Goal: Task Accomplishment & Management: Use online tool/utility

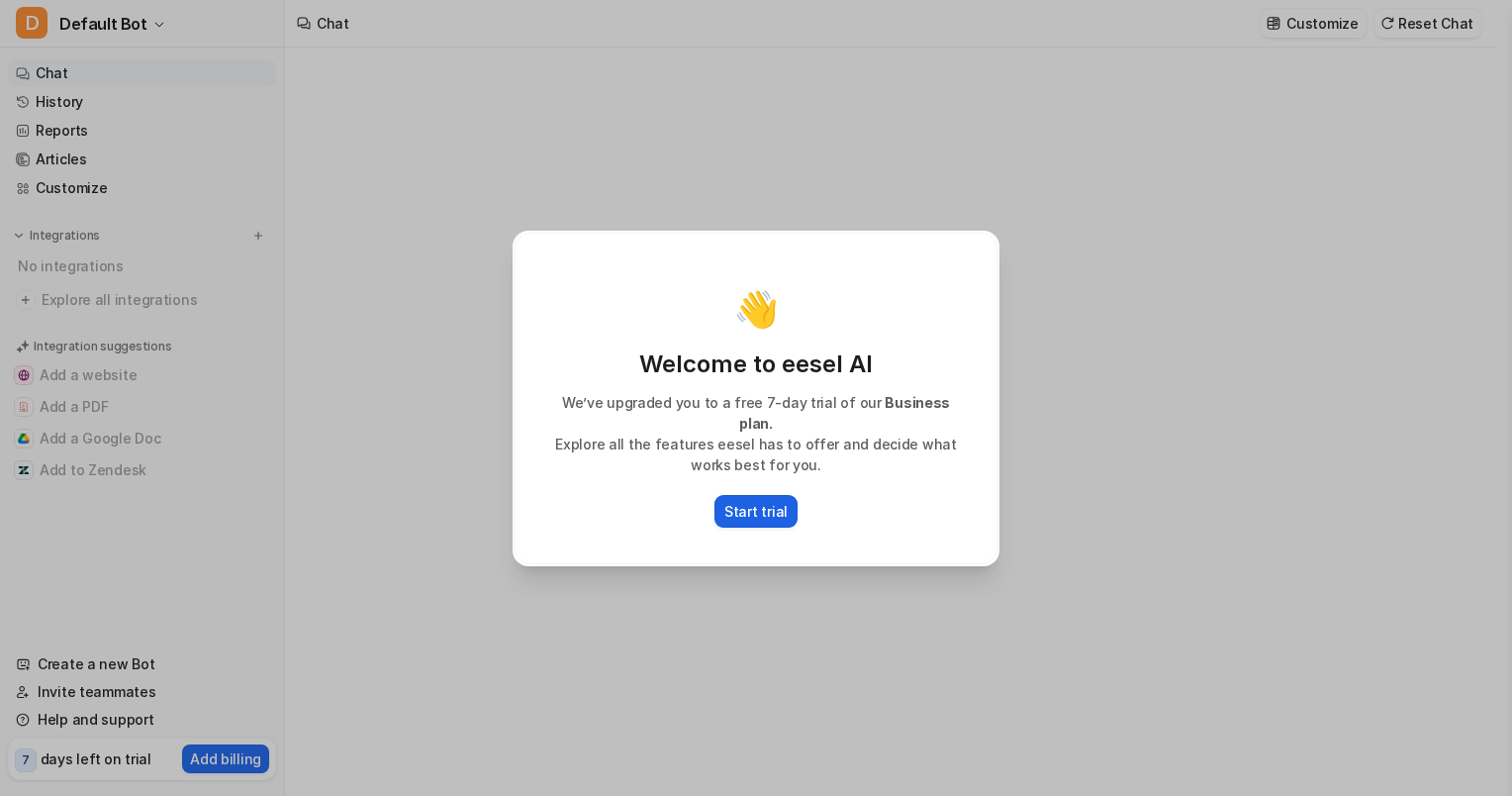
type textarea "**********"
click at [762, 501] on p "Start trial" at bounding box center [756, 511] width 63 height 21
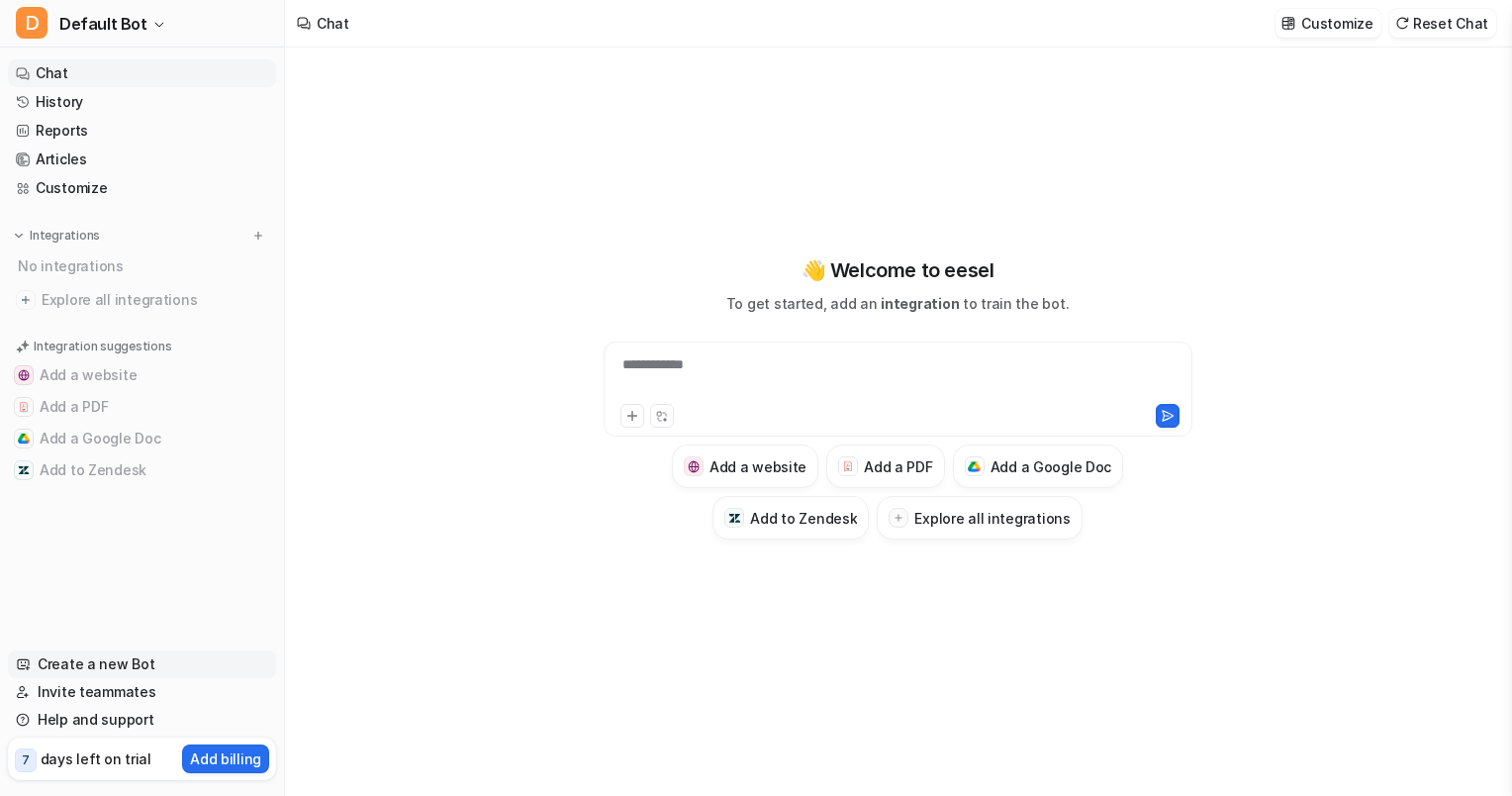
click at [108, 659] on link "Create a new Bot" at bounding box center [142, 664] width 269 height 28
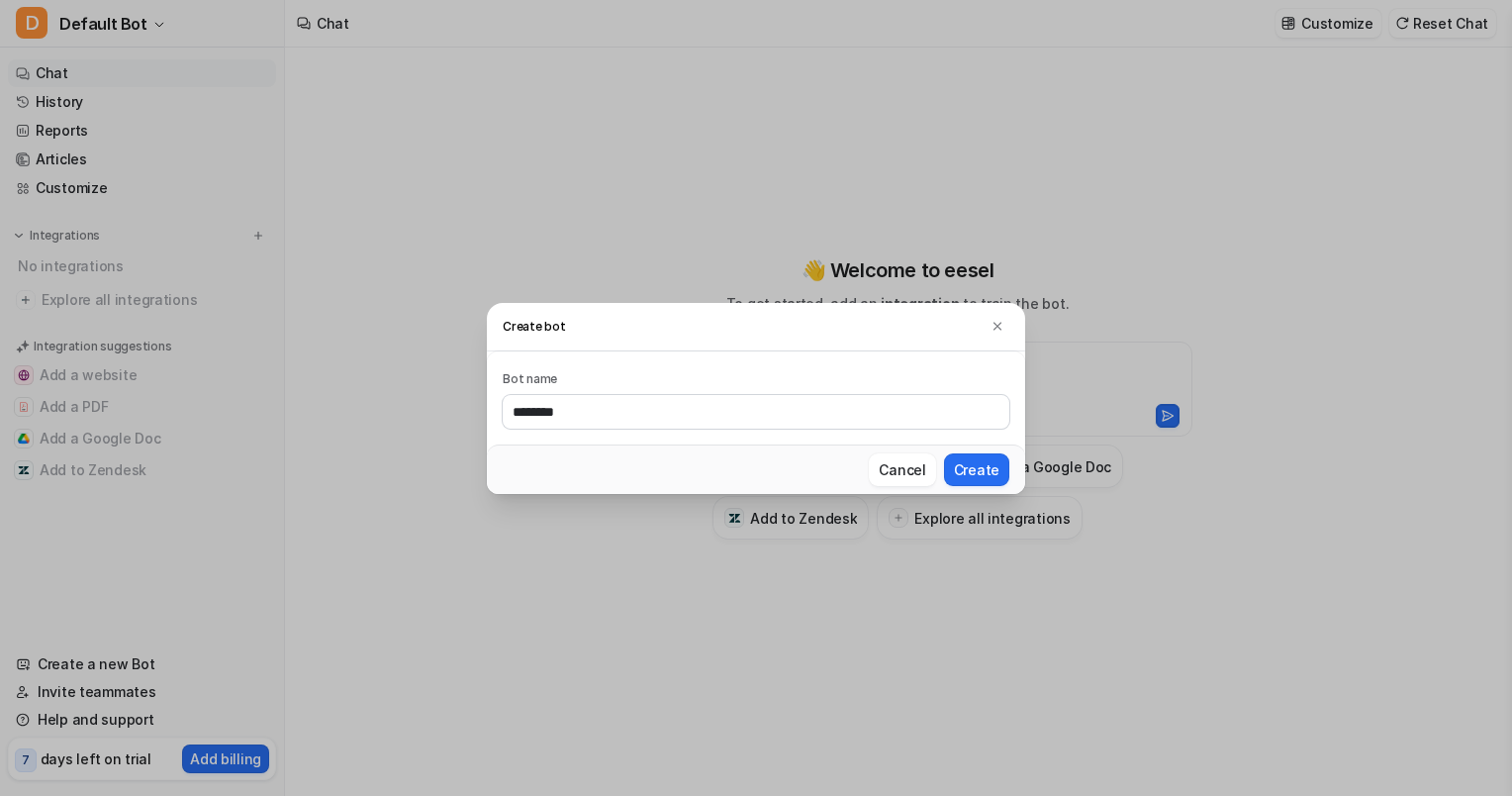
type input "********"
click at [944, 453] on button "Create" at bounding box center [977, 469] width 65 height 33
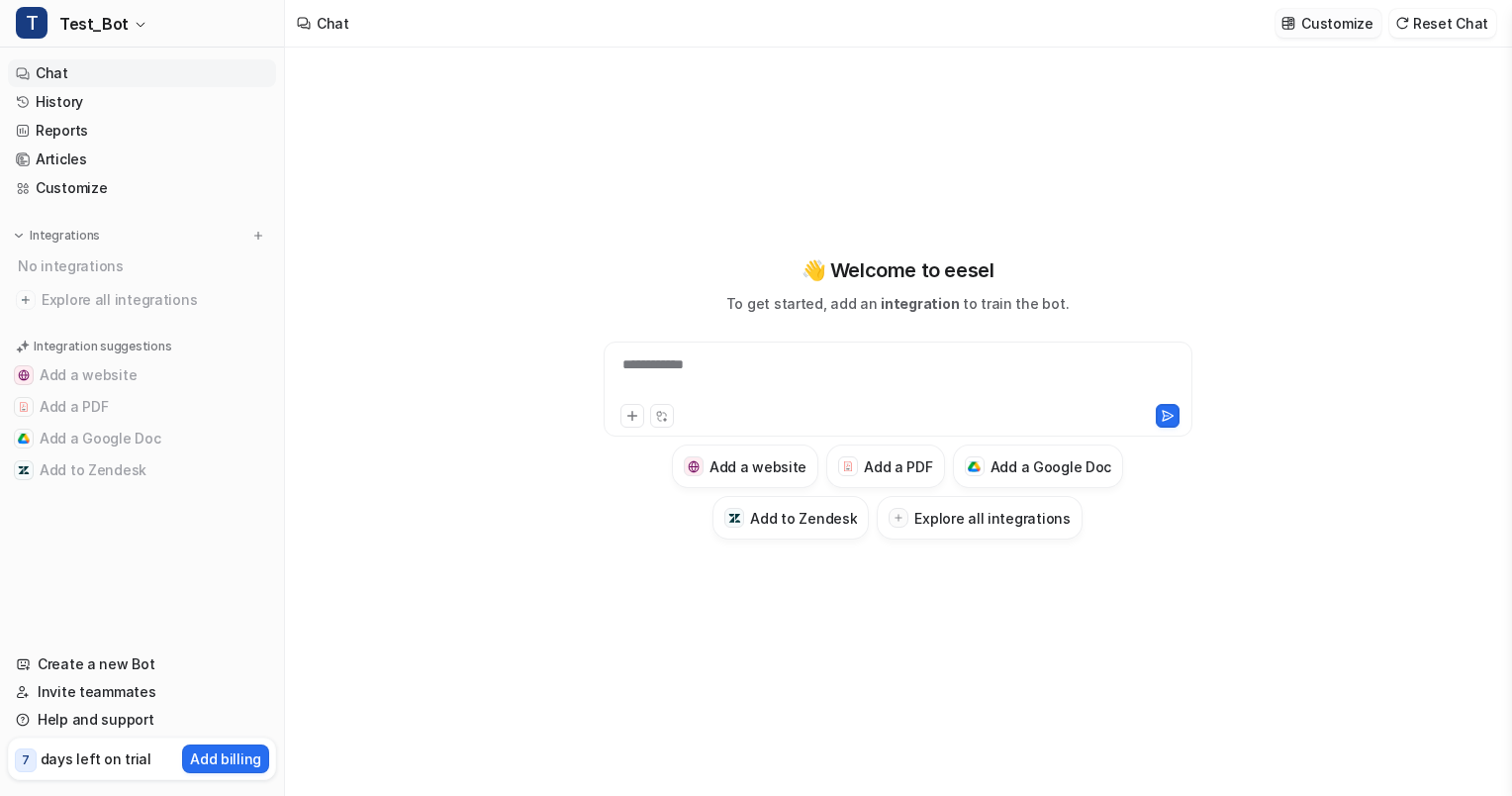
click at [1314, 31] on p "Customize" at bounding box center [1337, 23] width 71 height 21
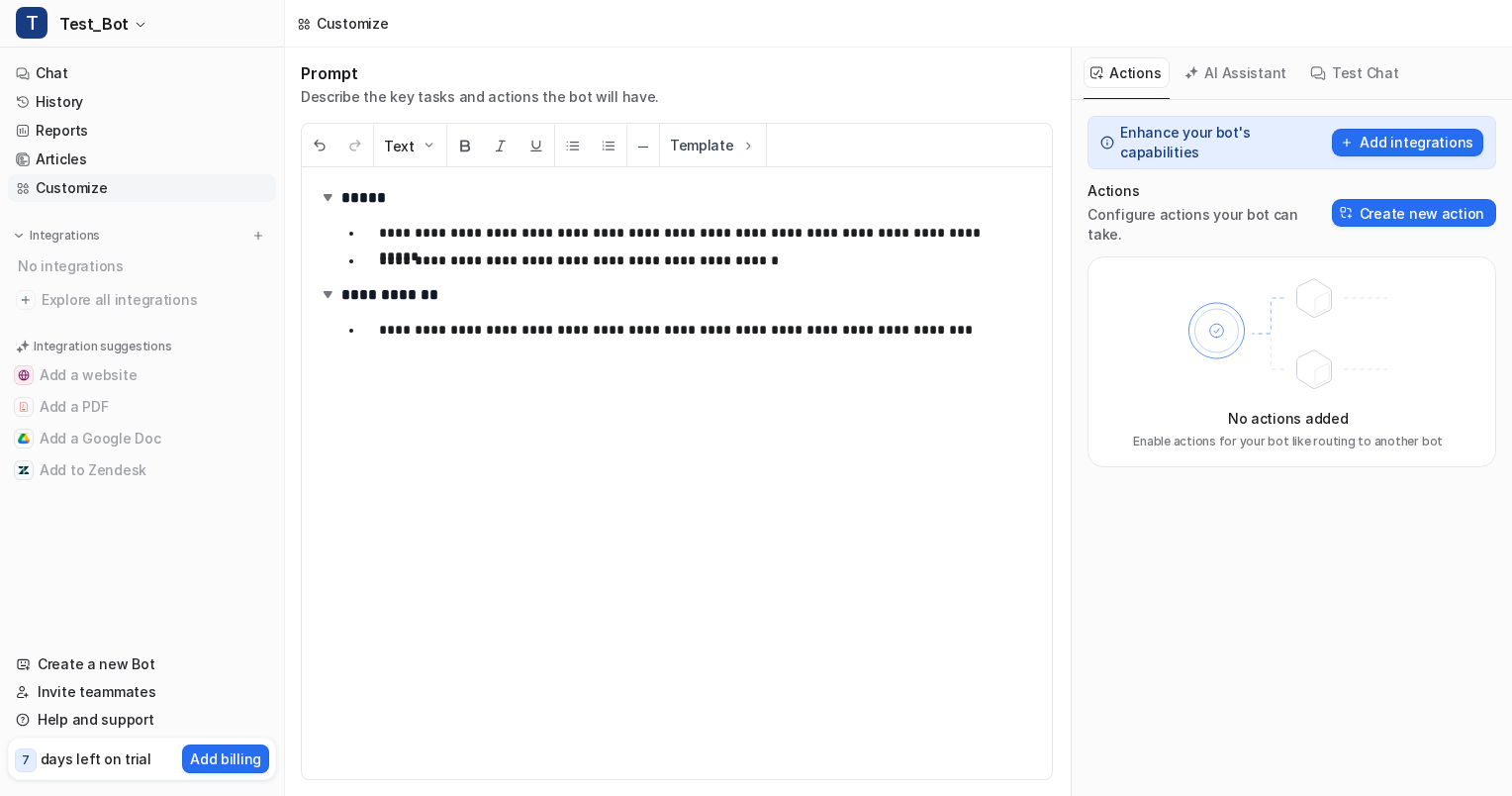
click at [1207, 303] on icon at bounding box center [1217, 331] width 55 height 56
click at [1413, 199] on button "Create new action" at bounding box center [1414, 213] width 164 height 28
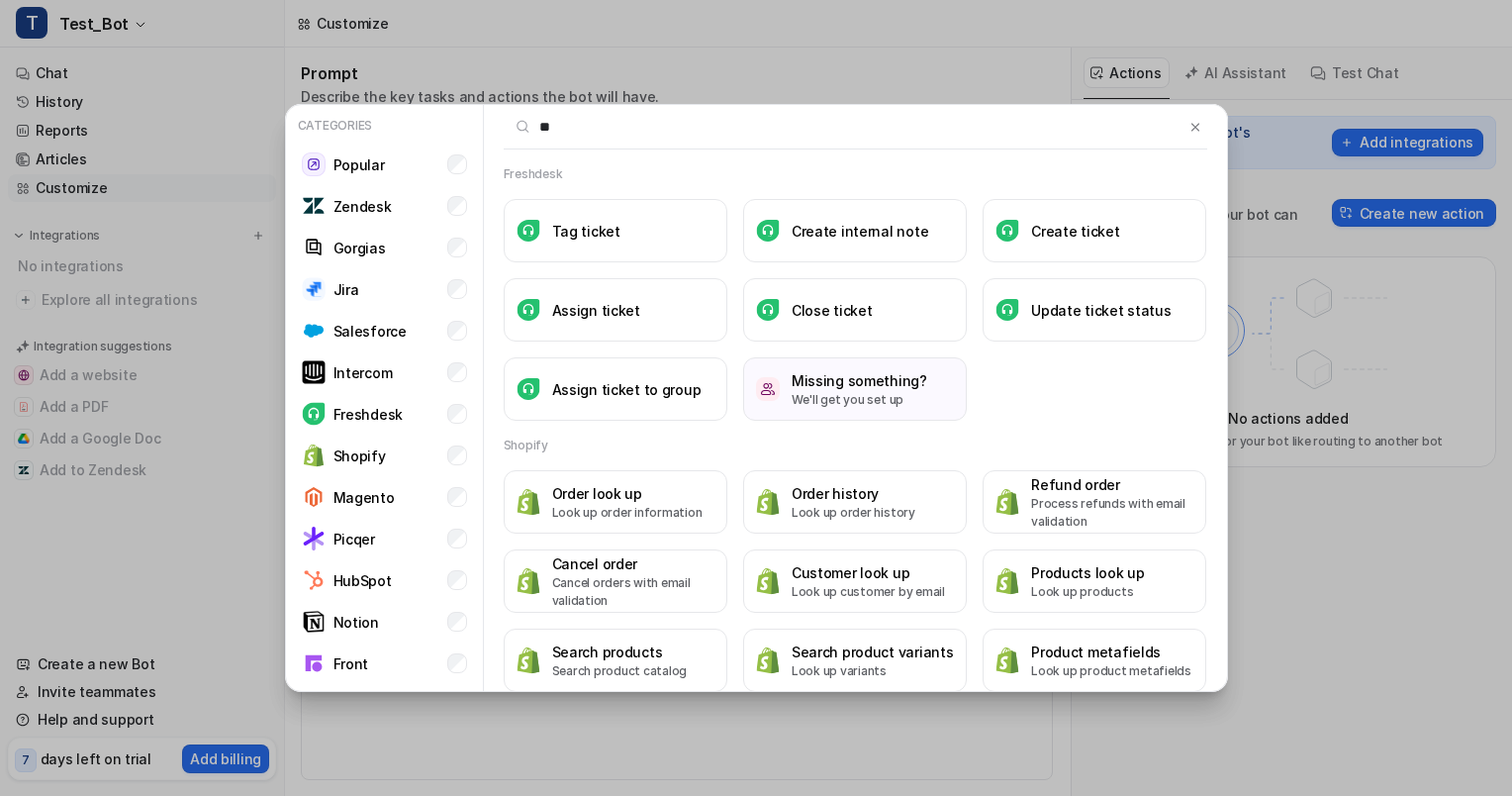
type input "*"
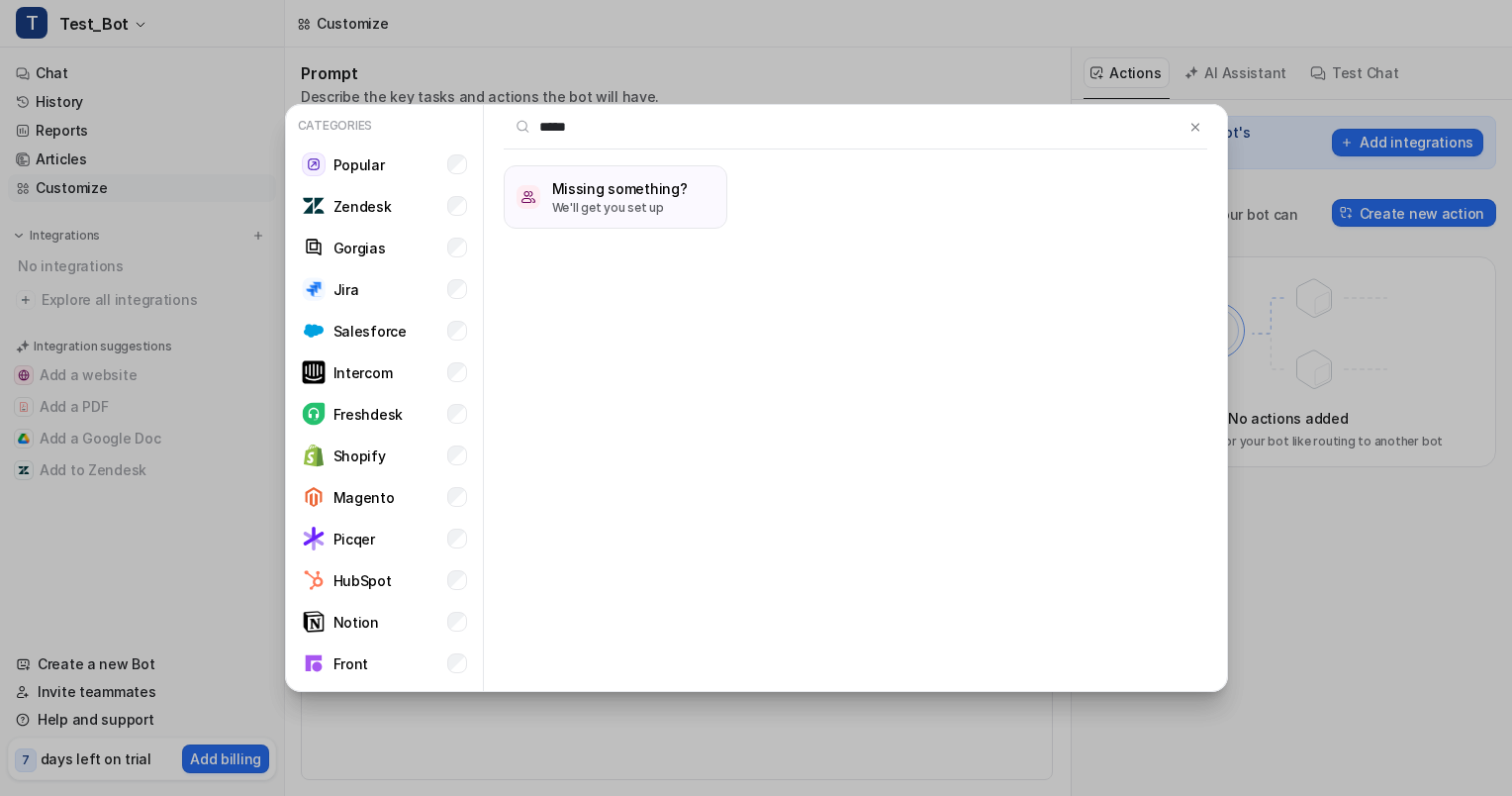
scroll to position [80, 0]
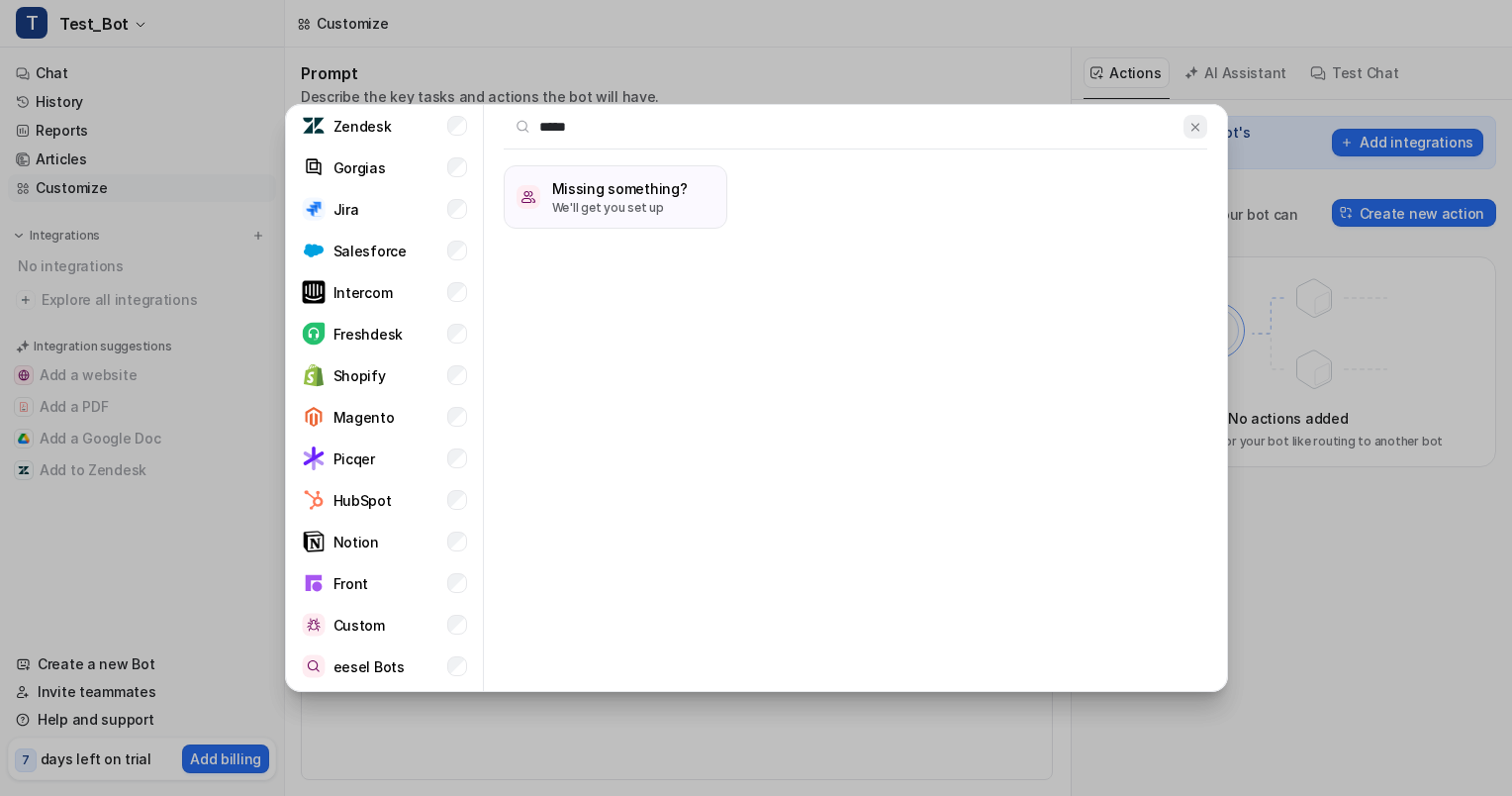
type input "*****"
click at [1188, 124] on img at bounding box center [1195, 127] width 14 height 15
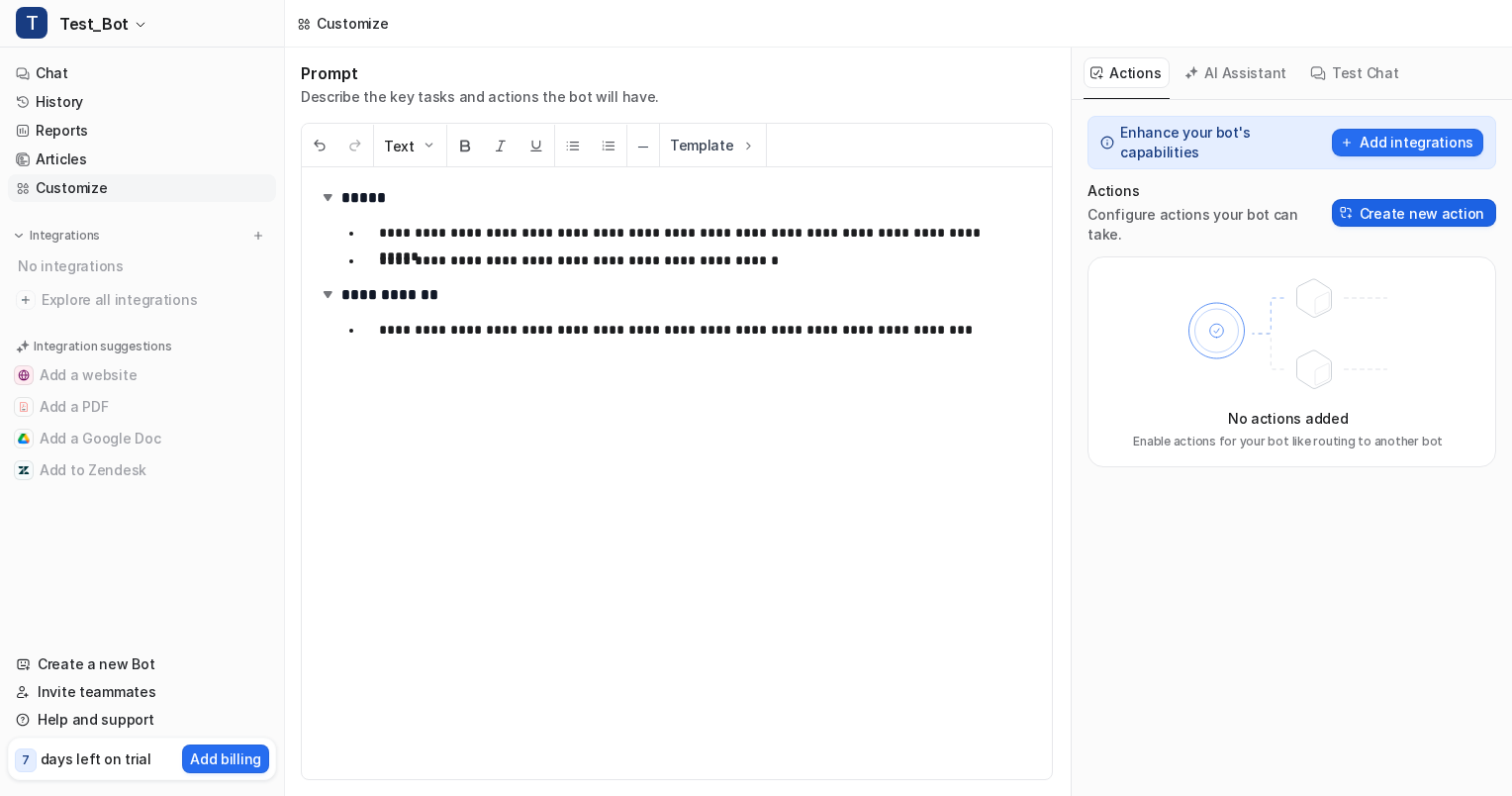
click at [1363, 199] on button "Create new action" at bounding box center [1414, 213] width 164 height 28
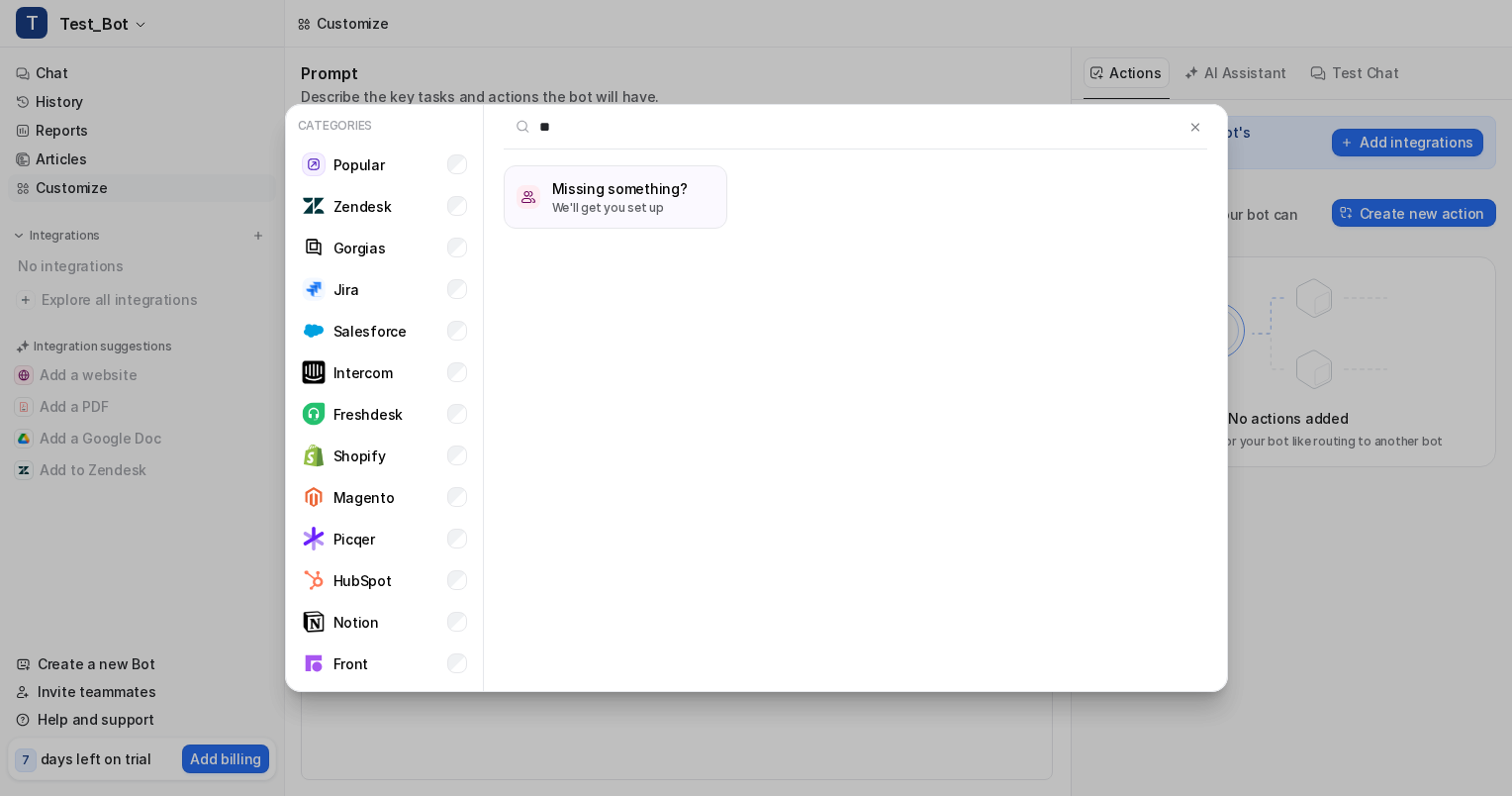
type input "*"
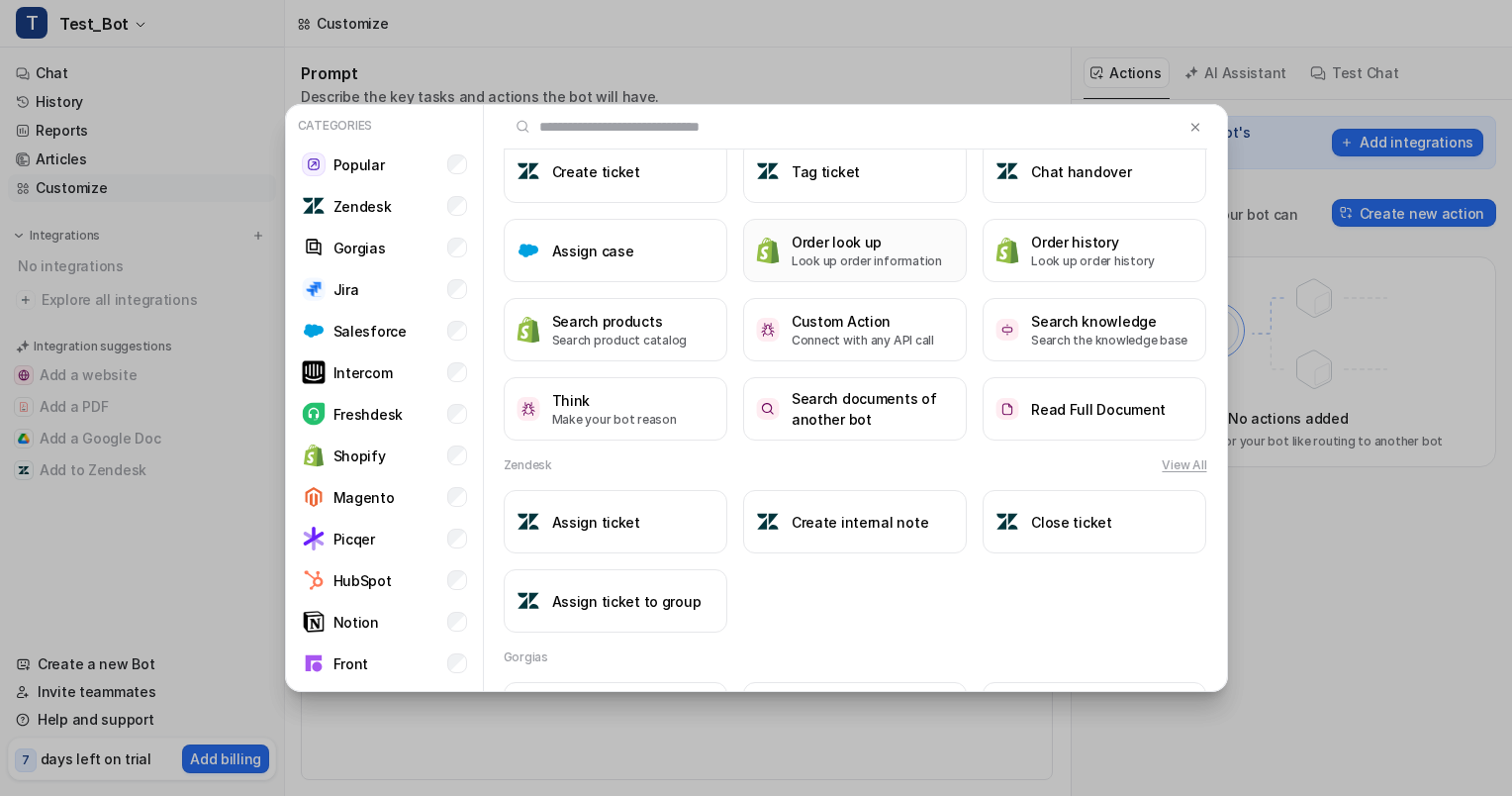
scroll to position [59, 0]
click at [1044, 334] on p "Search the knowledge base" at bounding box center [1109, 341] width 157 height 18
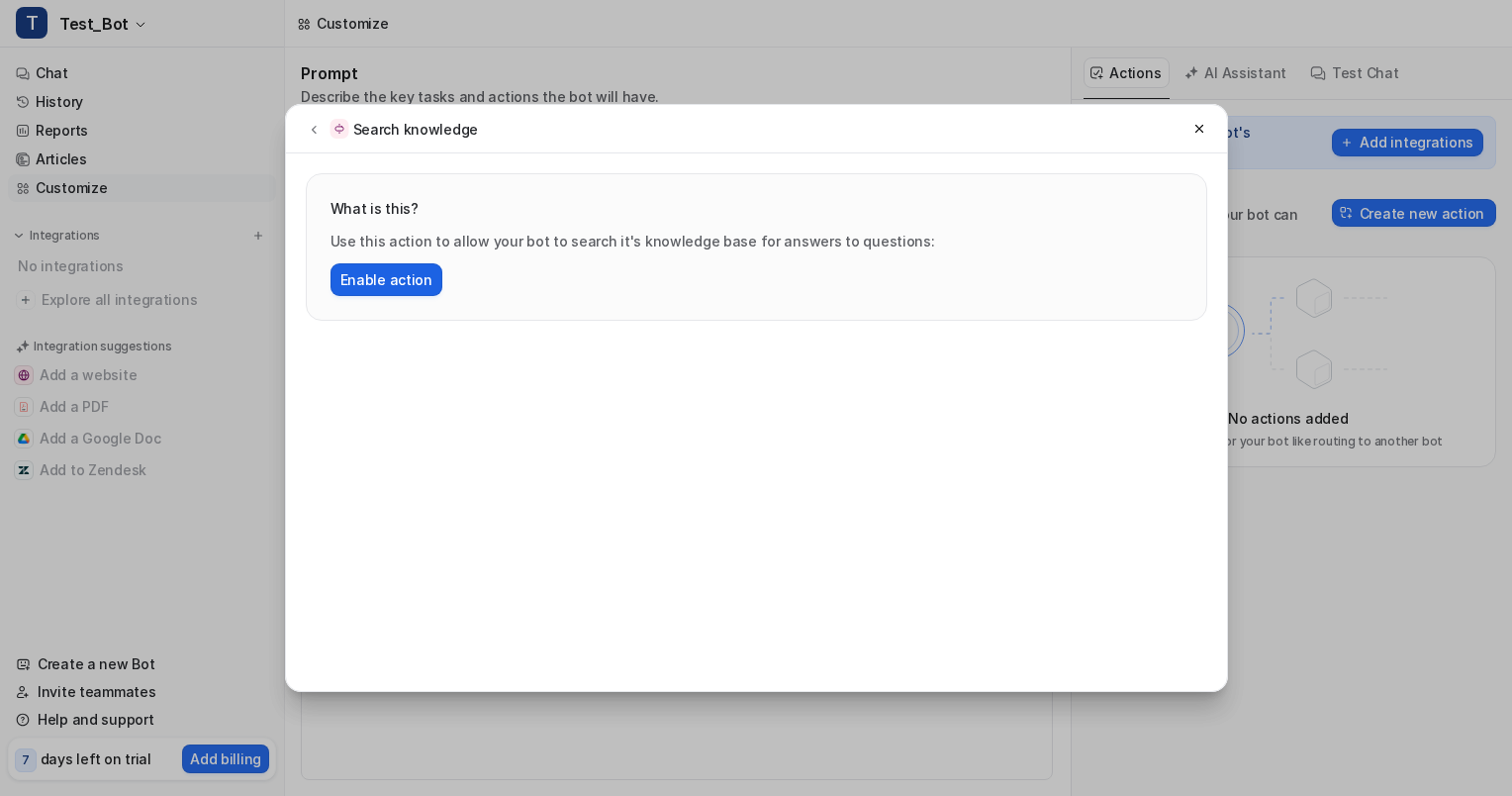
click at [411, 281] on button "Enable action" at bounding box center [386, 280] width 112 height 33
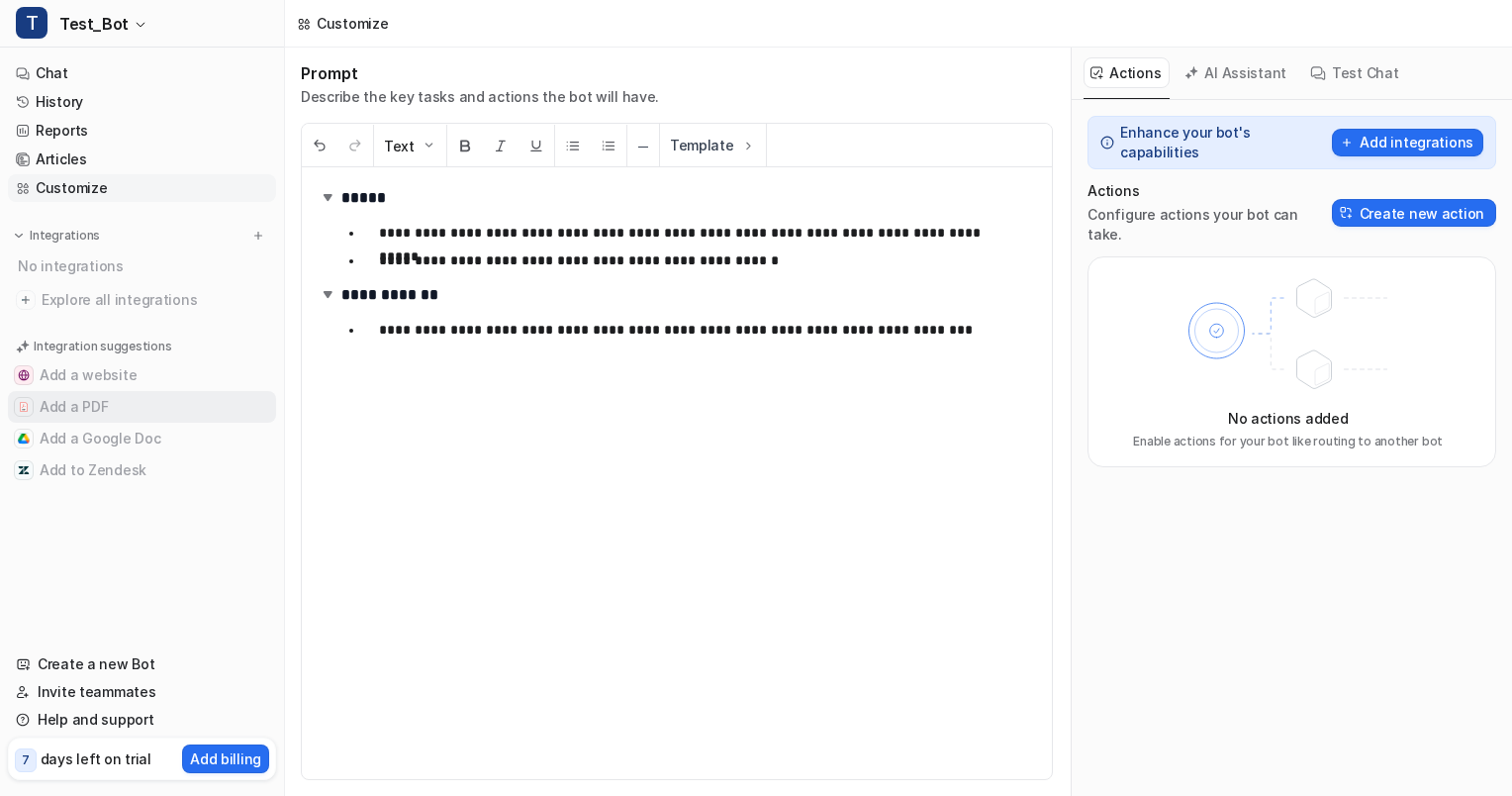
click at [142, 409] on button "Add a PDF" at bounding box center [142, 406] width 269 height 32
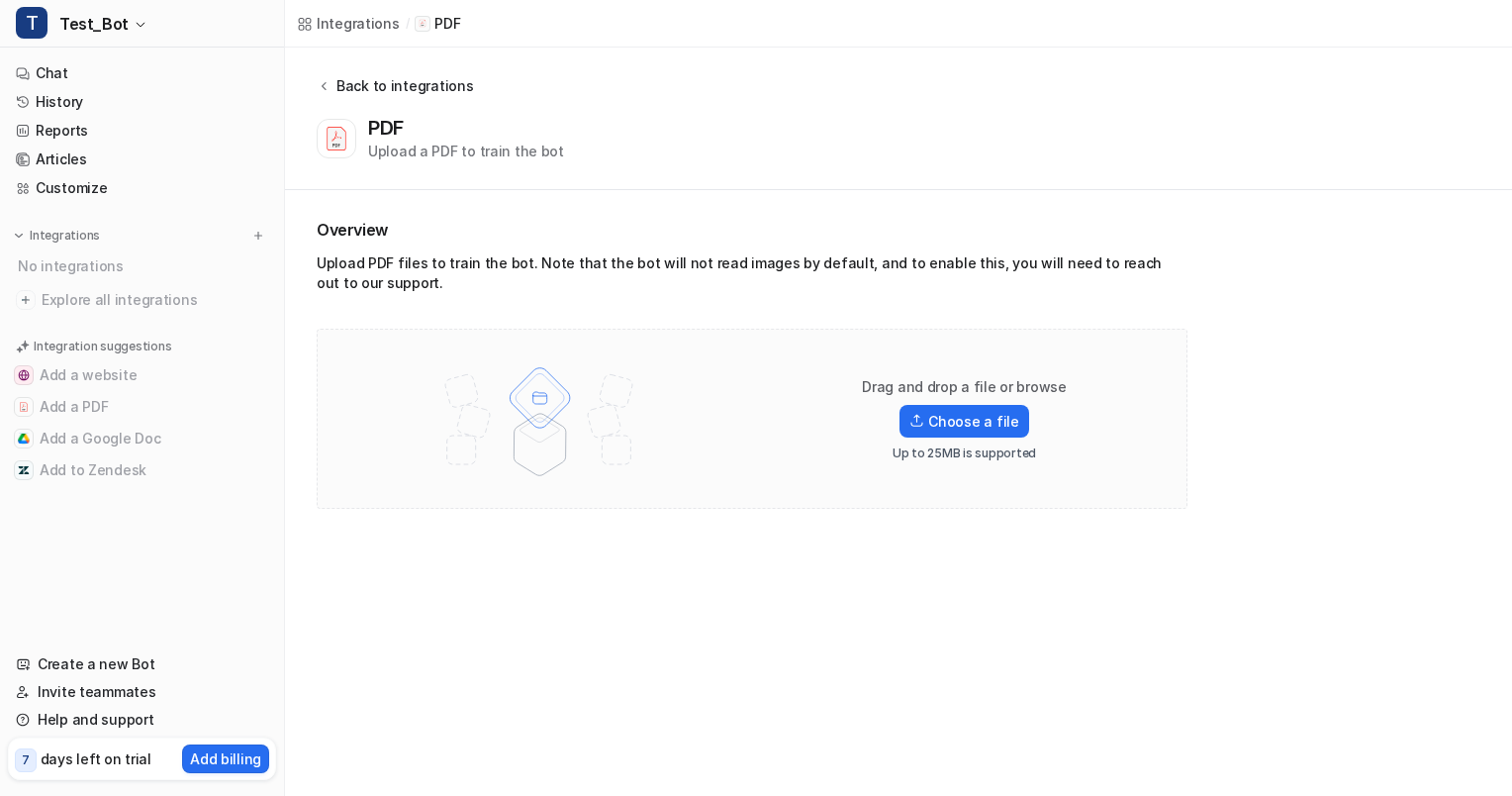
click at [331, 83] on div "Back to integrations" at bounding box center [402, 85] width 143 height 21
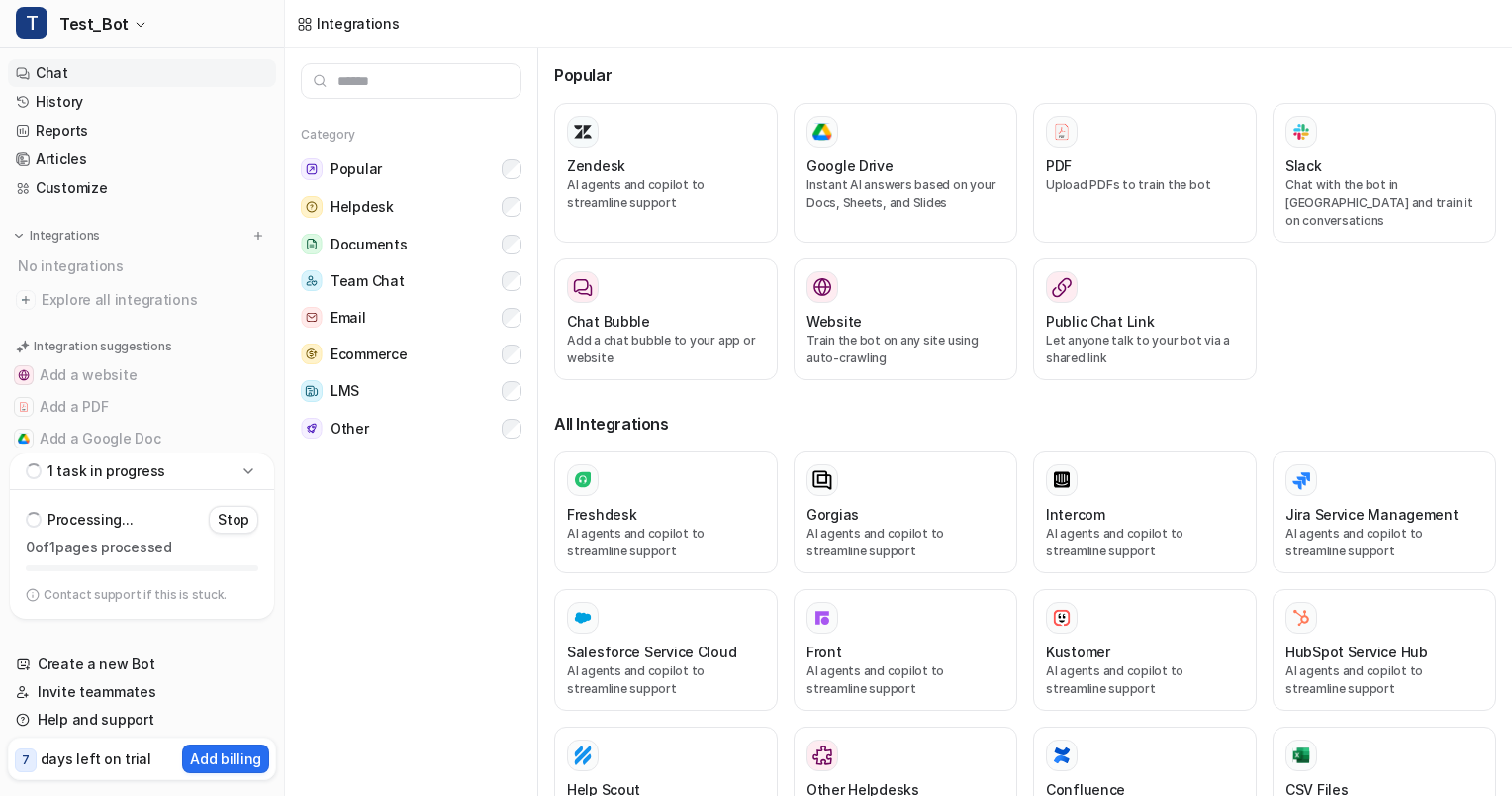
click at [107, 72] on link "Chat" at bounding box center [142, 73] width 269 height 28
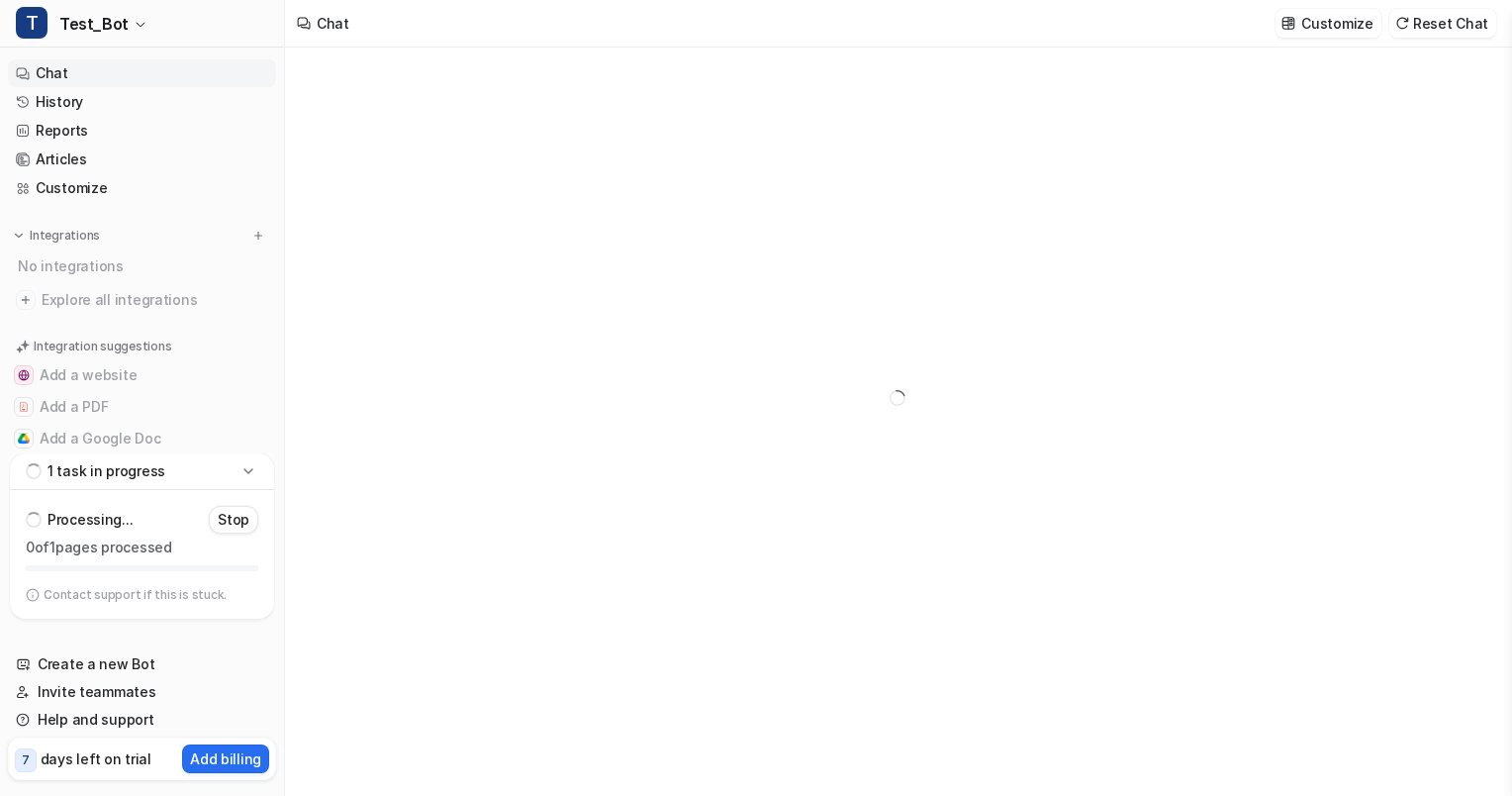
type textarea "**********"
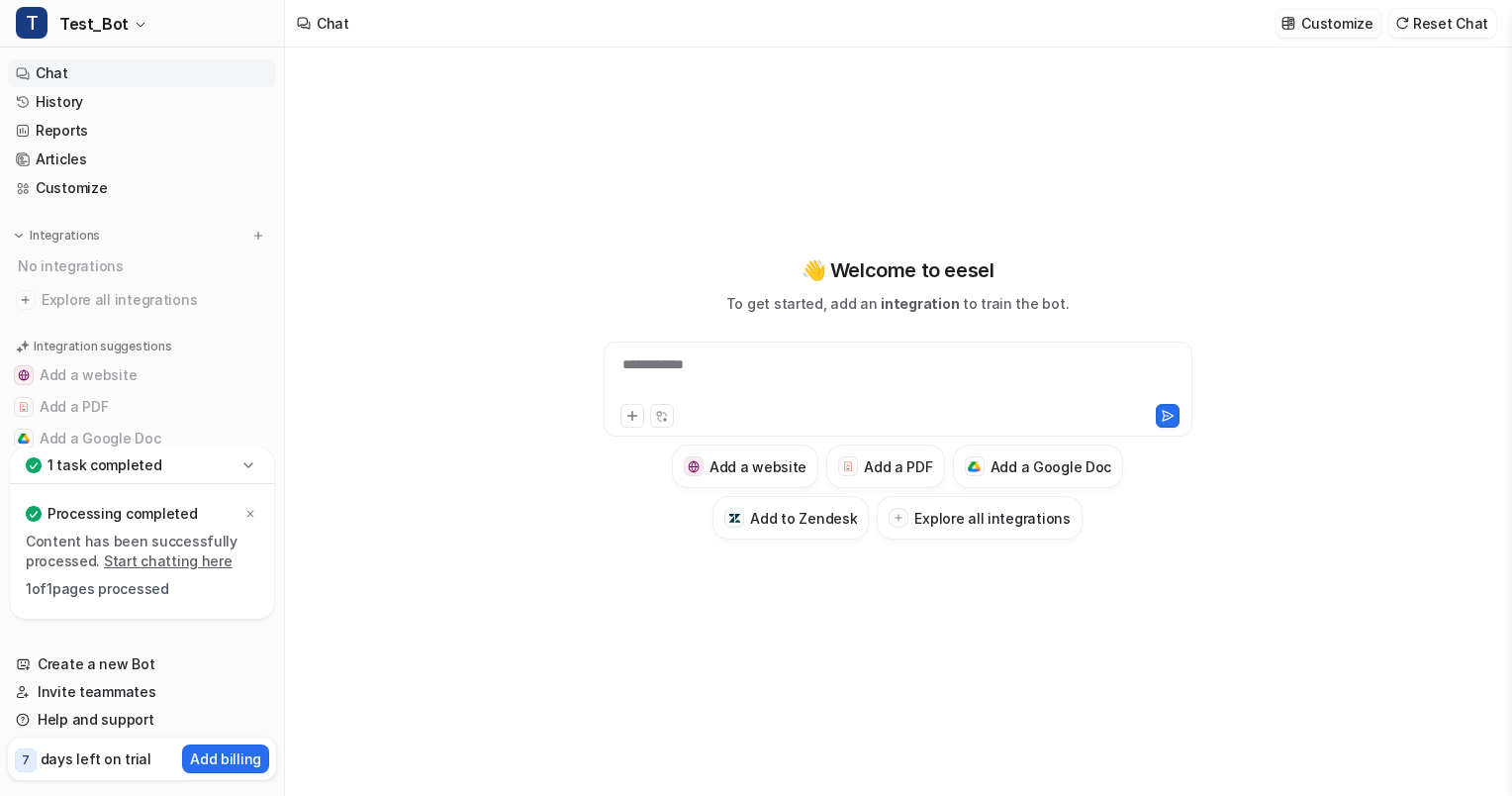
click at [1341, 25] on p "Customize" at bounding box center [1337, 23] width 71 height 21
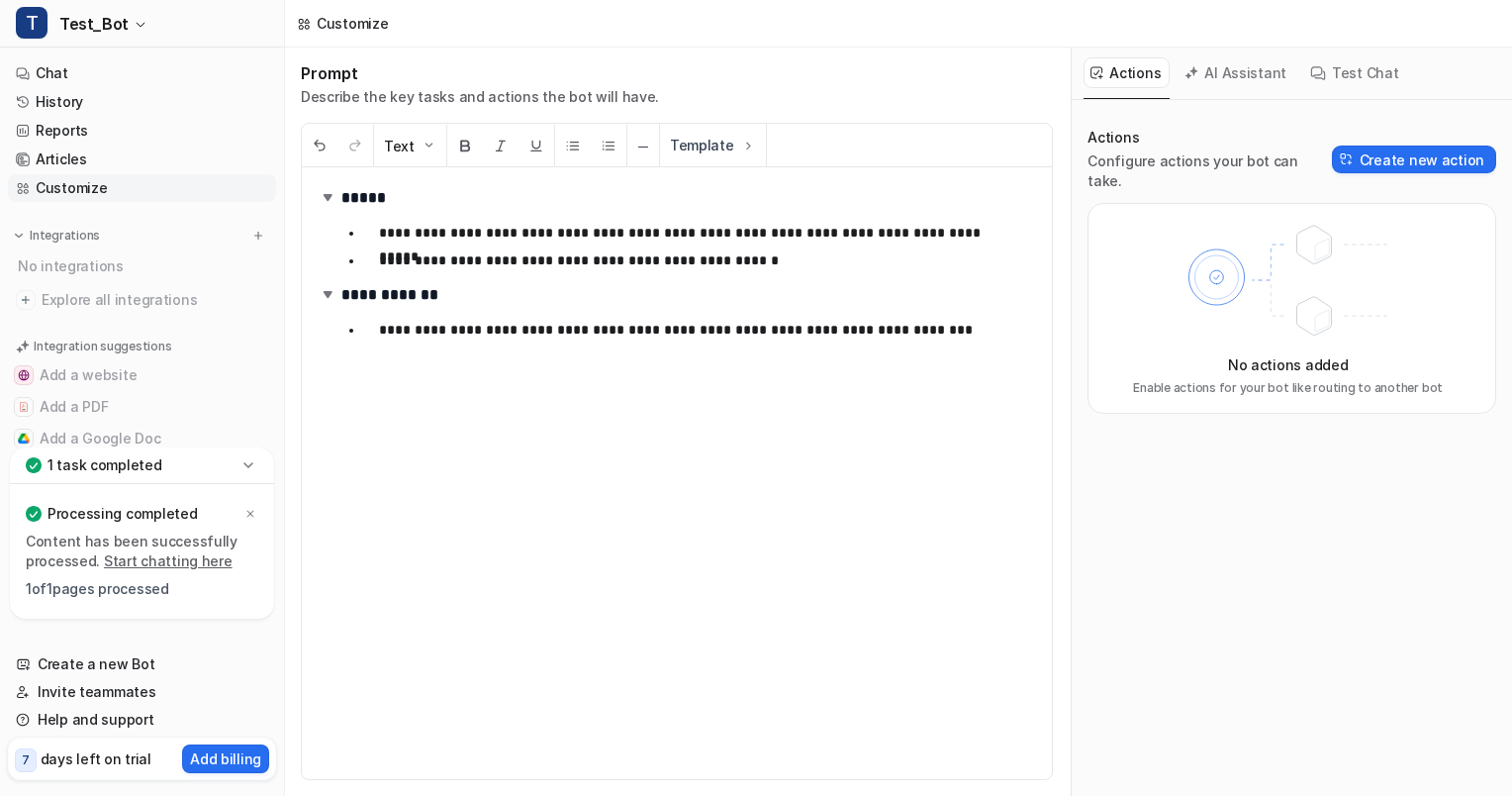
click at [1220, 285] on icon at bounding box center [1287, 282] width 259 height 139
click at [1372, 150] on button "Create new action" at bounding box center [1414, 160] width 164 height 28
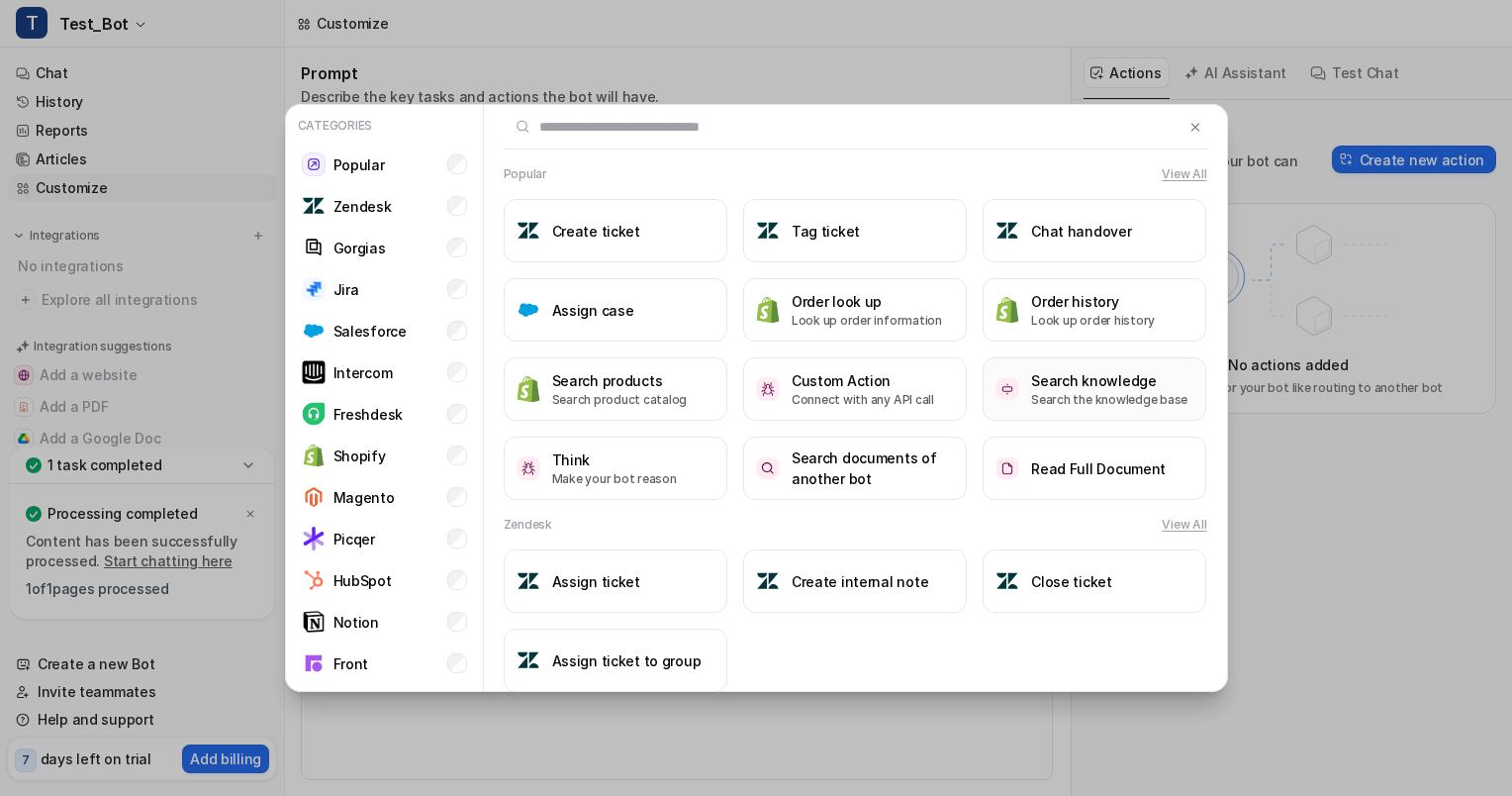
click at [1052, 396] on p "Search the knowledge base" at bounding box center [1109, 399] width 157 height 18
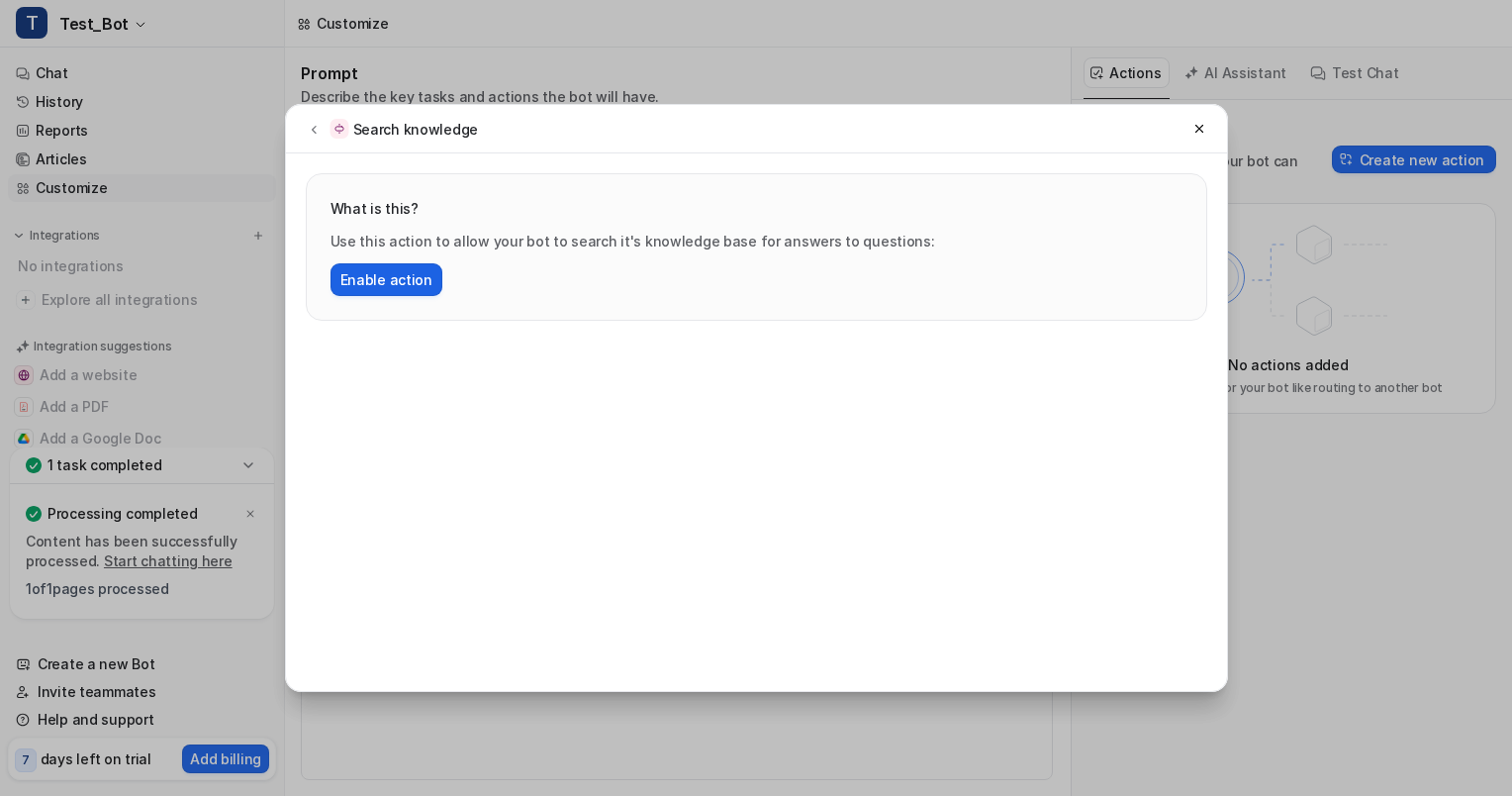
click at [381, 270] on button "Enable action" at bounding box center [386, 280] width 112 height 33
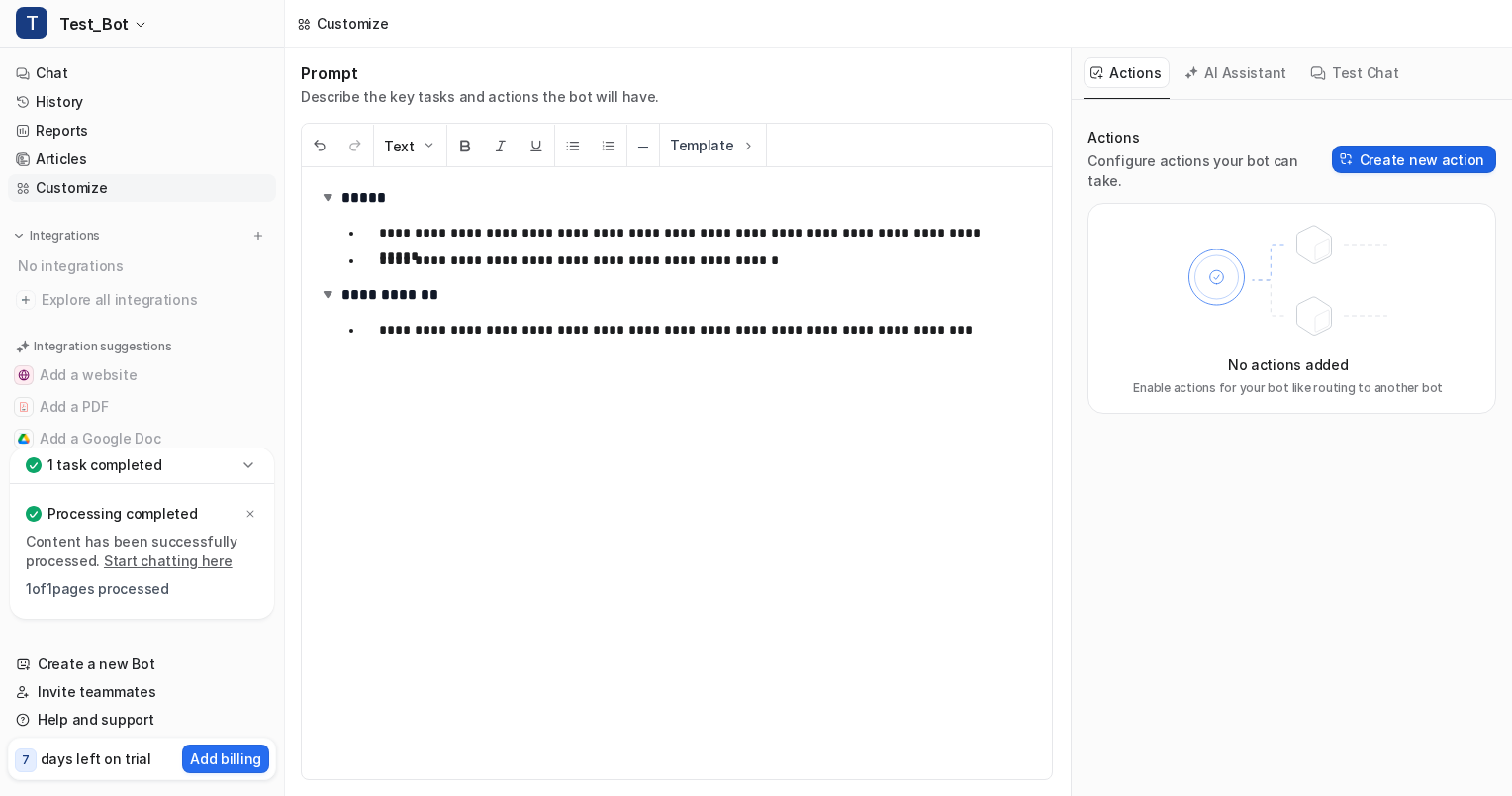
click at [1395, 146] on button "Create new action" at bounding box center [1414, 160] width 164 height 28
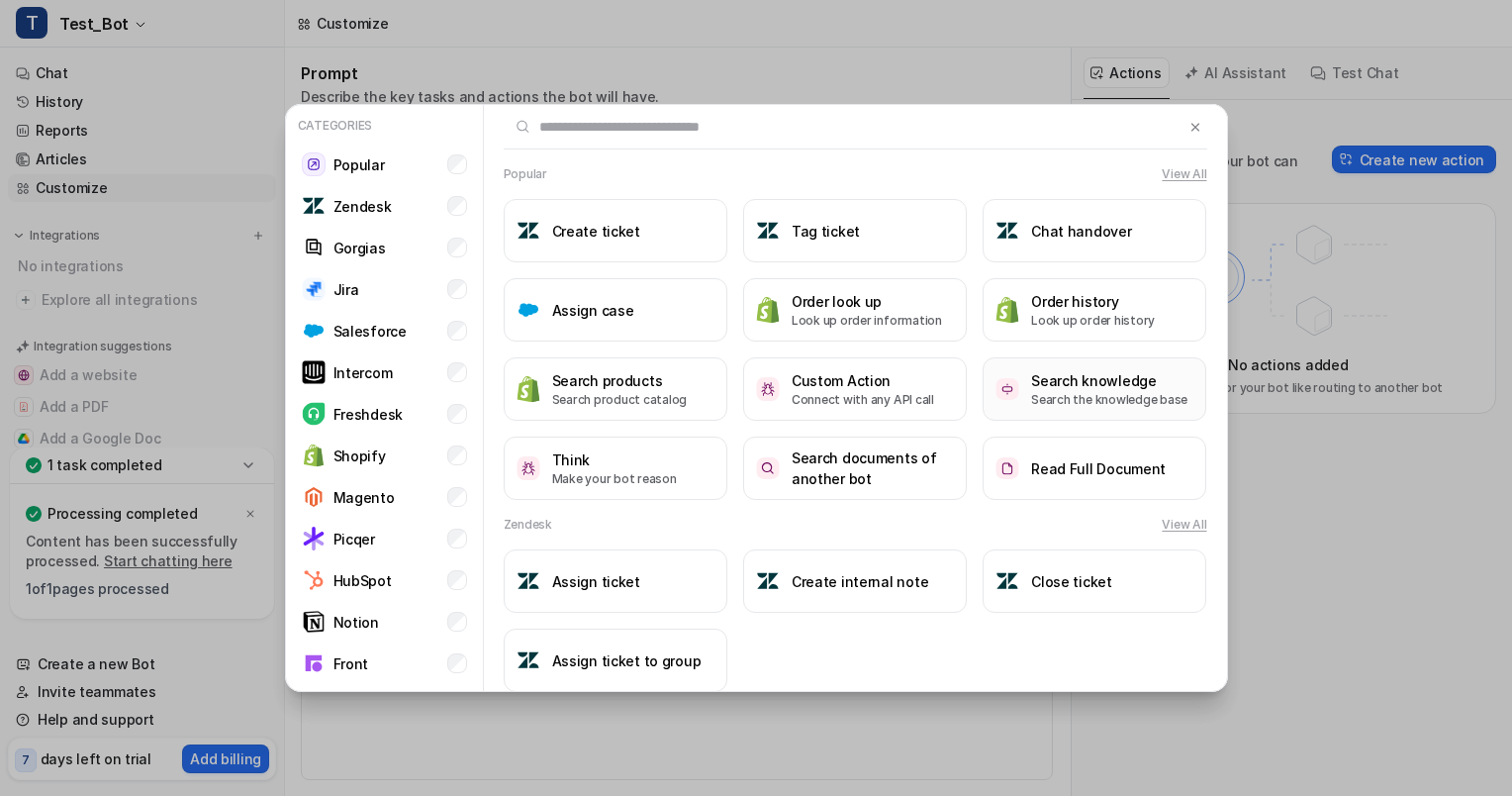
click at [1055, 399] on p "Search the knowledge base" at bounding box center [1109, 399] width 157 height 18
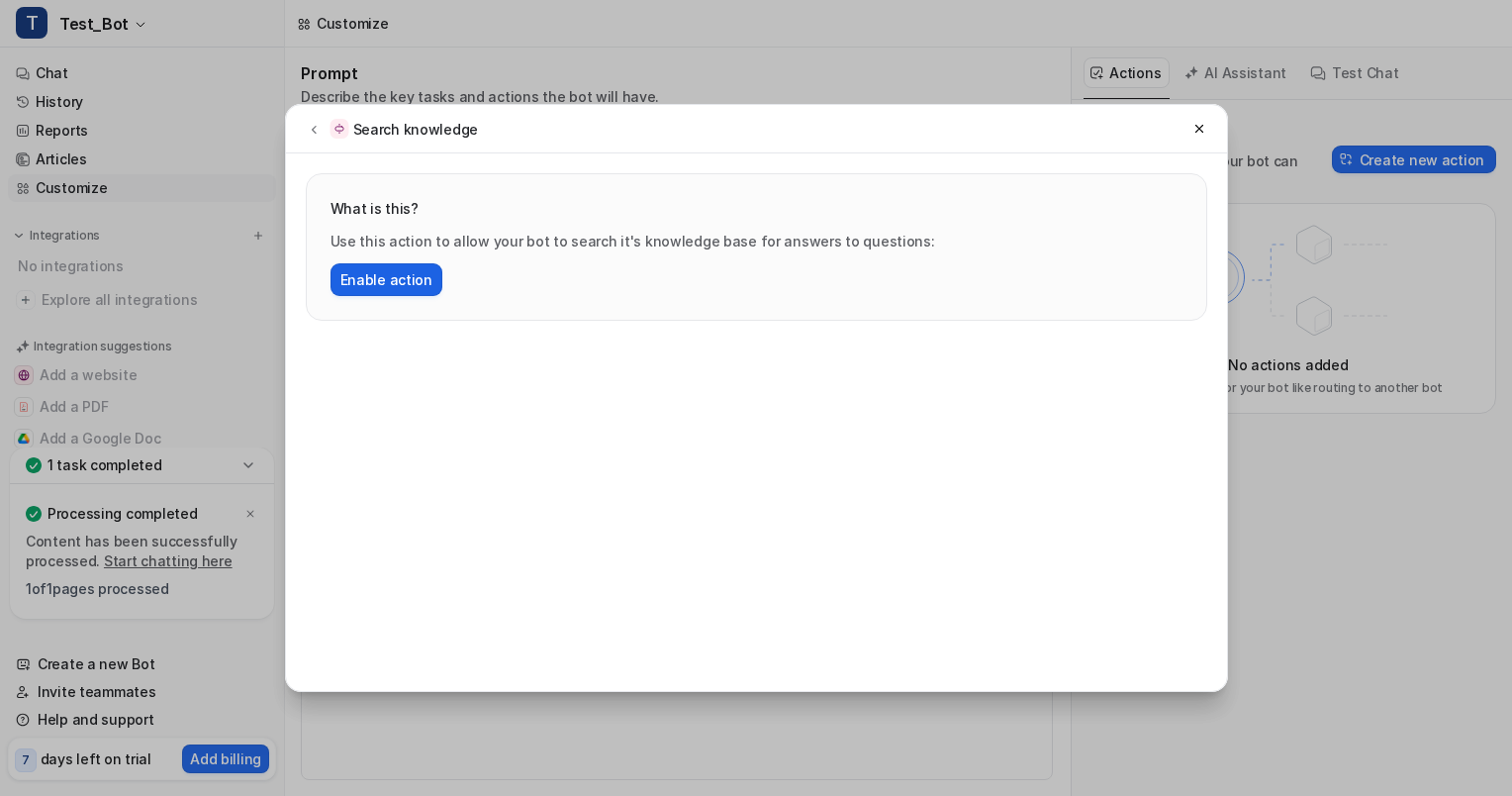
click at [348, 278] on button "Enable action" at bounding box center [386, 280] width 112 height 33
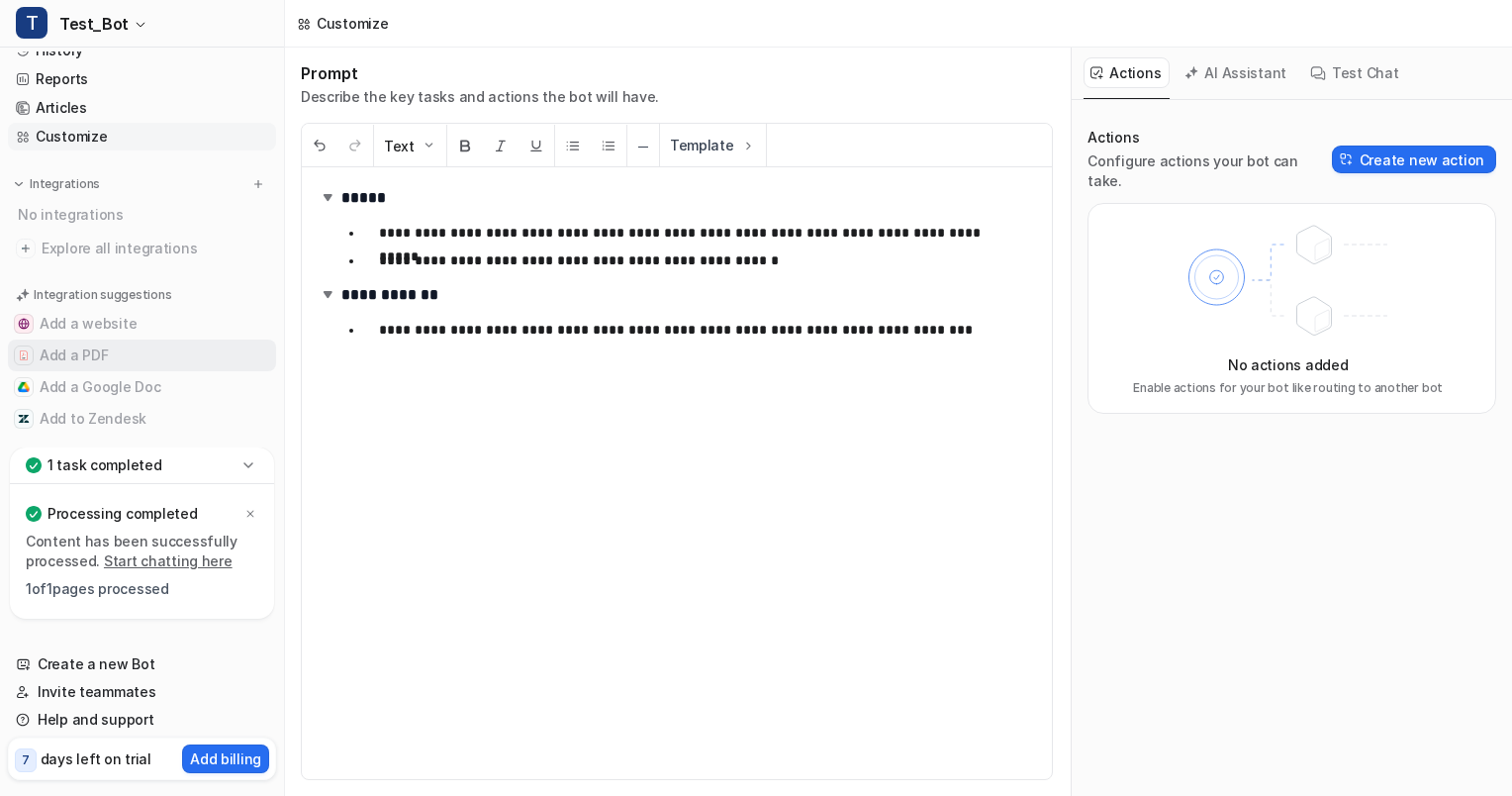
scroll to position [69, 0]
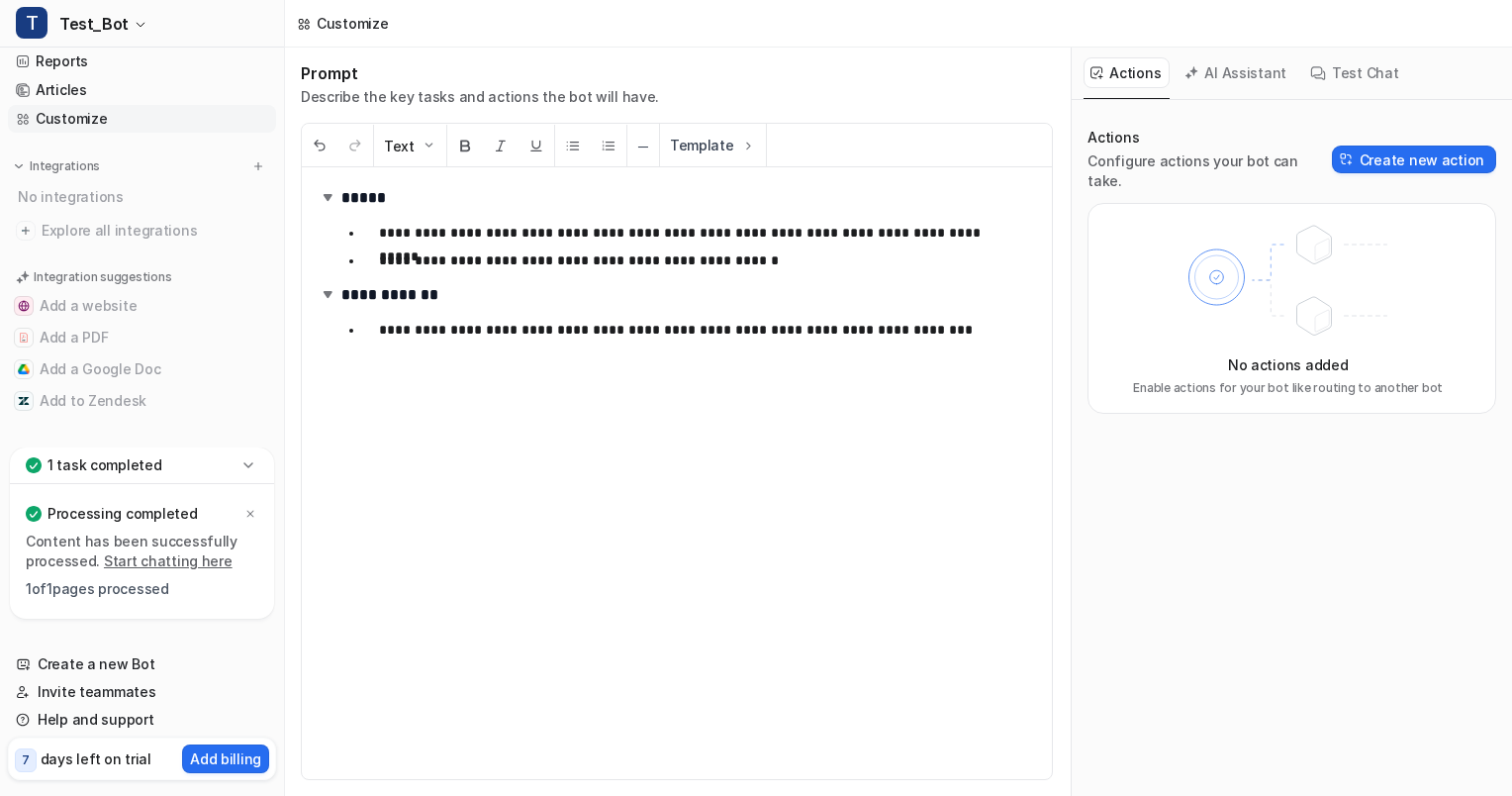
click at [254, 472] on icon at bounding box center [249, 465] width 20 height 20
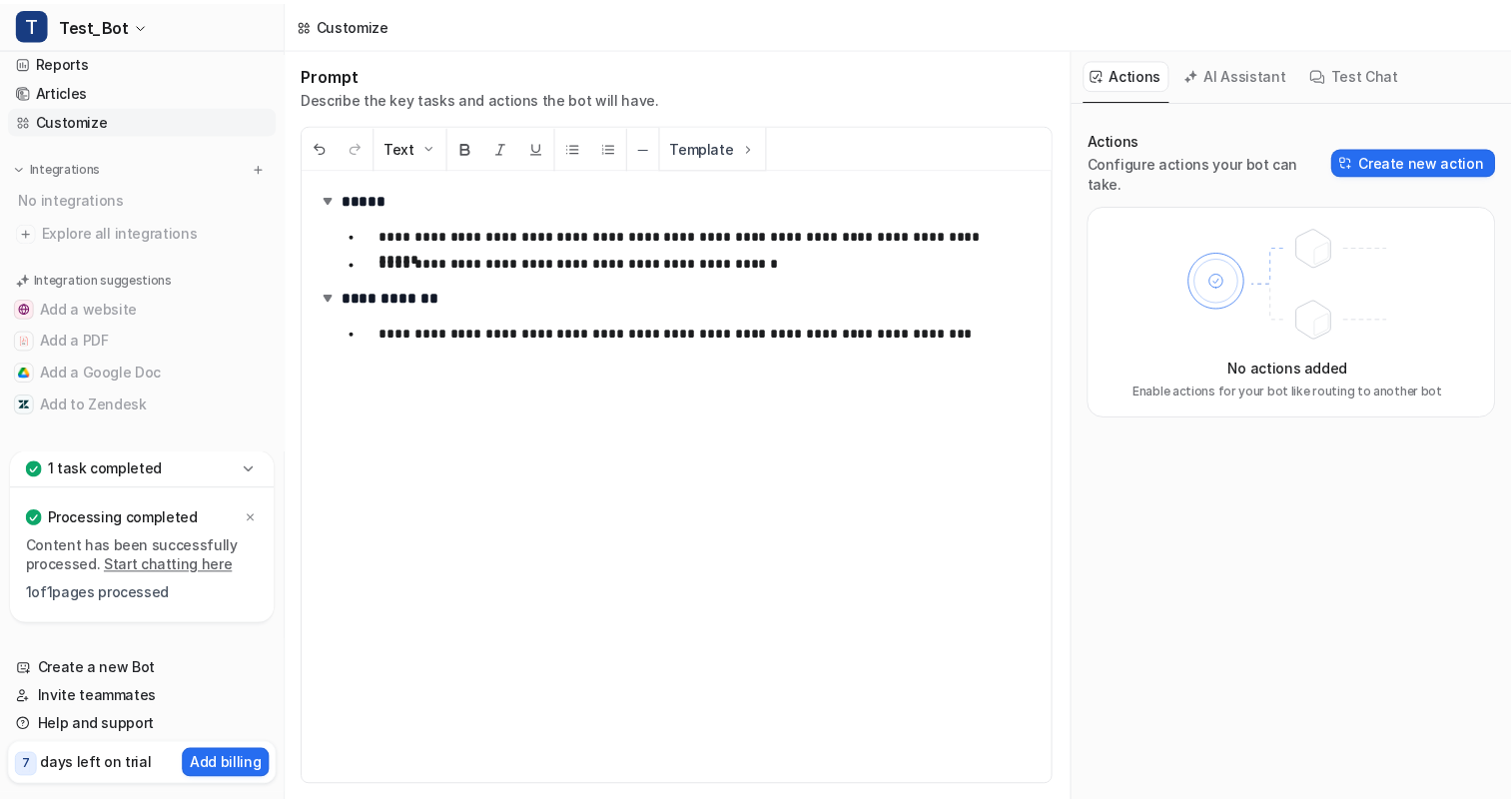
scroll to position [0, 0]
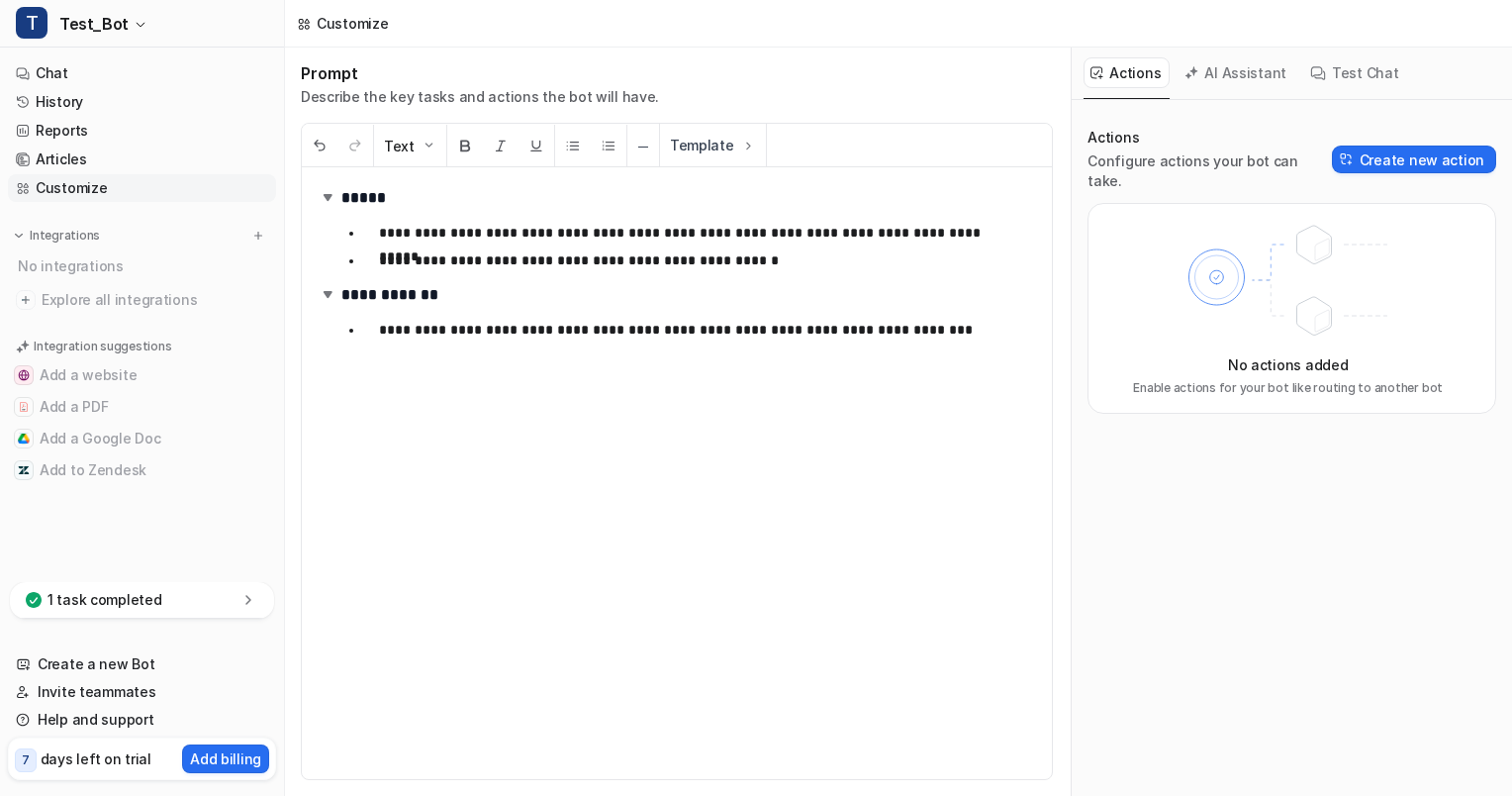
click at [1227, 70] on button "AI Assistant" at bounding box center [1236, 72] width 118 height 31
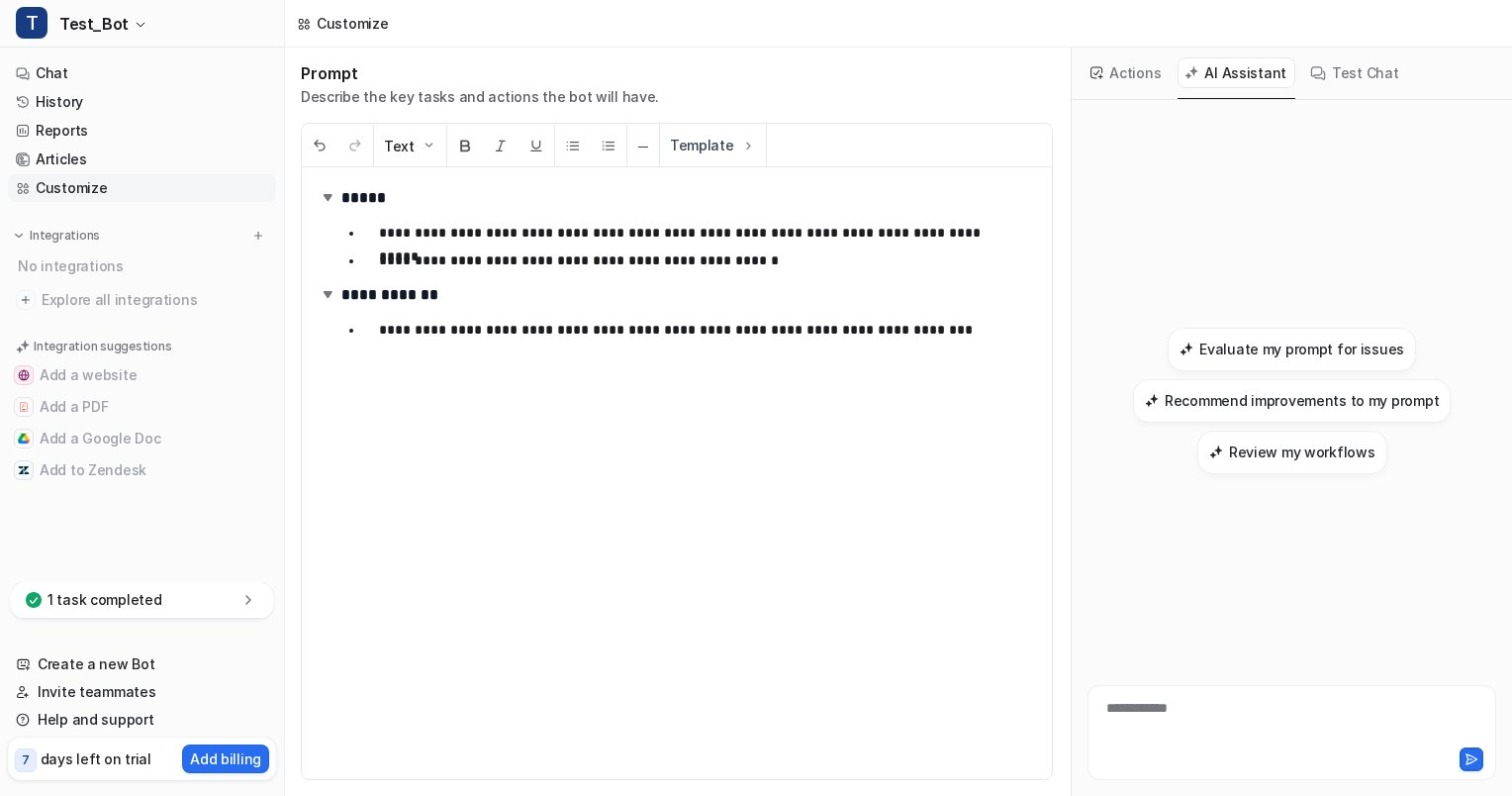
click at [1145, 75] on button "Actions" at bounding box center [1126, 72] width 86 height 31
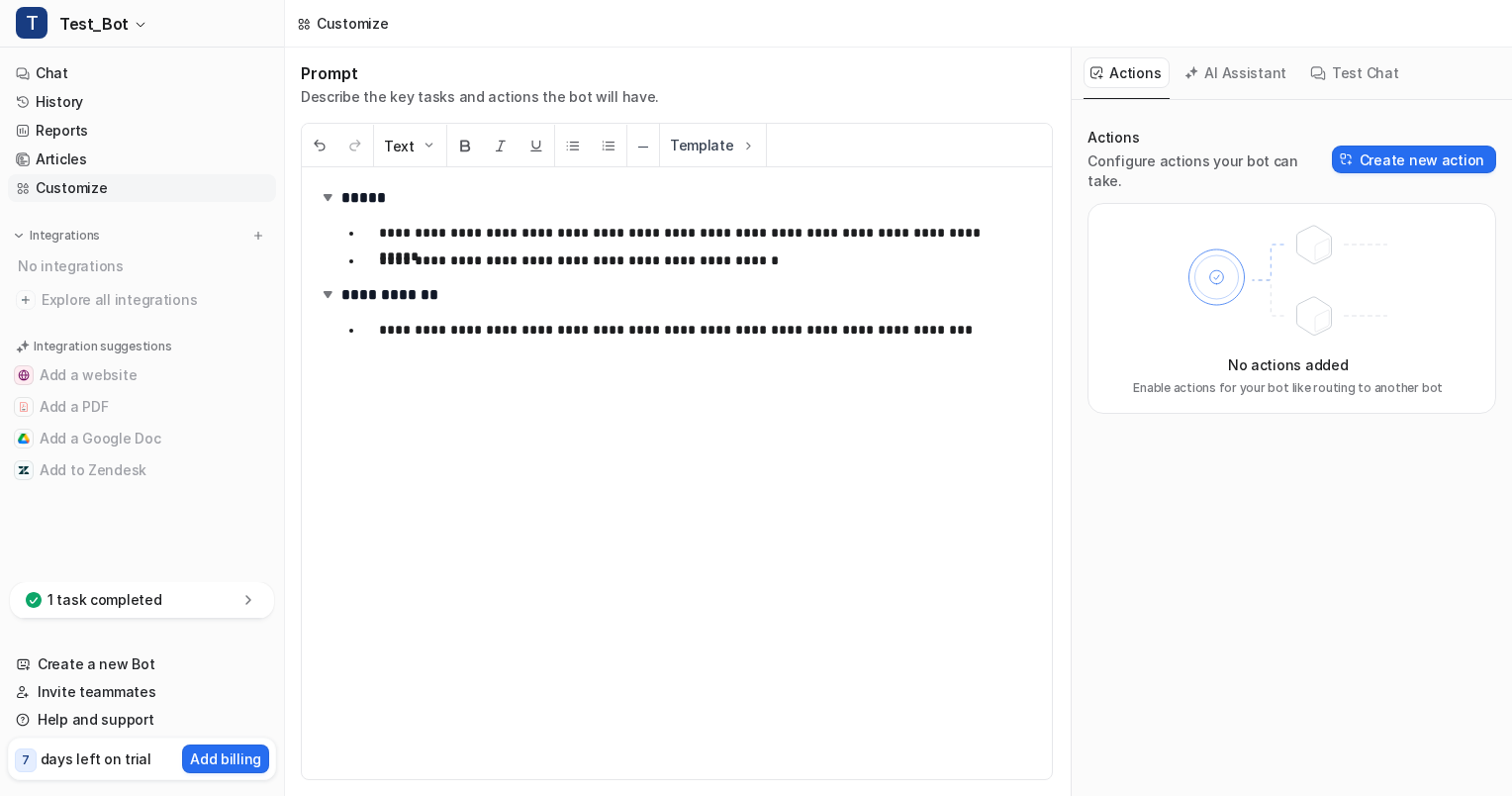
click at [1234, 285] on icon at bounding box center [1287, 282] width 259 height 139
click at [1383, 155] on button "Create new action" at bounding box center [1414, 160] width 164 height 28
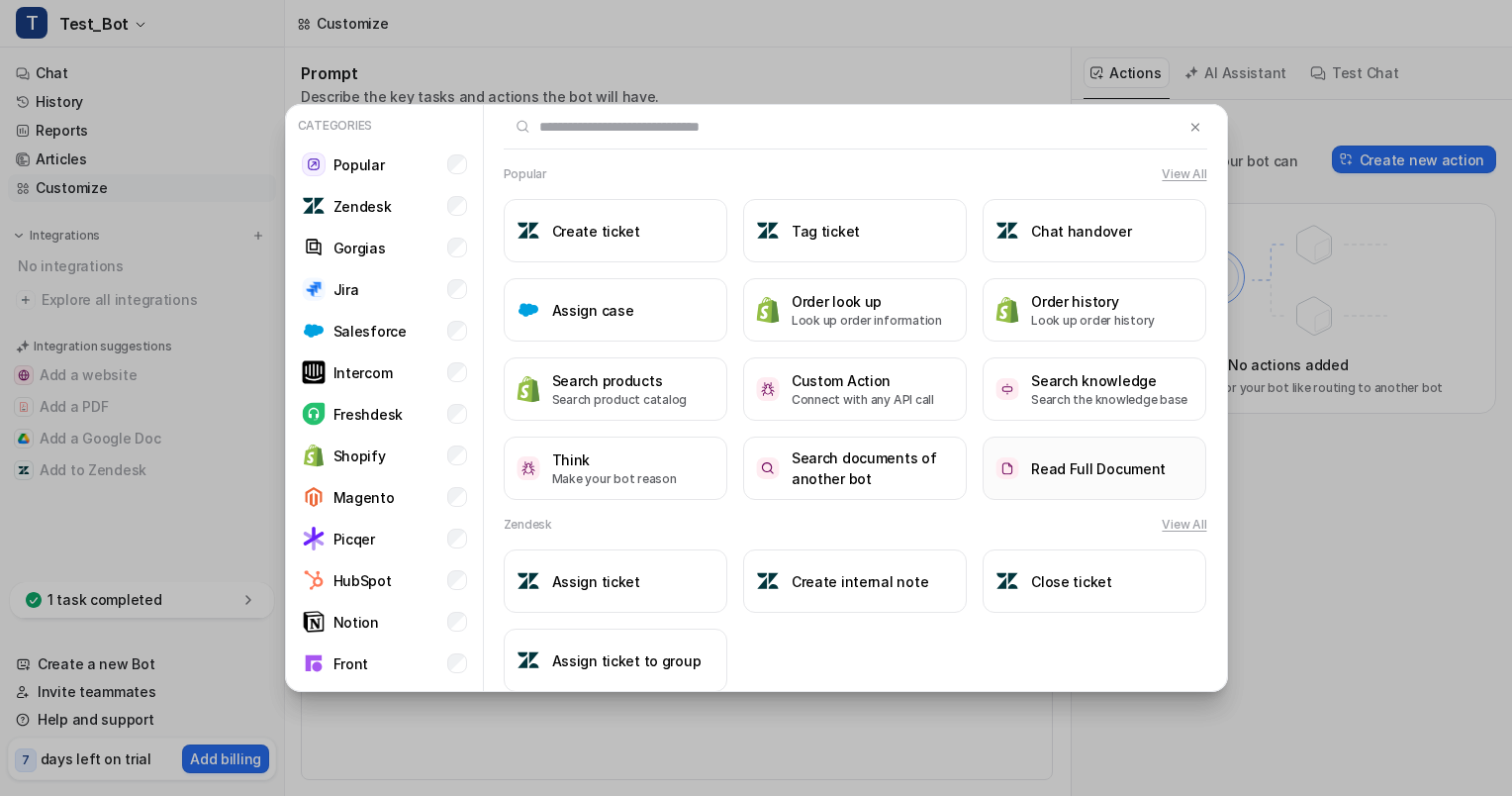
click at [1096, 469] on h3 "Read Full Document" at bounding box center [1098, 468] width 135 height 21
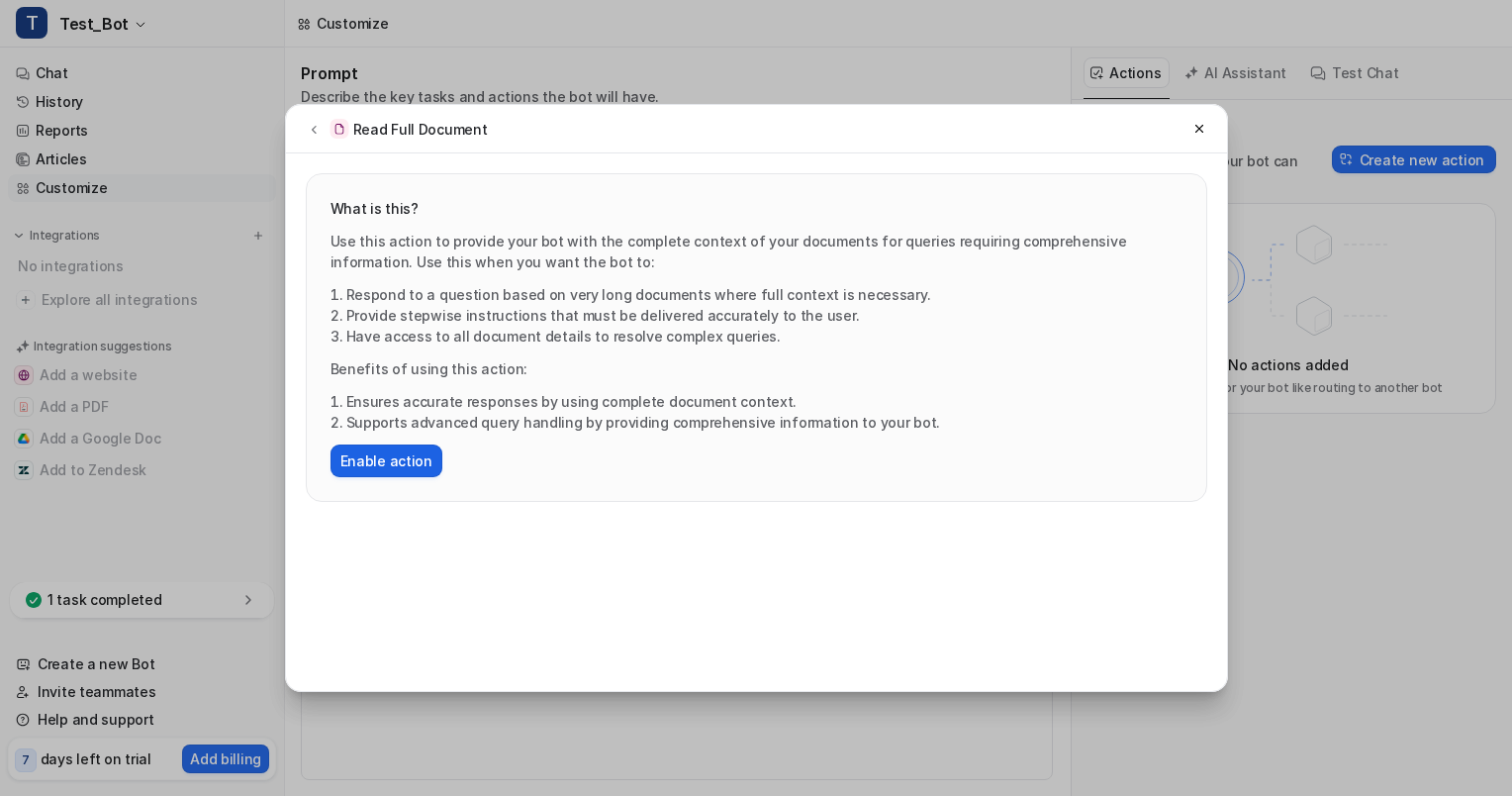
click at [381, 461] on button "Enable action" at bounding box center [386, 460] width 112 height 33
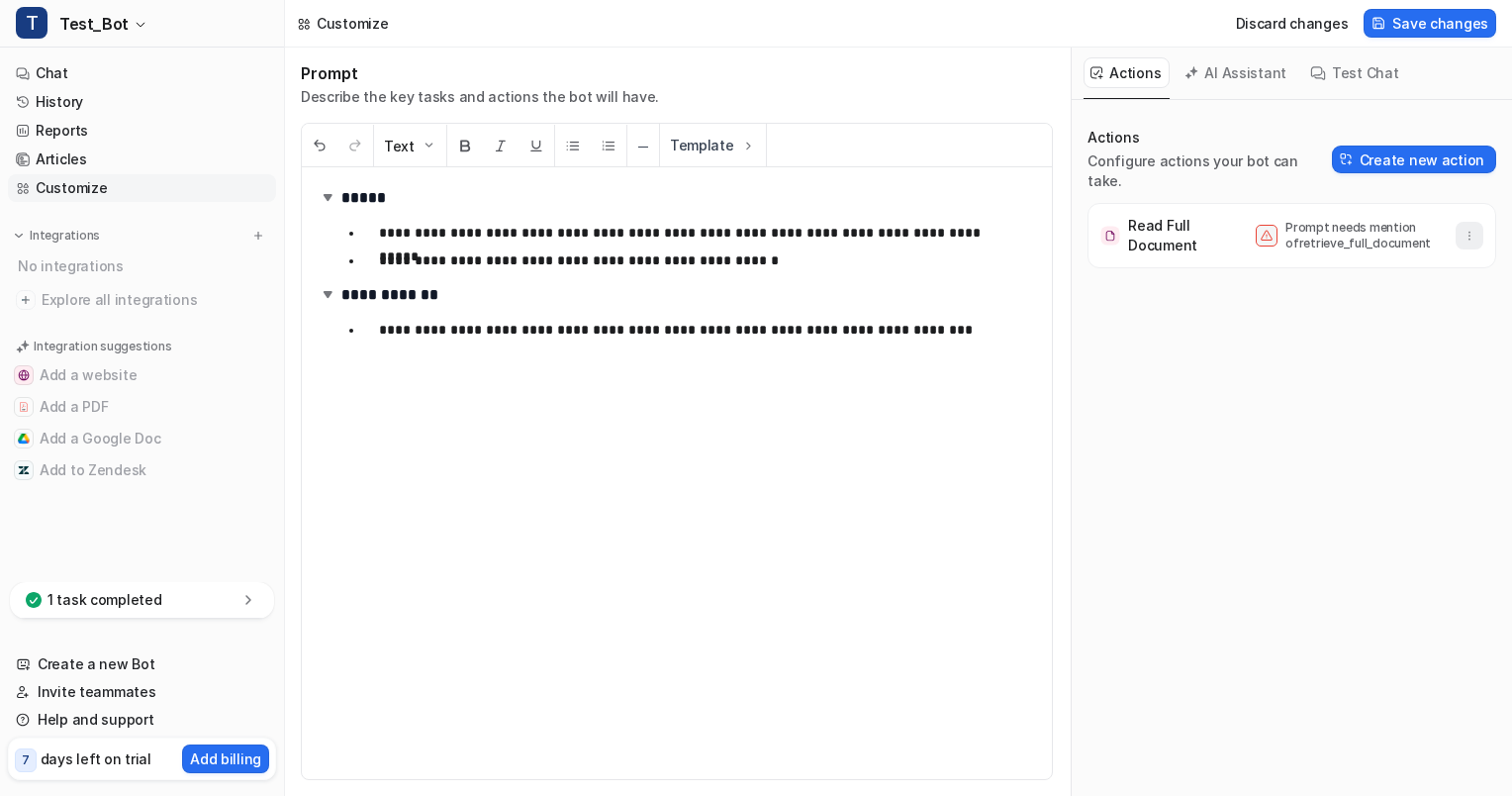
click at [1462, 229] on icon "button" at bounding box center [1469, 236] width 14 height 14
click at [1345, 78] on button "Test Chat" at bounding box center [1354, 72] width 104 height 31
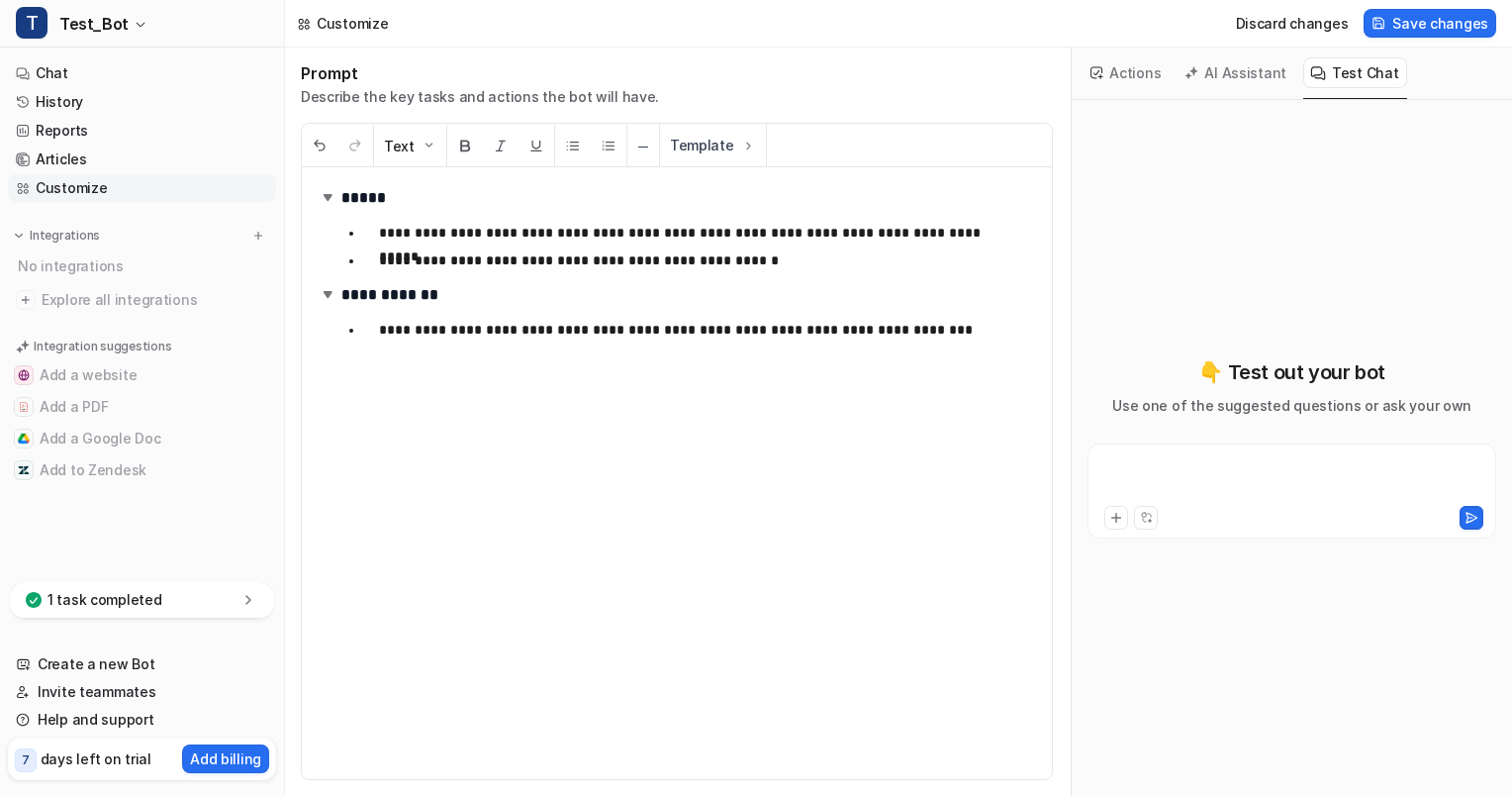
click at [1184, 464] on div at bounding box center [1291, 479] width 398 height 46
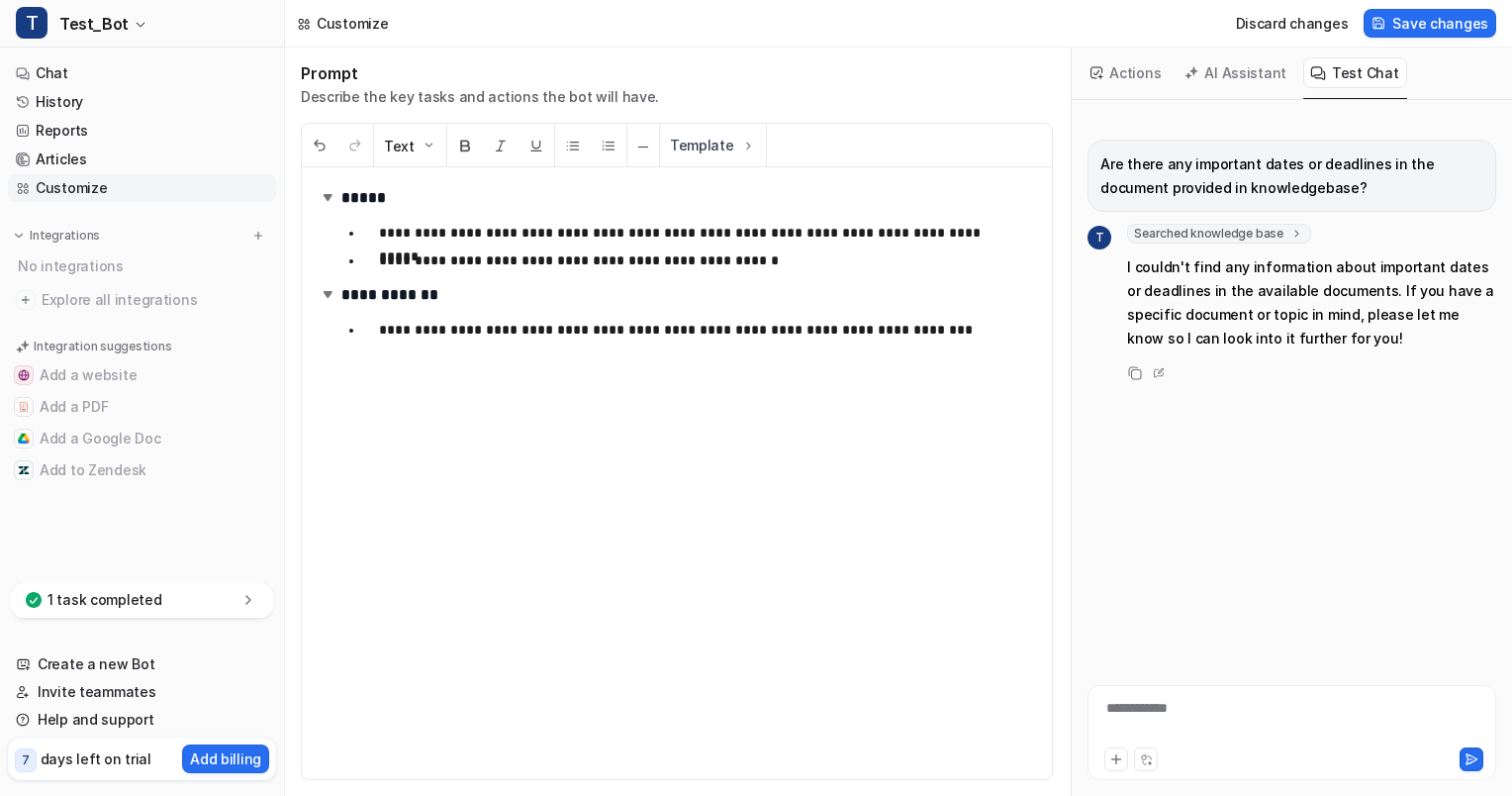
click at [202, 590] on div "1 task completed" at bounding box center [142, 600] width 265 height 37
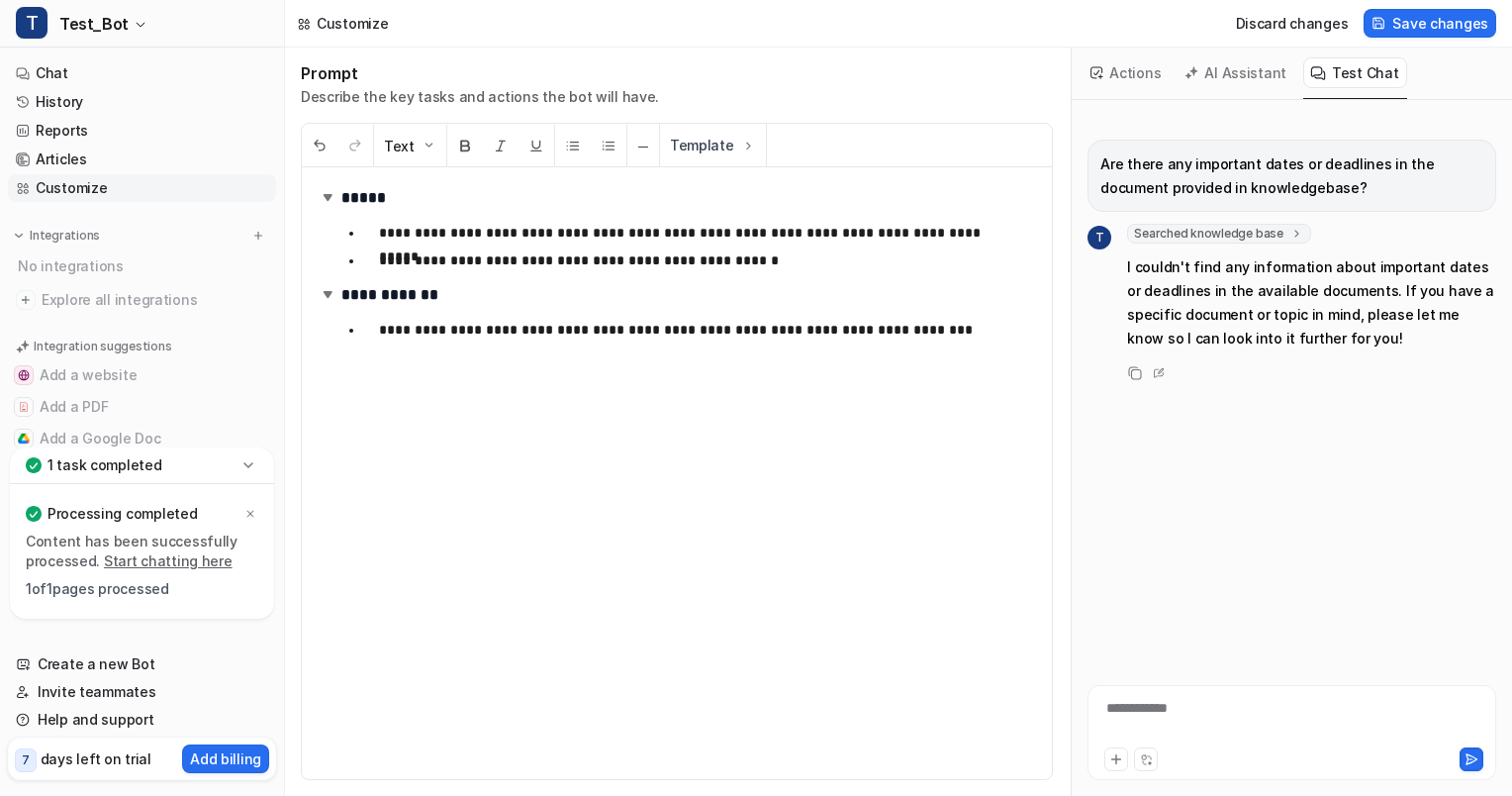
click at [189, 562] on link "Start chatting here" at bounding box center [168, 560] width 129 height 17
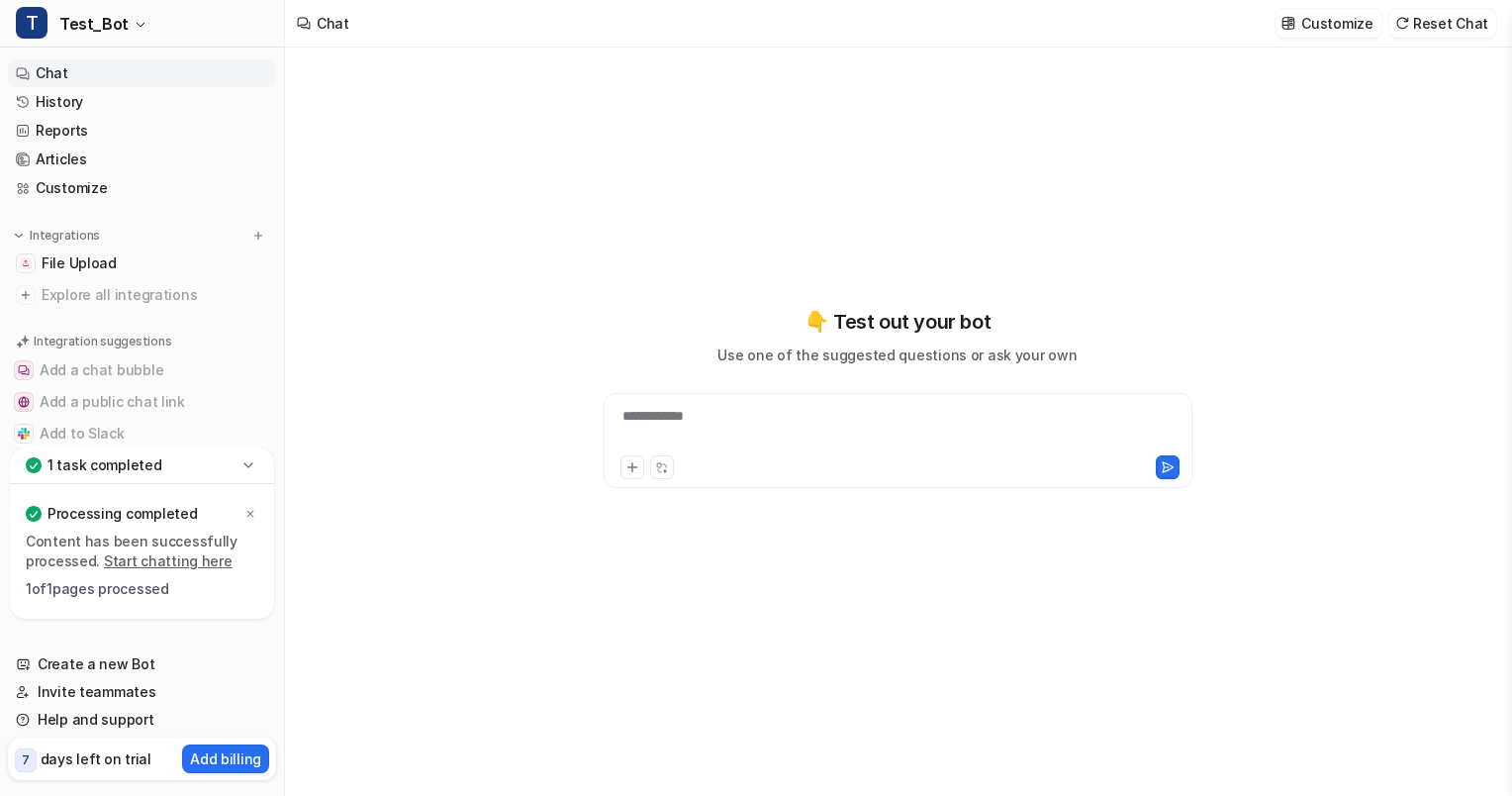
click at [258, 464] on icon at bounding box center [249, 465] width 20 height 20
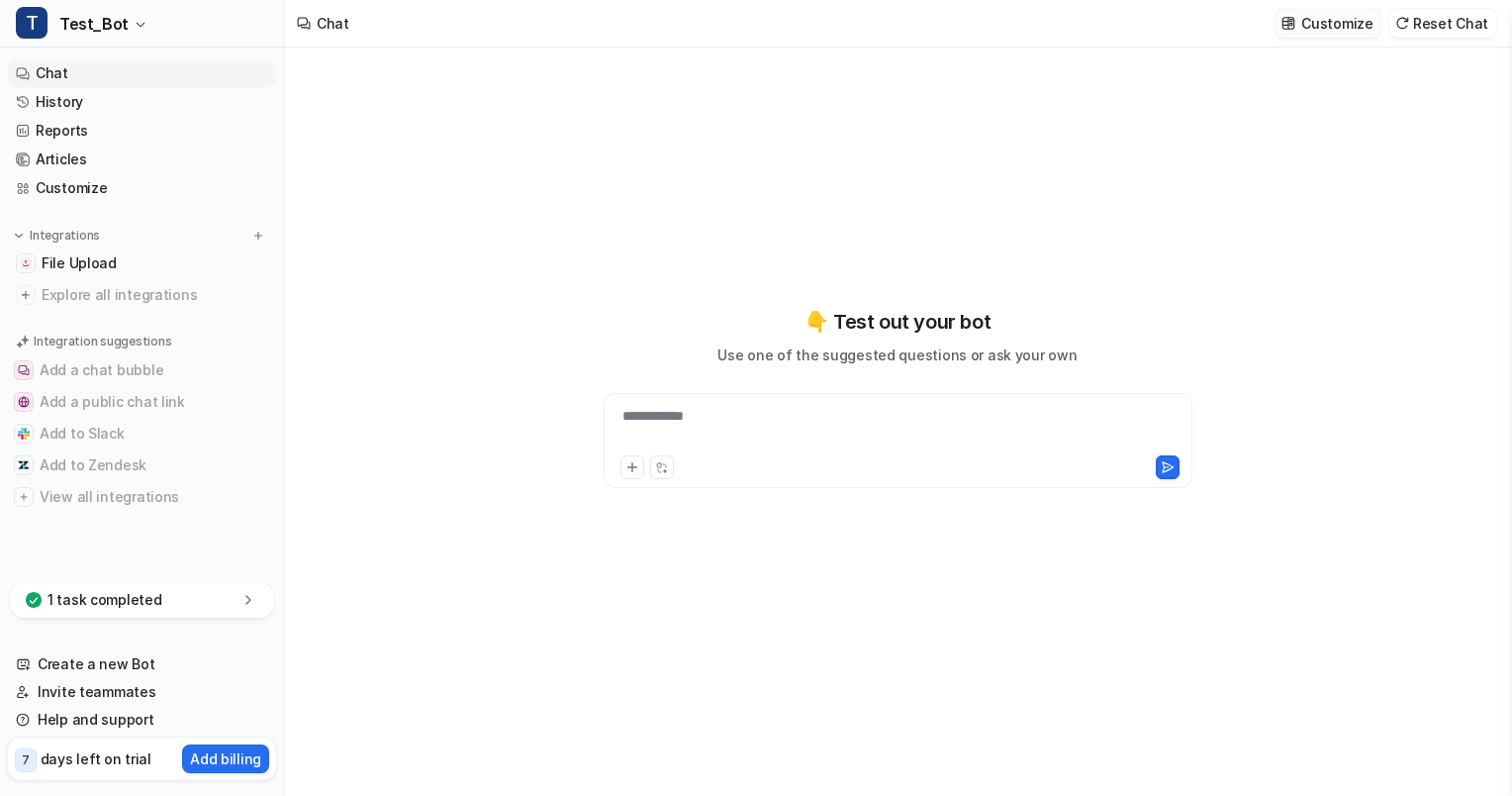
click at [1360, 21] on p "Customize" at bounding box center [1337, 23] width 71 height 21
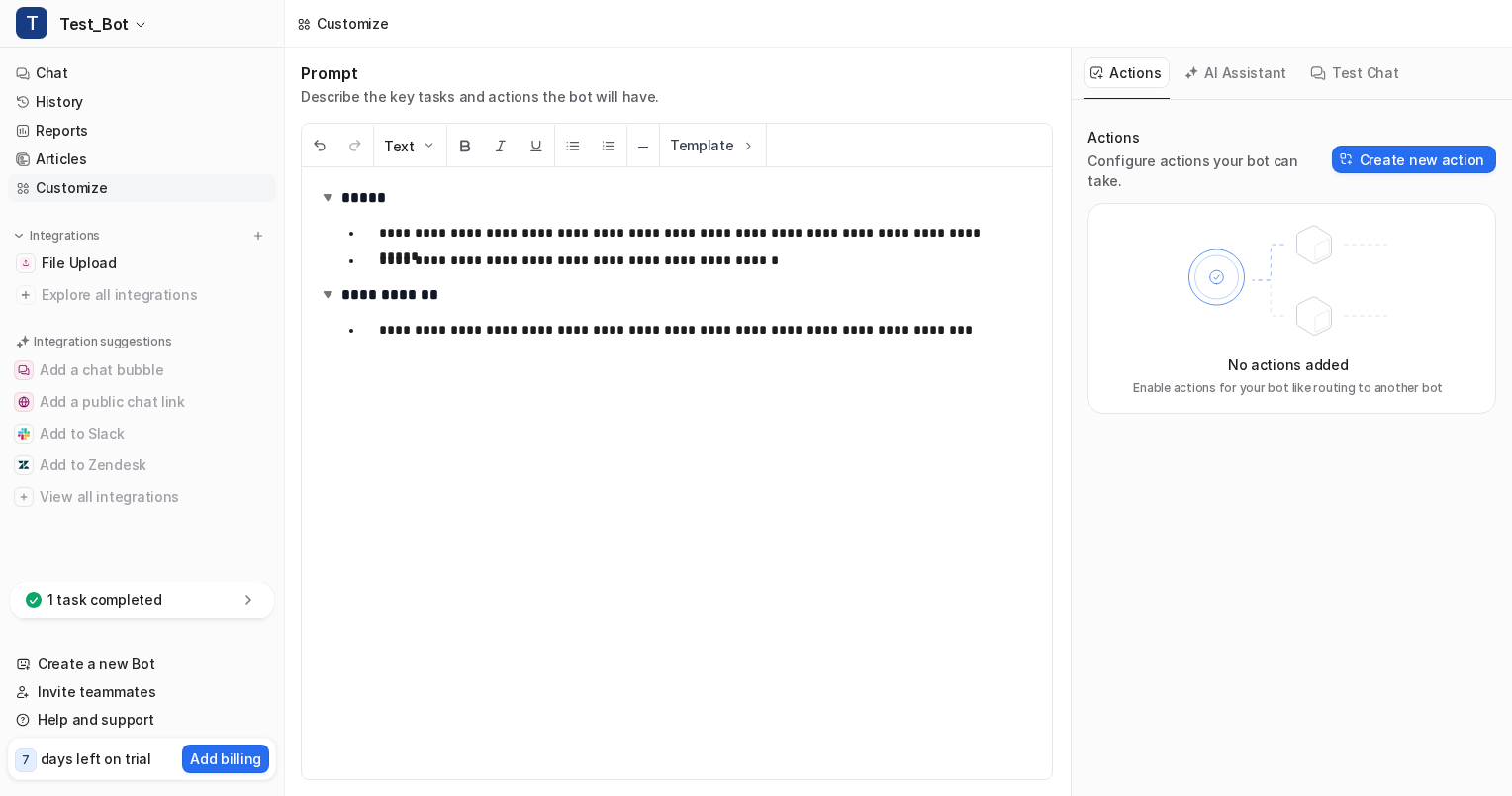
click at [242, 598] on icon at bounding box center [249, 600] width 20 height 20
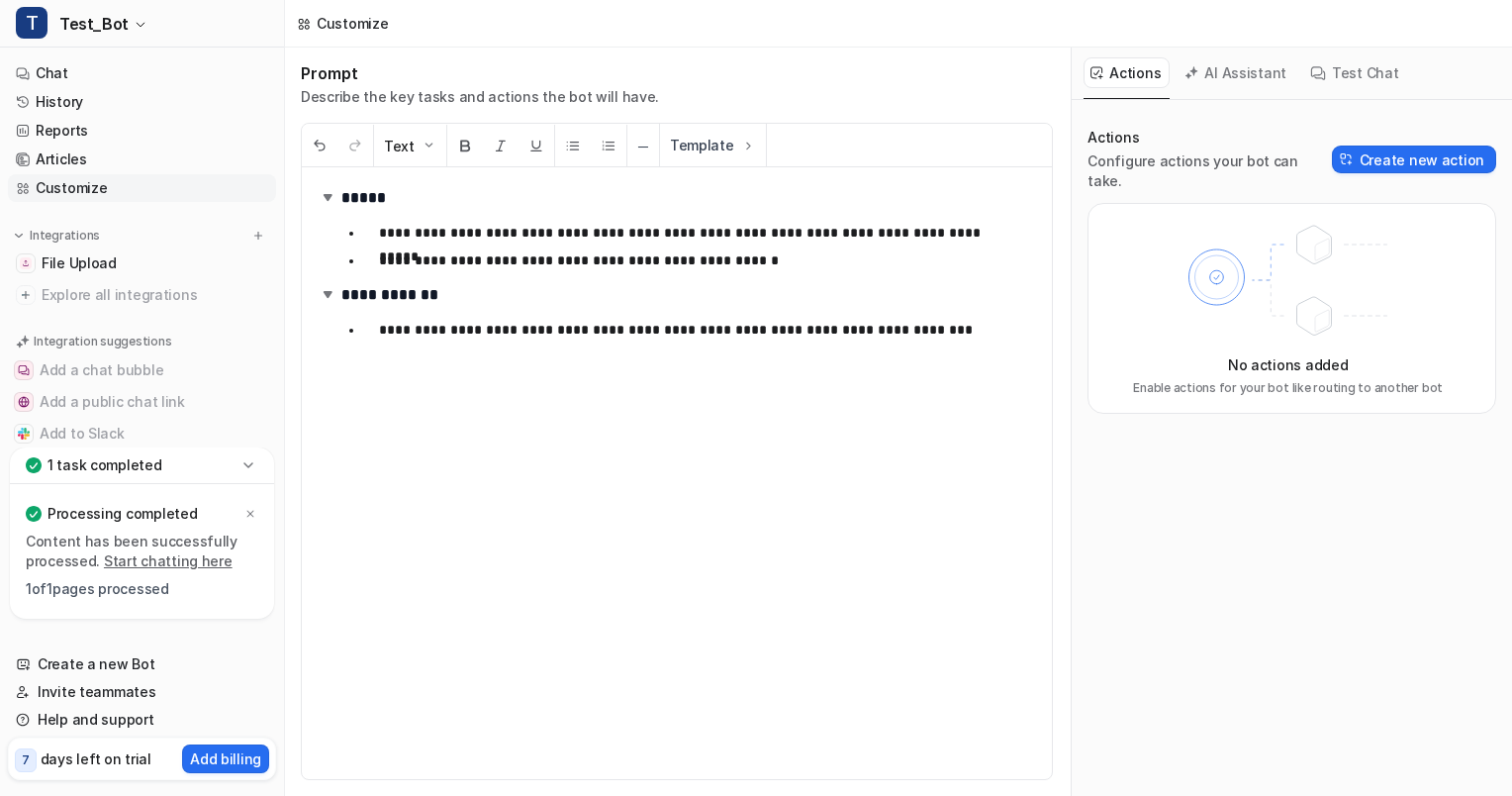
click at [151, 566] on link "Start chatting here" at bounding box center [168, 560] width 129 height 17
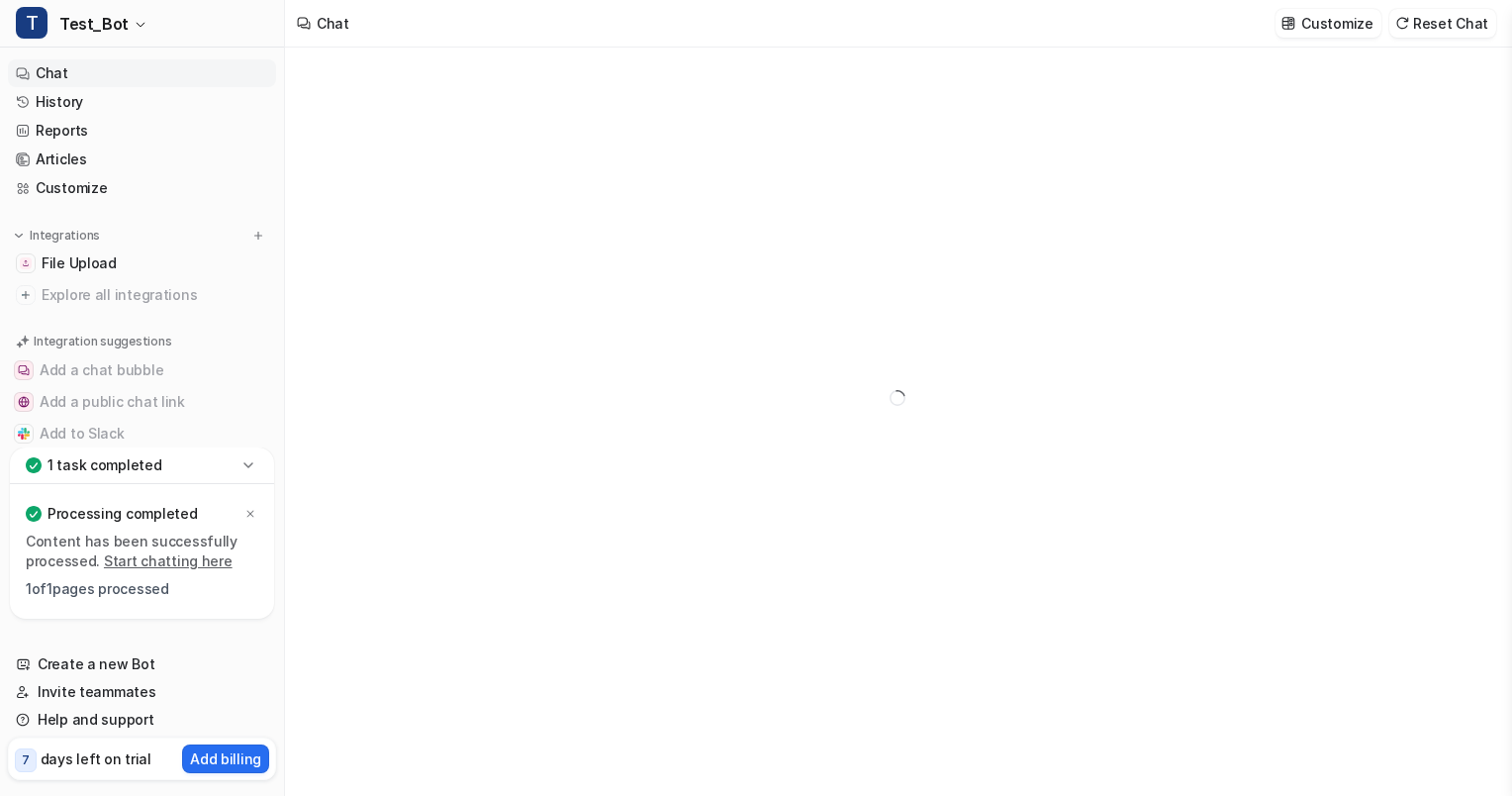
click at [123, 579] on p "1 of 1 pages processed" at bounding box center [142, 589] width 233 height 20
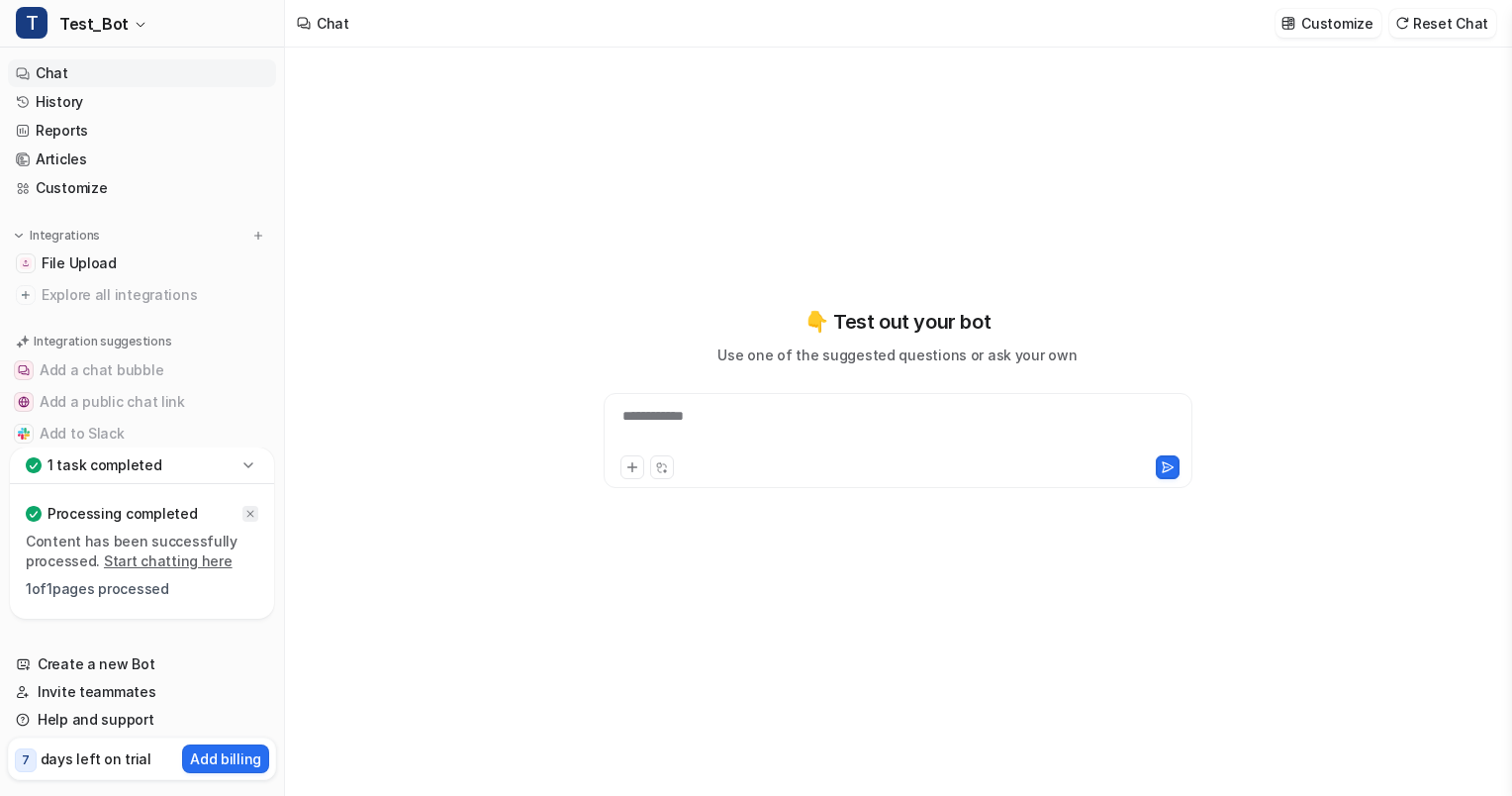
click at [253, 519] on div at bounding box center [251, 513] width 16 height 16
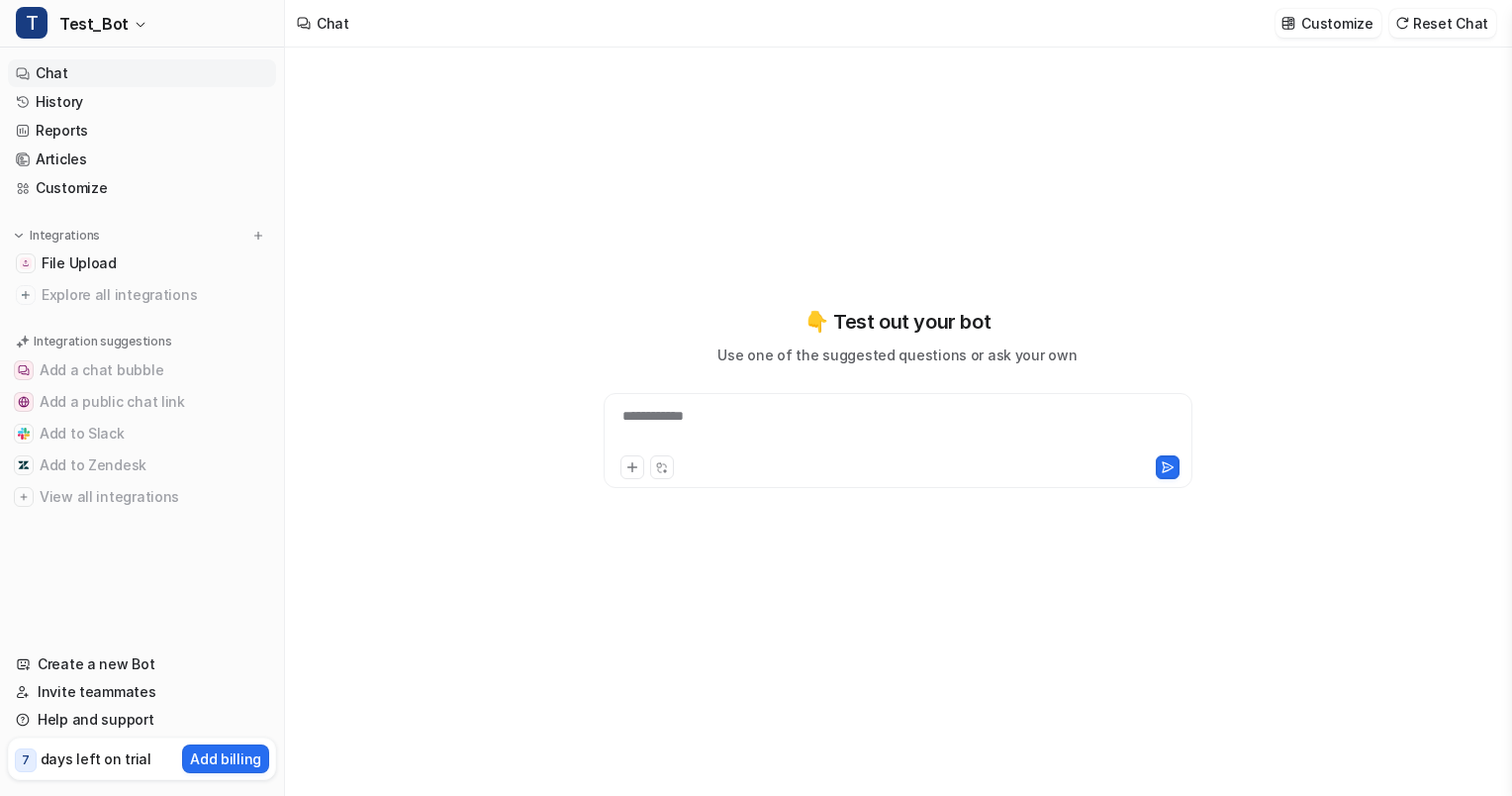
click at [741, 399] on div "**********" at bounding box center [898, 440] width 589 height 95
click at [717, 408] on div at bounding box center [898, 428] width 579 height 46
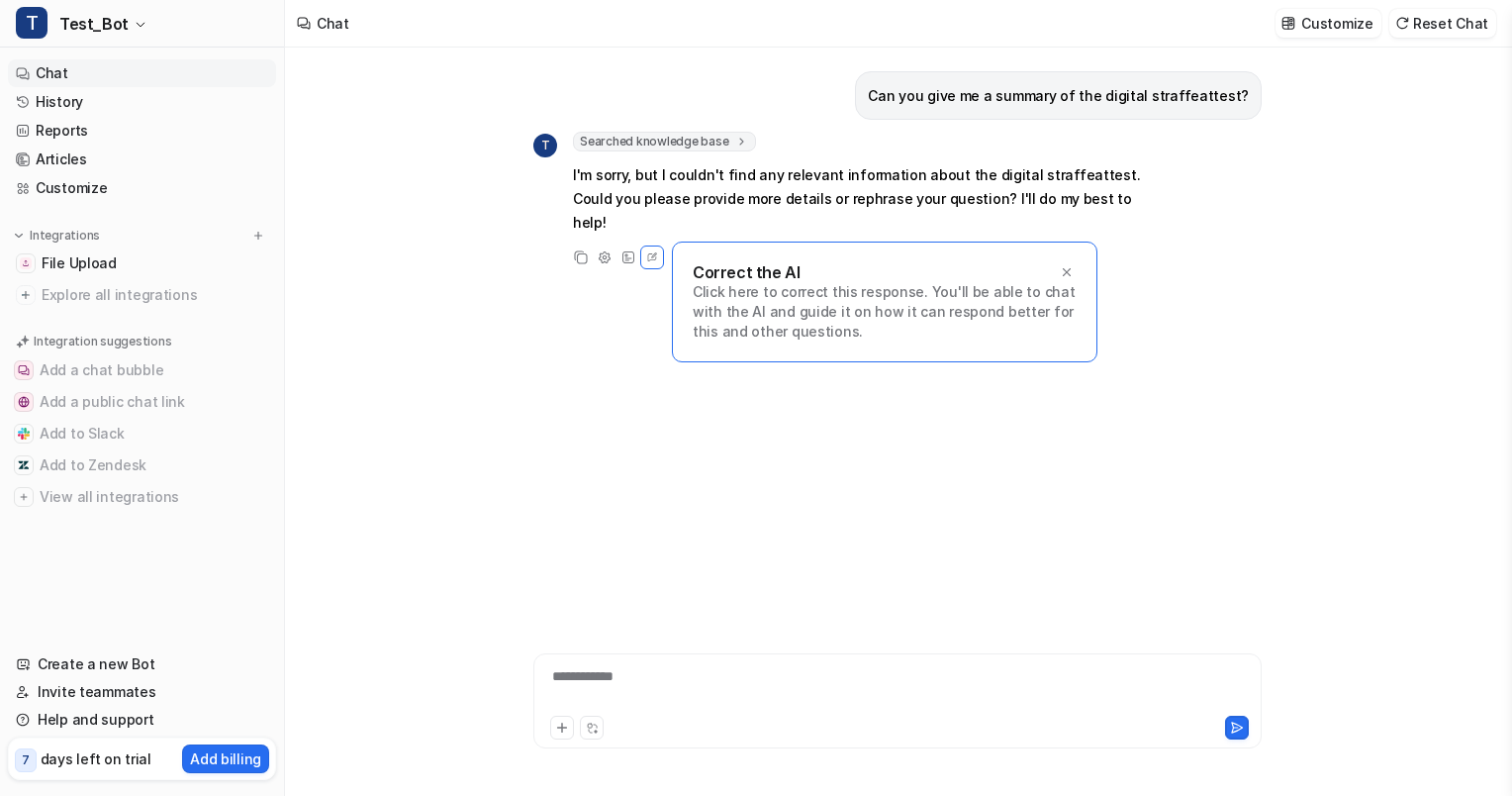
click at [803, 283] on p "Click here to correct this response. You'll be able to chat with the AI and gui…" at bounding box center [884, 312] width 383 height 59
click at [1069, 269] on icon at bounding box center [1066, 273] width 8 height 8
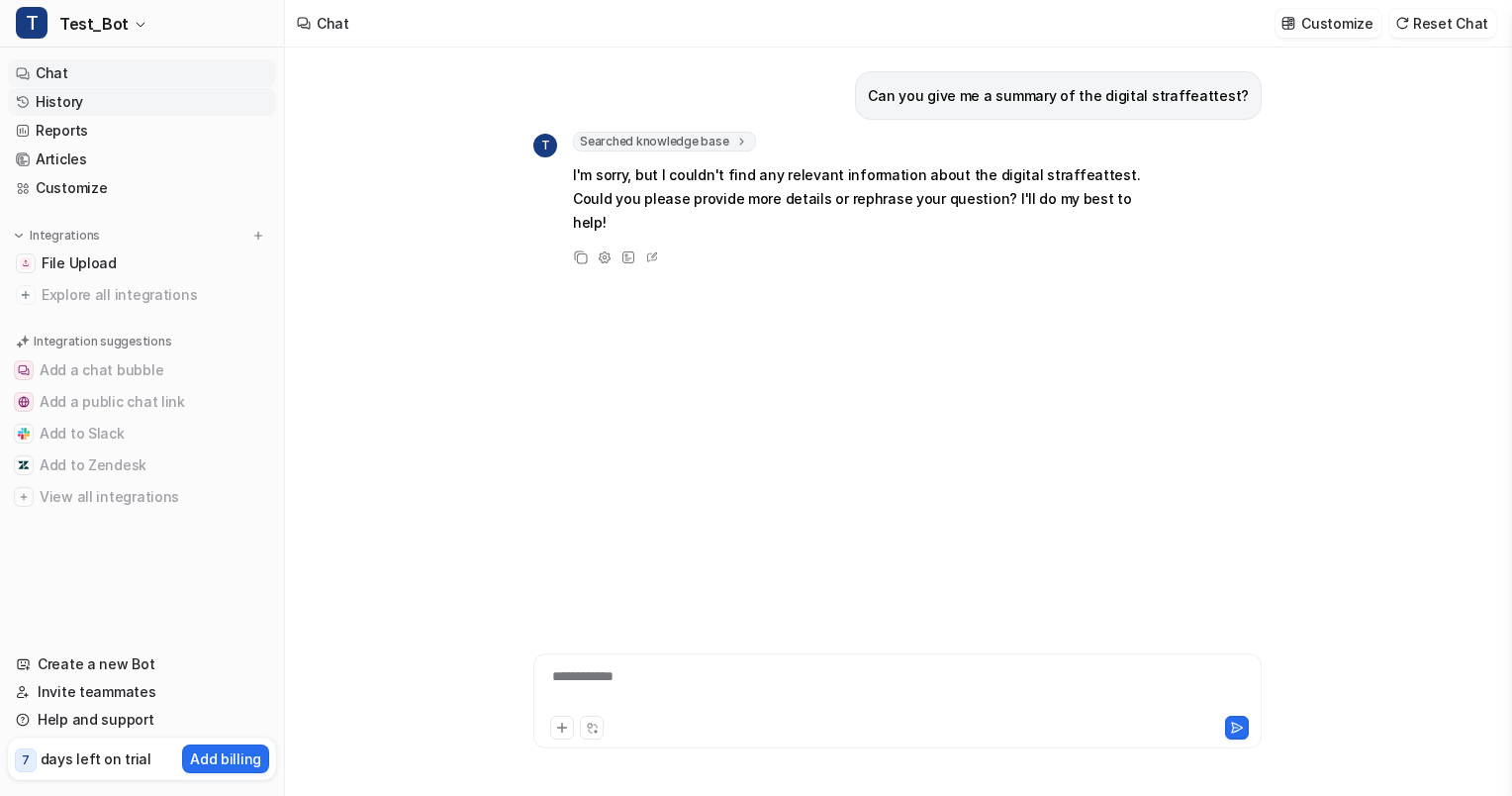
click at [120, 109] on link "History" at bounding box center [142, 102] width 269 height 28
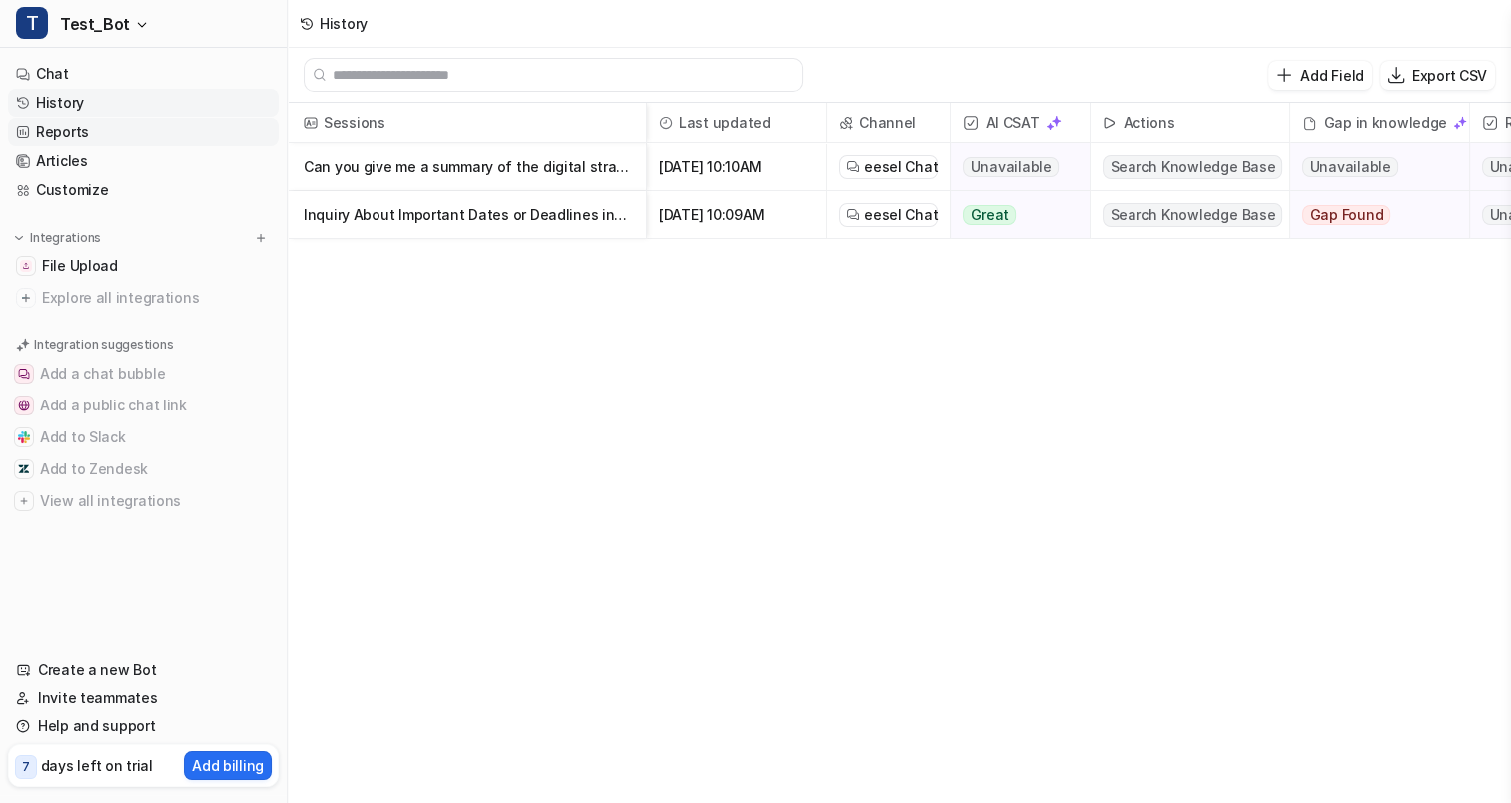
click at [88, 133] on link "Reports" at bounding box center [143, 132] width 271 height 28
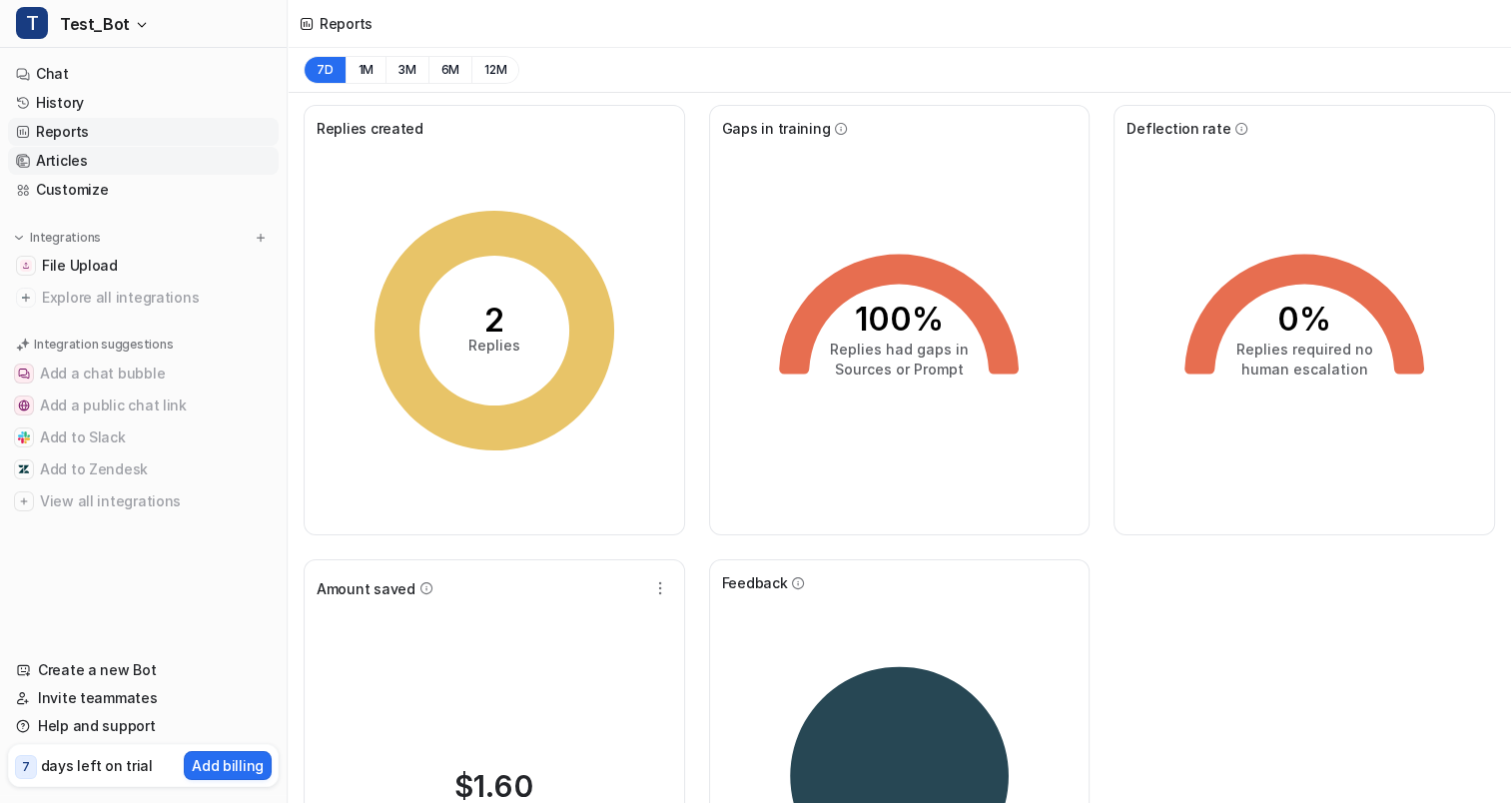
click at [87, 165] on link "Articles" at bounding box center [143, 161] width 271 height 28
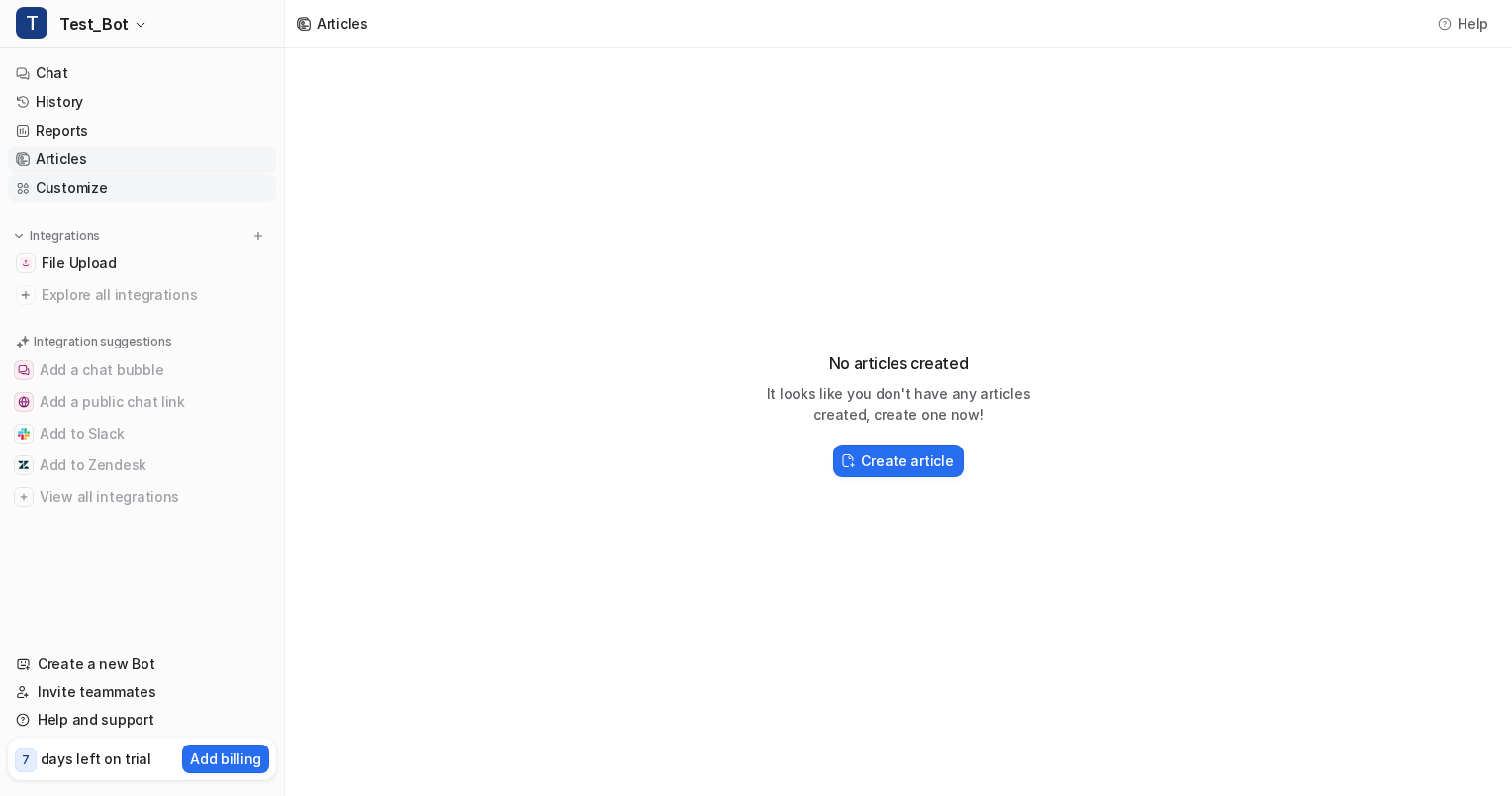
click at [88, 193] on link "Customize" at bounding box center [142, 188] width 269 height 28
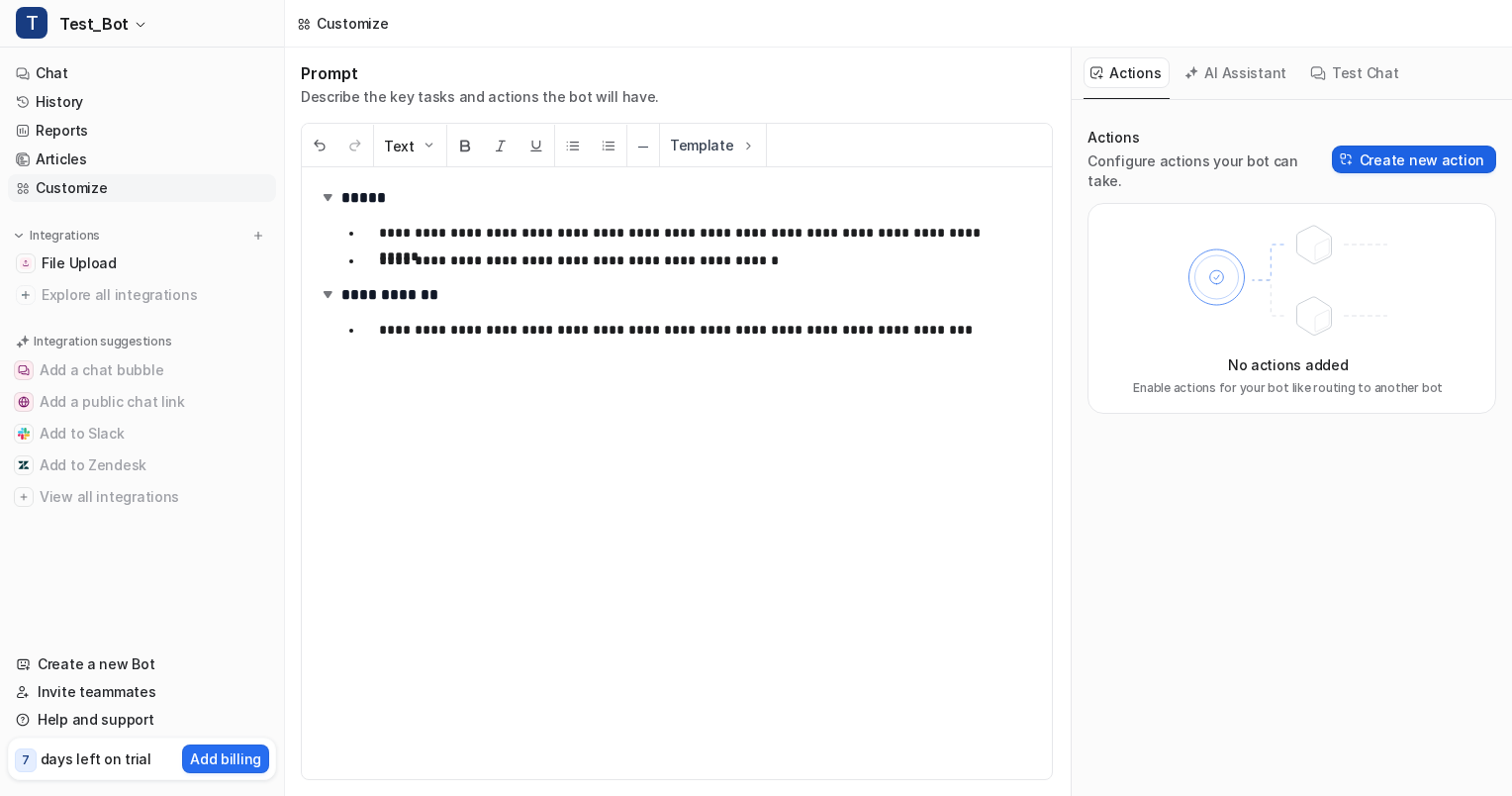
click at [1425, 157] on button "Create new action" at bounding box center [1414, 160] width 164 height 28
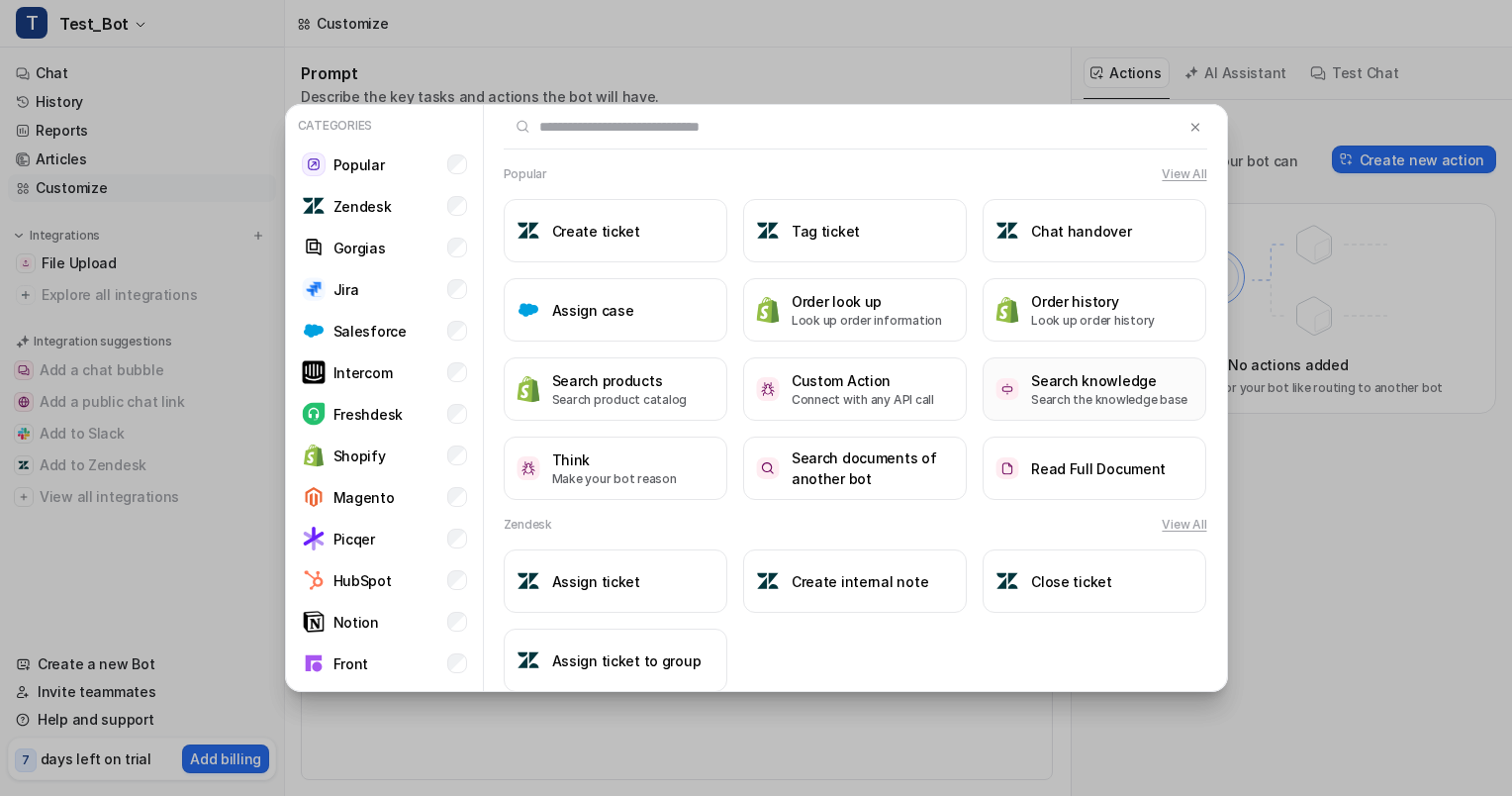
click at [986, 410] on button "Search knowledge Search the knowledge base" at bounding box center [1095, 389] width 224 height 63
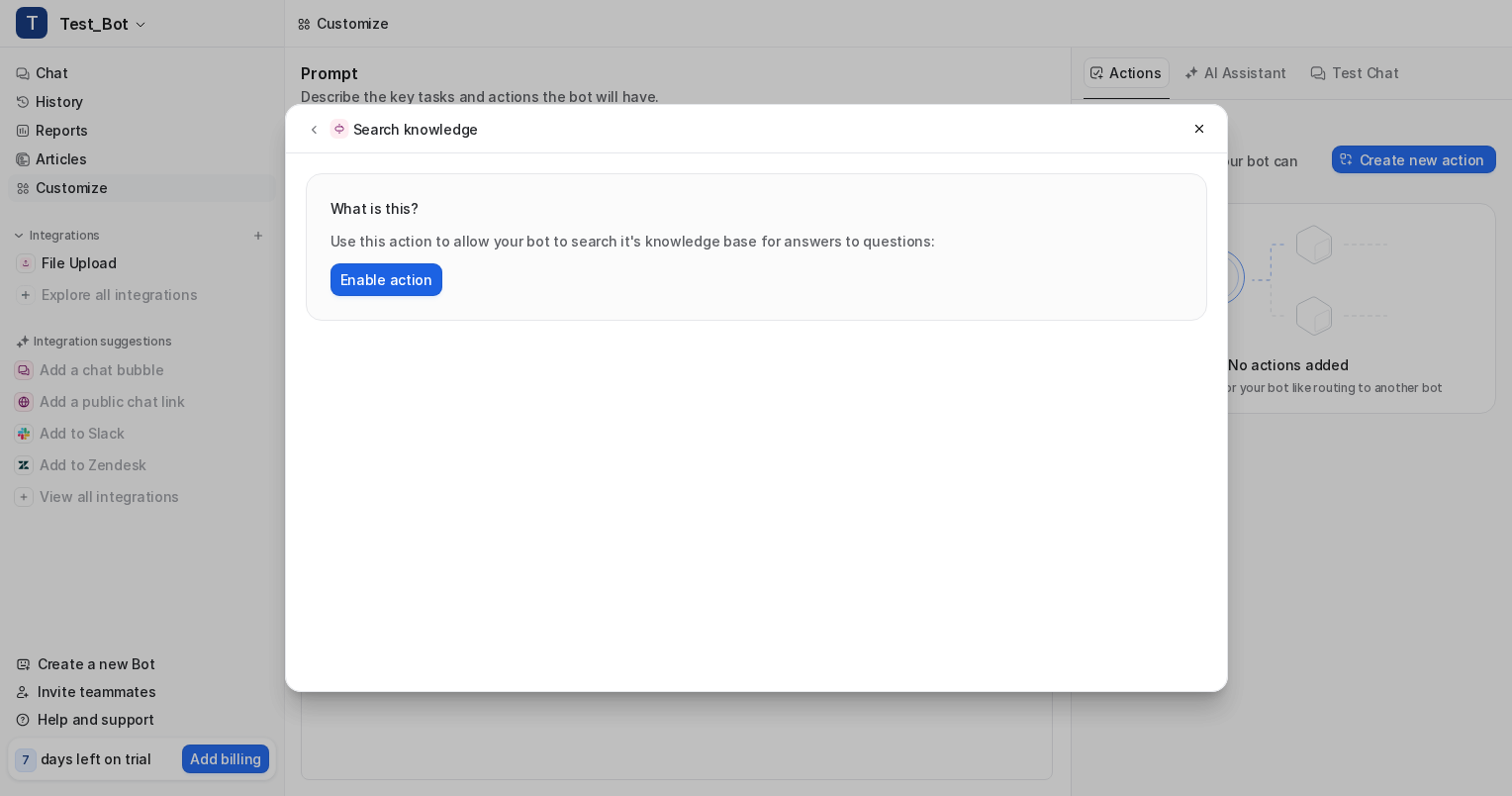
click at [399, 272] on button "Enable action" at bounding box center [386, 280] width 112 height 33
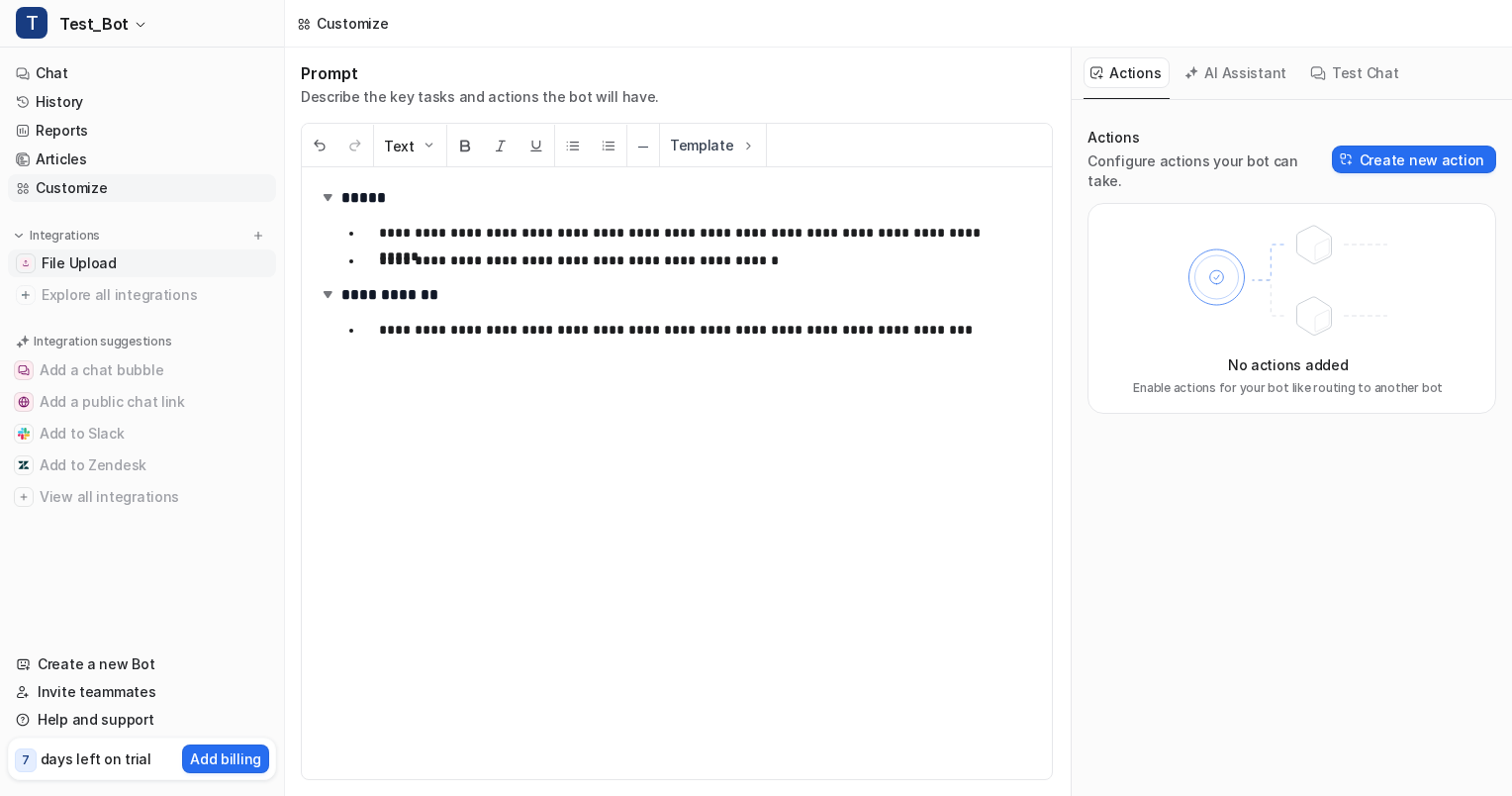
click at [143, 250] on link "File Upload" at bounding box center [142, 264] width 269 height 28
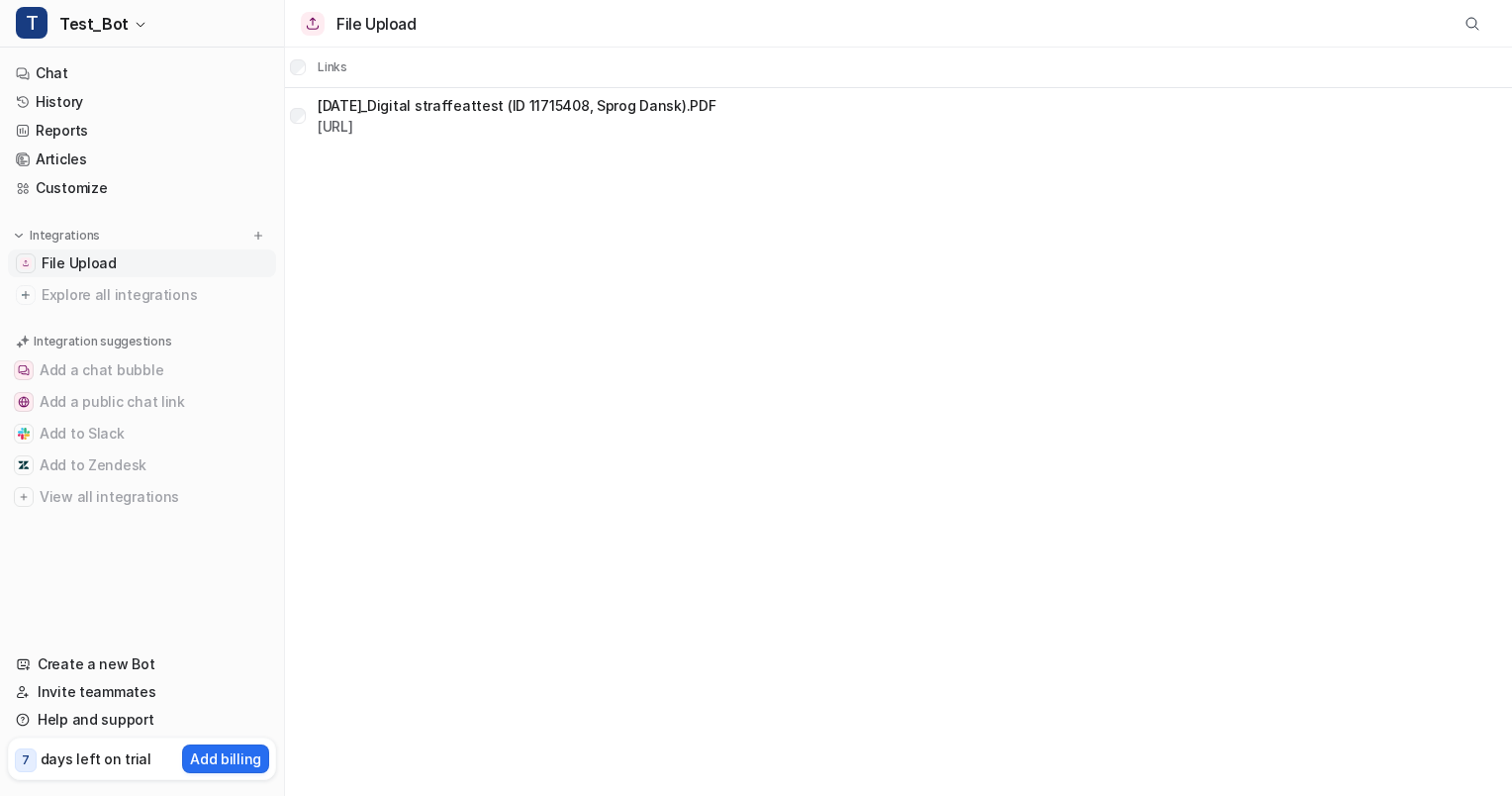
click at [134, 260] on link "File Upload" at bounding box center [142, 264] width 269 height 28
click at [454, 101] on p "[DATE]_Digital straffeattest (ID 11715408, Sprog Dansk).PDF" at bounding box center [516, 105] width 397 height 21
drag, startPoint x: 736, startPoint y: 103, endPoint x: 321, endPoint y: 99, distance: 415.0
click at [321, 99] on p "[DATE]_Digital straffeattest (ID 11715408, Sprog Dansk).PDF" at bounding box center [516, 105] width 397 height 21
copy p "[DATE]_Digital straffeattest (ID 11715408, Sprog Dansk).PDF"
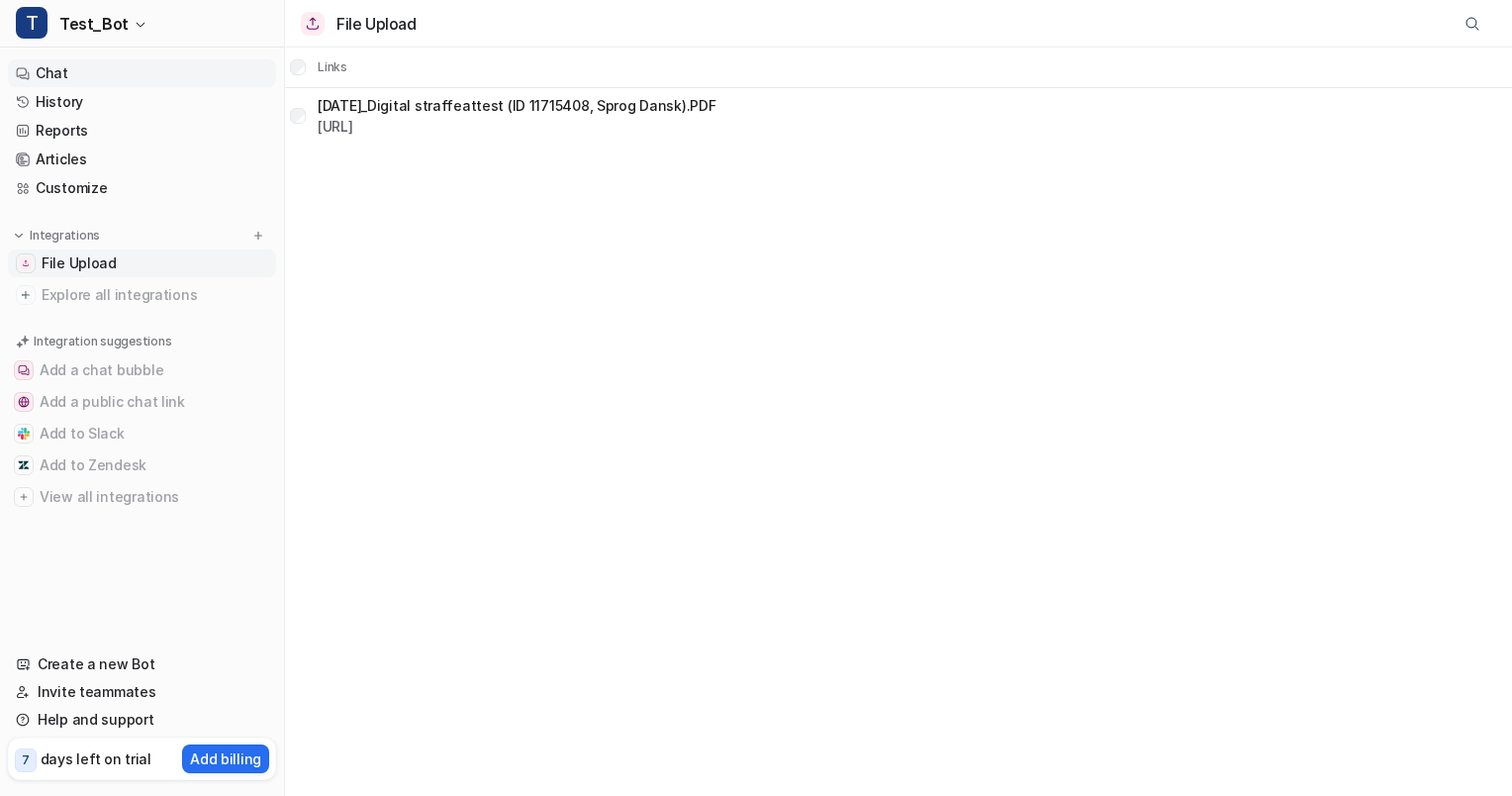
click at [112, 68] on link "Chat" at bounding box center [142, 73] width 269 height 28
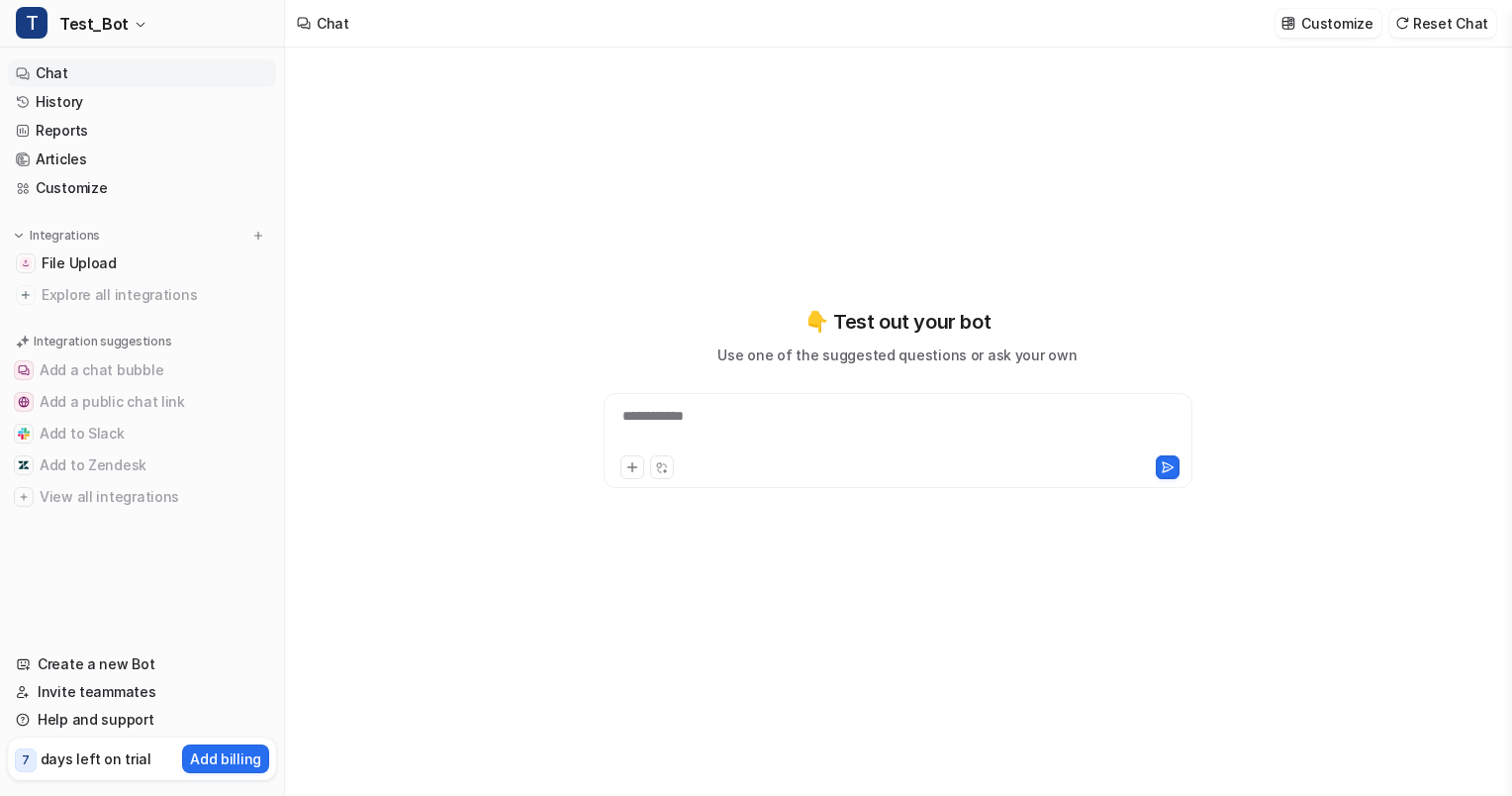
click at [677, 422] on div "**********" at bounding box center [898, 428] width 579 height 46
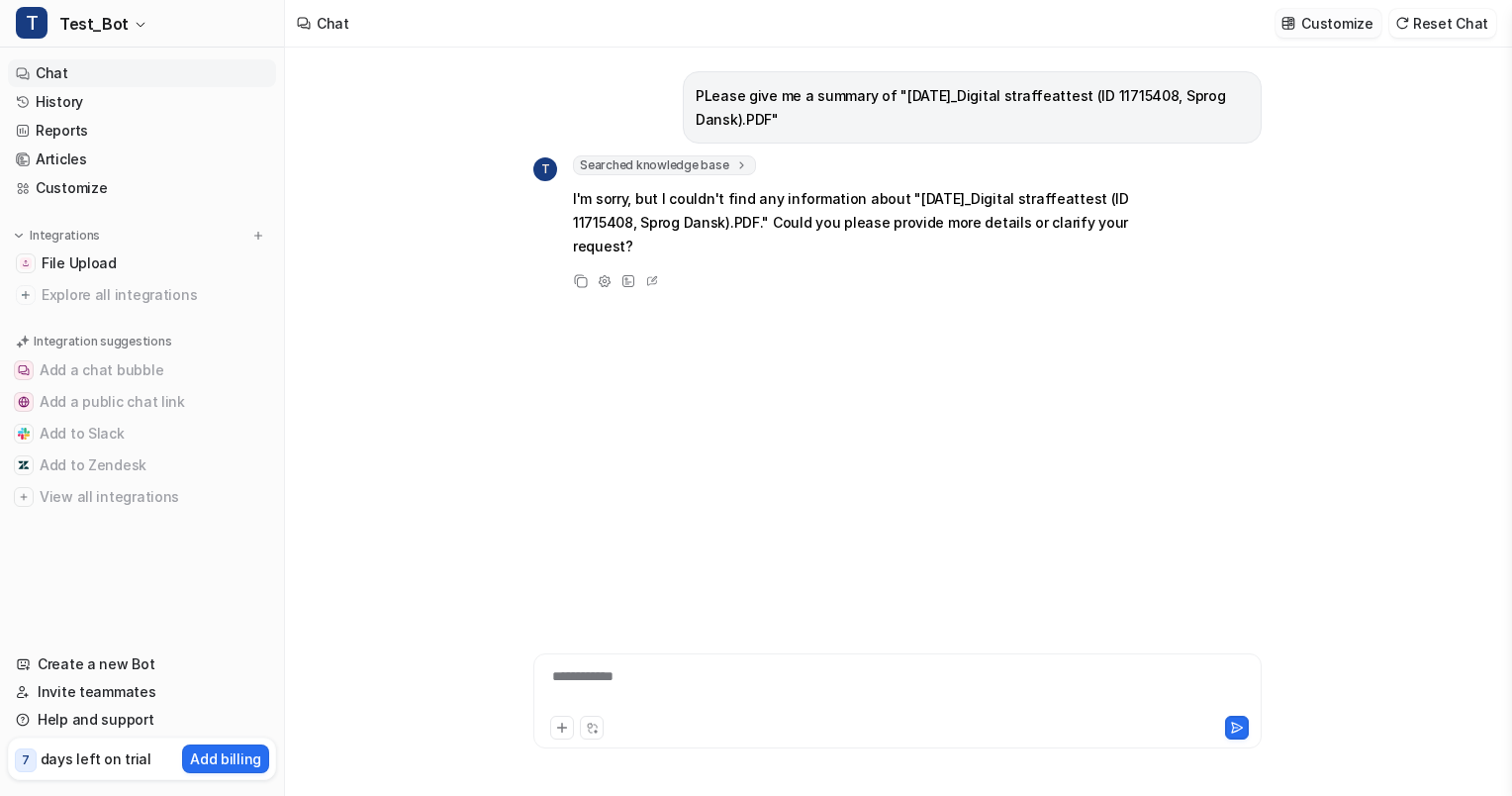
click at [1320, 20] on p "Customize" at bounding box center [1337, 23] width 71 height 21
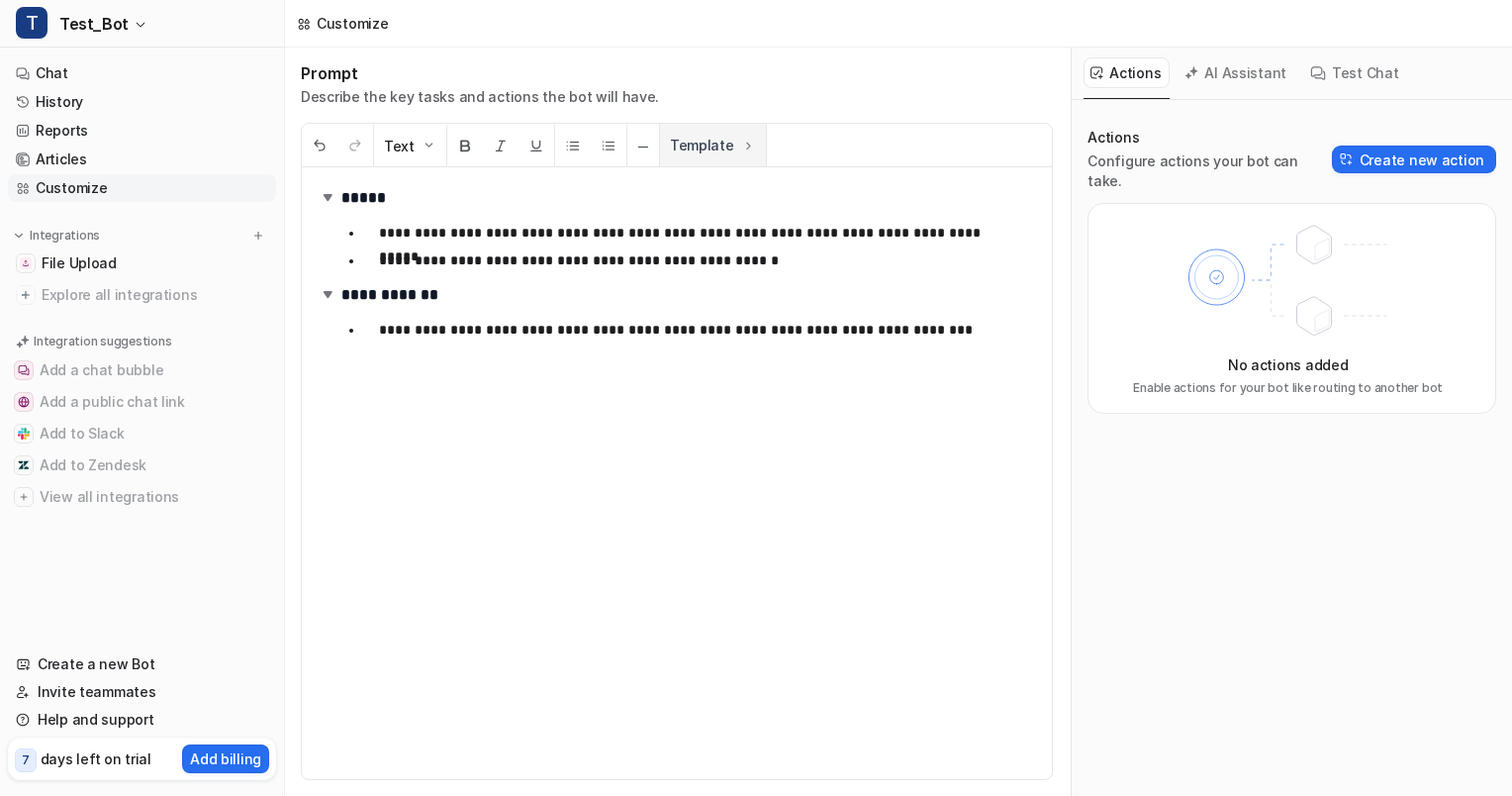
click at [740, 151] on img at bounding box center [748, 146] width 16 height 16
click at [730, 151] on div "**********" at bounding box center [899, 421] width 1227 height 748
click at [403, 151] on button "Text" at bounding box center [409, 146] width 72 height 43
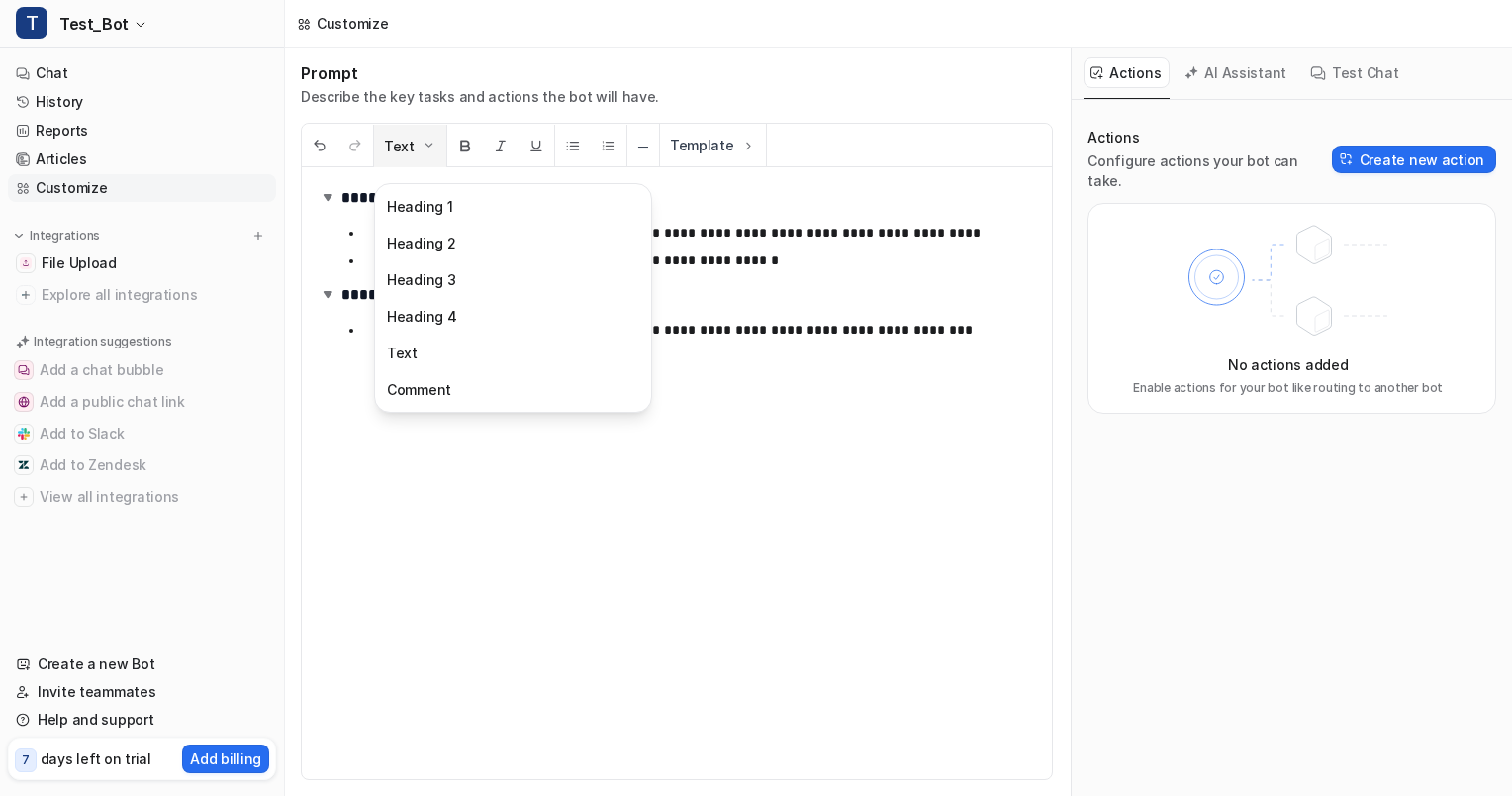
click at [403, 151] on button "Text" at bounding box center [409, 146] width 72 height 43
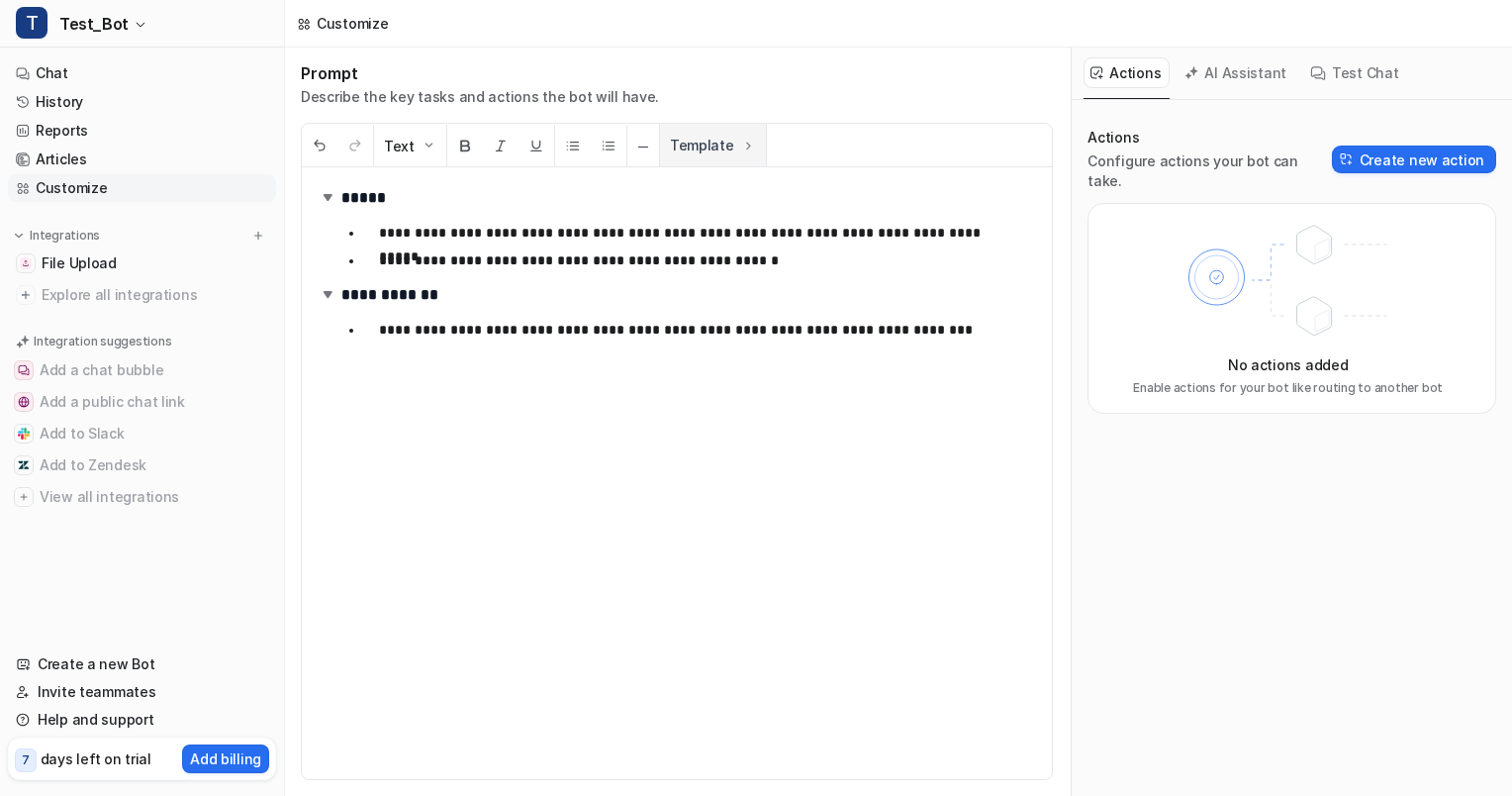
click at [677, 154] on button "Template" at bounding box center [712, 145] width 106 height 43
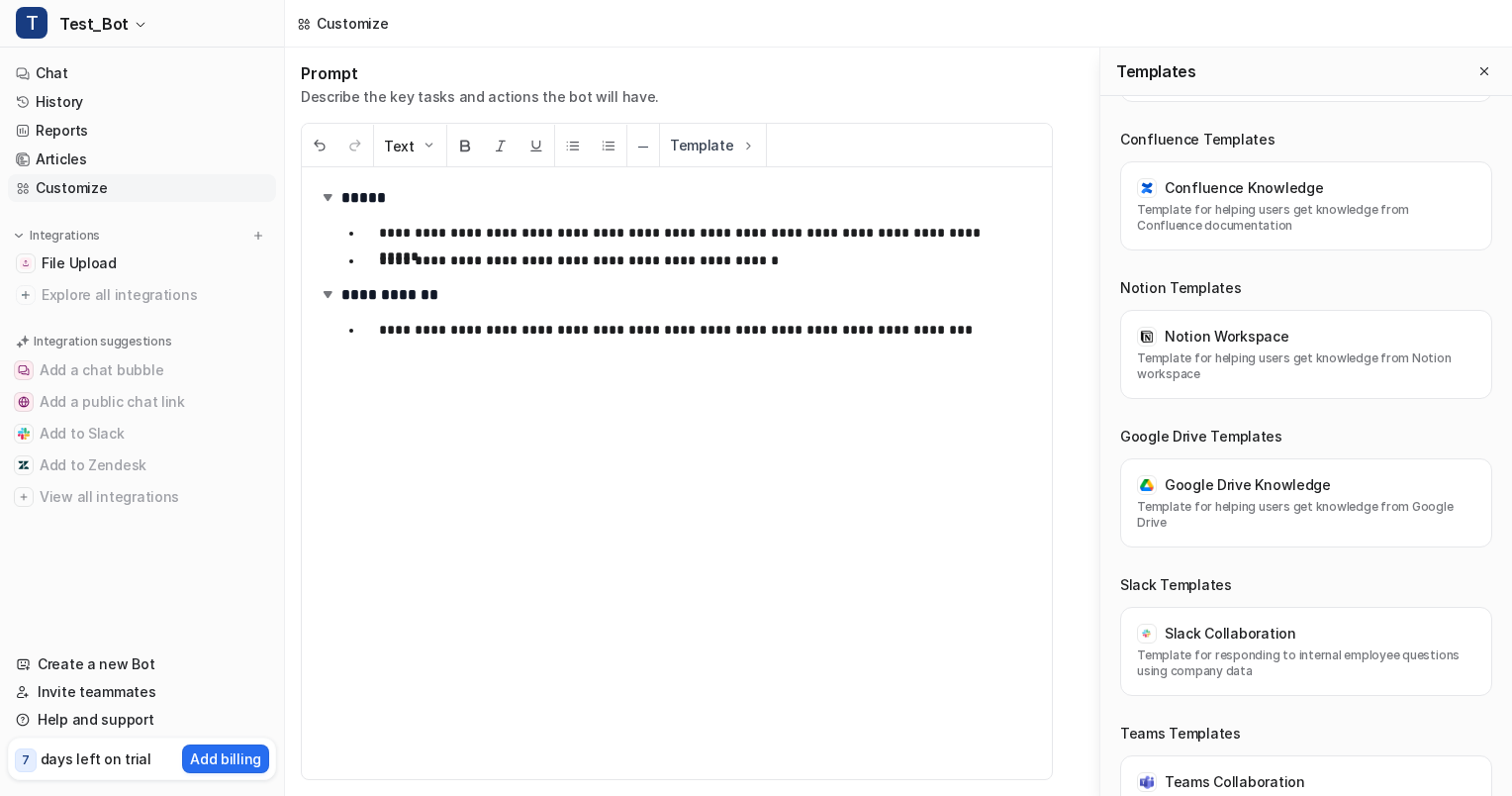
scroll to position [1326, 0]
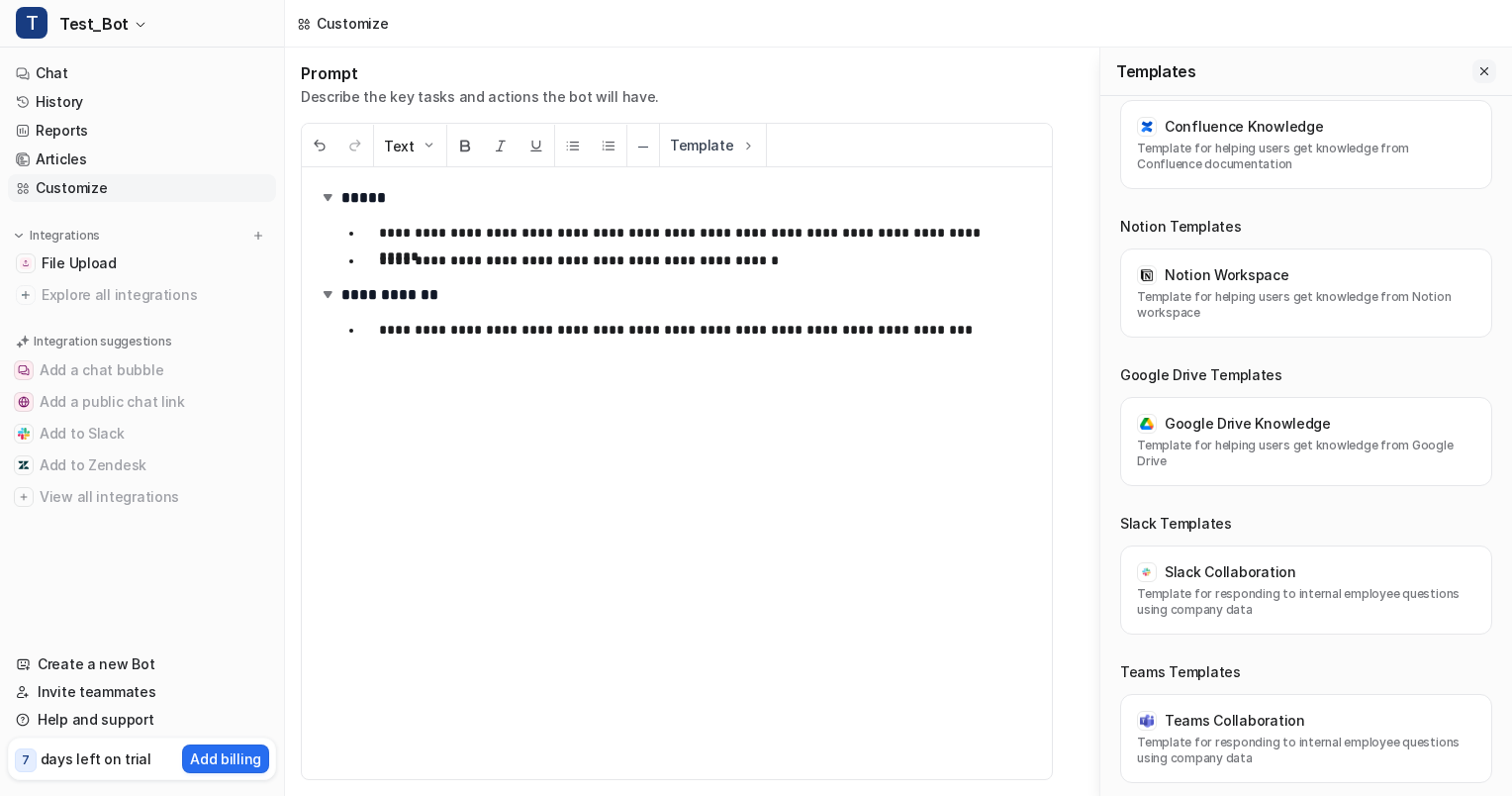
click at [1480, 75] on icon "Close flyout" at bounding box center [1484, 71] width 8 height 8
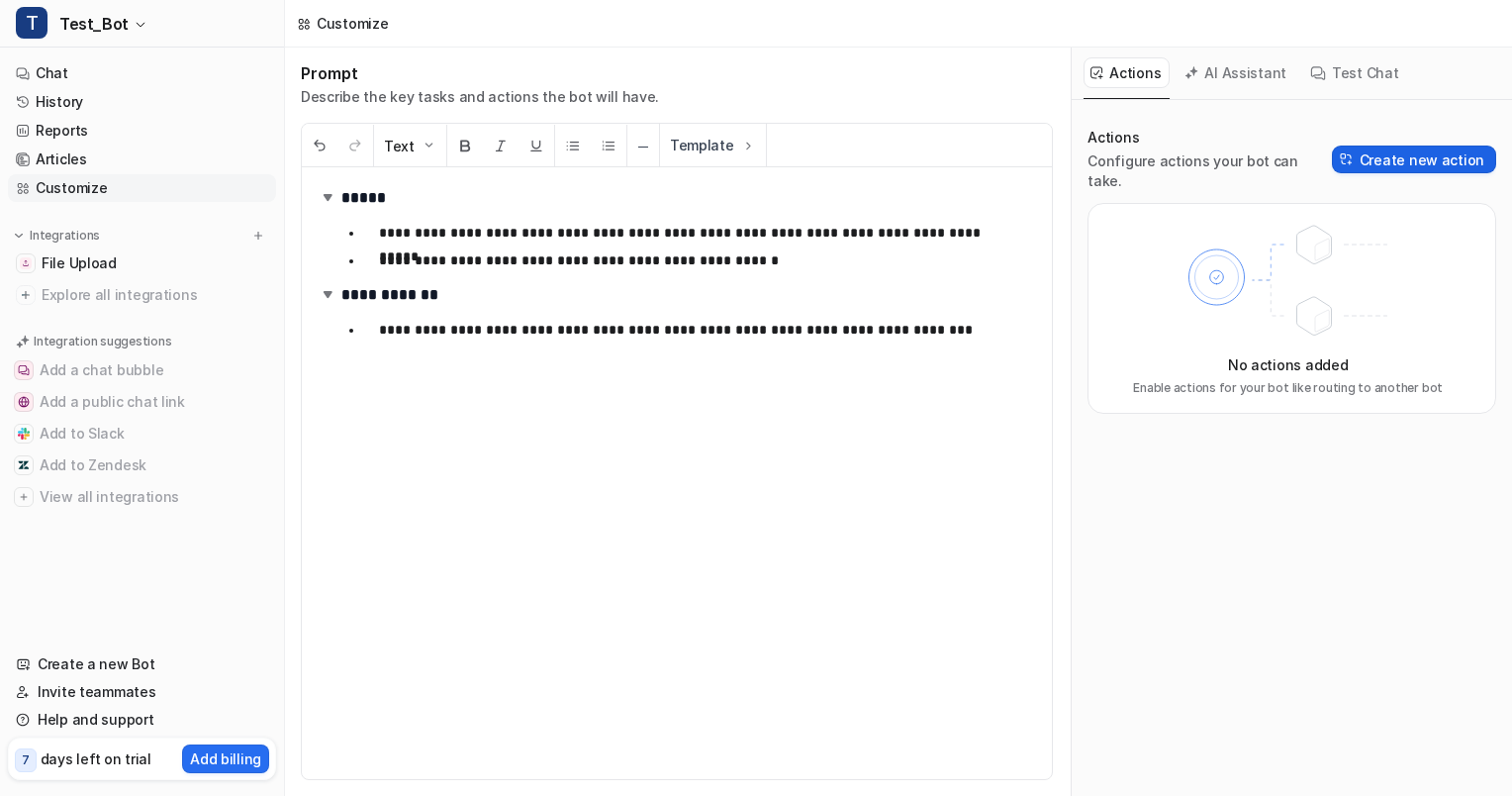
click at [1365, 146] on button "Create new action" at bounding box center [1414, 160] width 164 height 28
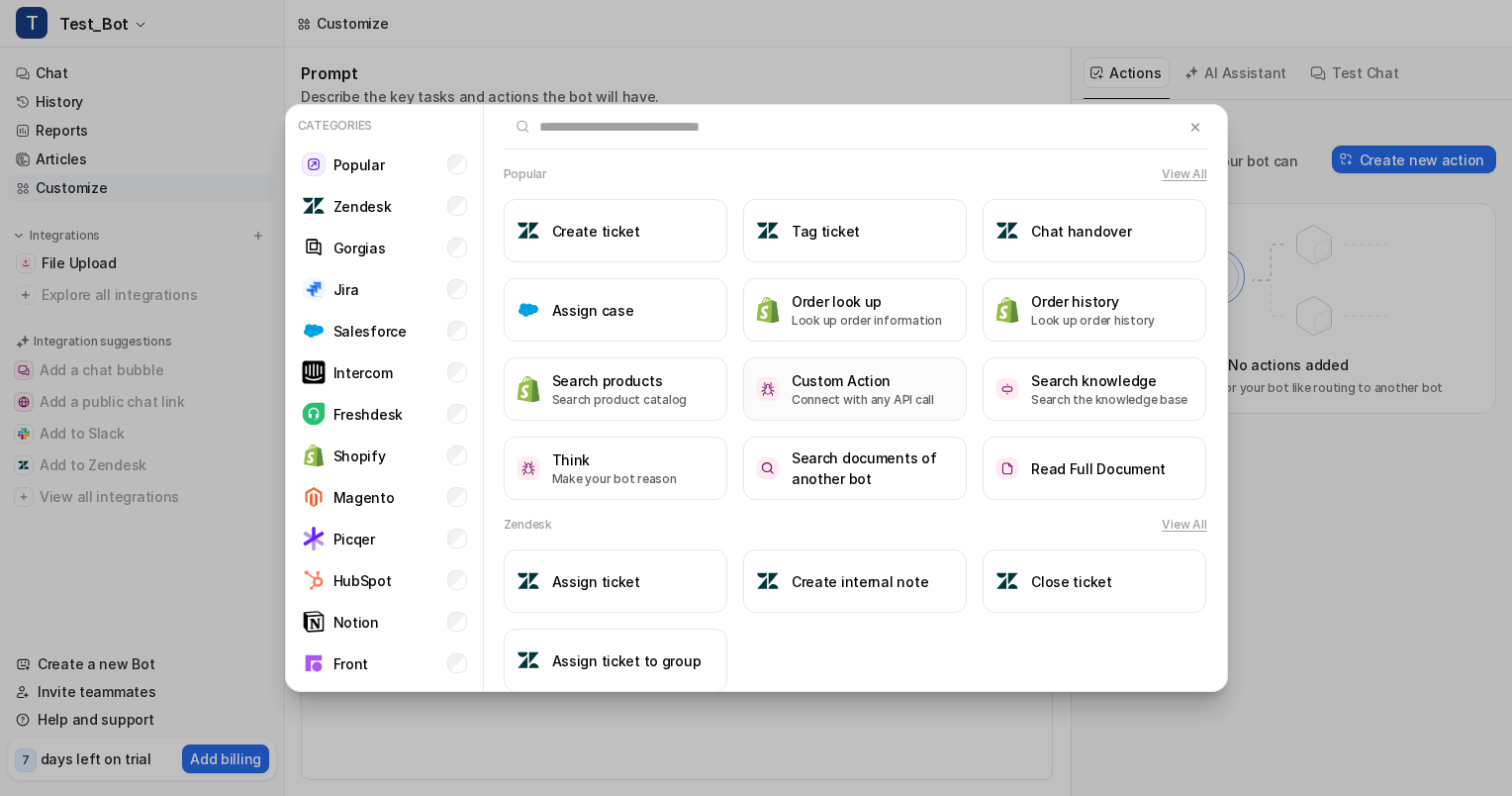
click at [882, 385] on h3 "Custom Action" at bounding box center [863, 380] width 143 height 21
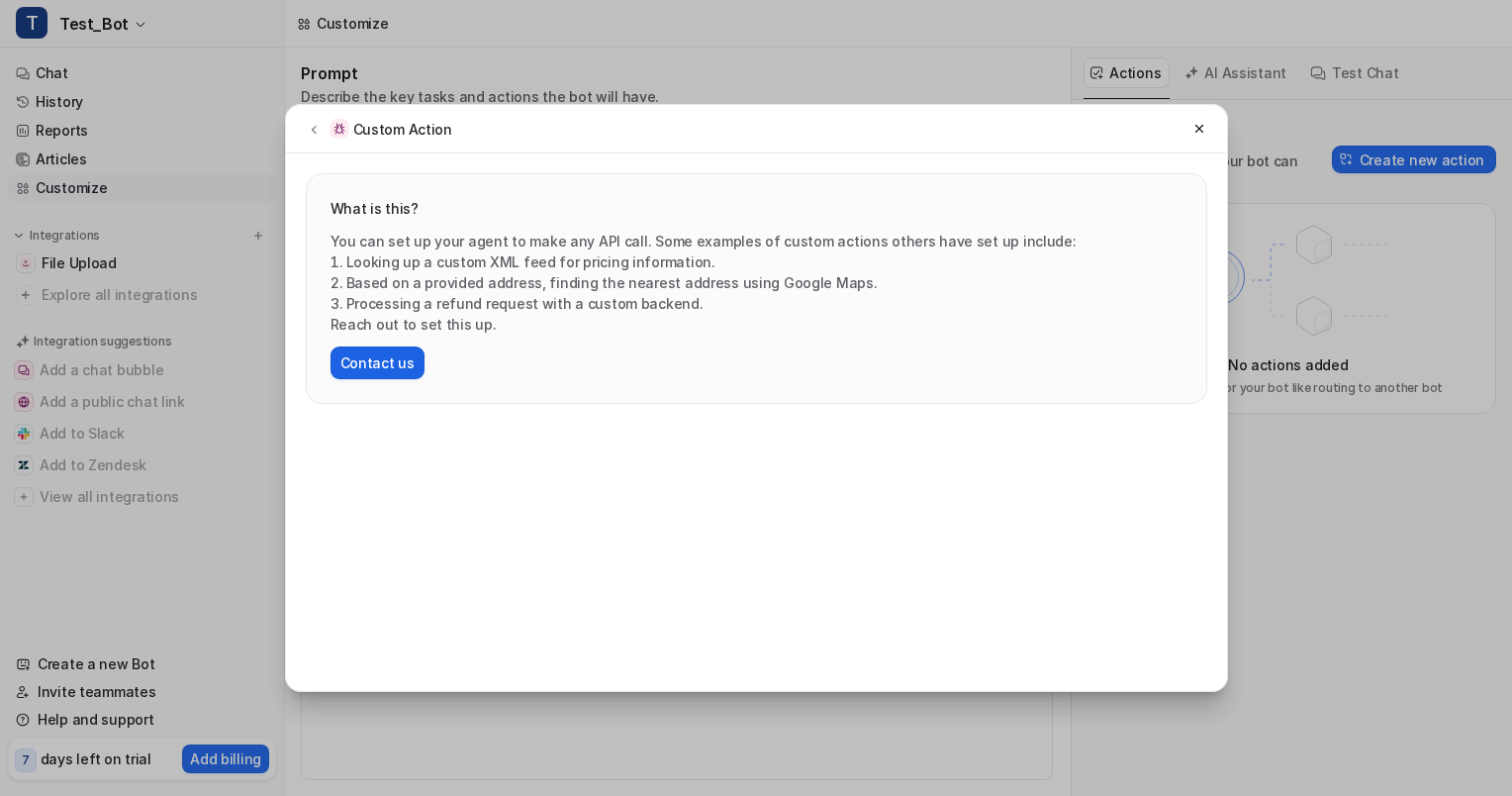
click at [398, 362] on button "Contact us" at bounding box center [378, 362] width 94 height 33
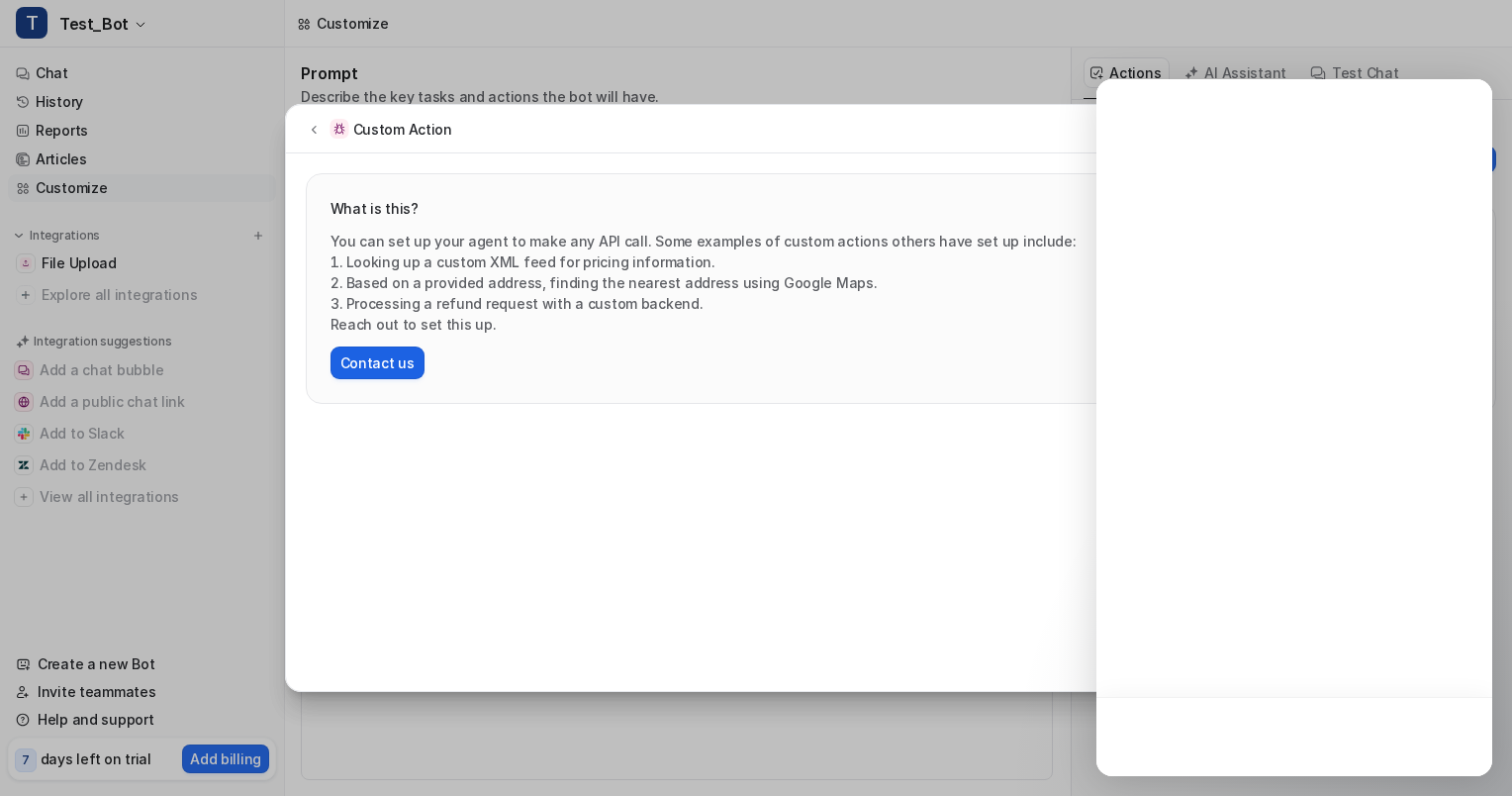
scroll to position [0, 0]
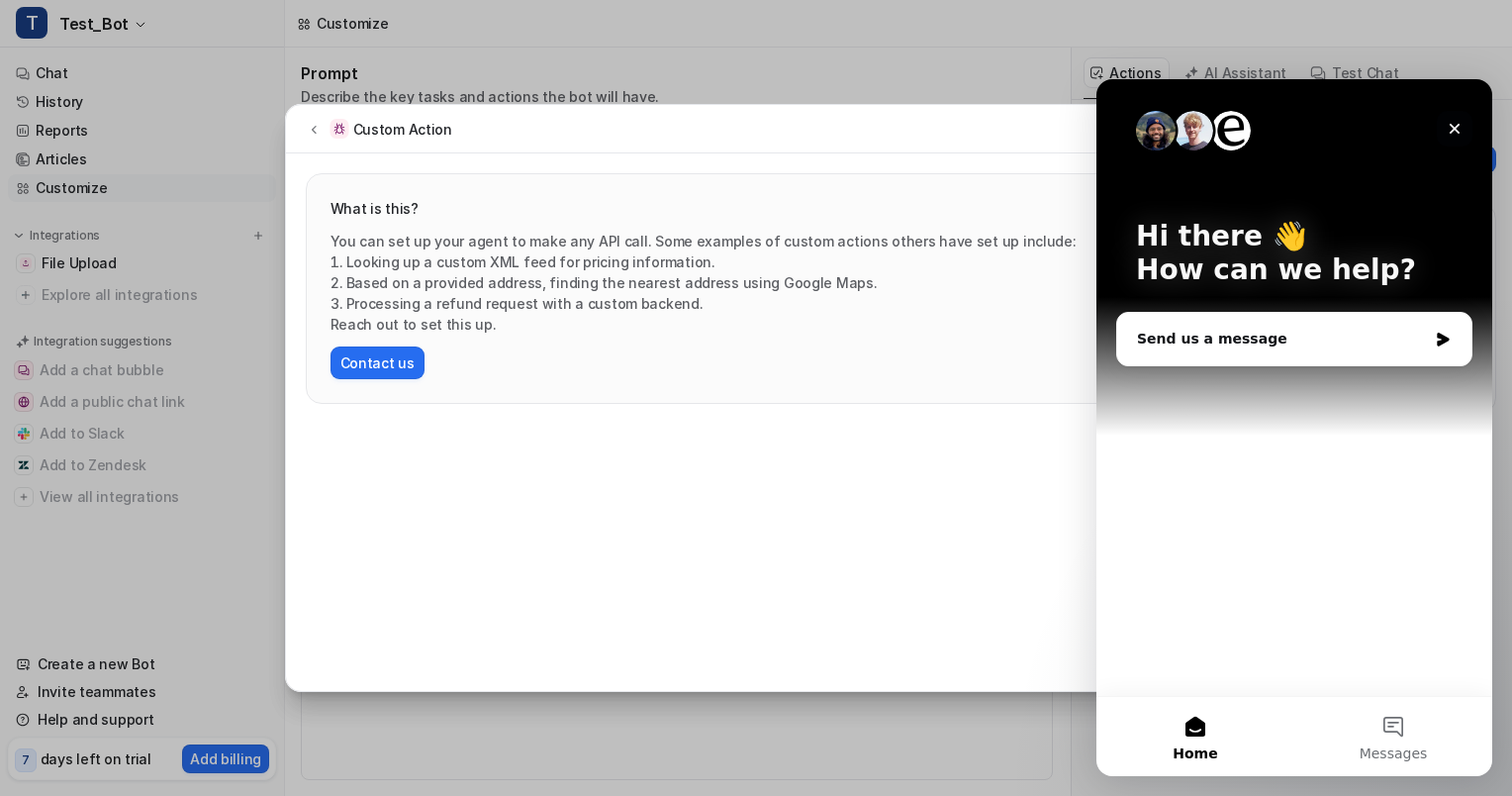
click at [1457, 127] on icon "Close" at bounding box center [1455, 129] width 11 height 11
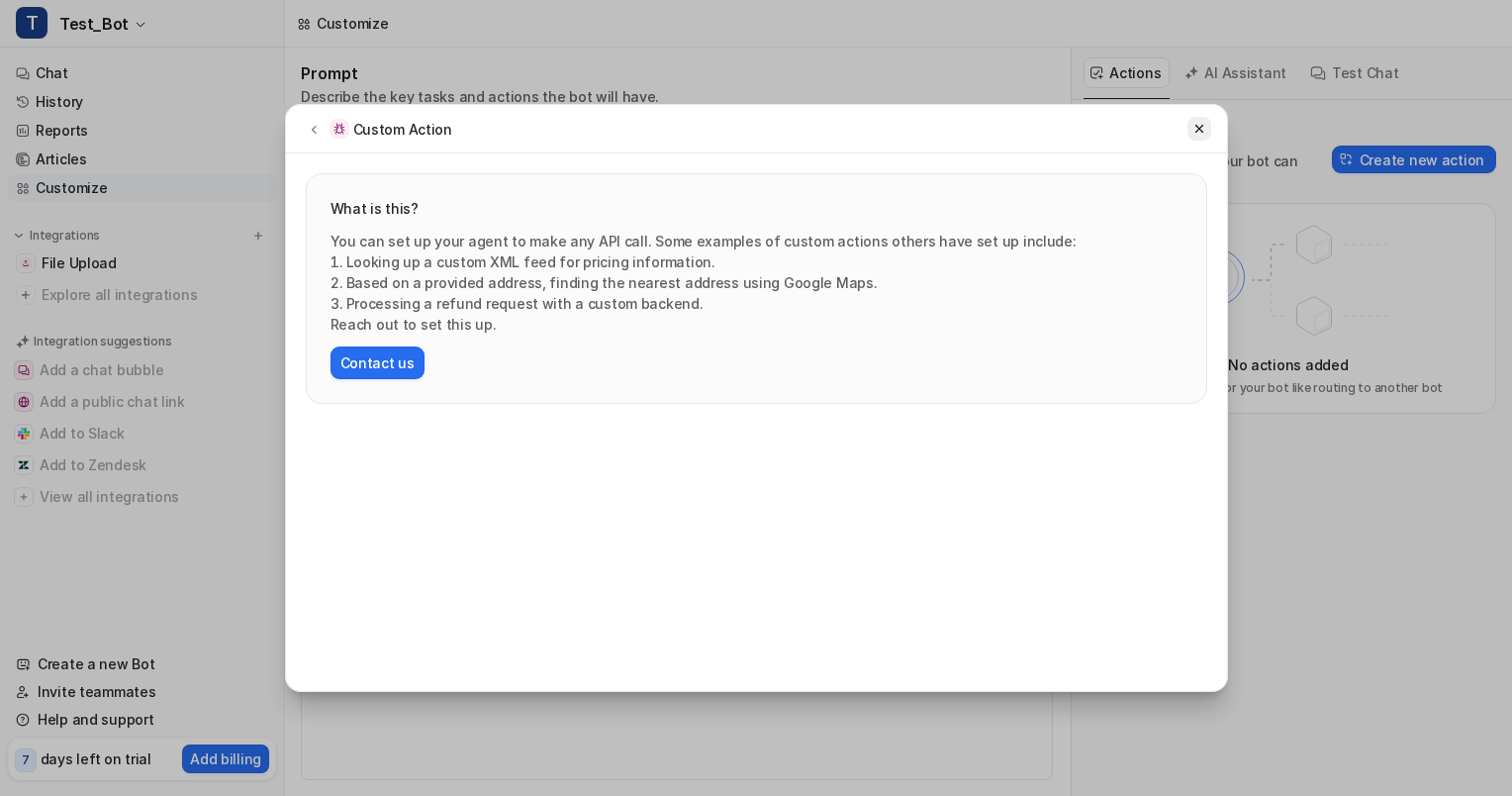
click at [1203, 124] on icon at bounding box center [1199, 129] width 14 height 14
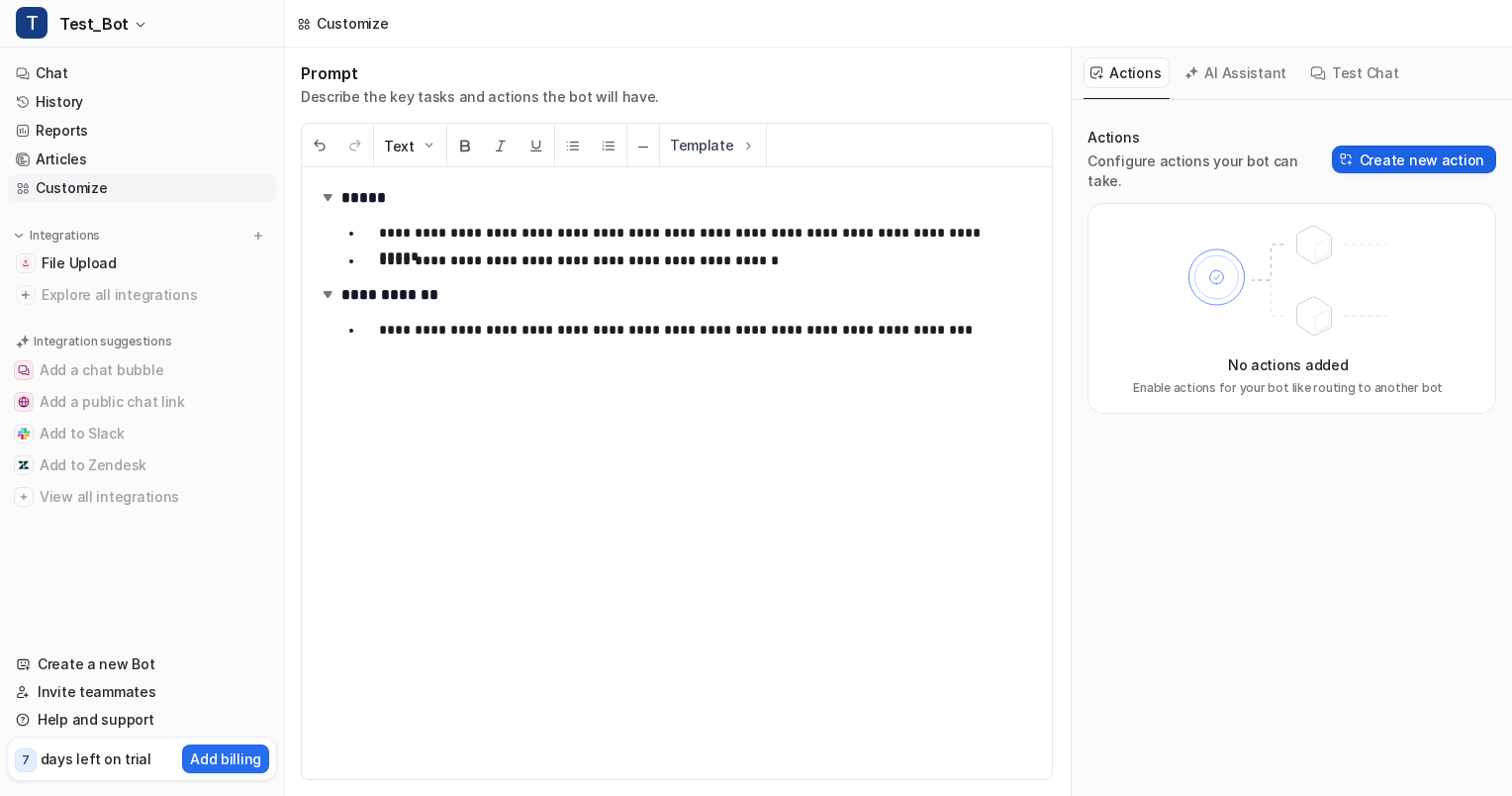
click at [1401, 149] on button "Create new action" at bounding box center [1414, 160] width 164 height 28
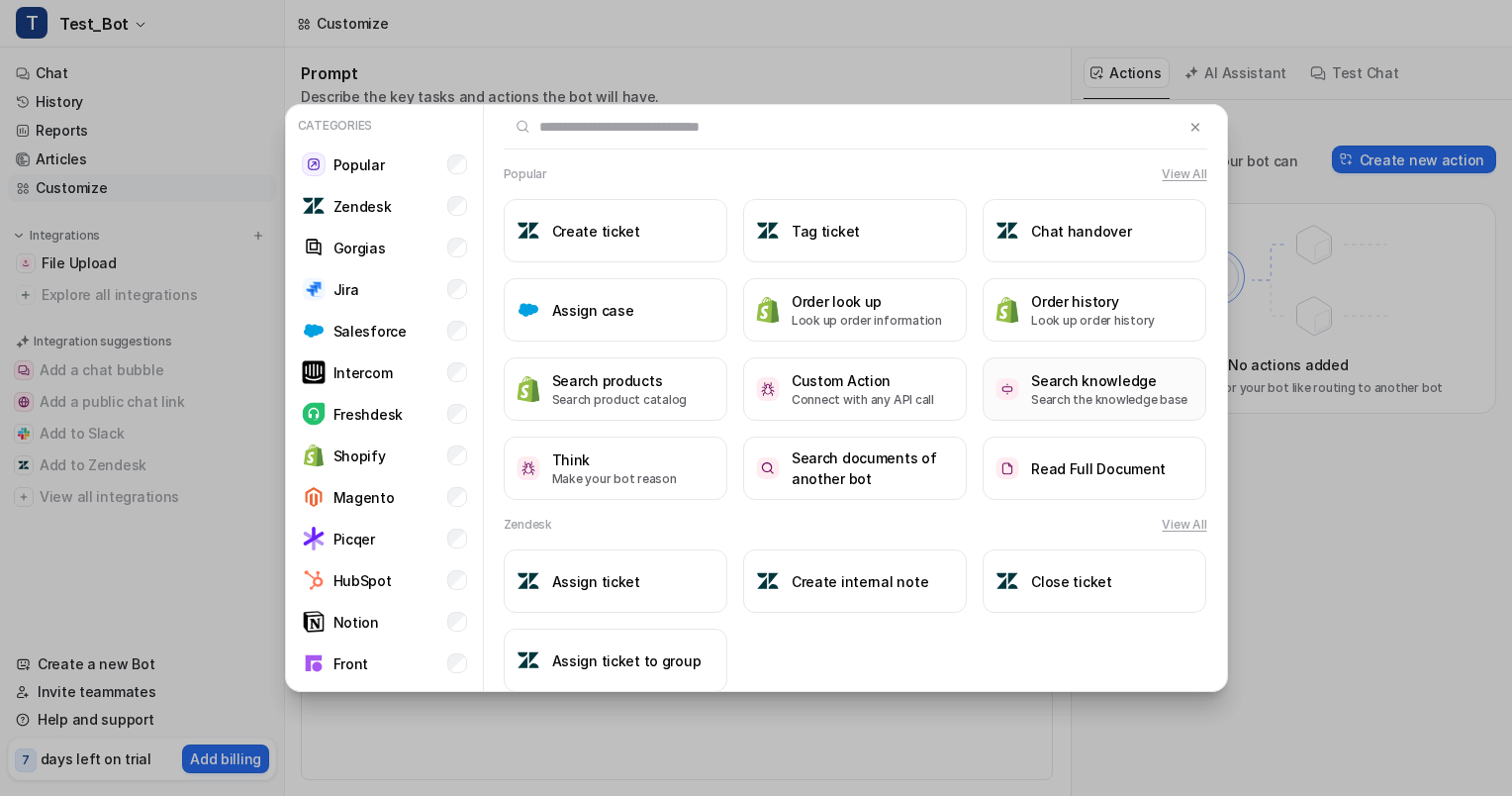
click at [1048, 402] on p "Search the knowledge base" at bounding box center [1109, 399] width 157 height 18
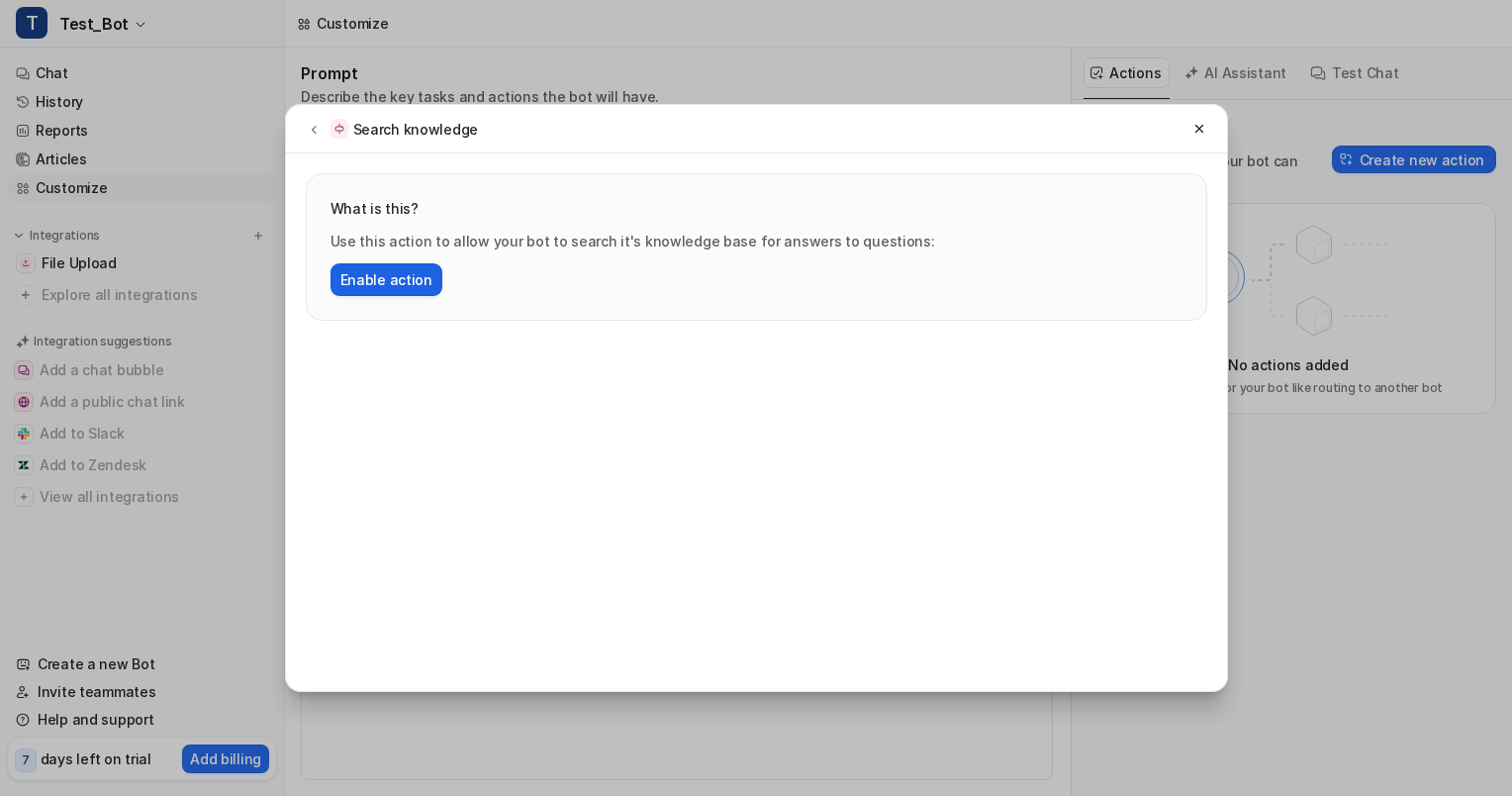
click at [401, 282] on button "Enable action" at bounding box center [386, 280] width 112 height 33
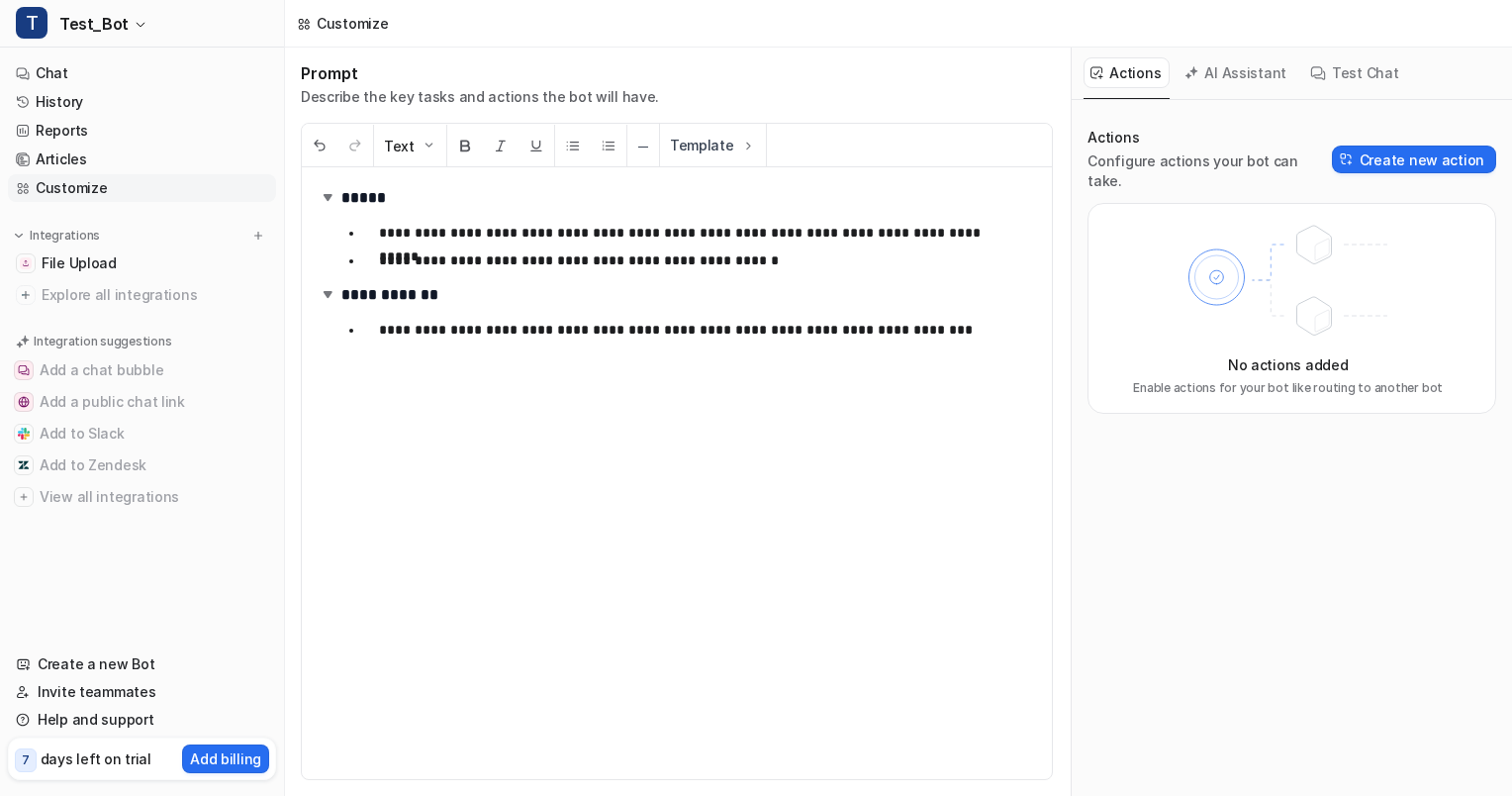
click at [1336, 83] on button "Test Chat" at bounding box center [1354, 72] width 104 height 31
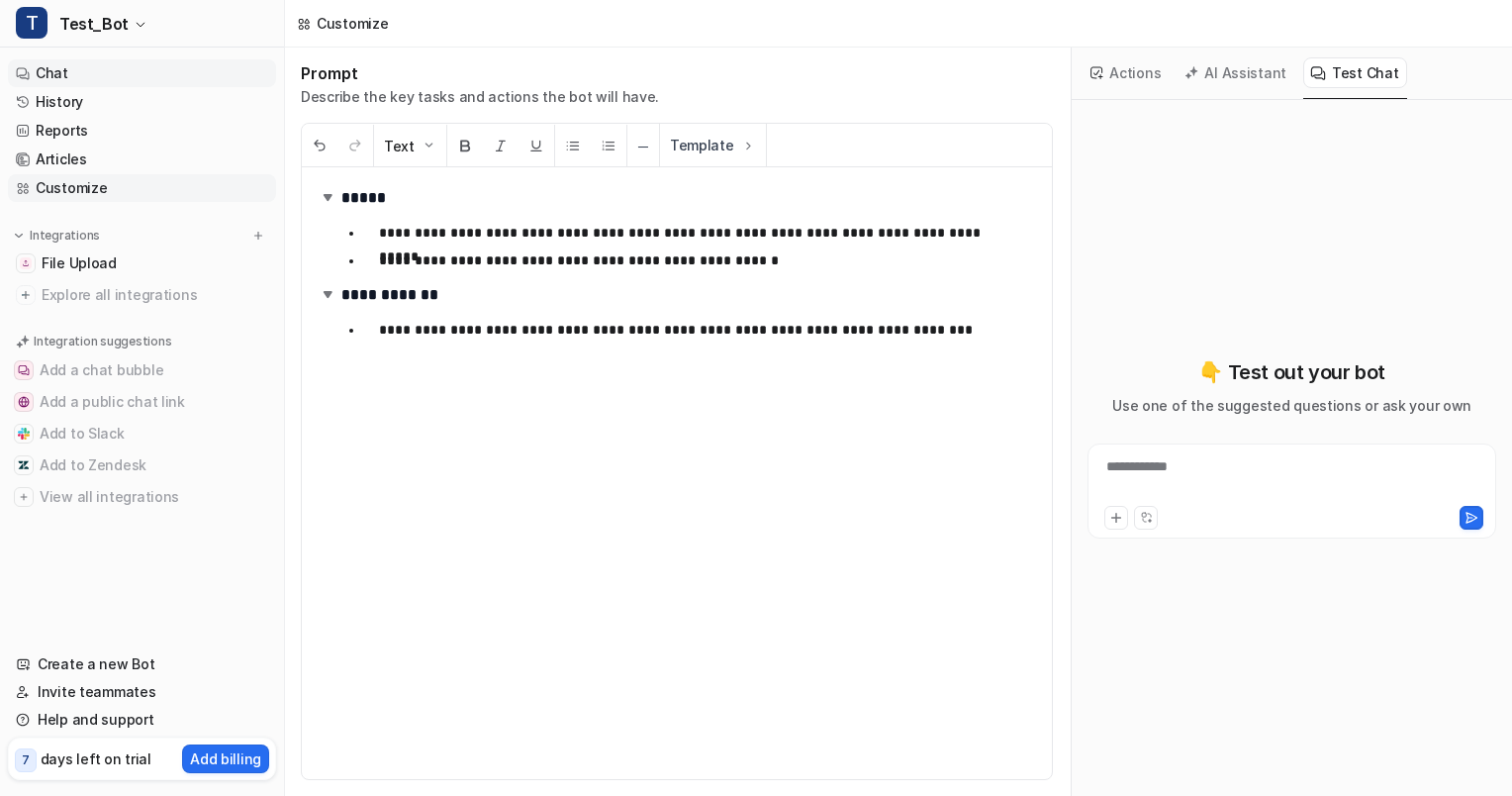
click at [54, 79] on link "Chat" at bounding box center [142, 73] width 269 height 28
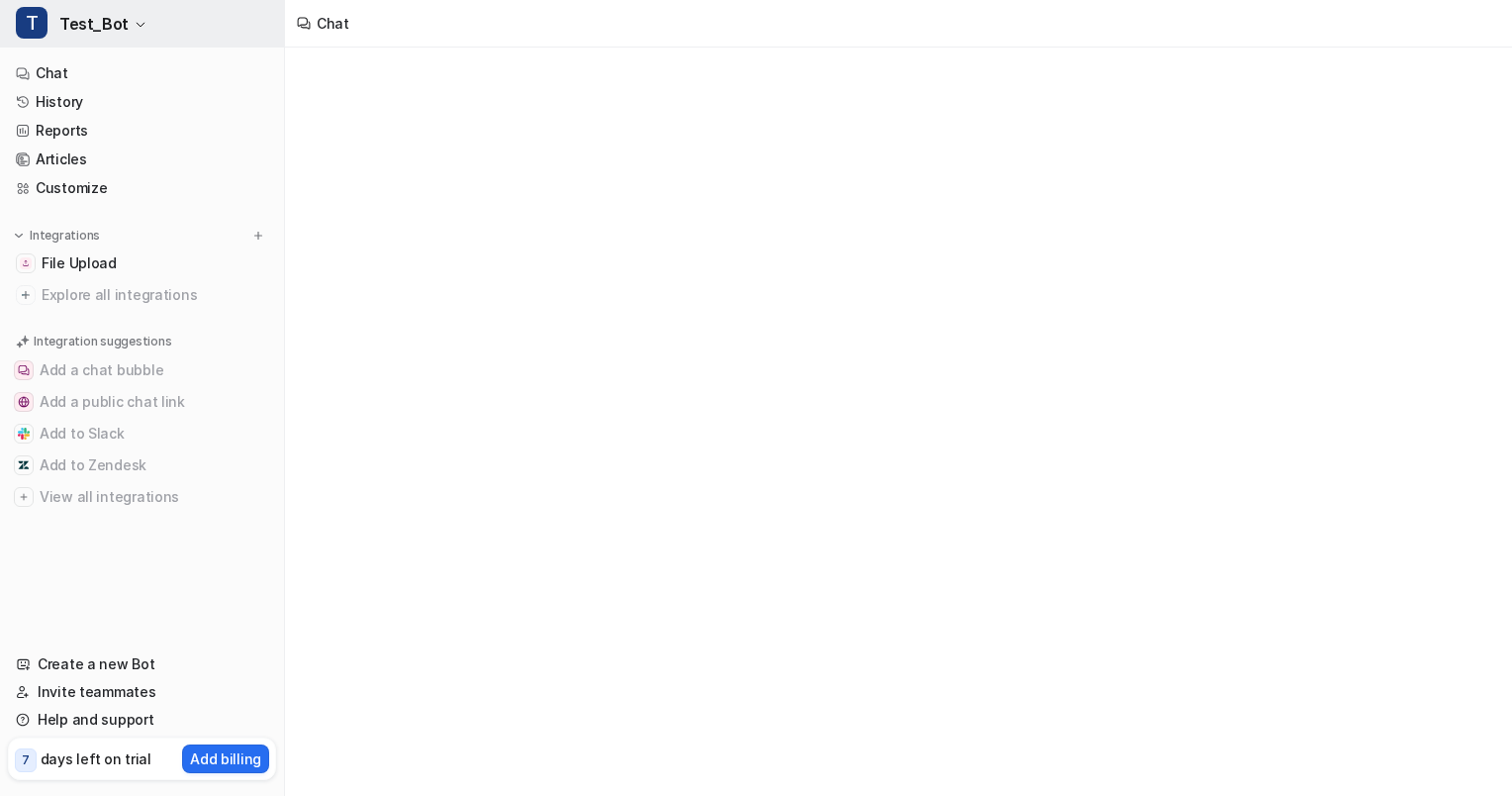
click at [189, 9] on button "T Test_Bot" at bounding box center [142, 24] width 284 height 48
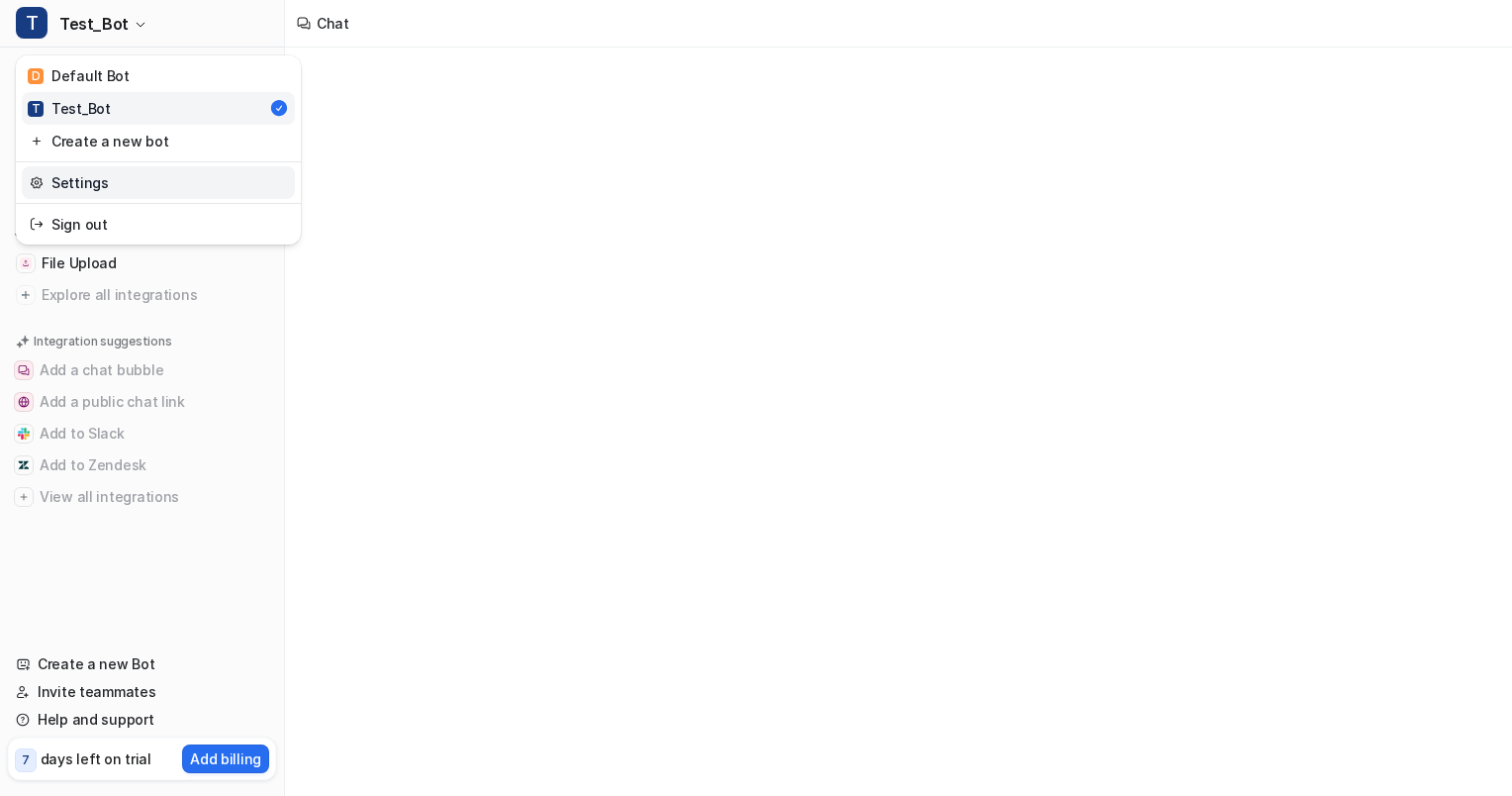
click at [122, 184] on link "Settings" at bounding box center [159, 182] width 273 height 33
click at [95, 259] on span "File Upload" at bounding box center [79, 264] width 75 height 20
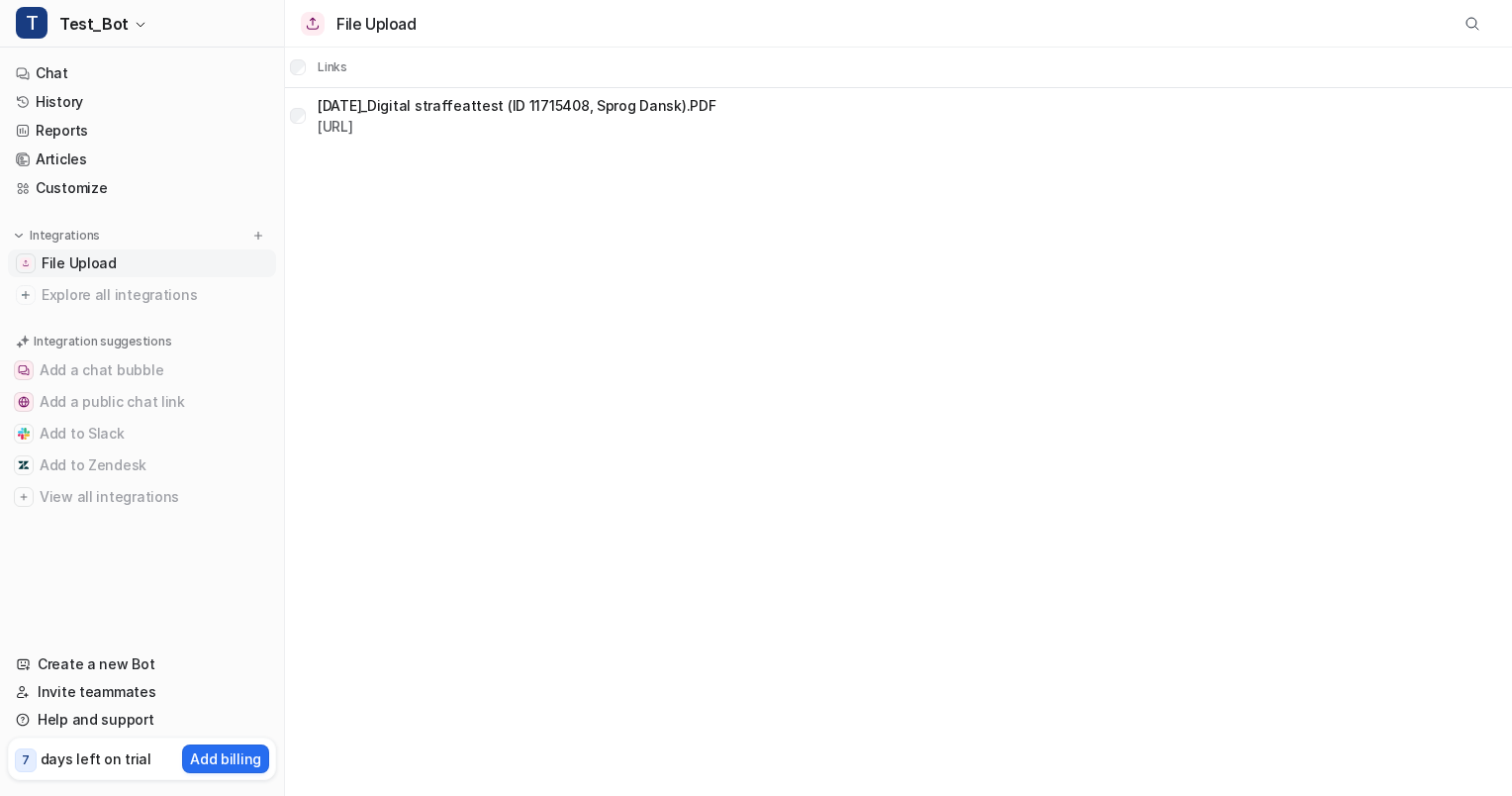
click at [506, 99] on p "[DATE]_Digital straffeattest (ID 11715408, Sprog Dansk).PDF" at bounding box center [516, 105] width 397 height 21
click at [405, 171] on div "File Upload Links Delete selected 2025-09-26_Digital straffeattest (ID 11715408…" at bounding box center [756, 398] width 1512 height 796
click at [353, 123] on link "[URL]" at bounding box center [336, 126] width 36 height 17
click at [180, 289] on span "Explore all integrations" at bounding box center [155, 295] width 227 height 32
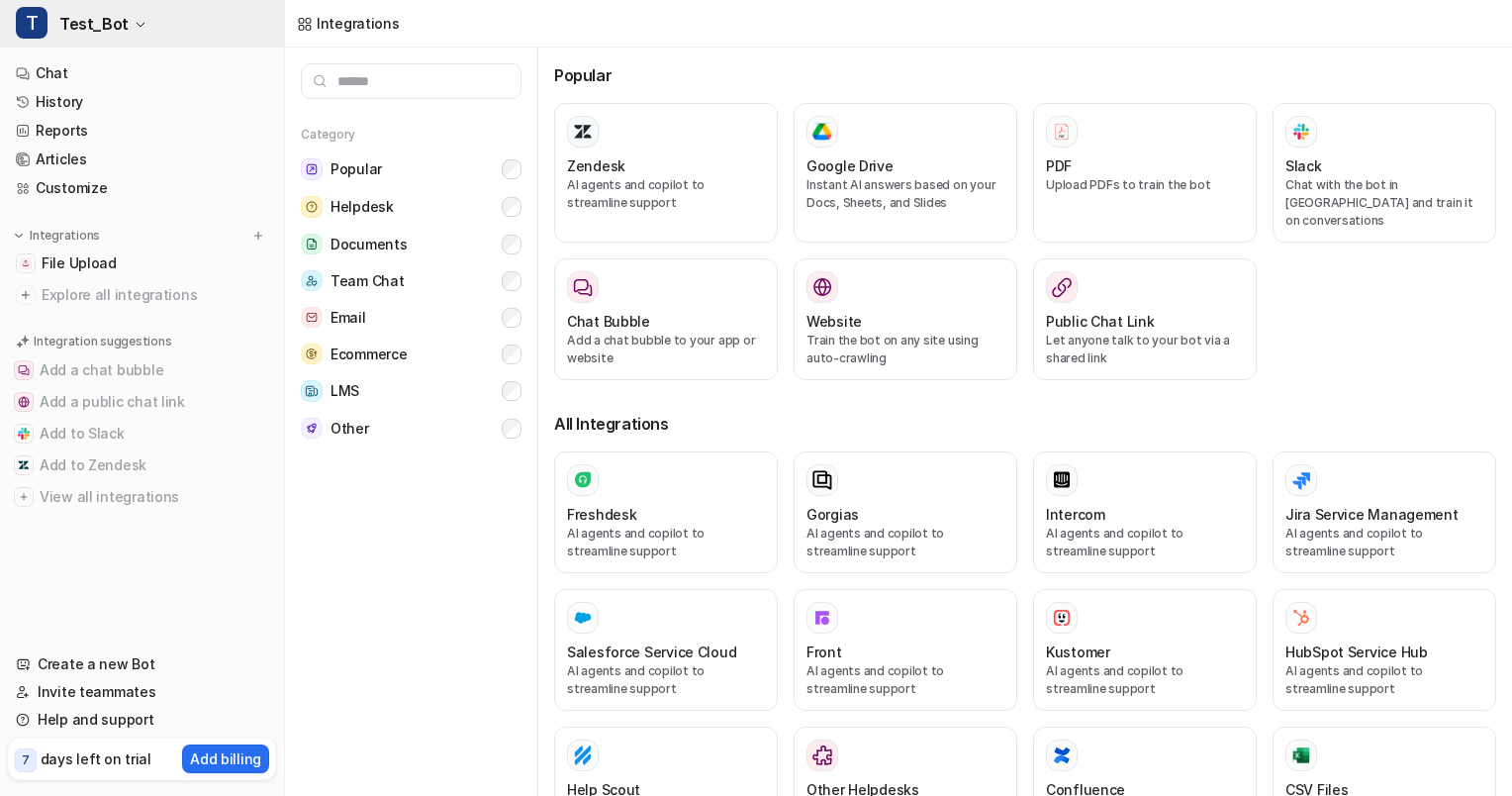
click at [135, 20] on icon "button" at bounding box center [141, 25] width 12 height 12
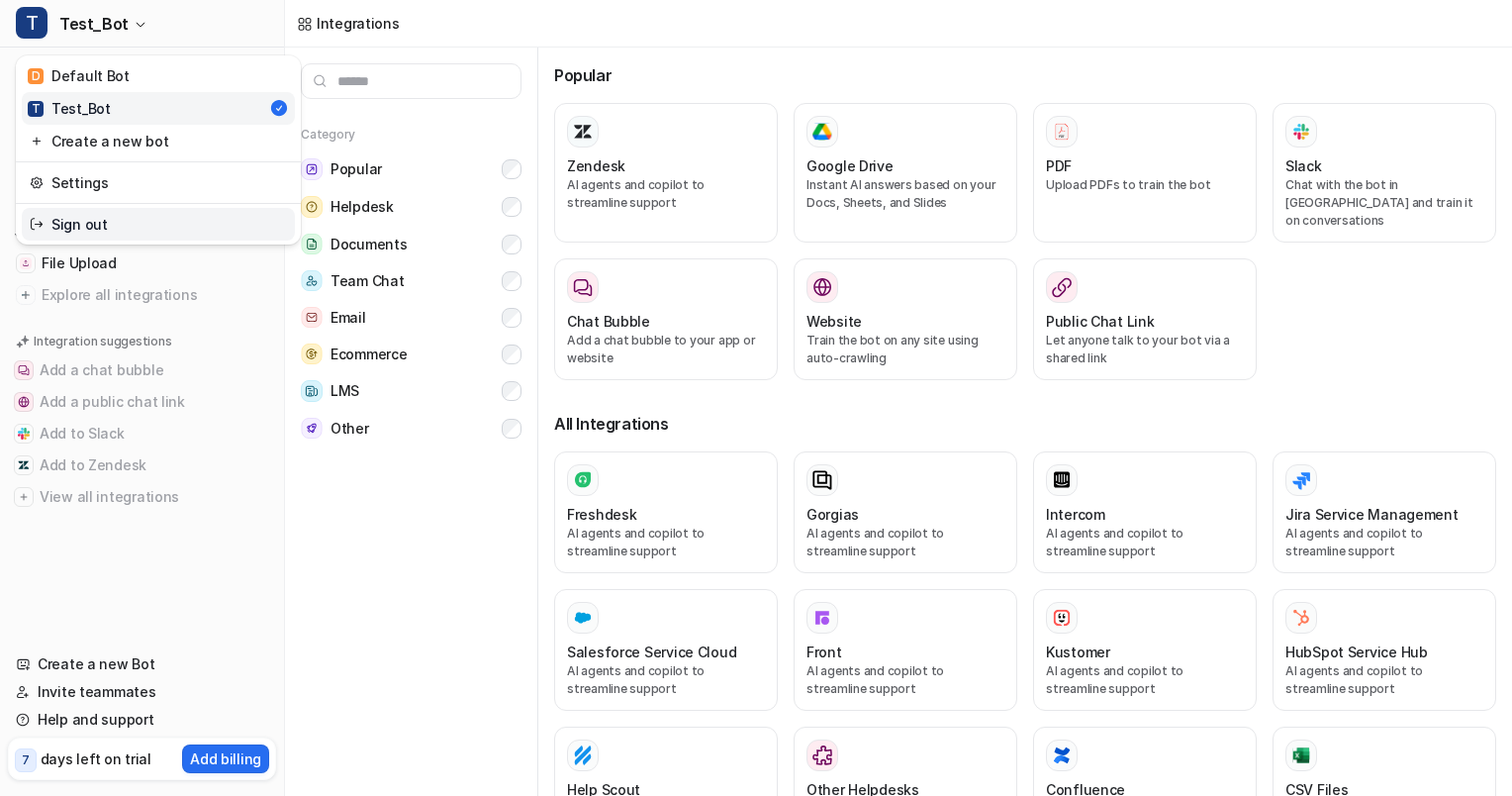
click at [111, 219] on link "Sign out" at bounding box center [159, 224] width 273 height 33
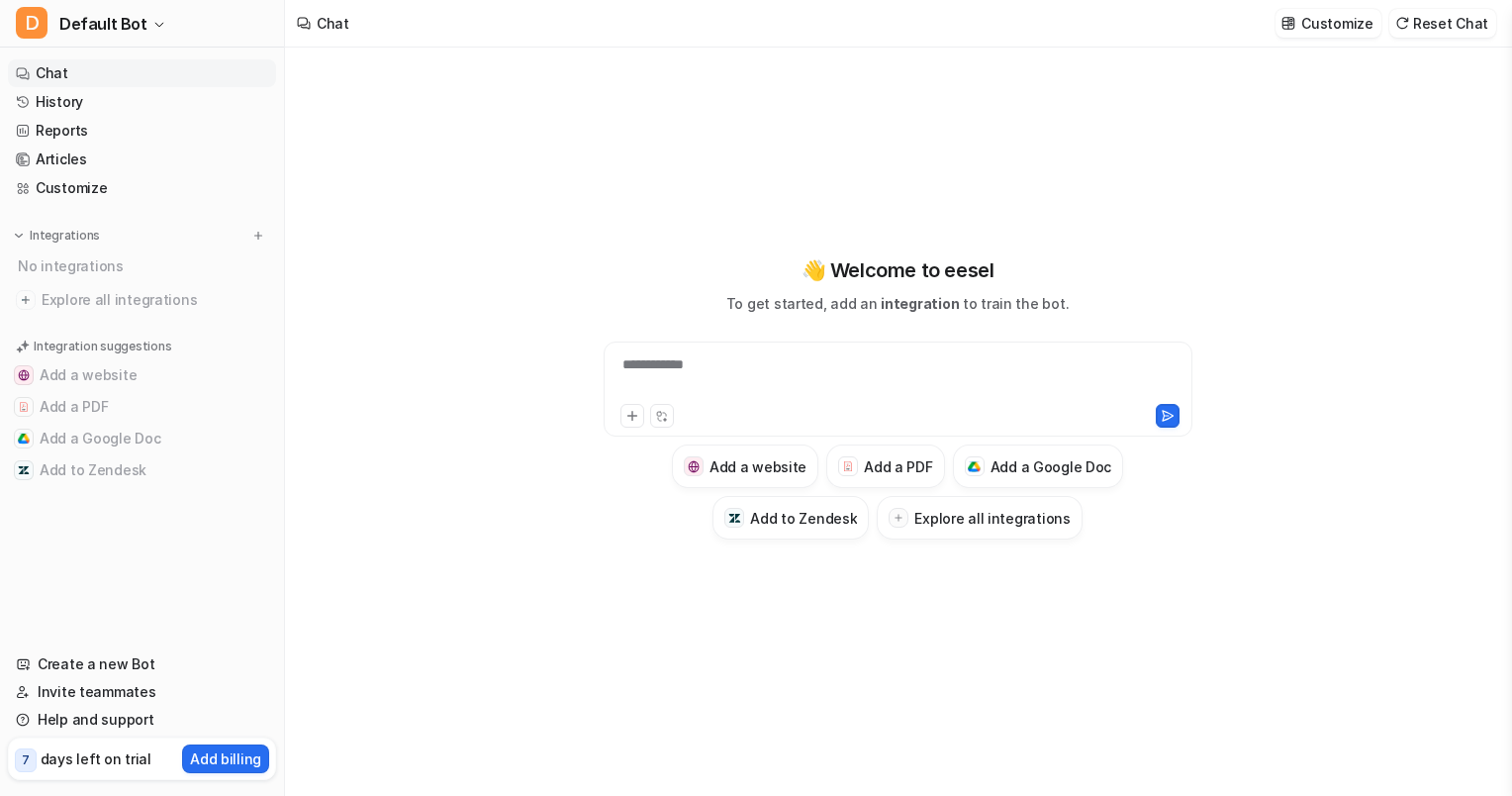
type textarea "**********"
click at [1330, 27] on p "Customize" at bounding box center [1337, 23] width 71 height 21
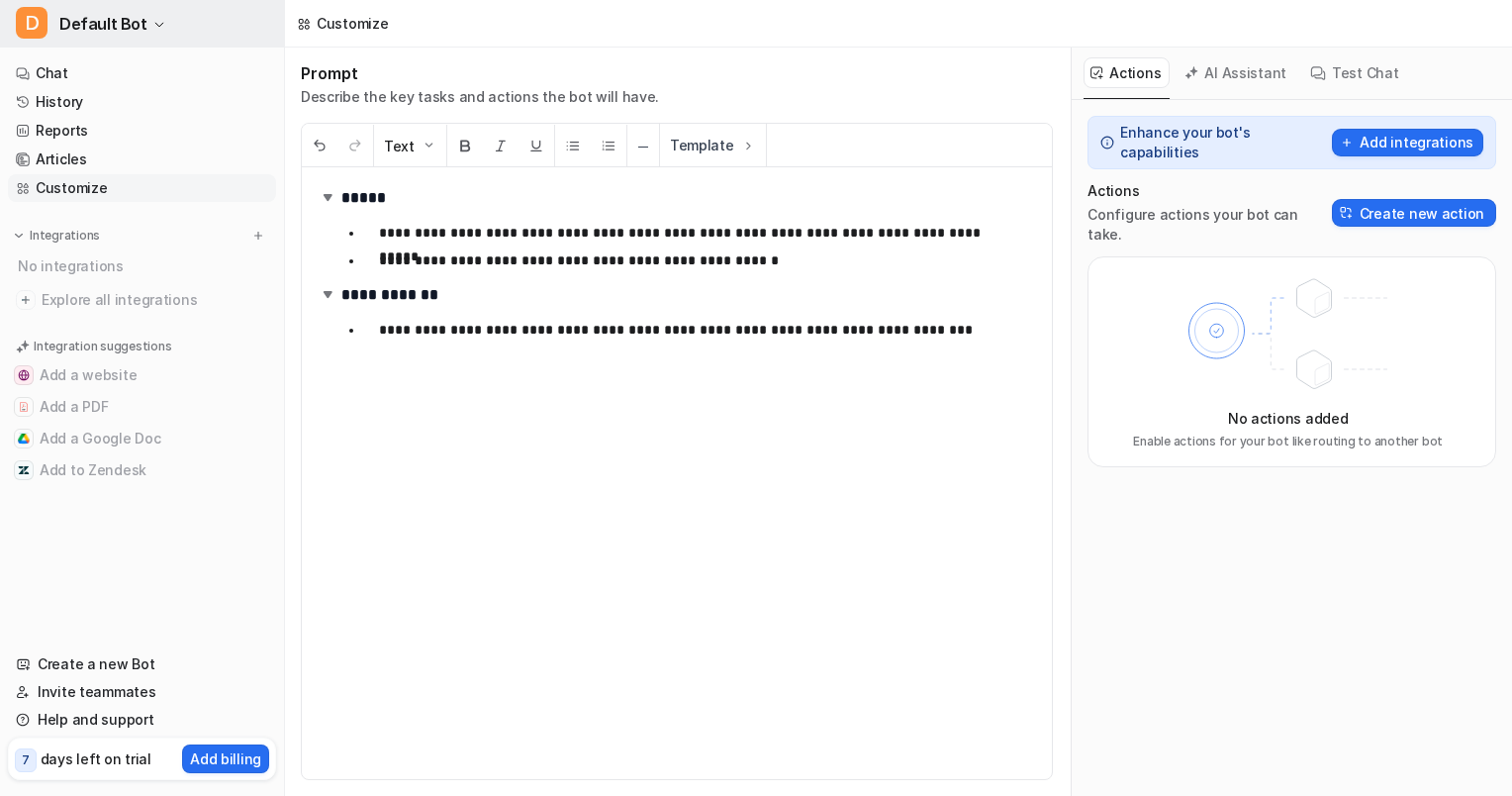
click at [147, 12] on button "D Default Bot" at bounding box center [142, 24] width 284 height 48
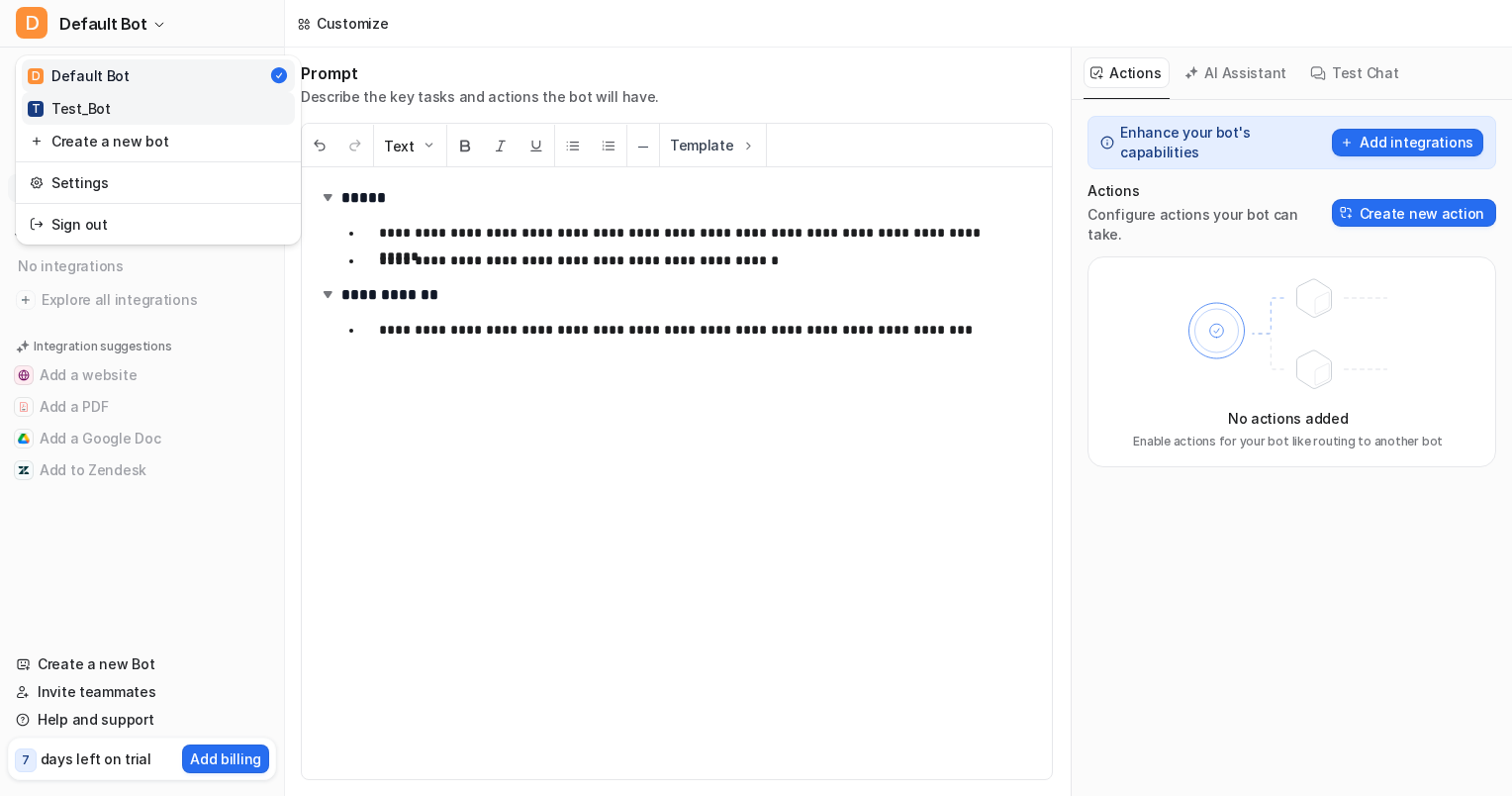
click at [123, 114] on link "T Test_Bot" at bounding box center [159, 108] width 273 height 33
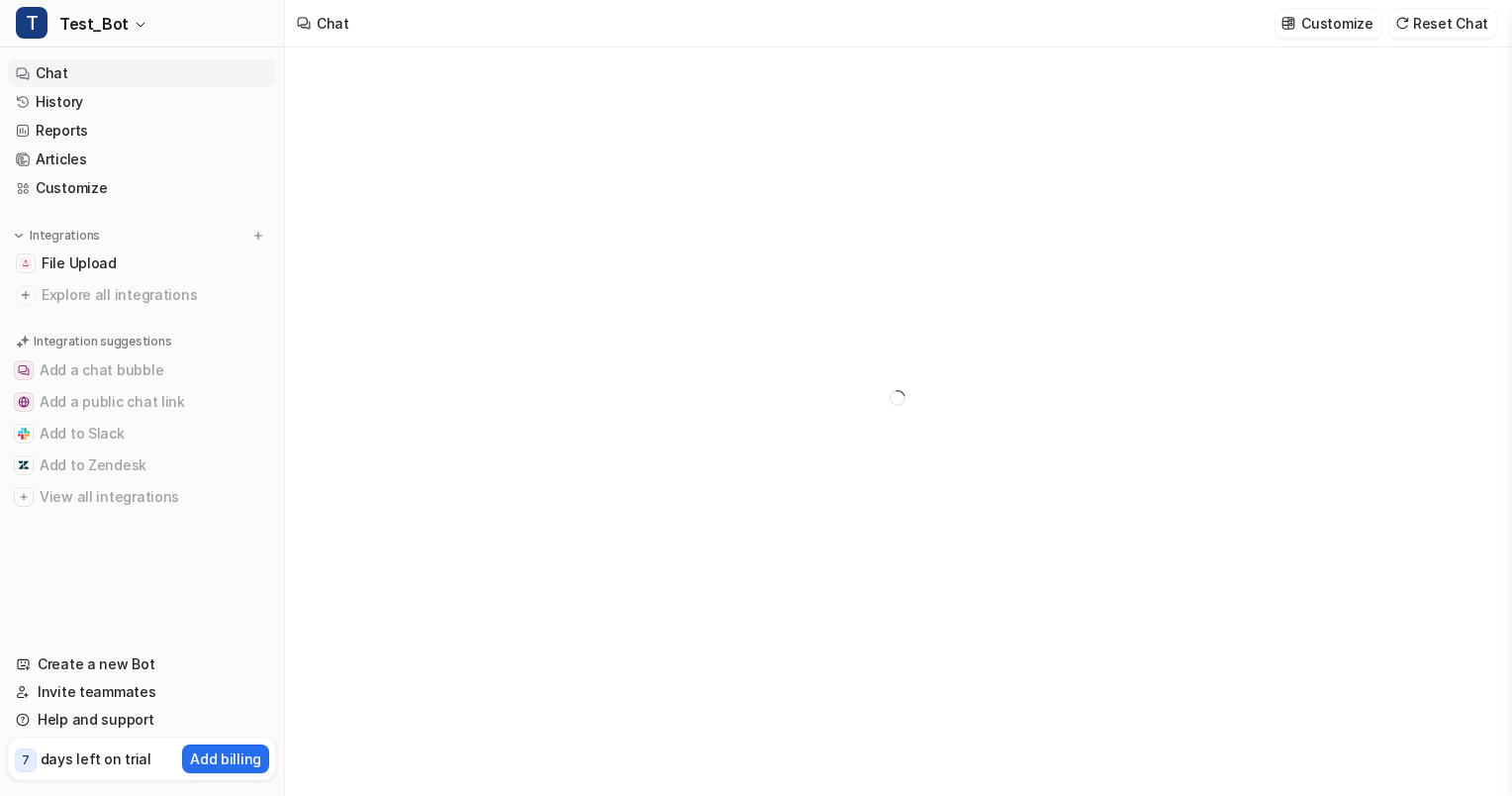
type textarea "**********"
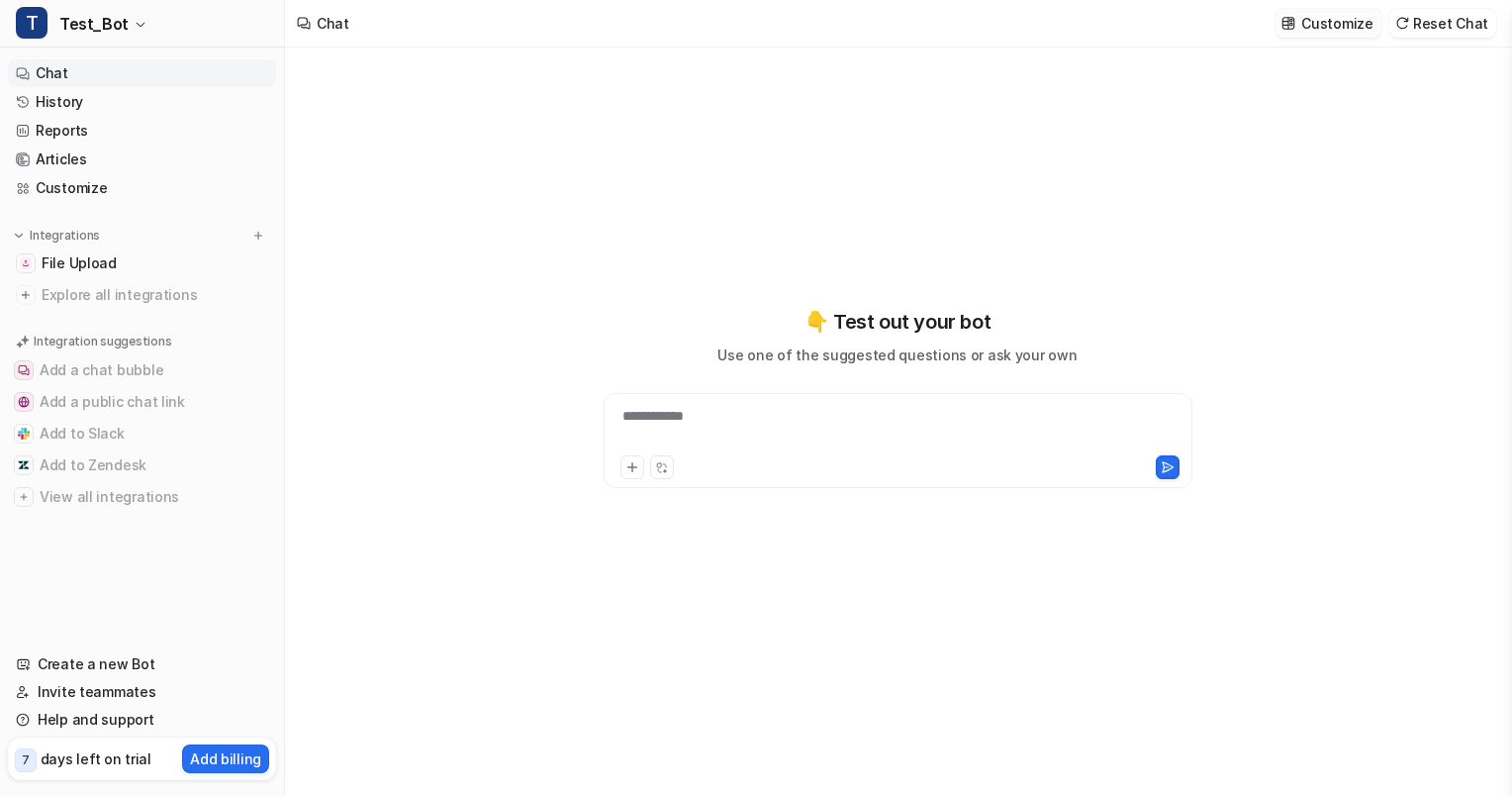
click at [1310, 9] on button "Customize" at bounding box center [1328, 23] width 105 height 29
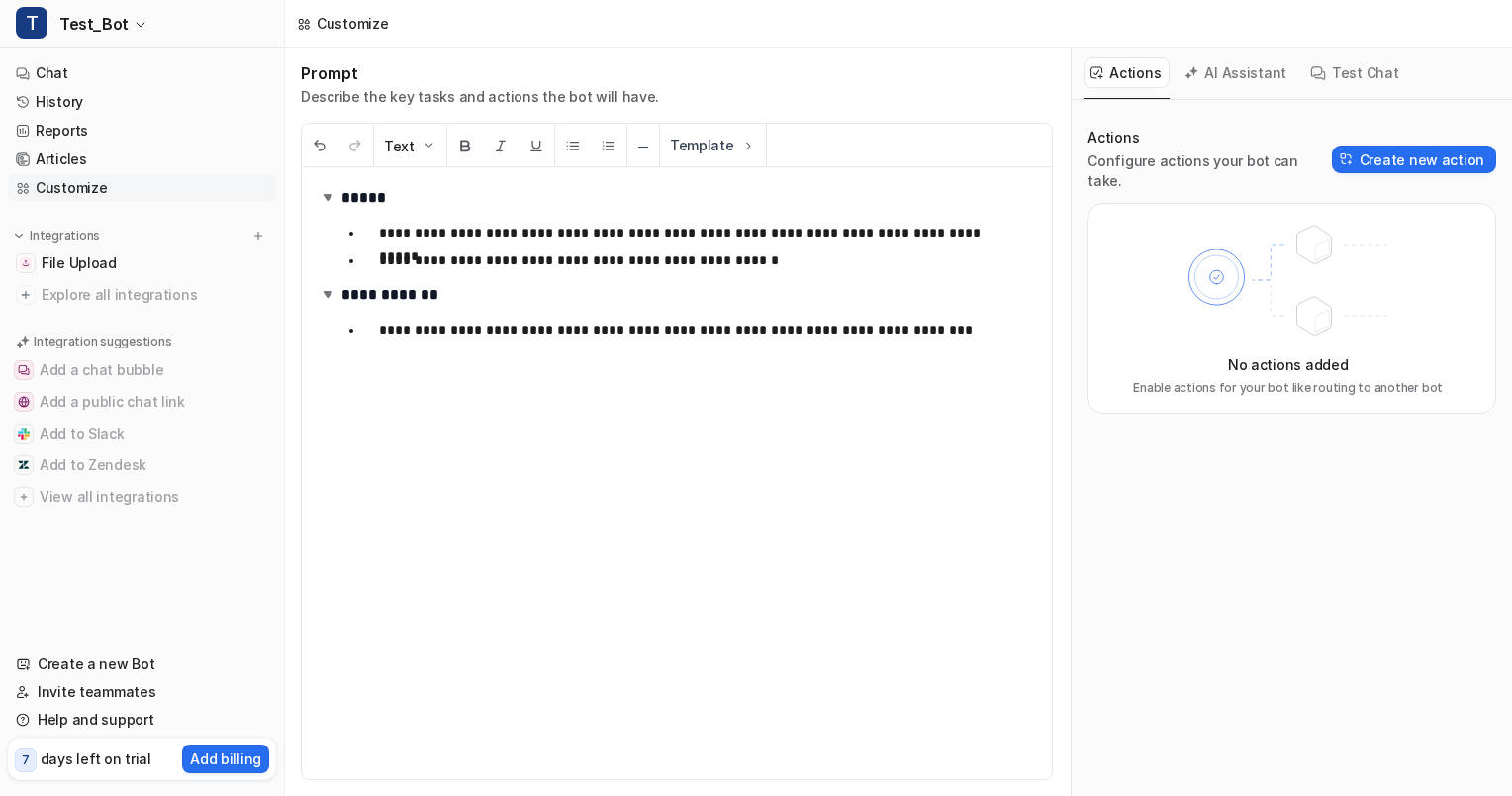
click at [1312, 289] on icon at bounding box center [1287, 282] width 259 height 139
click at [1397, 133] on div "Actions Configure actions your bot can take. Create new action" at bounding box center [1291, 160] width 408 height 63
click at [1393, 146] on button "Create new action" at bounding box center [1414, 160] width 164 height 28
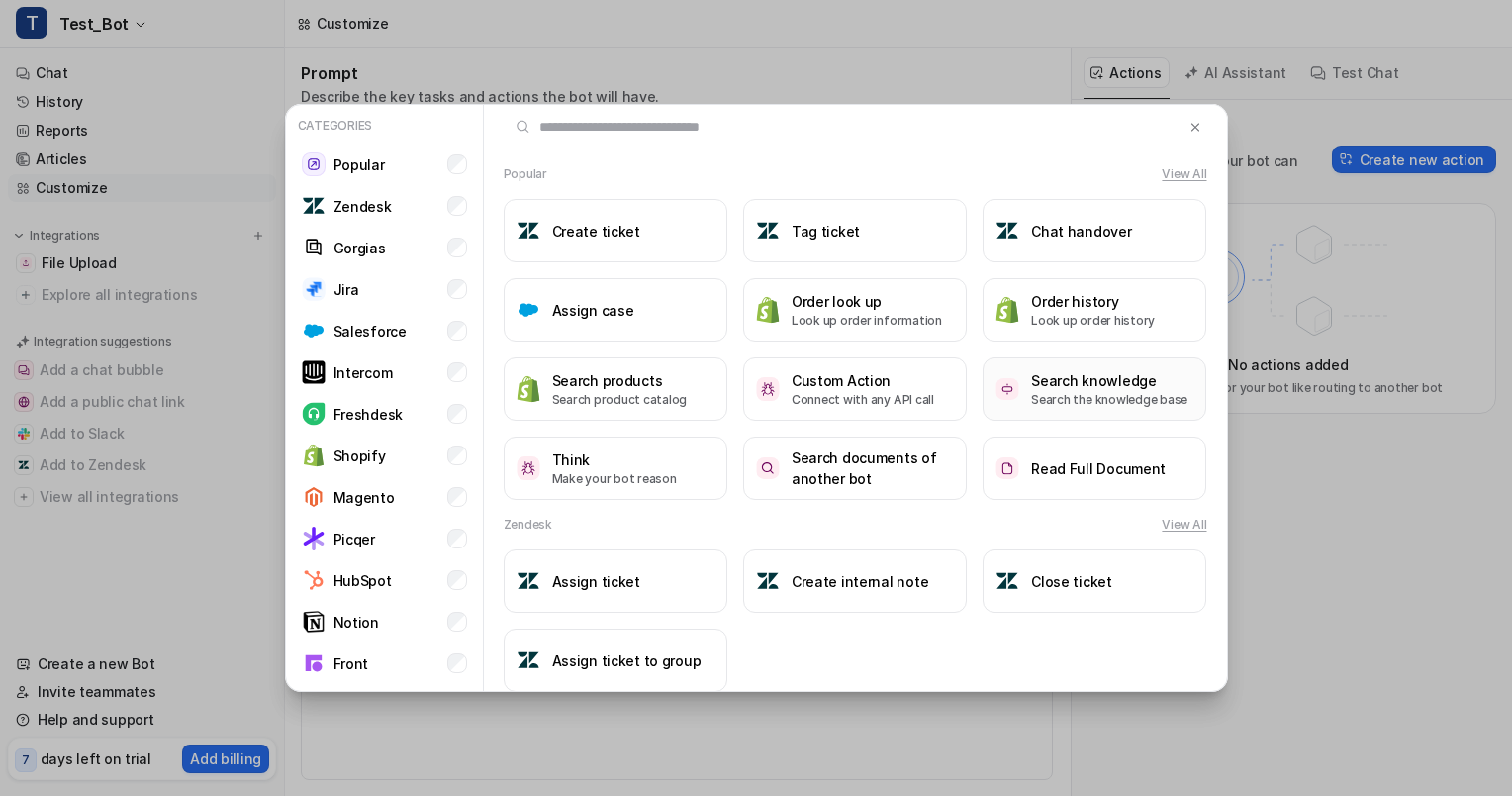
click at [1100, 395] on p "Search the knowledge base" at bounding box center [1109, 399] width 157 height 18
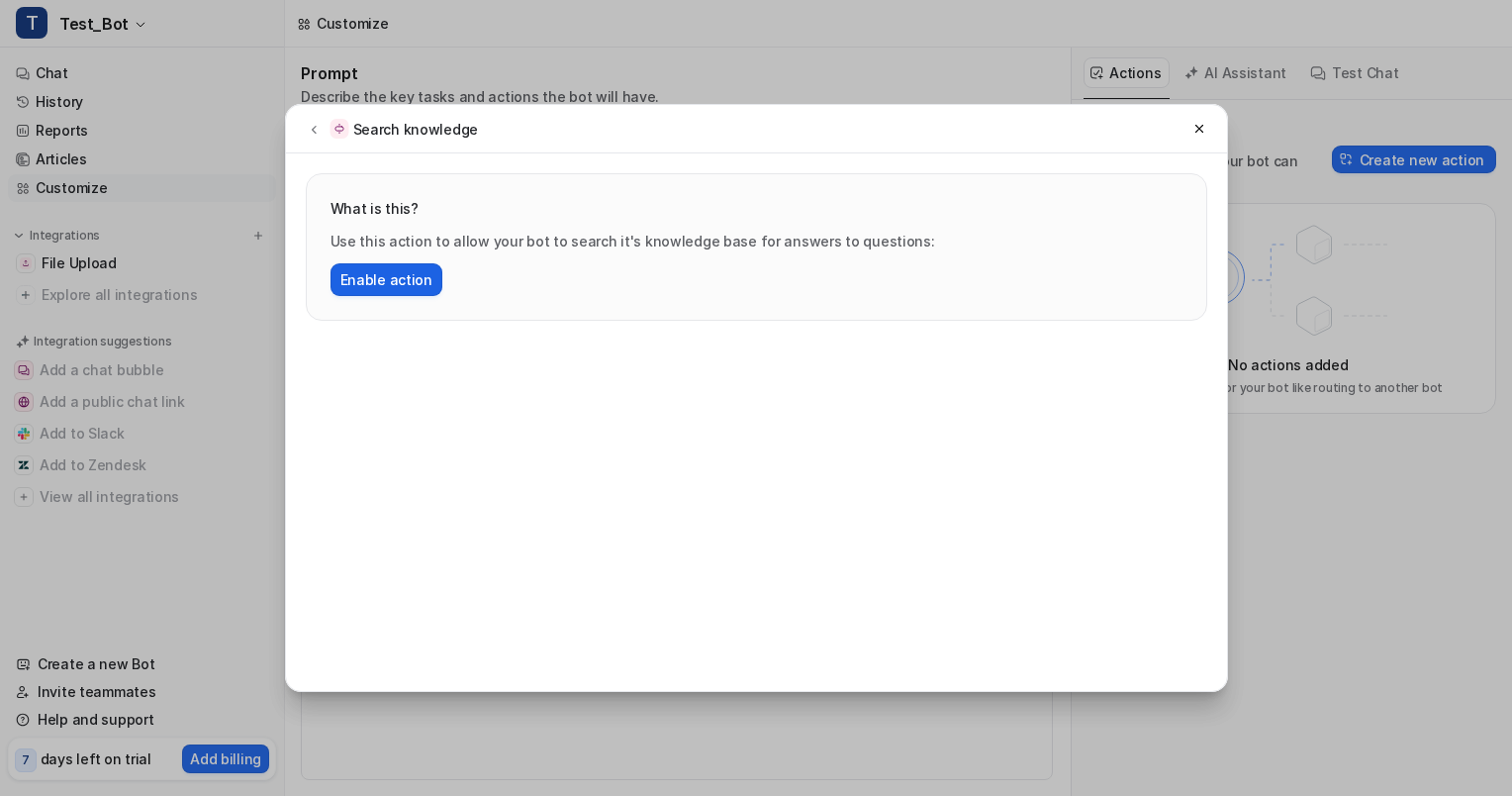
click at [418, 276] on button "Enable action" at bounding box center [386, 280] width 112 height 33
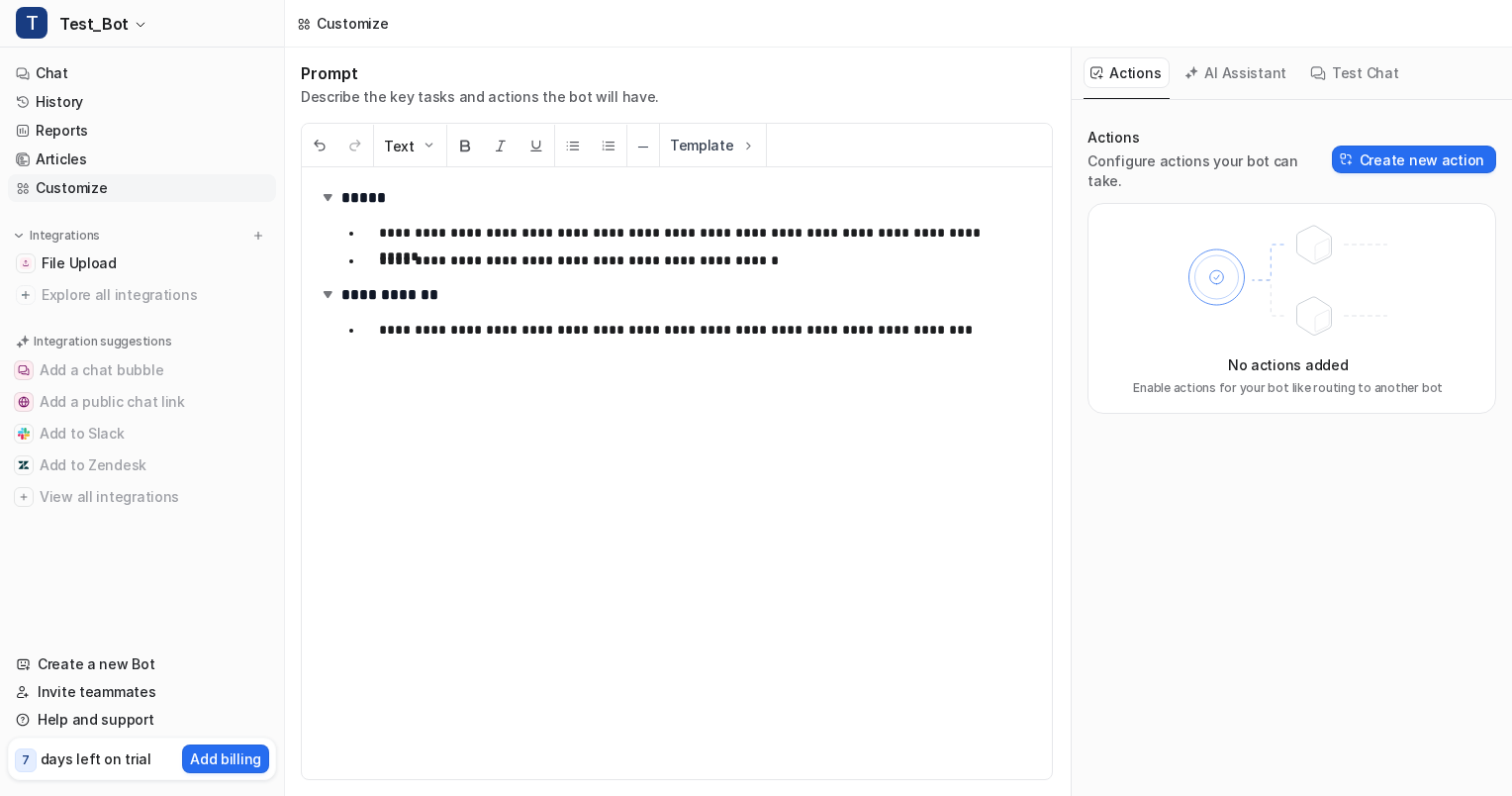
click at [477, 350] on div "**********" at bounding box center [677, 473] width 750 height 612
click at [513, 427] on div "**********" at bounding box center [677, 473] width 750 height 612
click at [939, 318] on p "**********" at bounding box center [700, 330] width 643 height 24
click at [747, 152] on button "Template" at bounding box center [712, 145] width 106 height 43
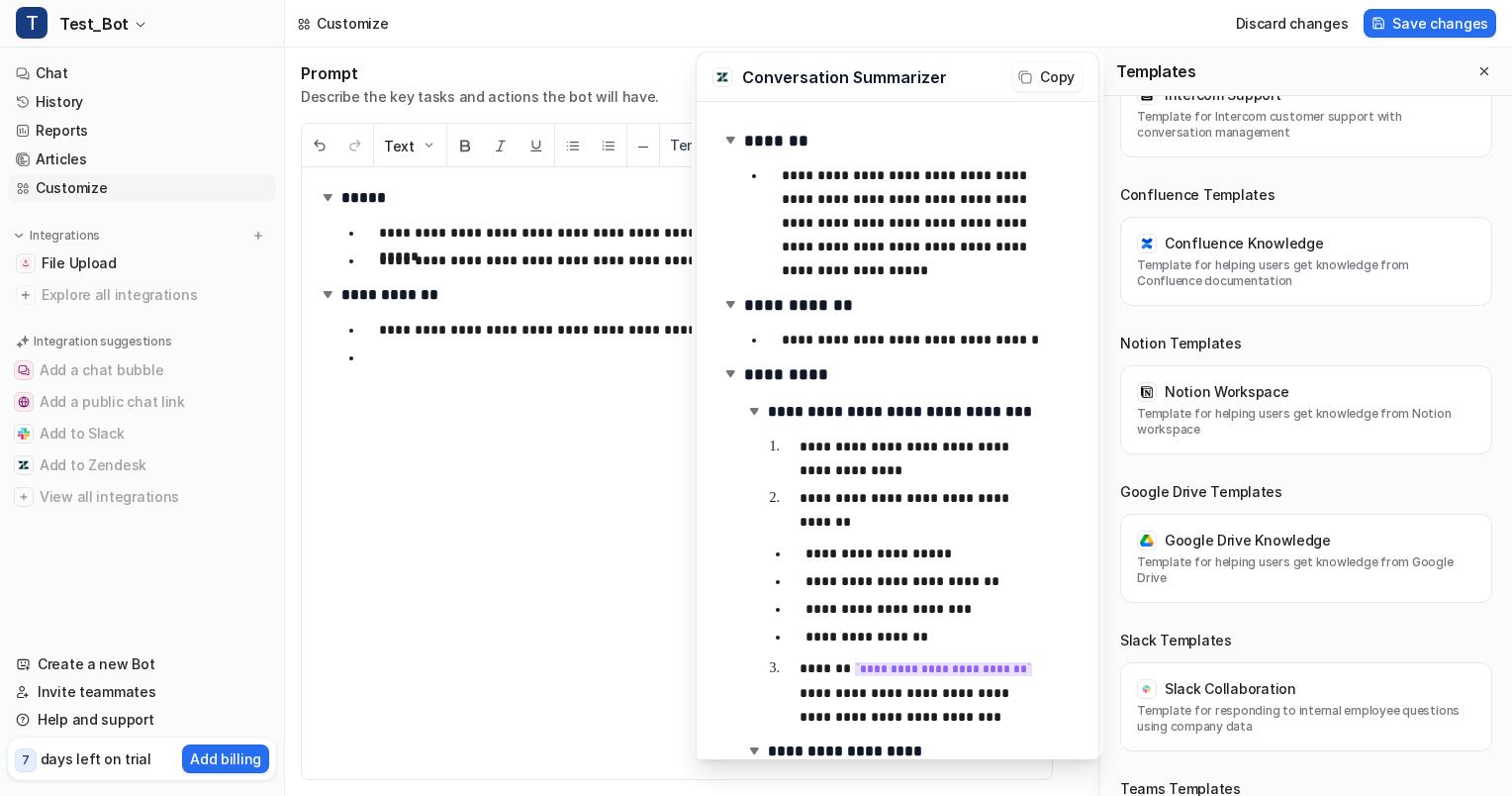
scroll to position [1326, 0]
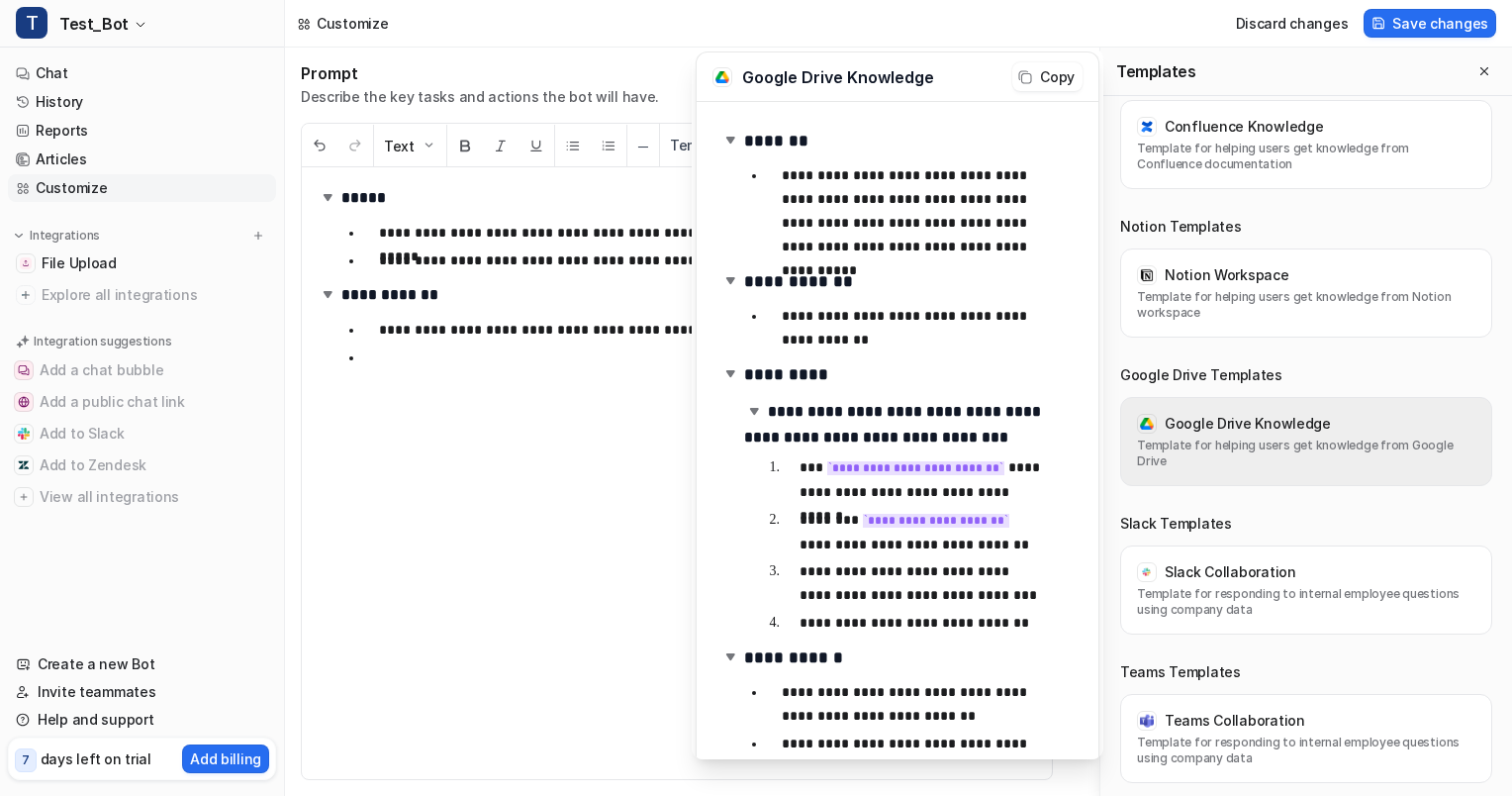
click at [1269, 430] on div "Google Drive Knowledge Template for helping users get knowledge from Google Dri…" at bounding box center [1305, 441] width 372 height 89
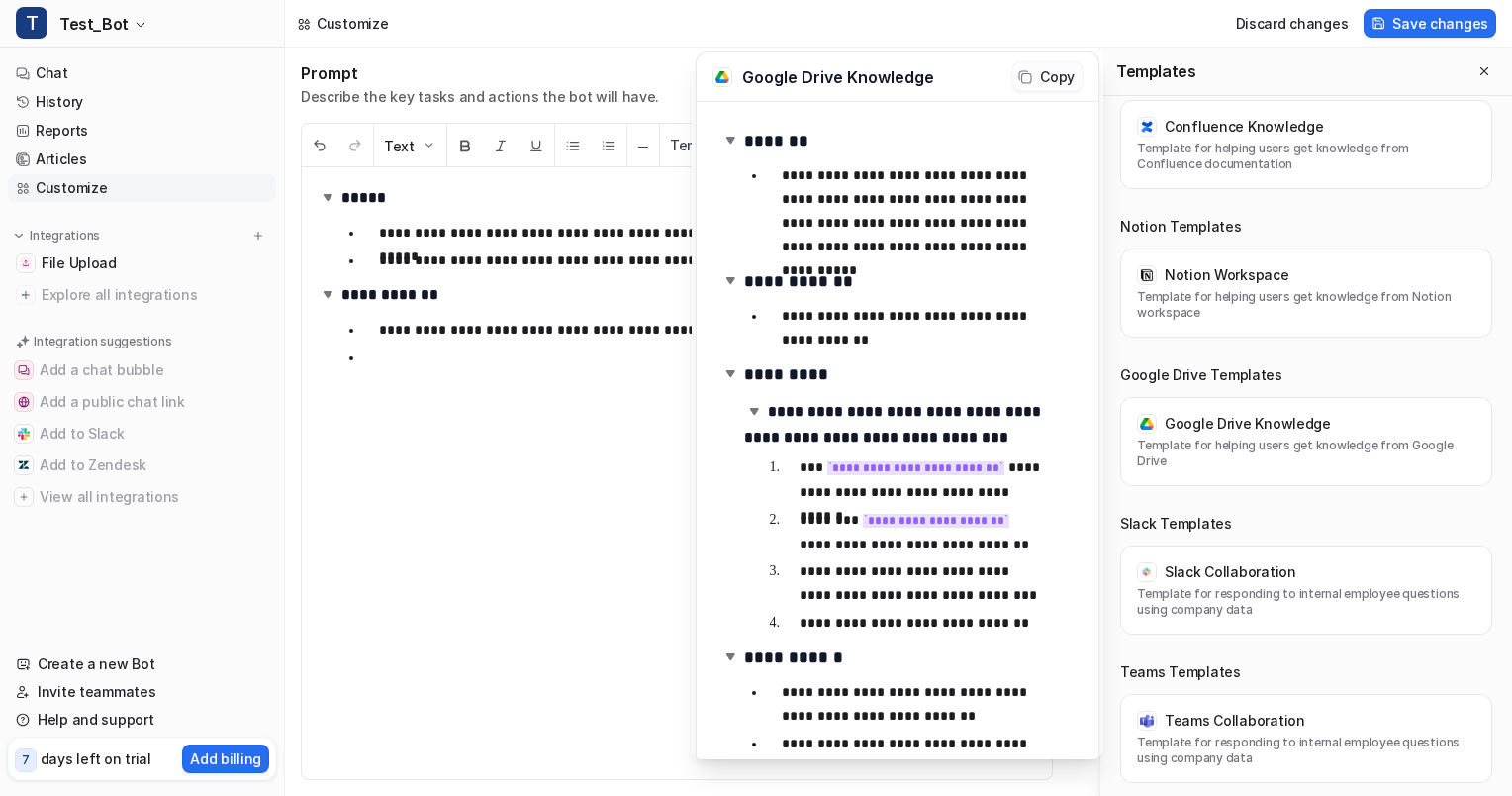
click at [1048, 81] on button "Copy" at bounding box center [1046, 76] width 70 height 29
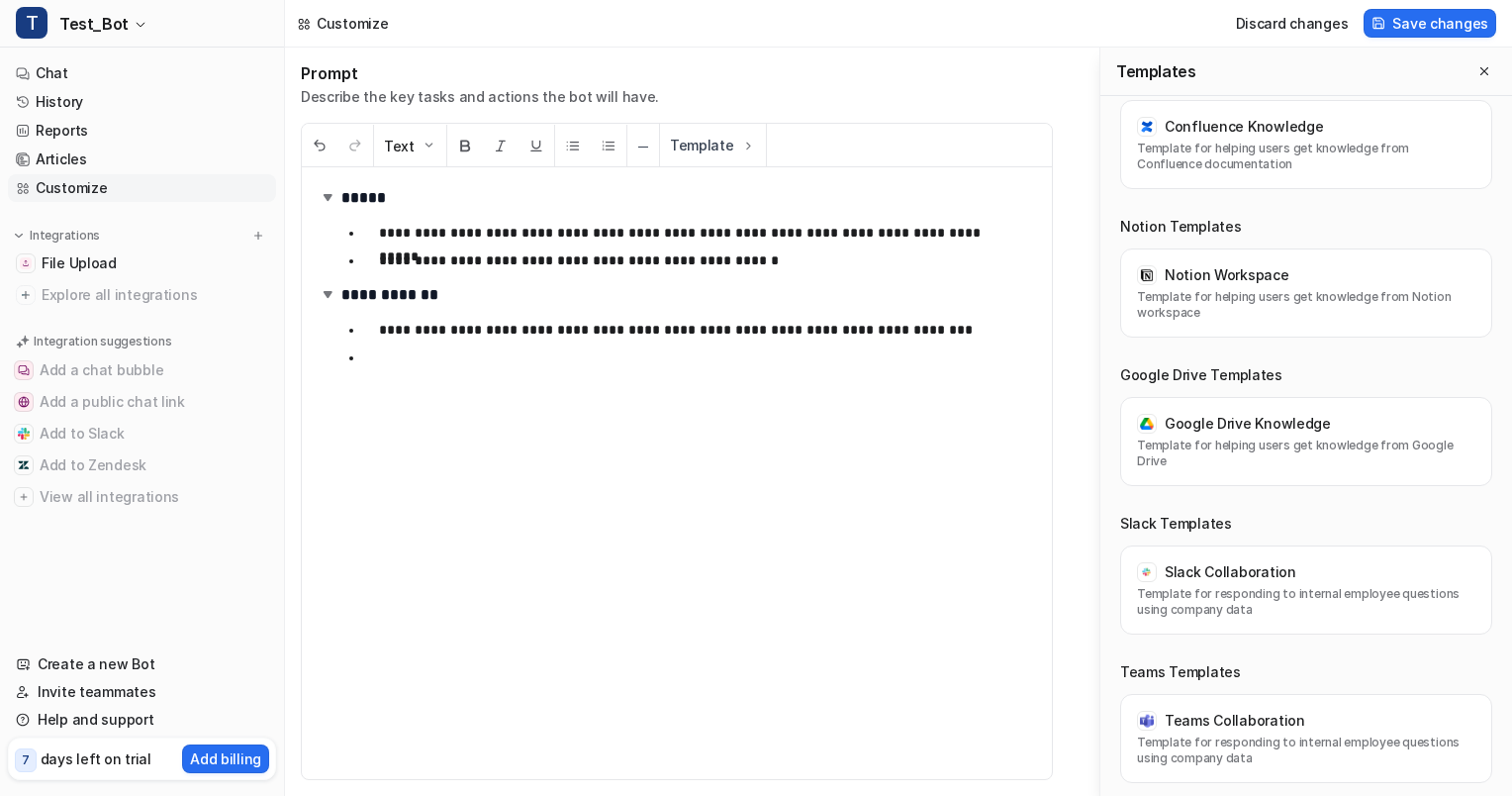
click at [570, 289] on div "**********" at bounding box center [899, 421] width 1227 height 748
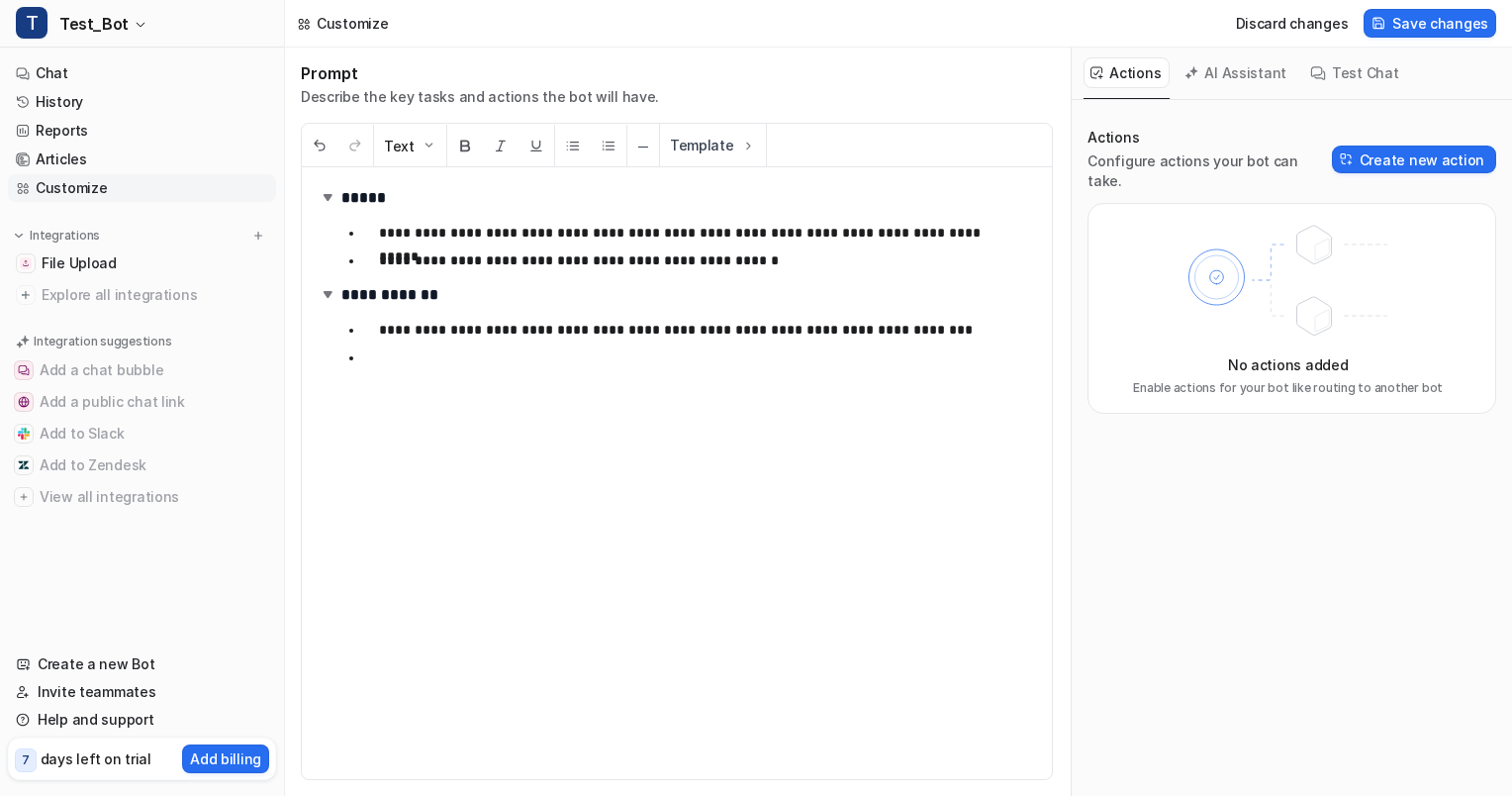
scroll to position [0, 1136]
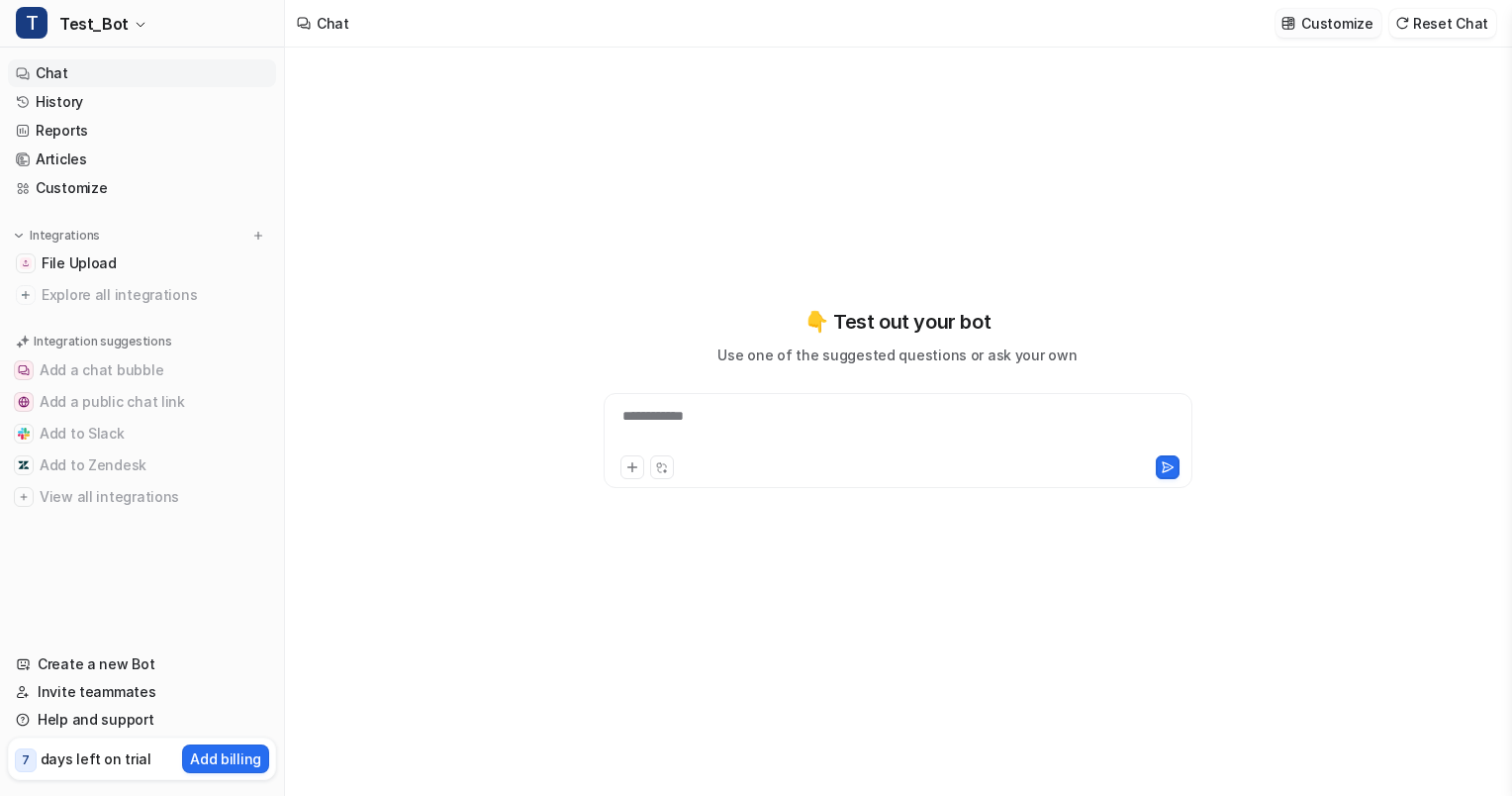
click at [1295, 23] on img at bounding box center [1288, 23] width 14 height 15
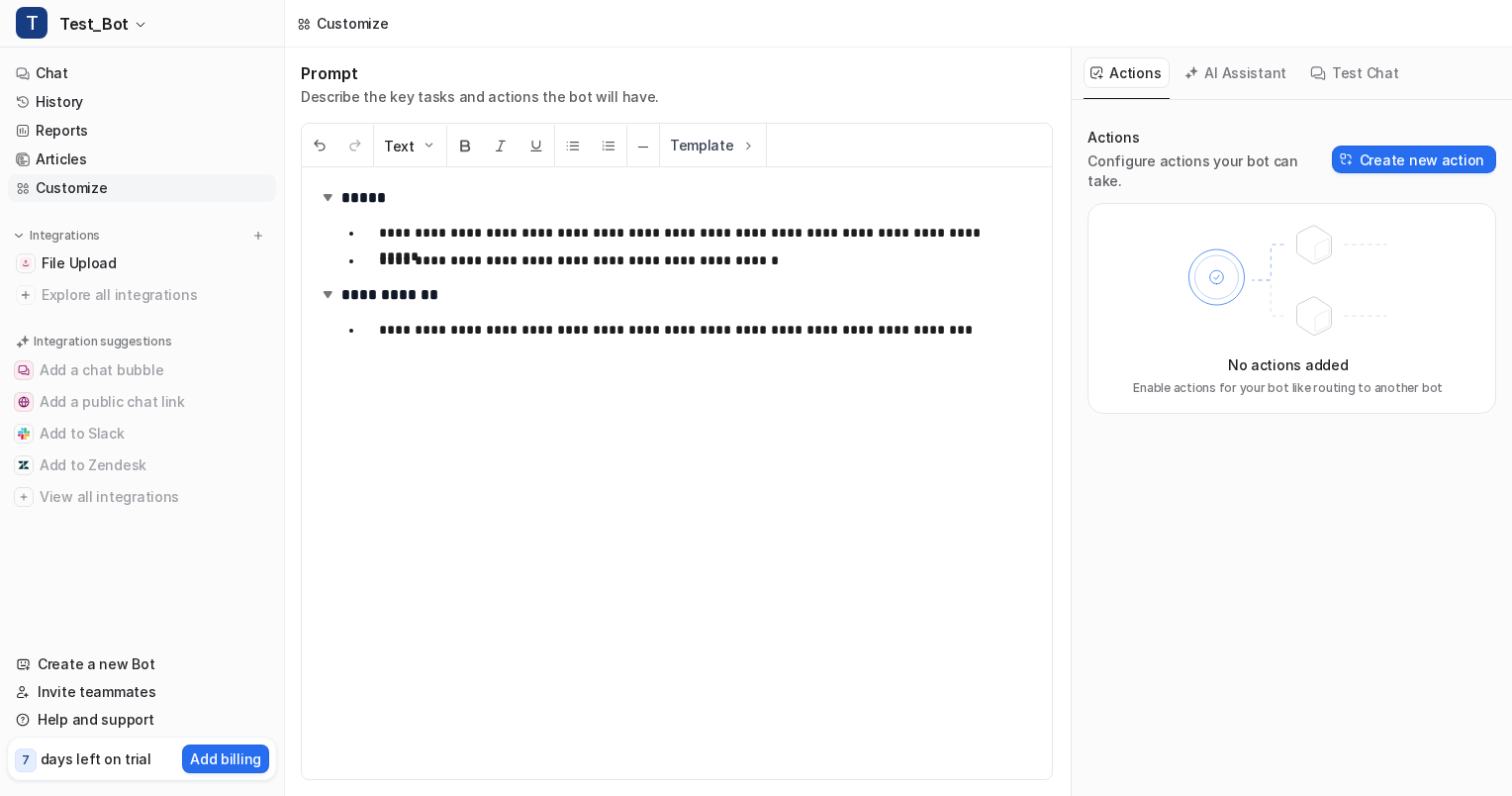
click at [829, 245] on ul "**********" at bounding box center [688, 247] width 695 height 59
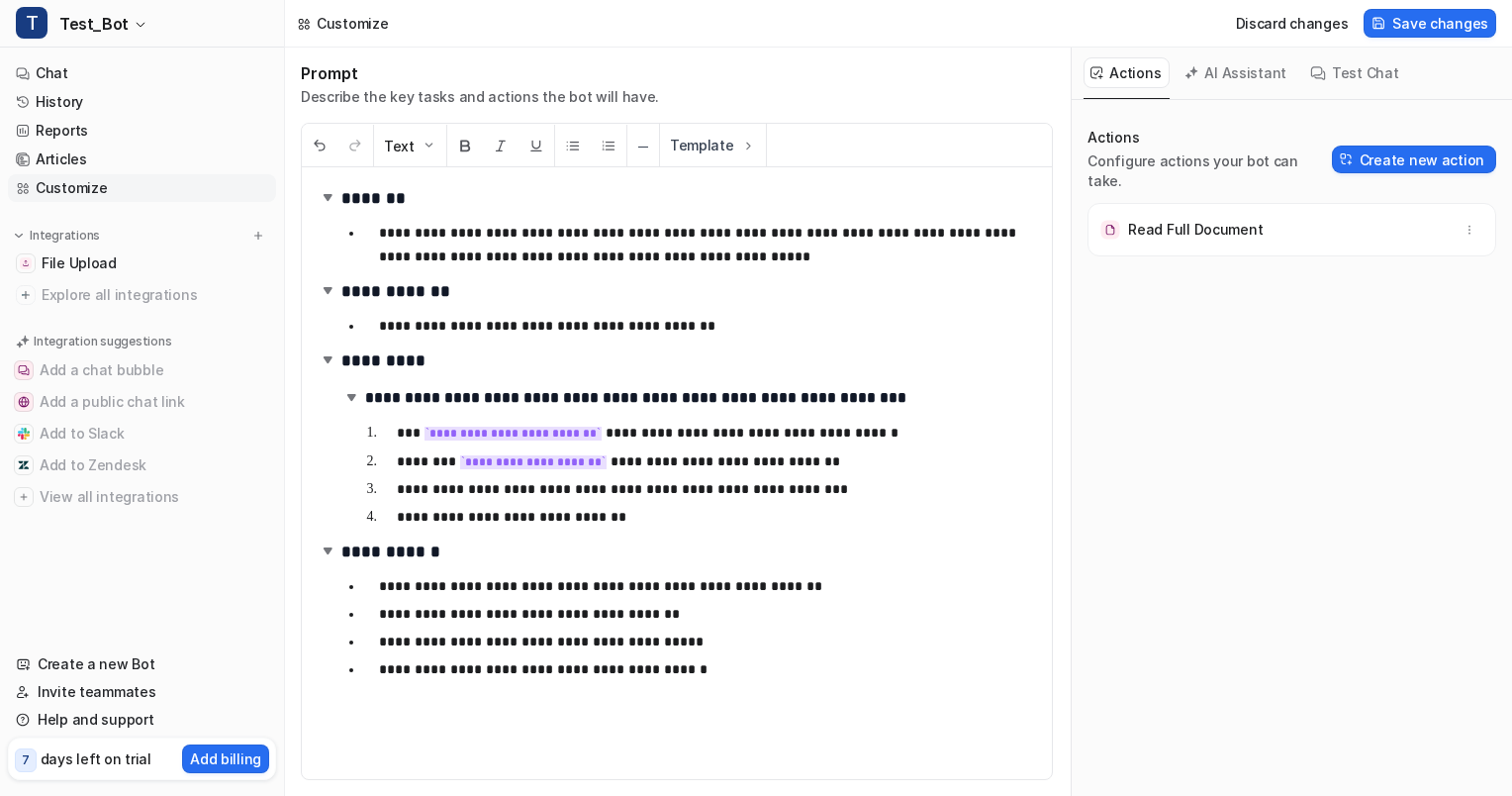
click at [456, 443] on p "**********" at bounding box center [708, 432] width 625 height 25
click at [475, 427] on code "**********" at bounding box center [512, 433] width 177 height 14
click at [504, 464] on code "**********" at bounding box center [533, 462] width 147 height 14
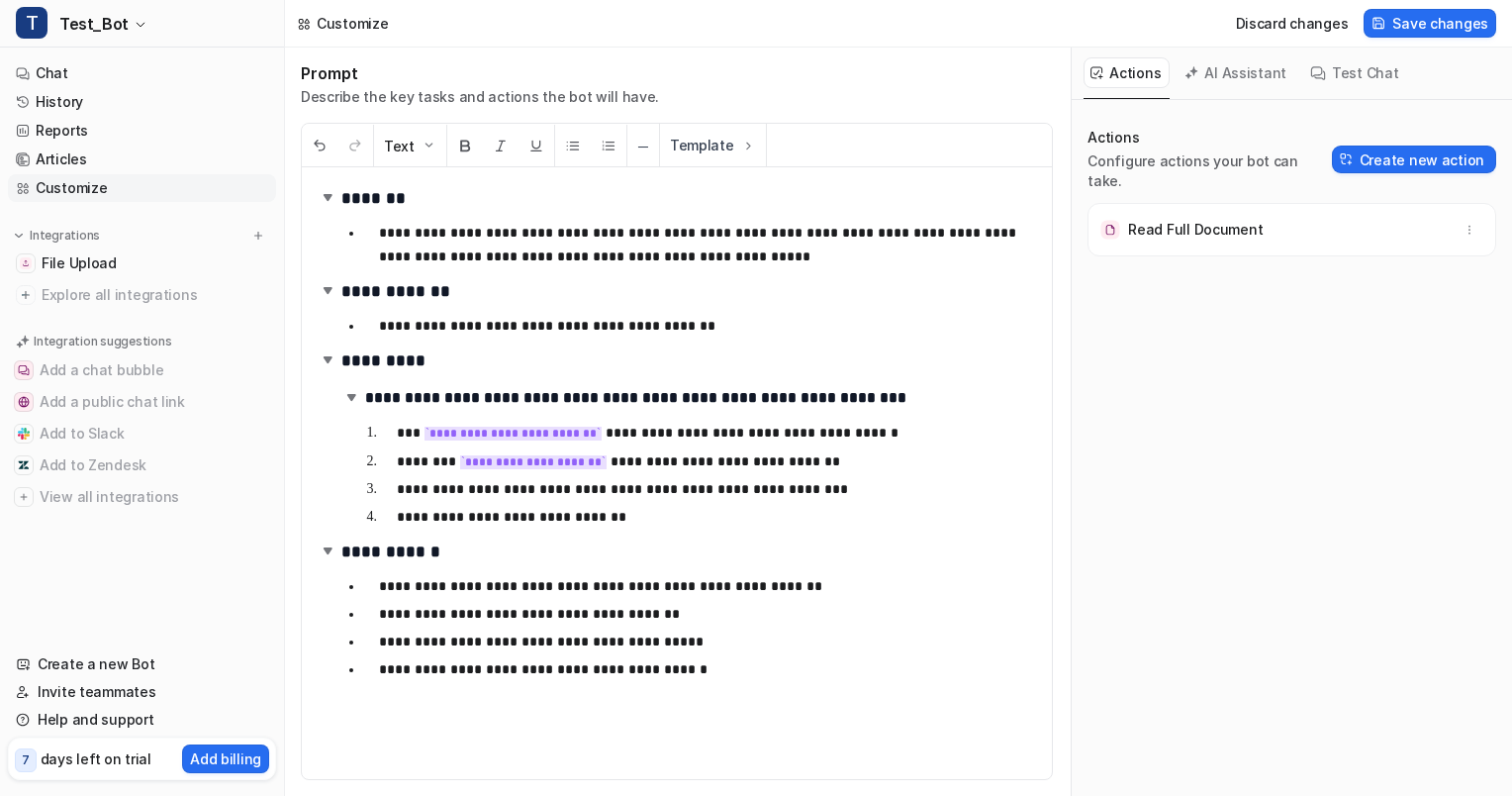
click at [946, 581] on p "**********" at bounding box center [700, 586] width 643 height 24
drag, startPoint x: 736, startPoint y: 237, endPoint x: 596, endPoint y: 234, distance: 140.0
click at [596, 234] on p "**********" at bounding box center [700, 245] width 643 height 48
drag, startPoint x: 811, startPoint y: 585, endPoint x: 712, endPoint y: 592, distance: 99.2
click at [712, 592] on p "**********" at bounding box center [700, 586] width 643 height 24
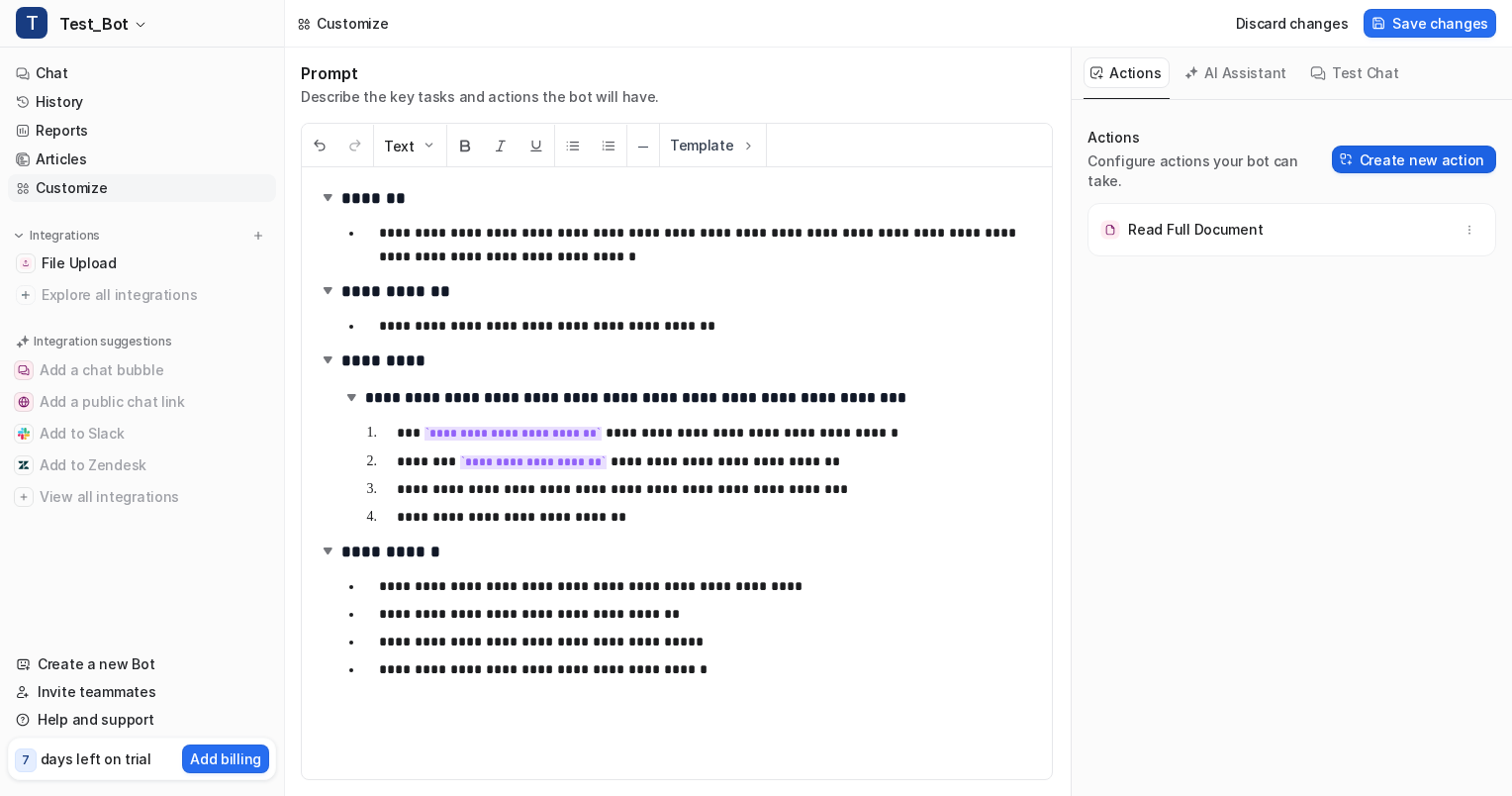
click at [1410, 147] on button "Create new action" at bounding box center [1414, 160] width 164 height 28
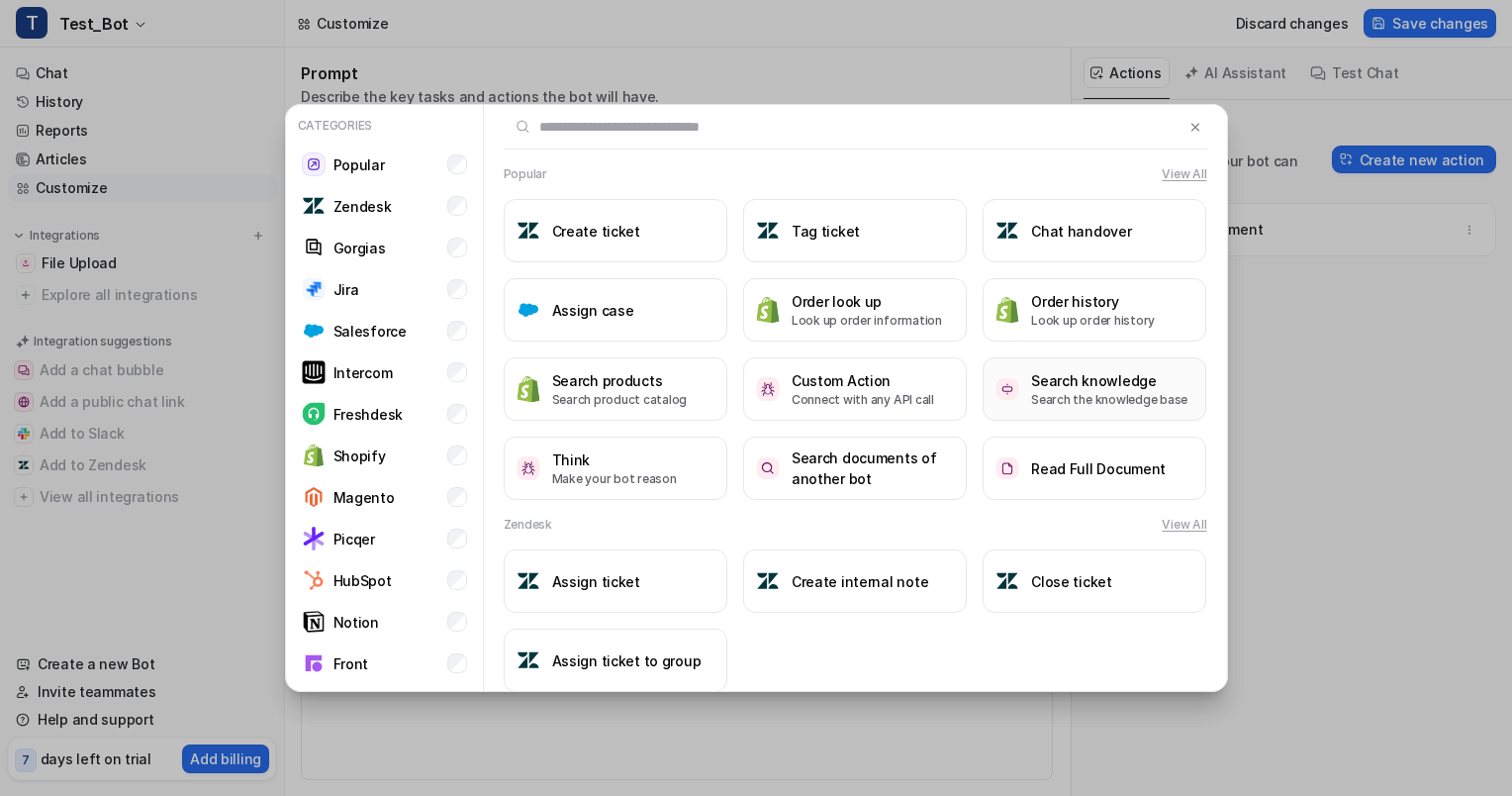
click at [1009, 400] on button "Search knowledge Search the knowledge base" at bounding box center [1095, 389] width 224 height 63
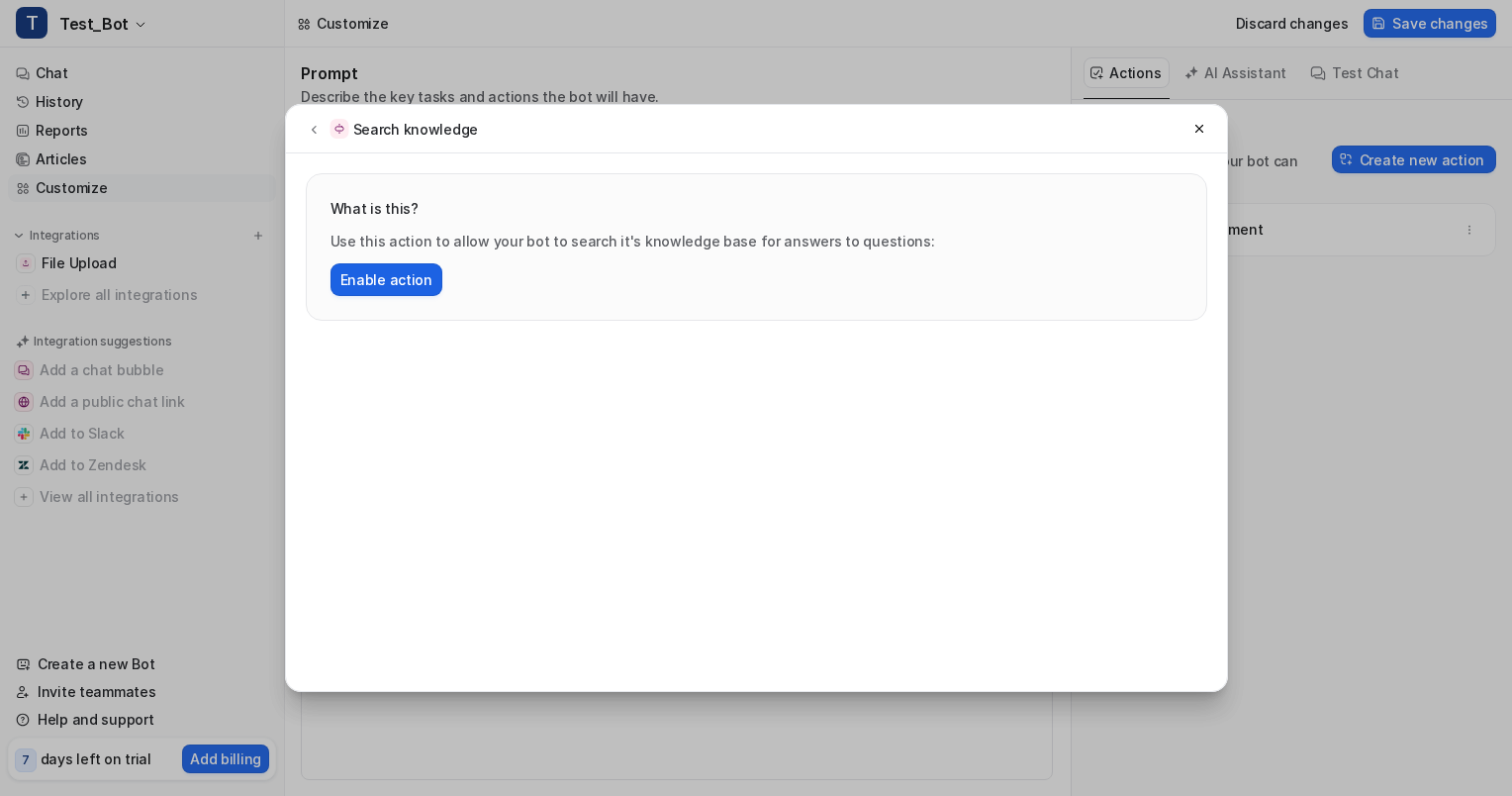
click at [415, 281] on button "Enable action" at bounding box center [386, 280] width 112 height 33
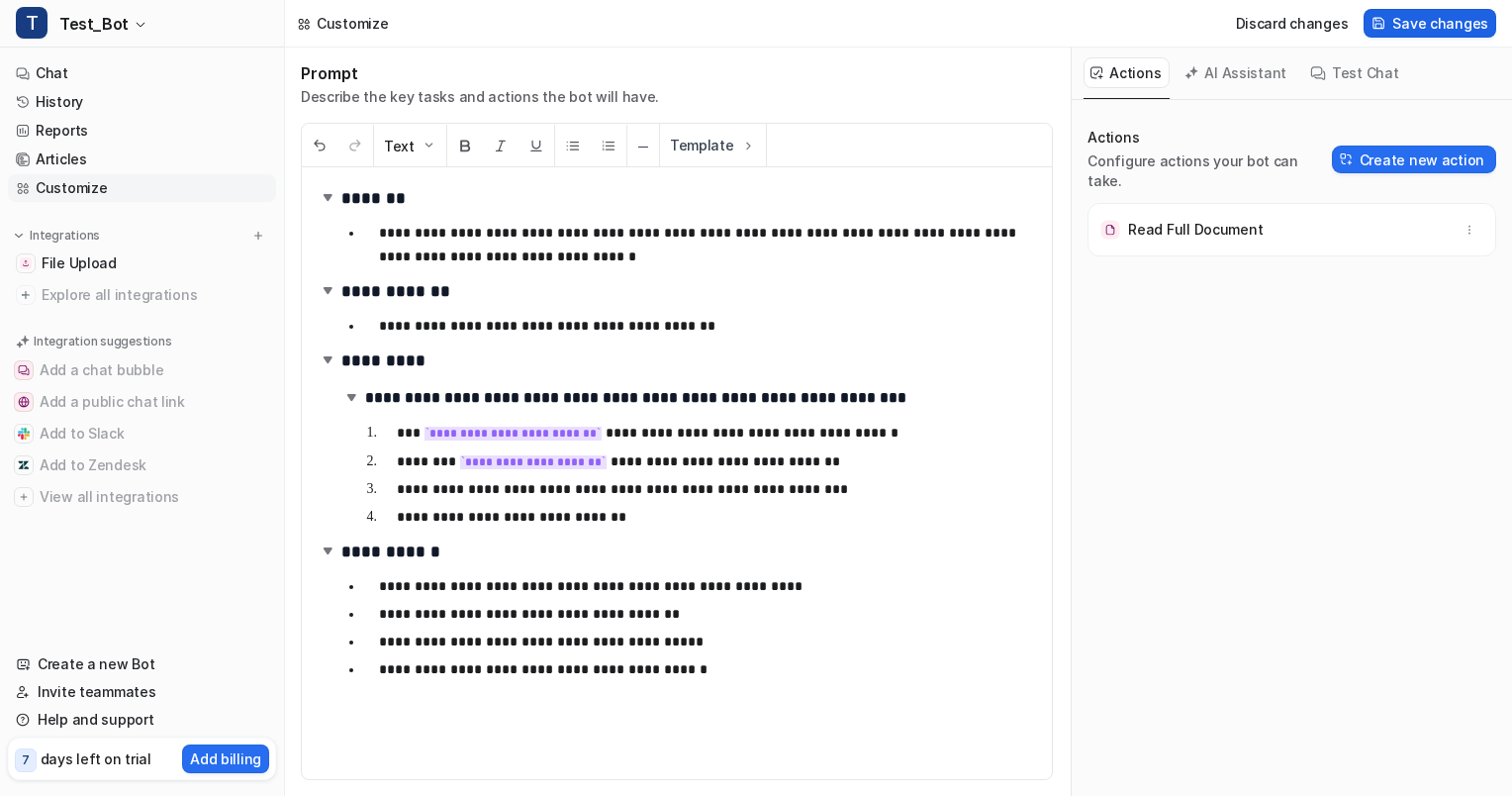
click at [1405, 28] on span "Save changes" at bounding box center [1440, 23] width 96 height 21
click at [1322, 64] on button "Test Chat" at bounding box center [1354, 72] width 104 height 31
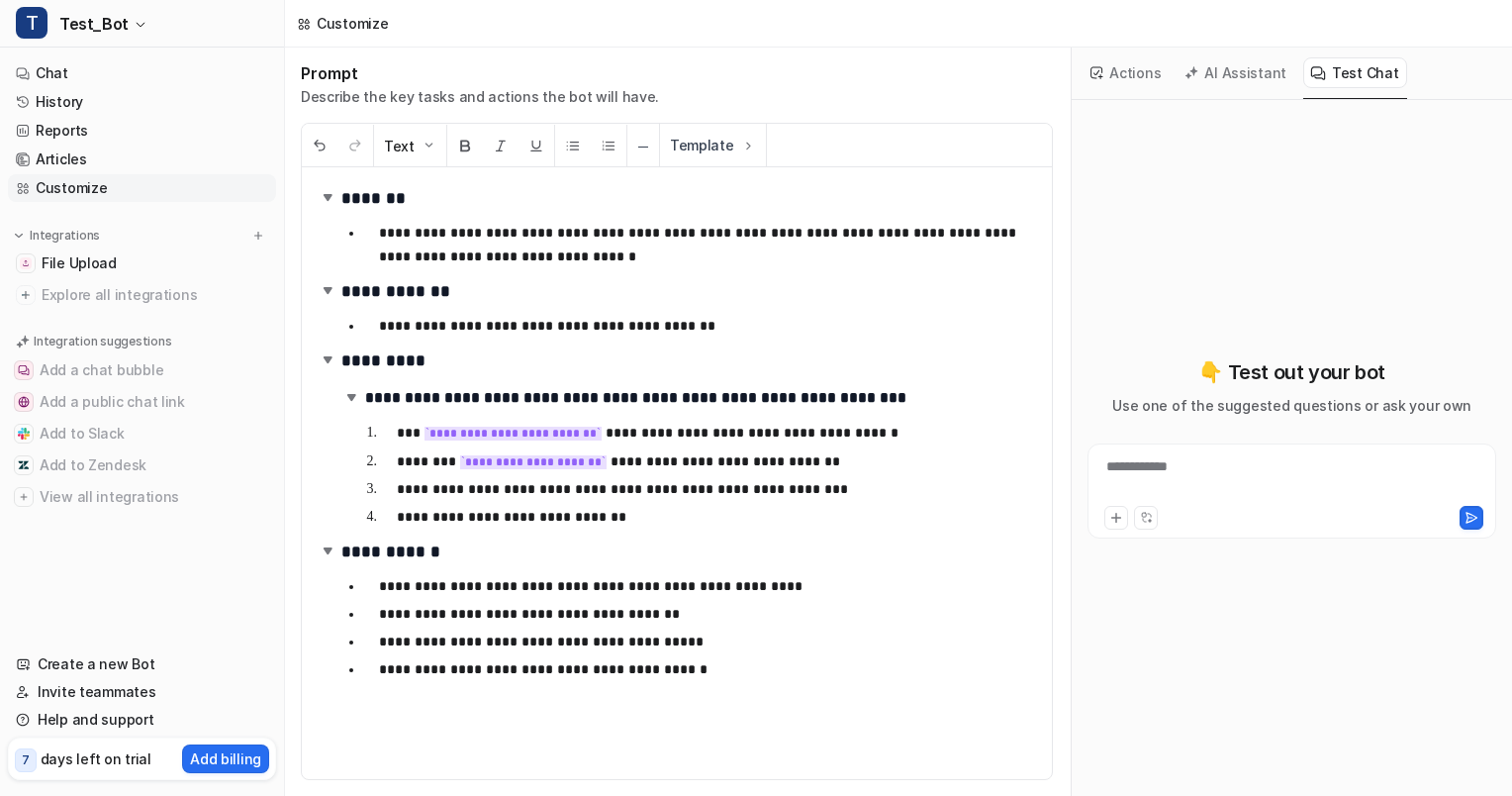
click at [1175, 444] on div "**********" at bounding box center [1291, 491] width 408 height 95
click at [1167, 451] on div "**********" at bounding box center [1291, 491] width 408 height 95
click at [1145, 465] on div at bounding box center [1291, 479] width 398 height 46
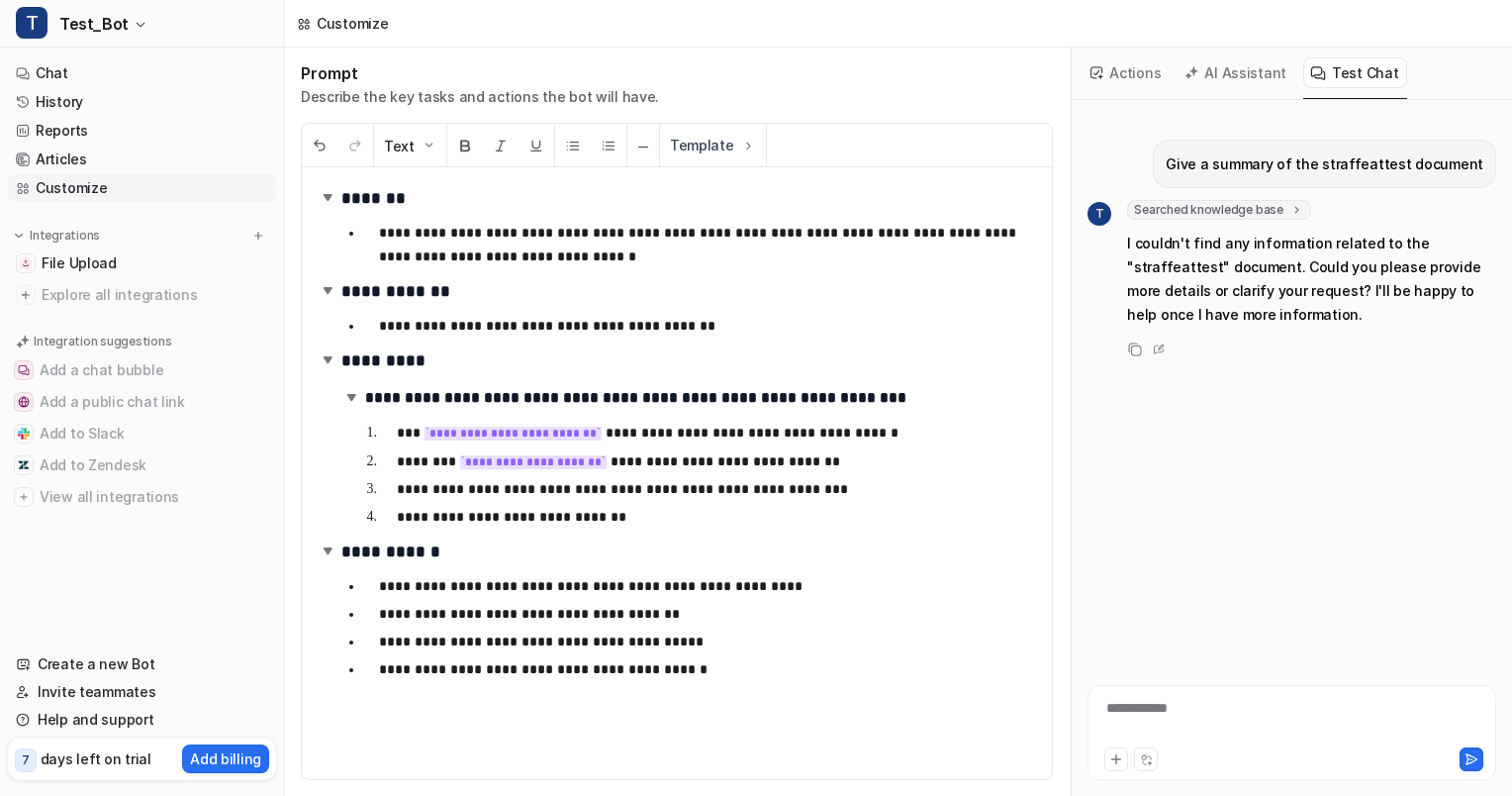
click at [1150, 701] on div "**********" at bounding box center [1291, 721] width 398 height 46
paste div
click at [167, 258] on link "File Upload" at bounding box center [142, 264] width 269 height 28
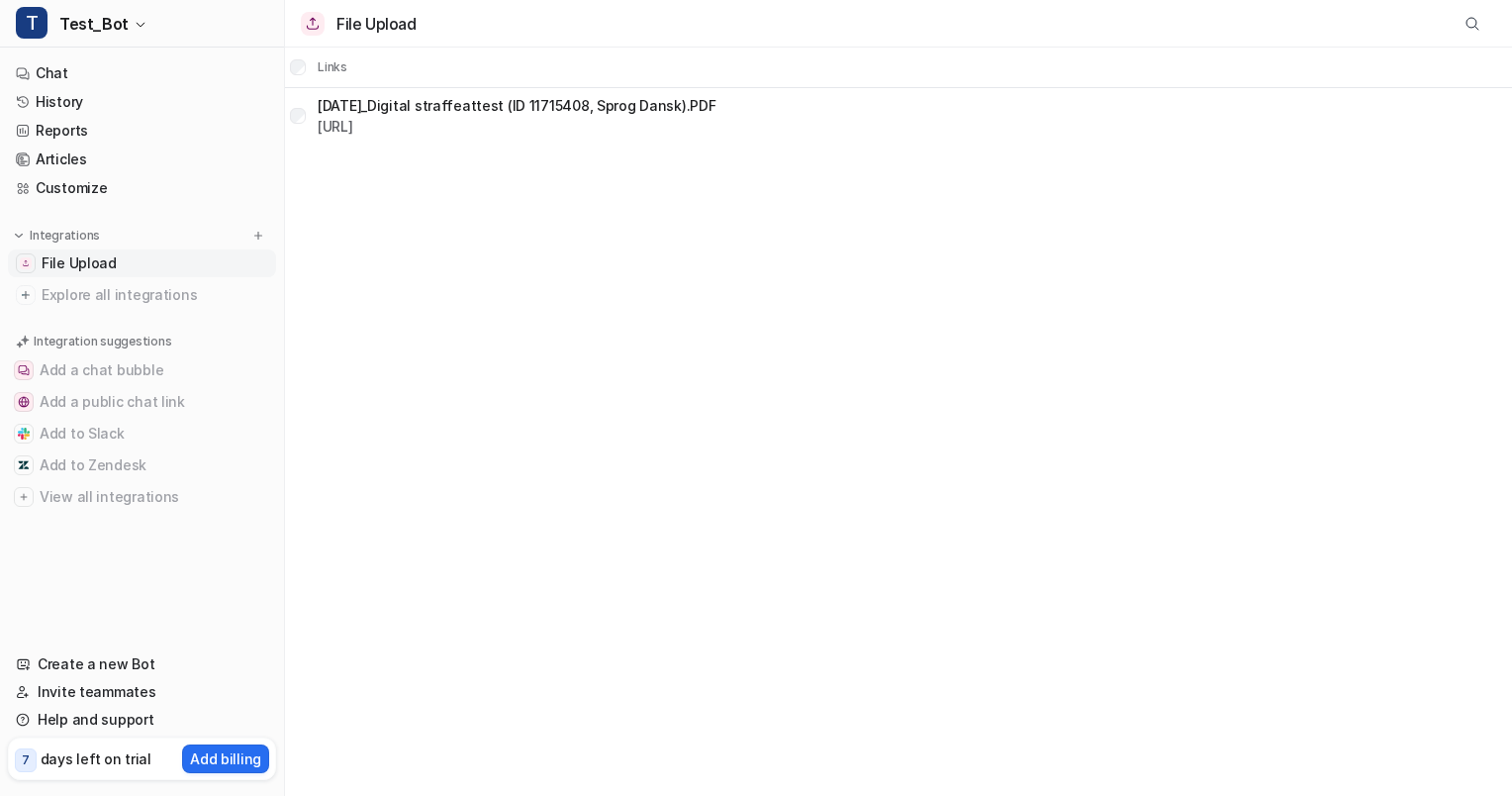
drag, startPoint x: 728, startPoint y: 106, endPoint x: 315, endPoint y: 101, distance: 413.0
click at [315, 101] on div "[DATE]_Digital straffeattest (ID 11715408, Sprog Dansk).PDF [URL]" at bounding box center [502, 116] width 425 height 32
copy p "[DATE]_Digital straffeattest (ID 11715408, Sprog Dansk).PDF"
click at [99, 77] on link "Chat" at bounding box center [142, 73] width 269 height 28
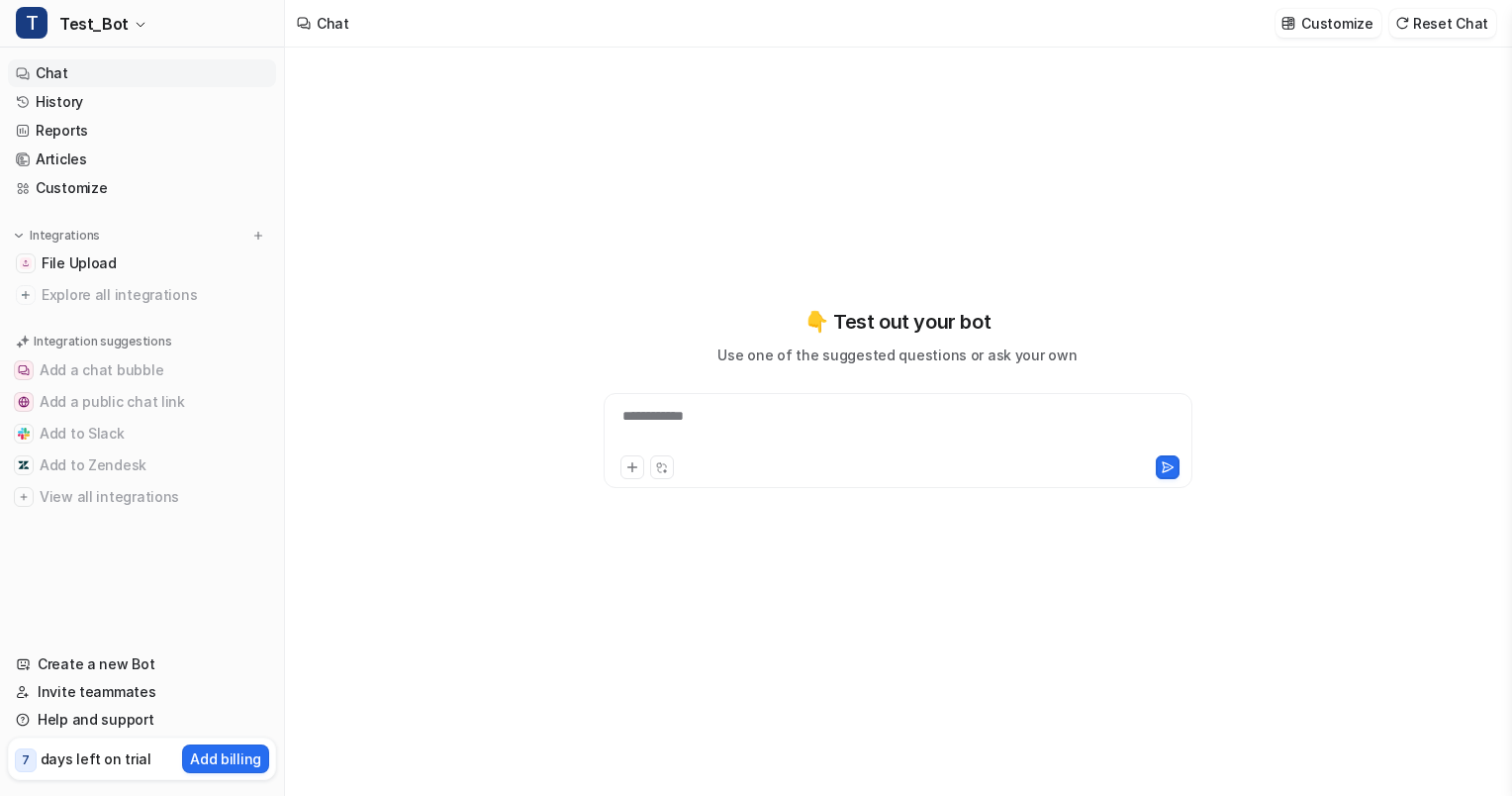
click at [851, 433] on div "**********" at bounding box center [898, 428] width 579 height 46
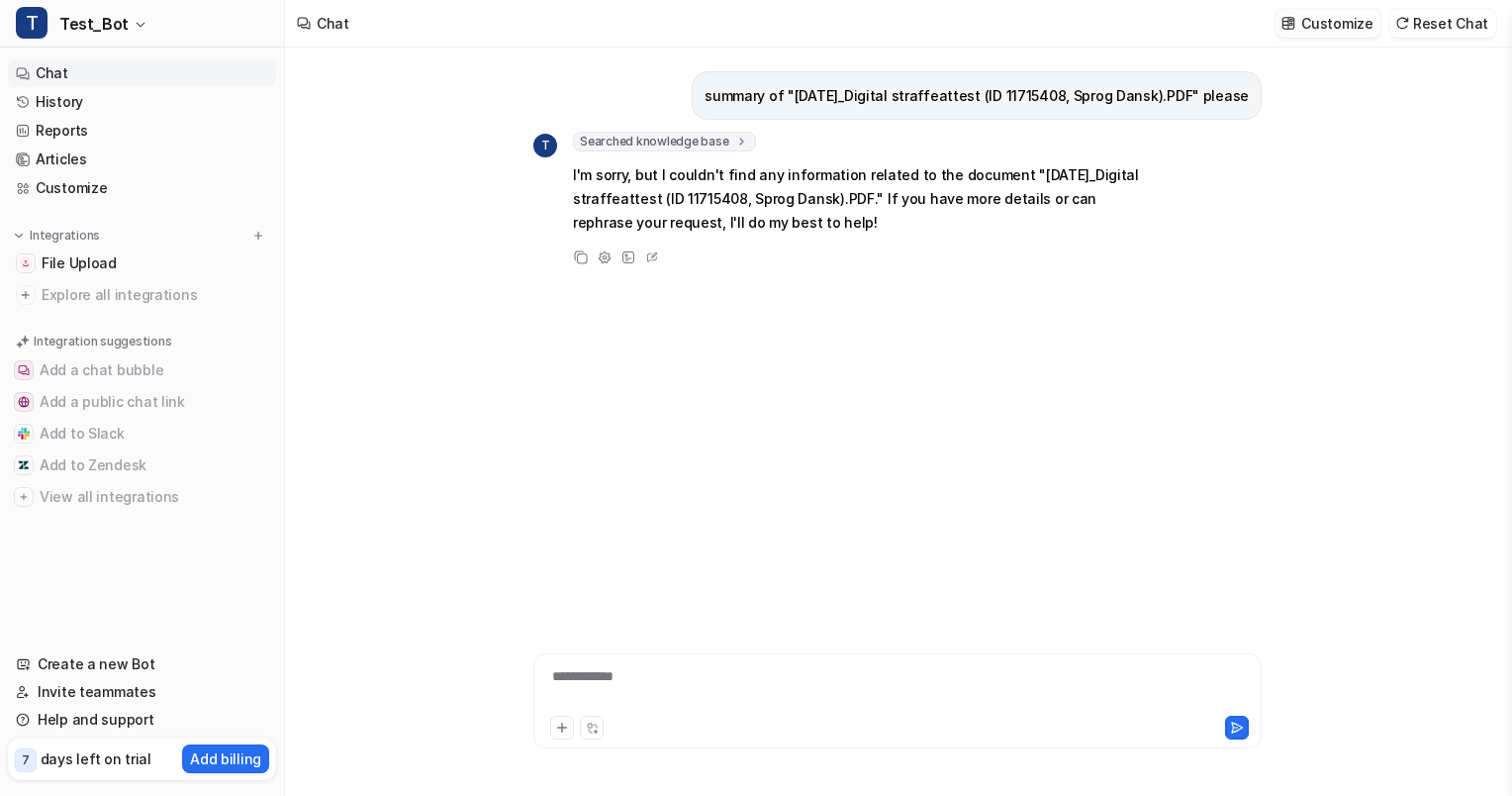
click at [1350, 28] on p "Customize" at bounding box center [1337, 23] width 71 height 21
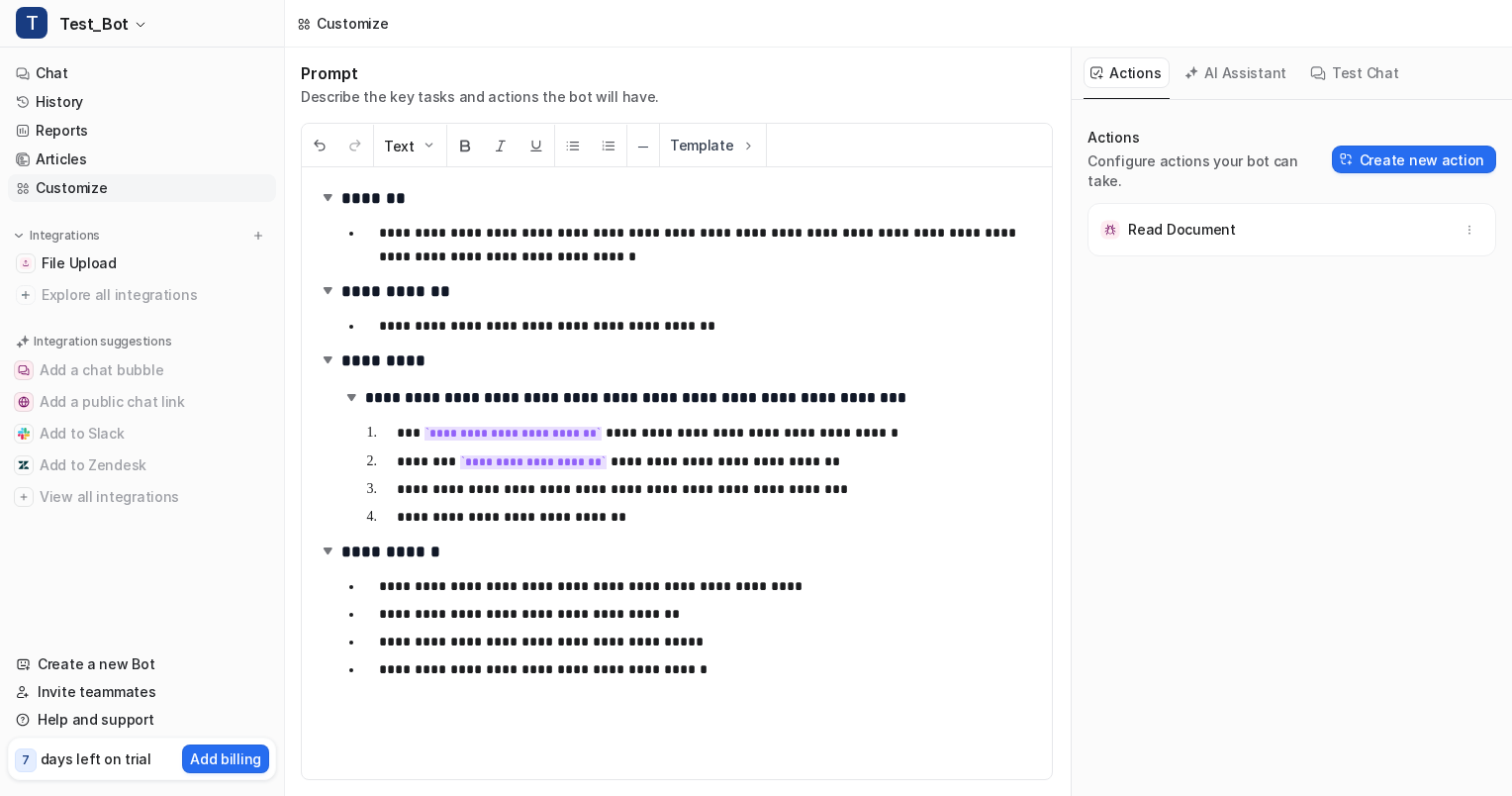
click at [1270, 212] on div "Read Document" at bounding box center [1291, 230] width 390 height 36
click at [1462, 223] on icon "button" at bounding box center [1469, 230] width 14 height 14
click at [1142, 220] on p "Read Document" at bounding box center [1181, 230] width 107 height 20
click at [1371, 148] on button "Create new action" at bounding box center [1414, 160] width 164 height 28
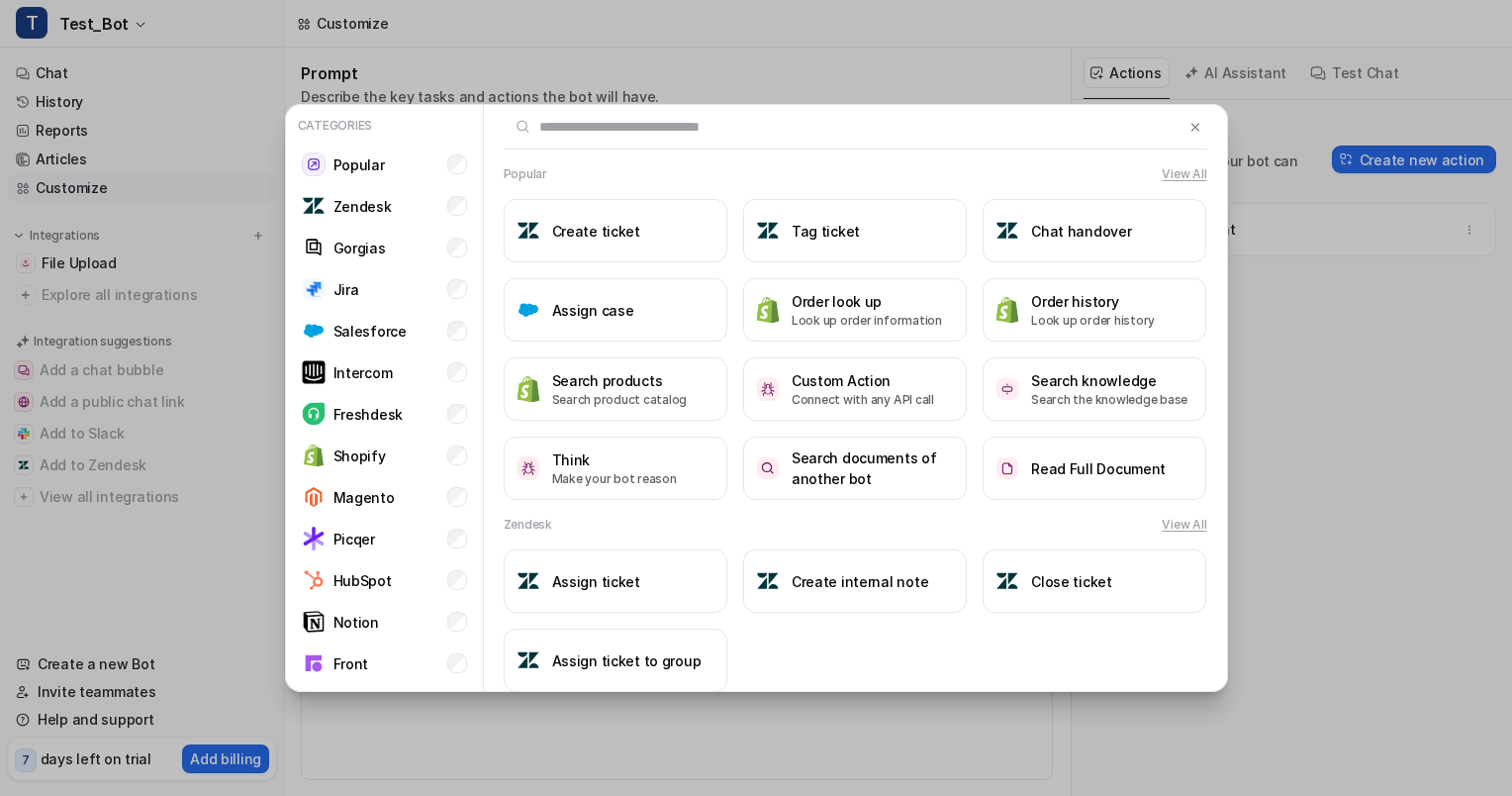
drag, startPoint x: 1075, startPoint y: 115, endPoint x: 1273, endPoint y: 360, distance: 315.0
click at [1273, 360] on div "Categories Popular Zendesk Gorgias Jira Salesforce Intercom Freshdesk Shopify M…" at bounding box center [756, 398] width 1512 height 796
click at [1188, 126] on img at bounding box center [1195, 127] width 14 height 15
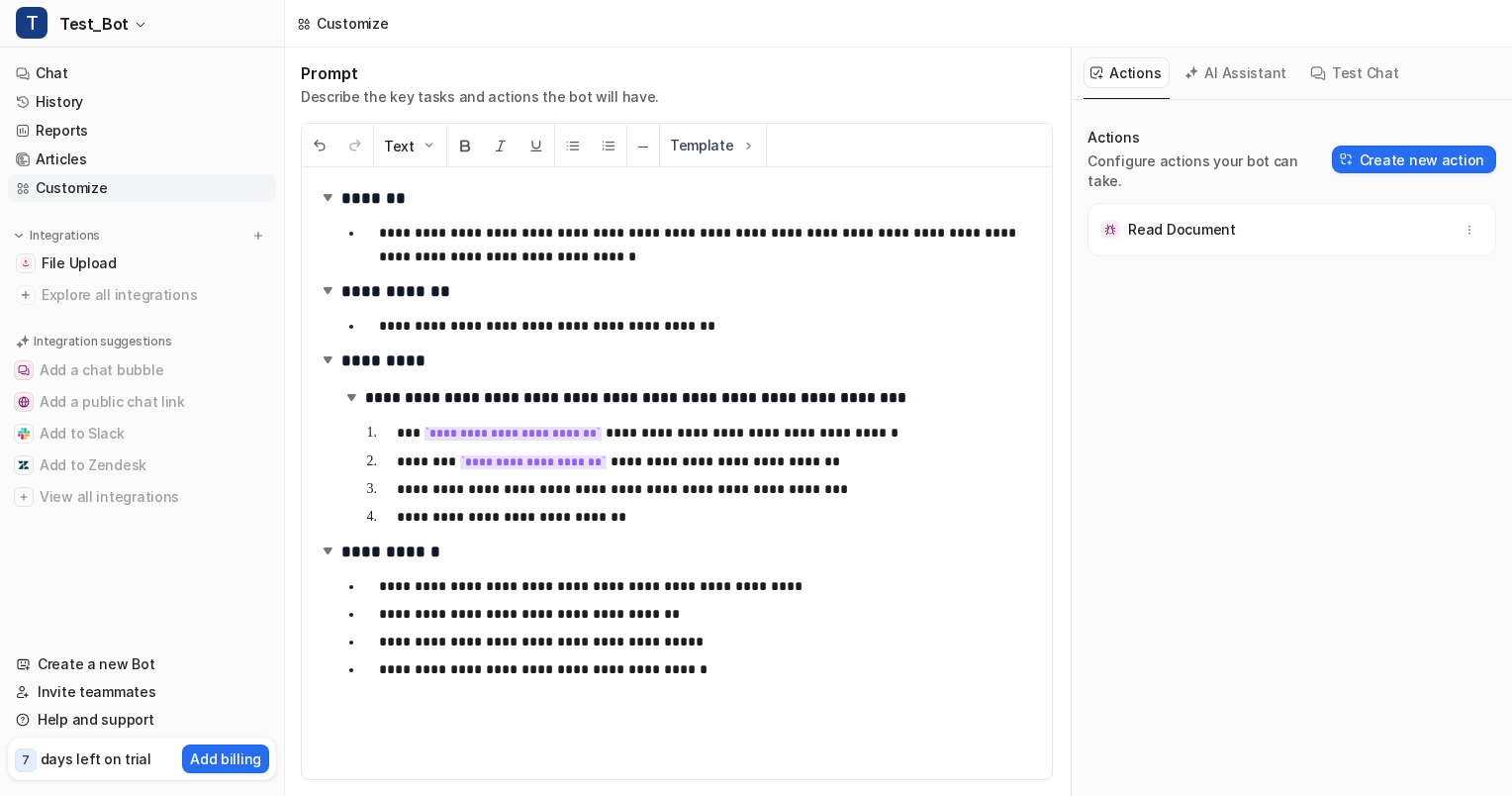
click at [566, 471] on p "**********" at bounding box center [708, 461] width 625 height 25
drag, startPoint x: 599, startPoint y: 461, endPoint x: 463, endPoint y: 468, distance: 136.2
click at [463, 468] on code "**********" at bounding box center [533, 462] width 147 height 14
copy code "**********"
click at [987, 298] on h1 "**********" at bounding box center [670, 291] width 704 height 30
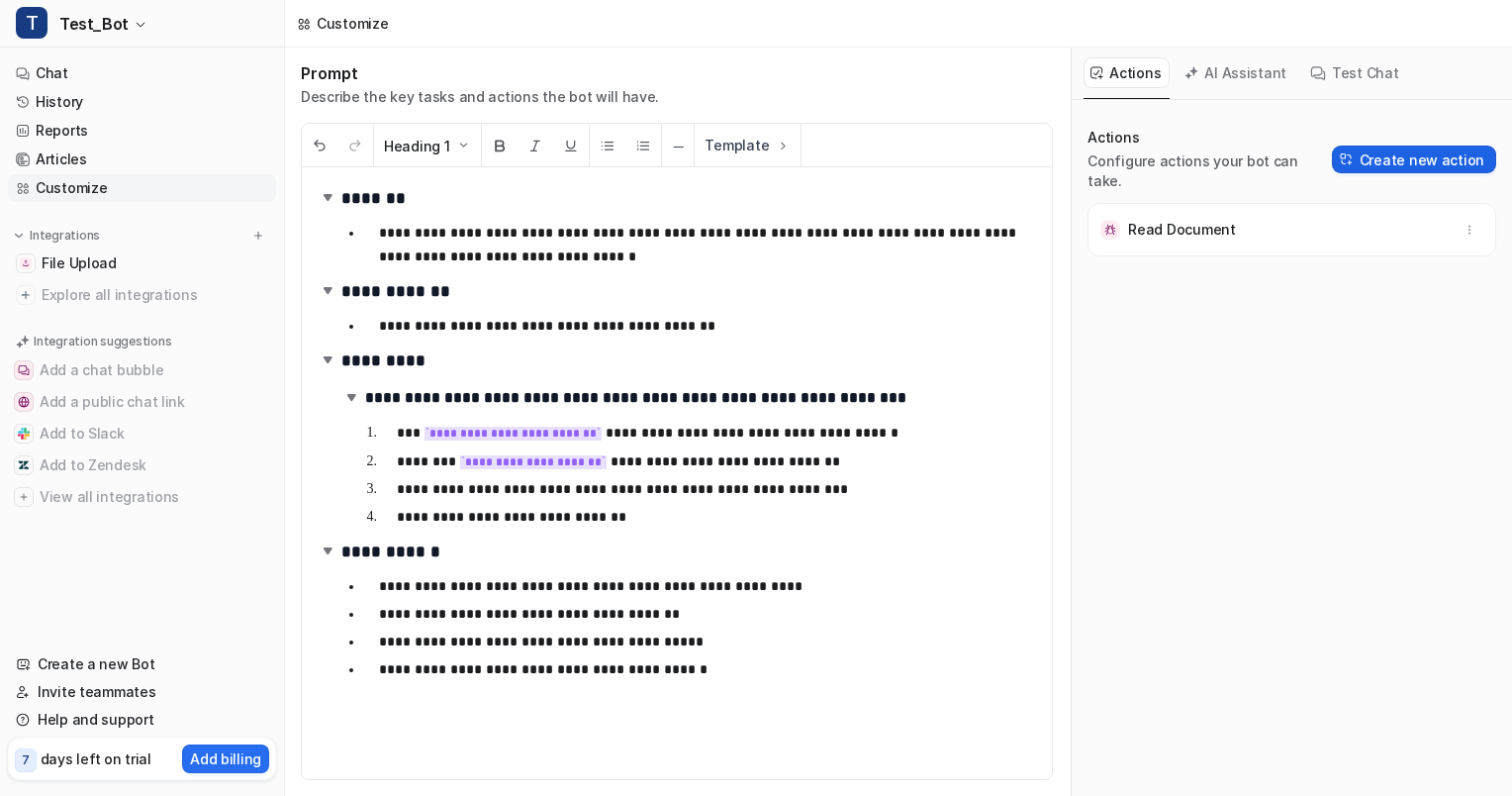
click at [1427, 146] on button "Create new action" at bounding box center [1414, 160] width 164 height 28
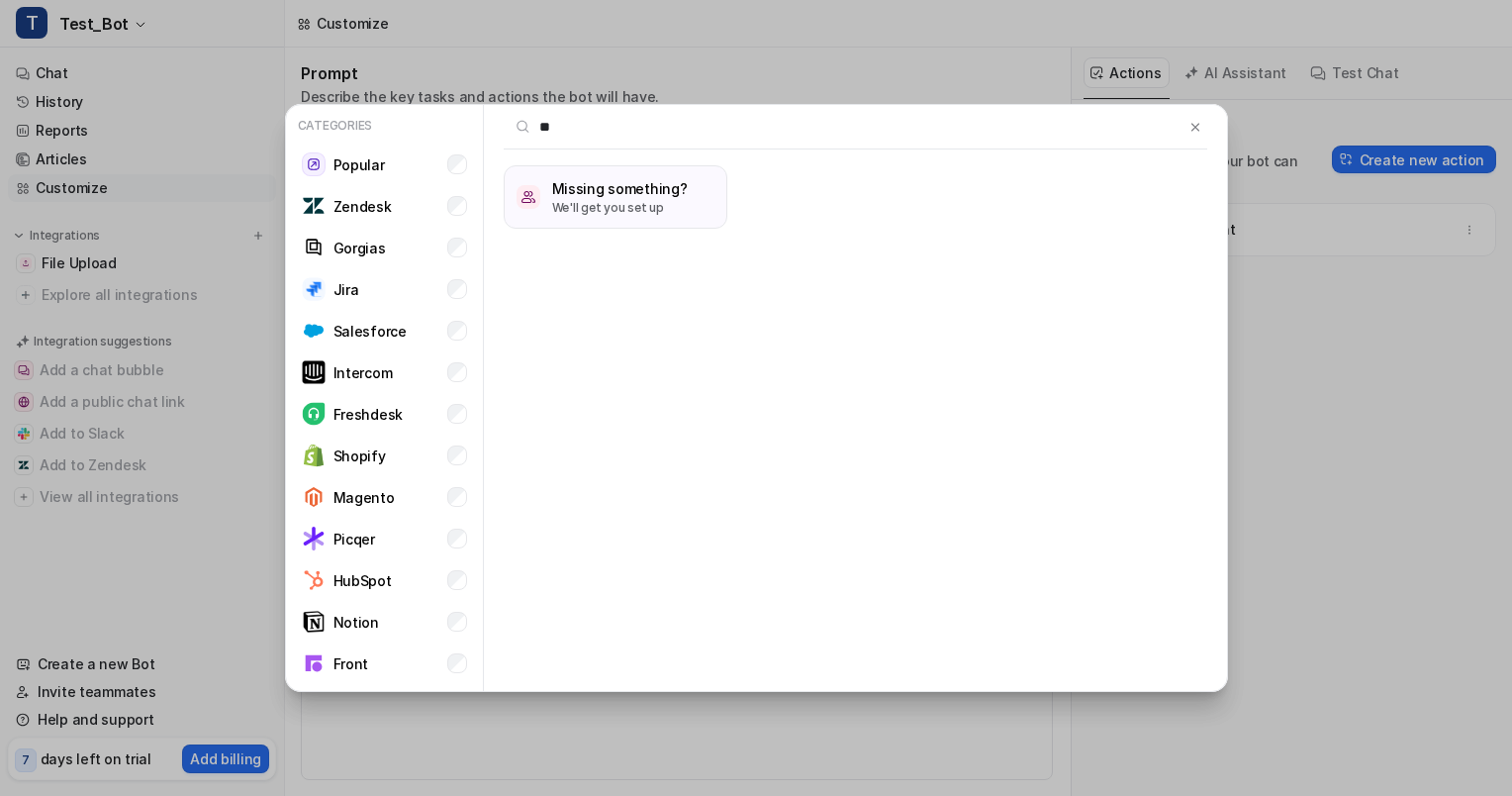
type input "*"
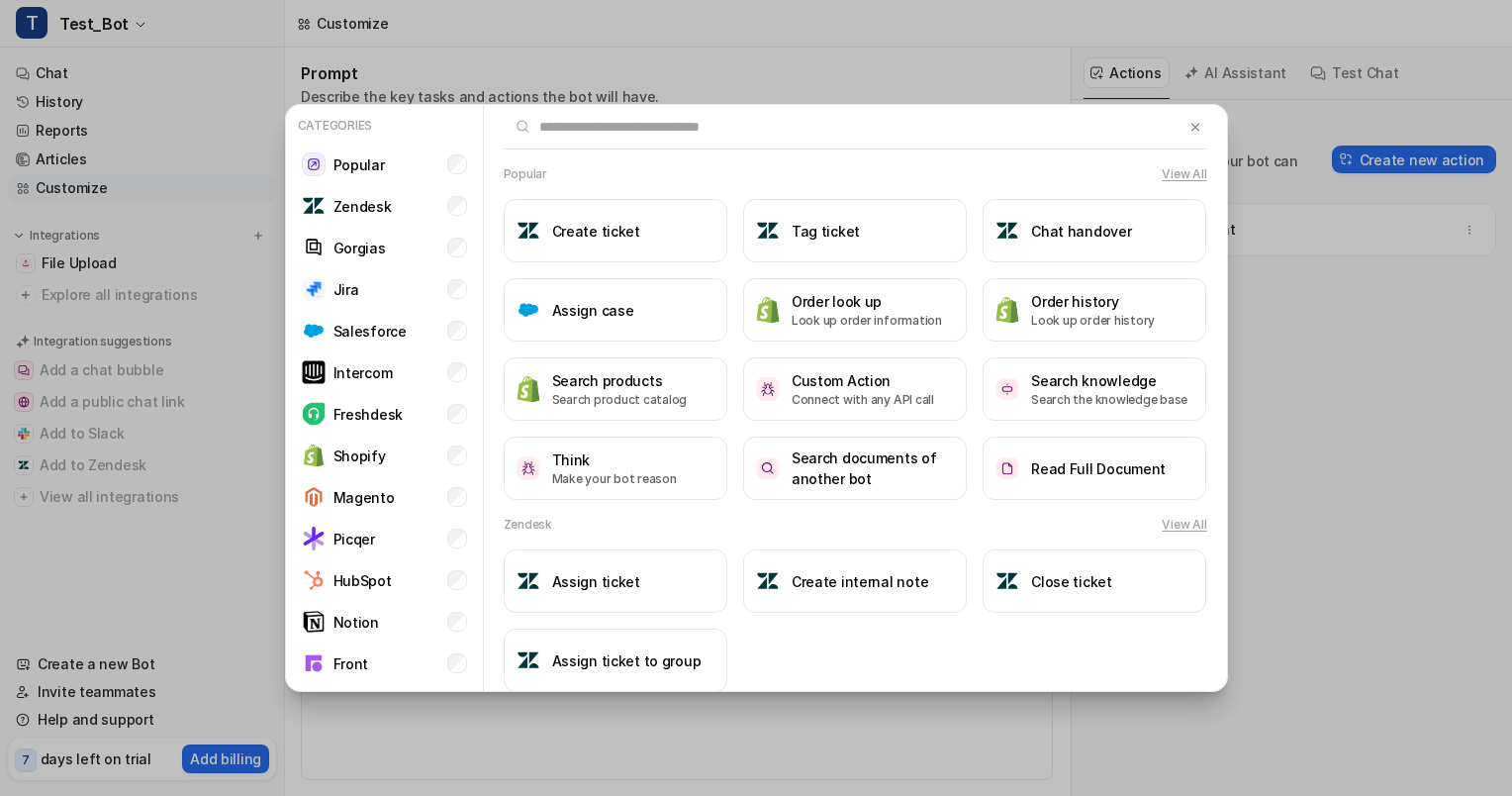
click at [1161, 171] on button "View All" at bounding box center [1183, 174] width 45 height 18
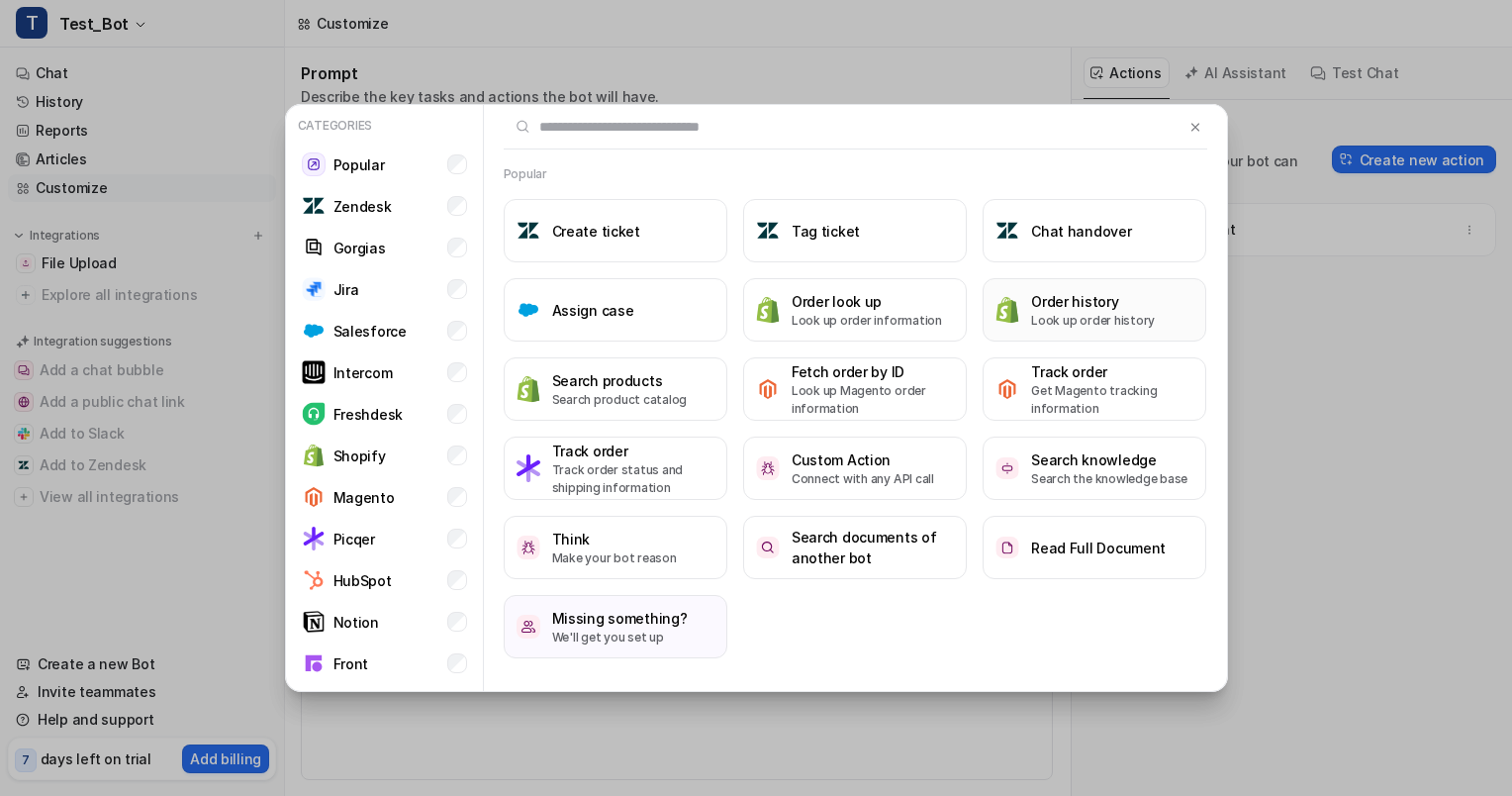
scroll to position [1, 0]
click at [1040, 487] on button "Search knowledge Search the knowledge base" at bounding box center [1095, 467] width 224 height 63
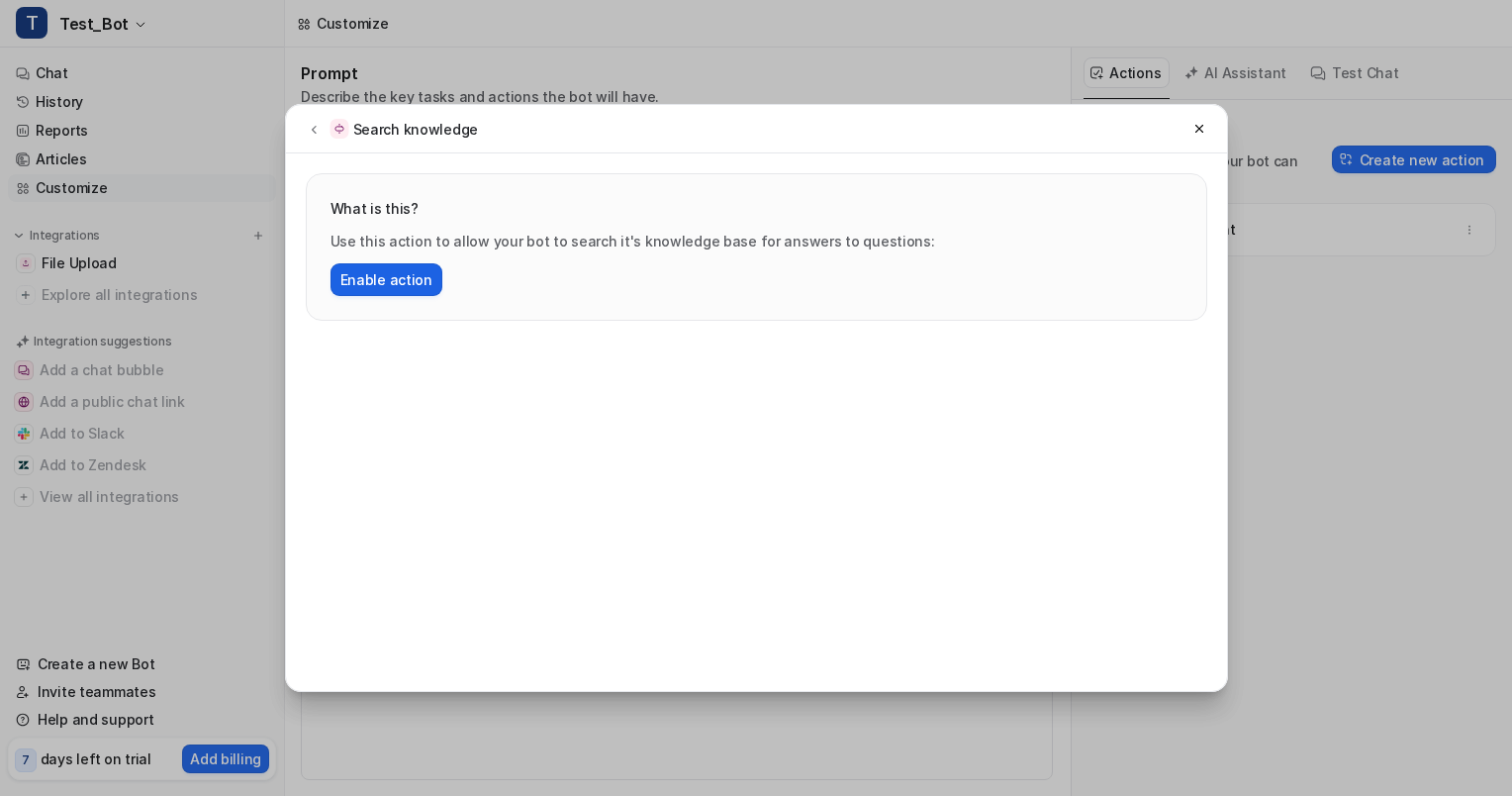
click at [400, 279] on button "Enable action" at bounding box center [386, 280] width 112 height 33
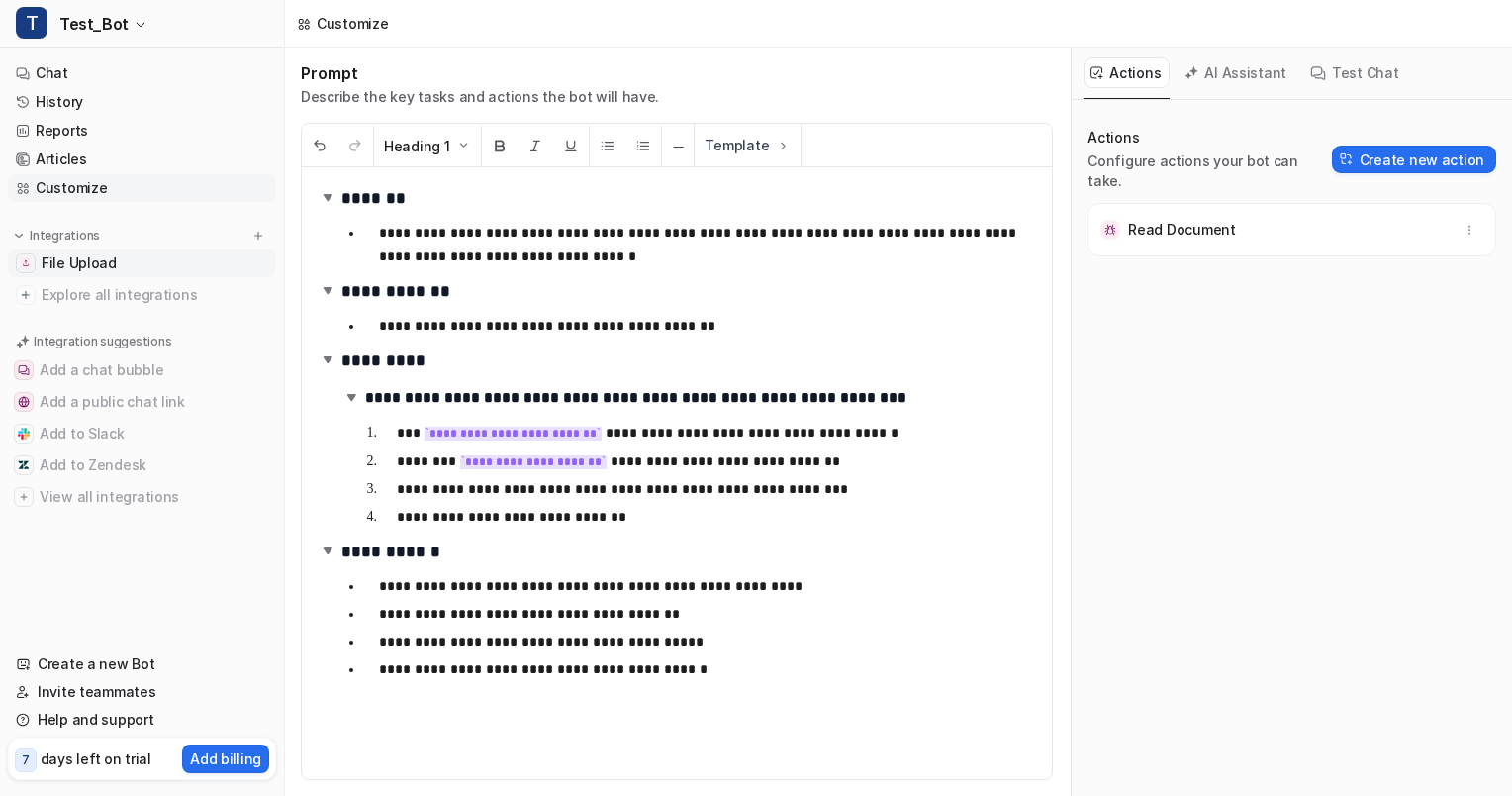
click at [116, 254] on link "File Upload" at bounding box center [142, 264] width 269 height 28
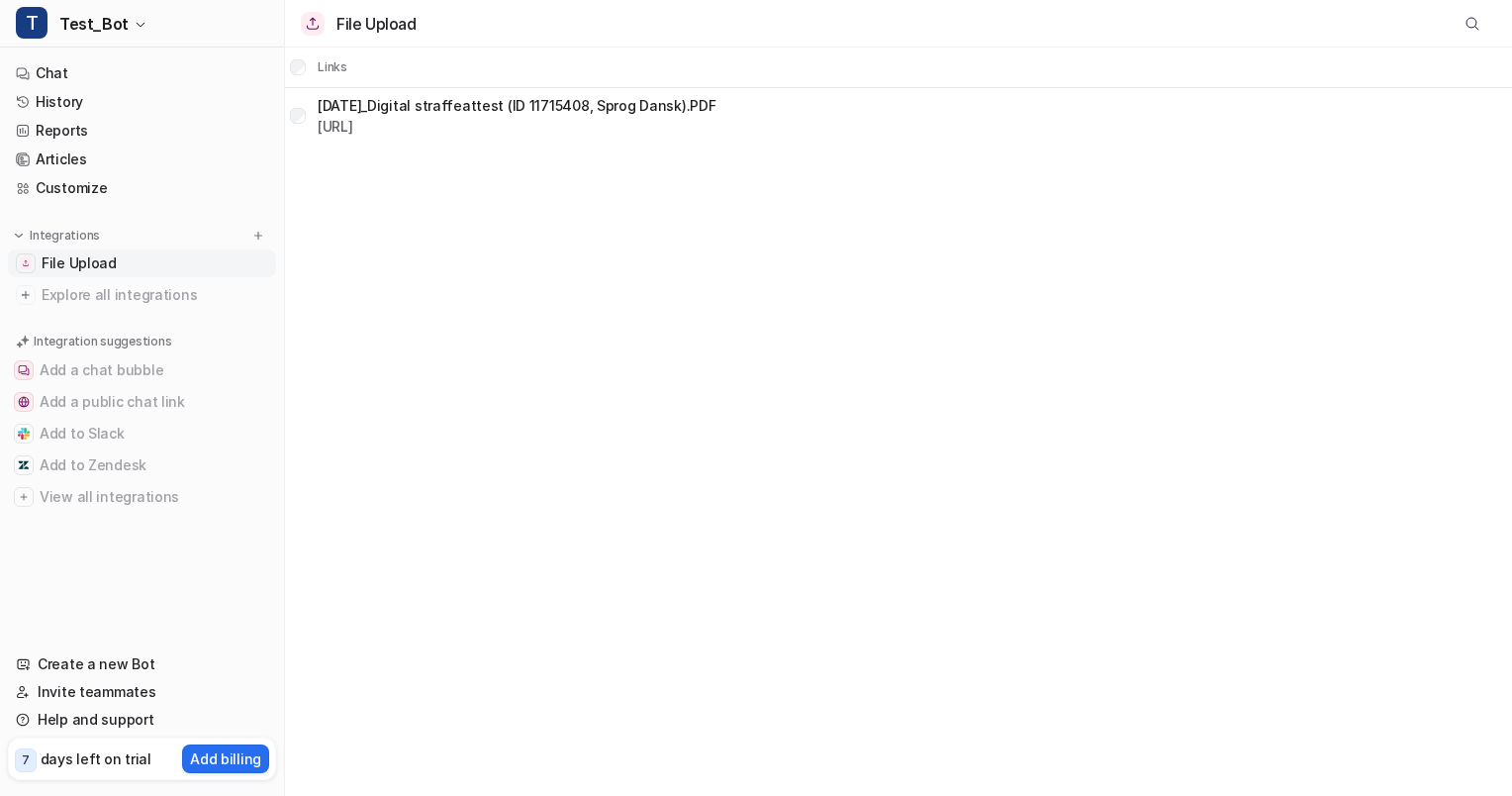
click at [427, 93] on td "[DATE]_Digital straffeattest (ID 11715408, Sprog Dansk).PDF [URL]" at bounding box center [502, 116] width 427 height 48
click at [128, 69] on link "Chat" at bounding box center [142, 73] width 269 height 28
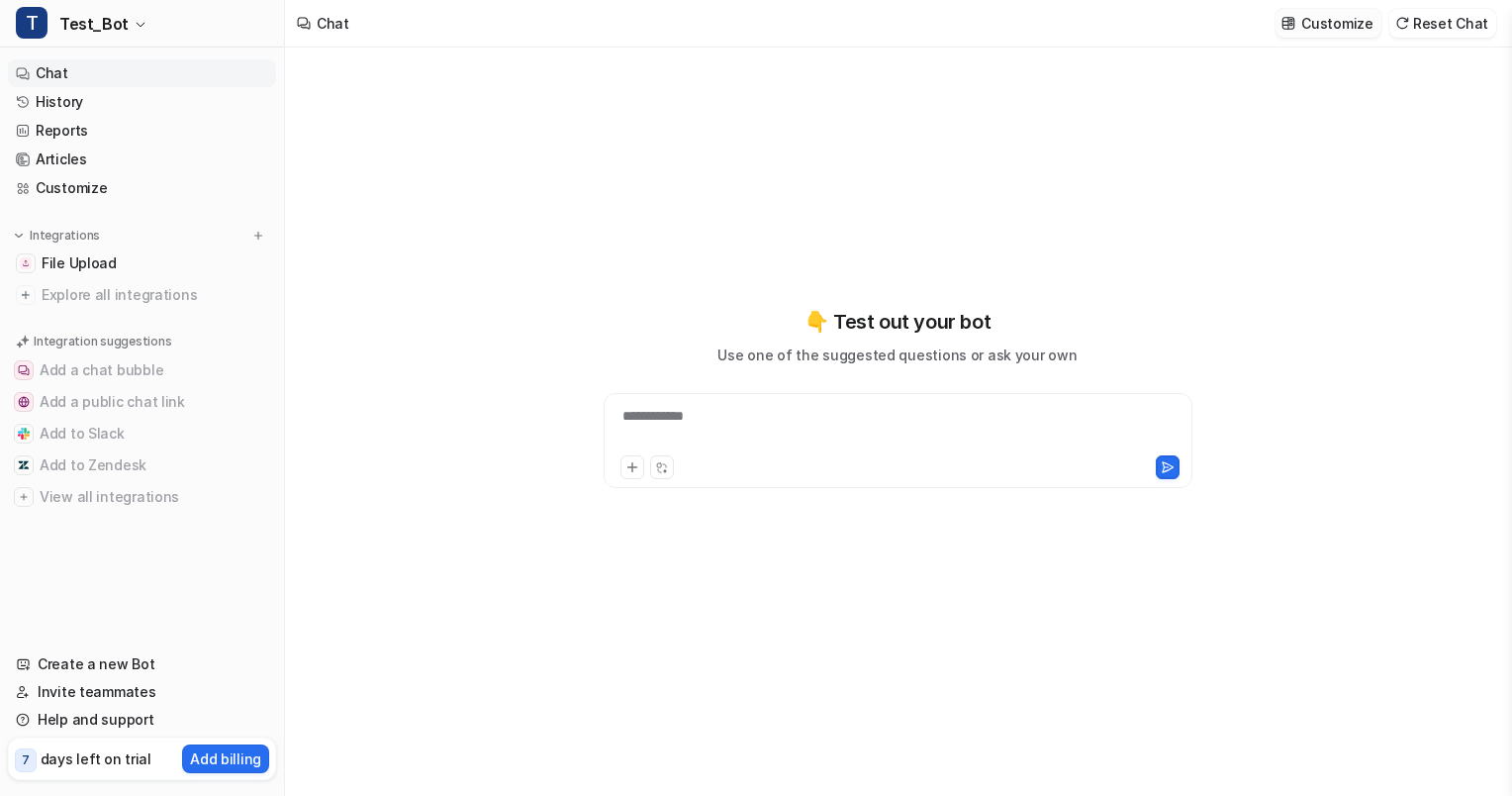
click at [1345, 20] on p "Customize" at bounding box center [1337, 23] width 71 height 21
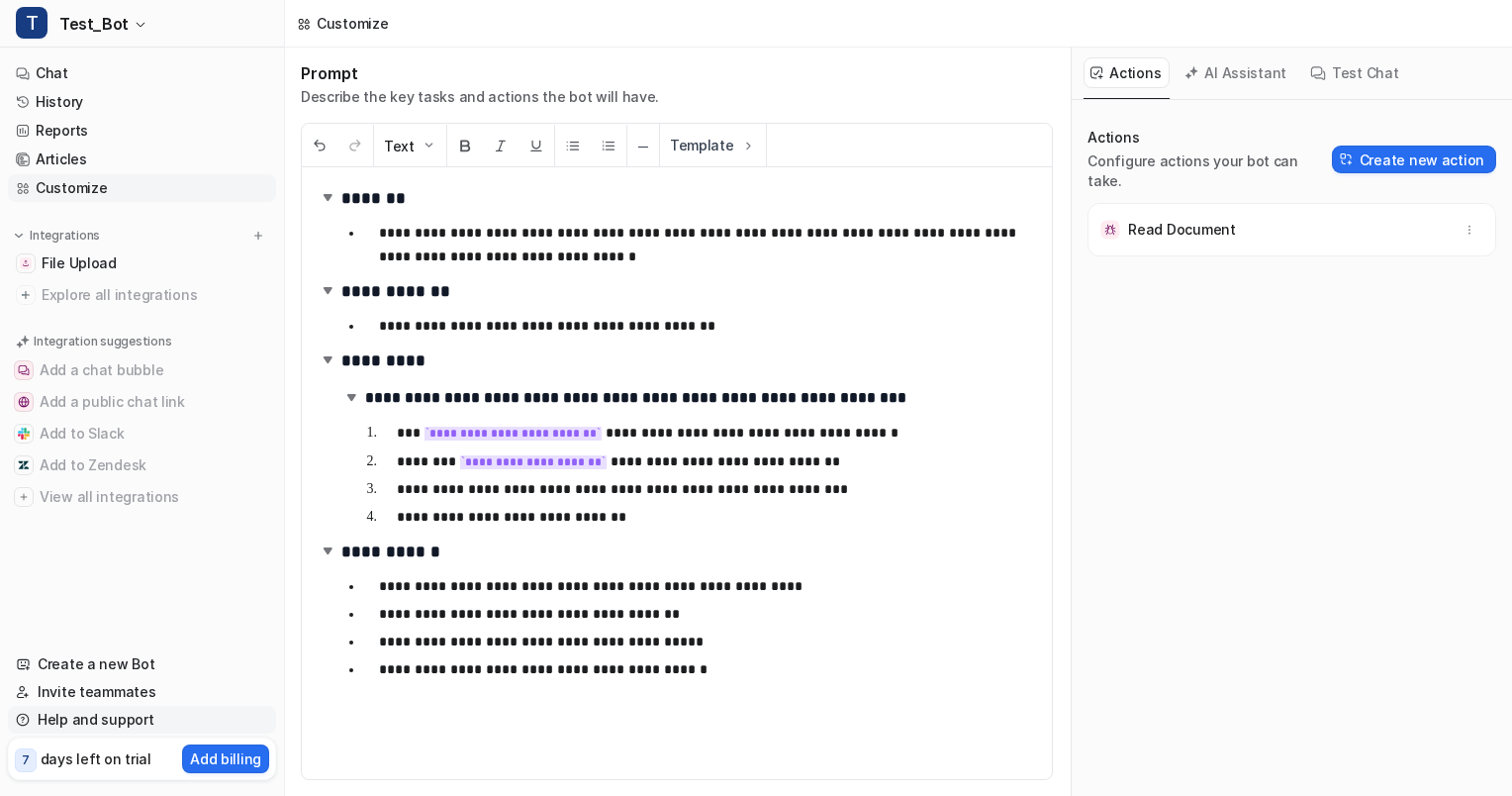
click at [111, 723] on link "Help and support" at bounding box center [142, 720] width 269 height 28
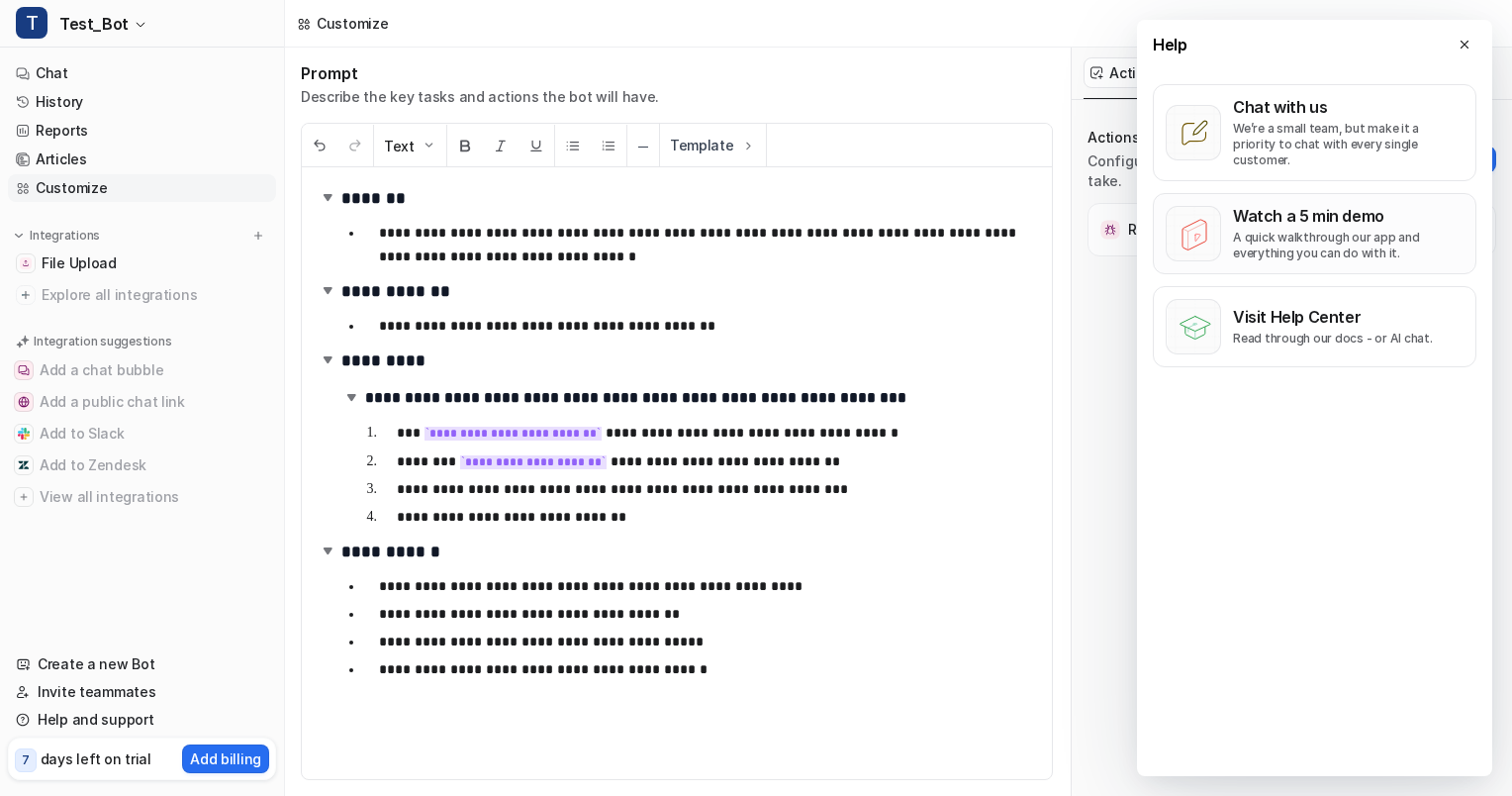
click at [1320, 206] on p "Watch a 5 min demo" at bounding box center [1348, 216] width 231 height 20
click at [992, 399] on h2 "**********" at bounding box center [681, 398] width 681 height 30
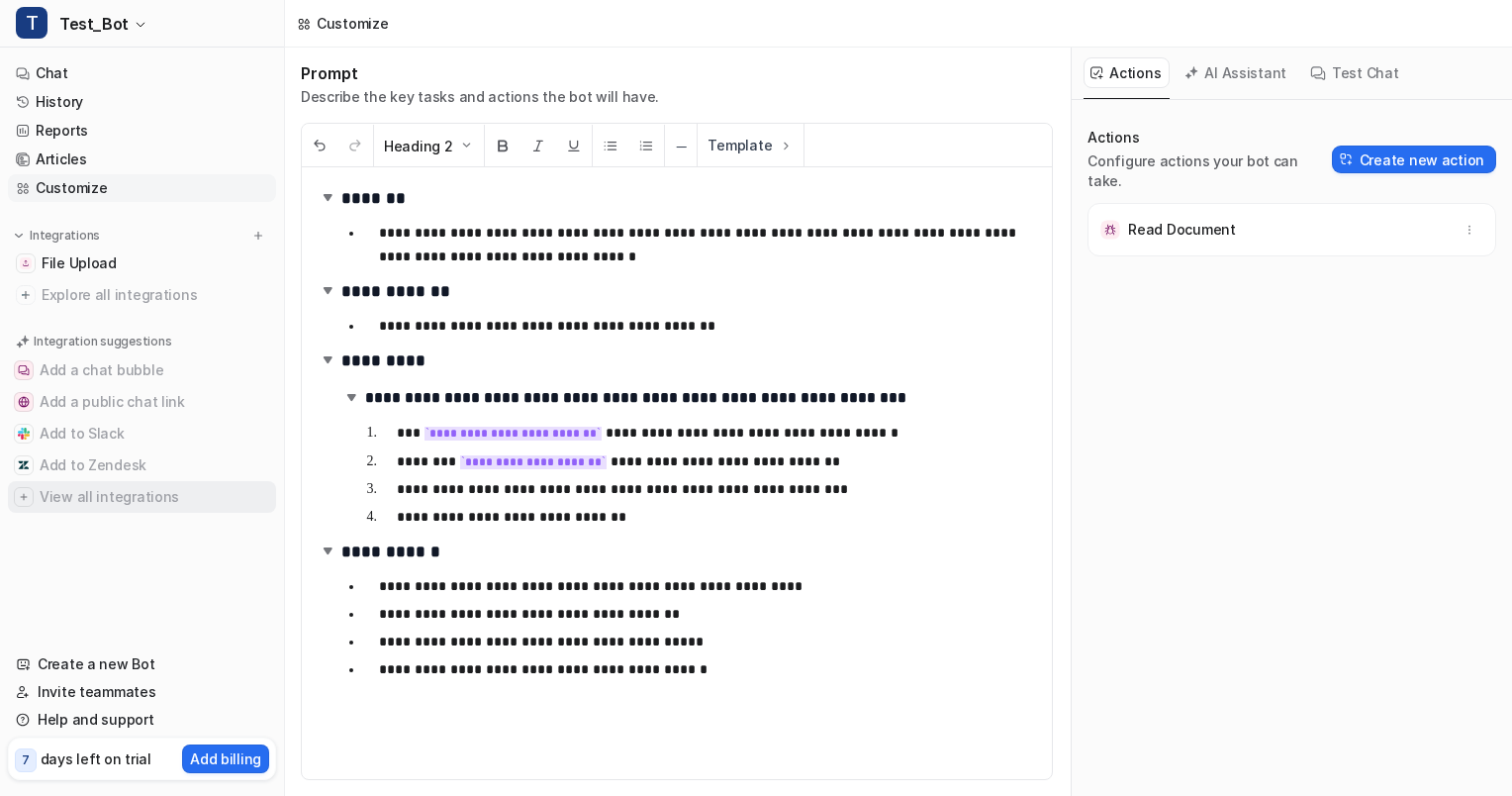
click at [80, 495] on button "View all integrations" at bounding box center [142, 497] width 269 height 32
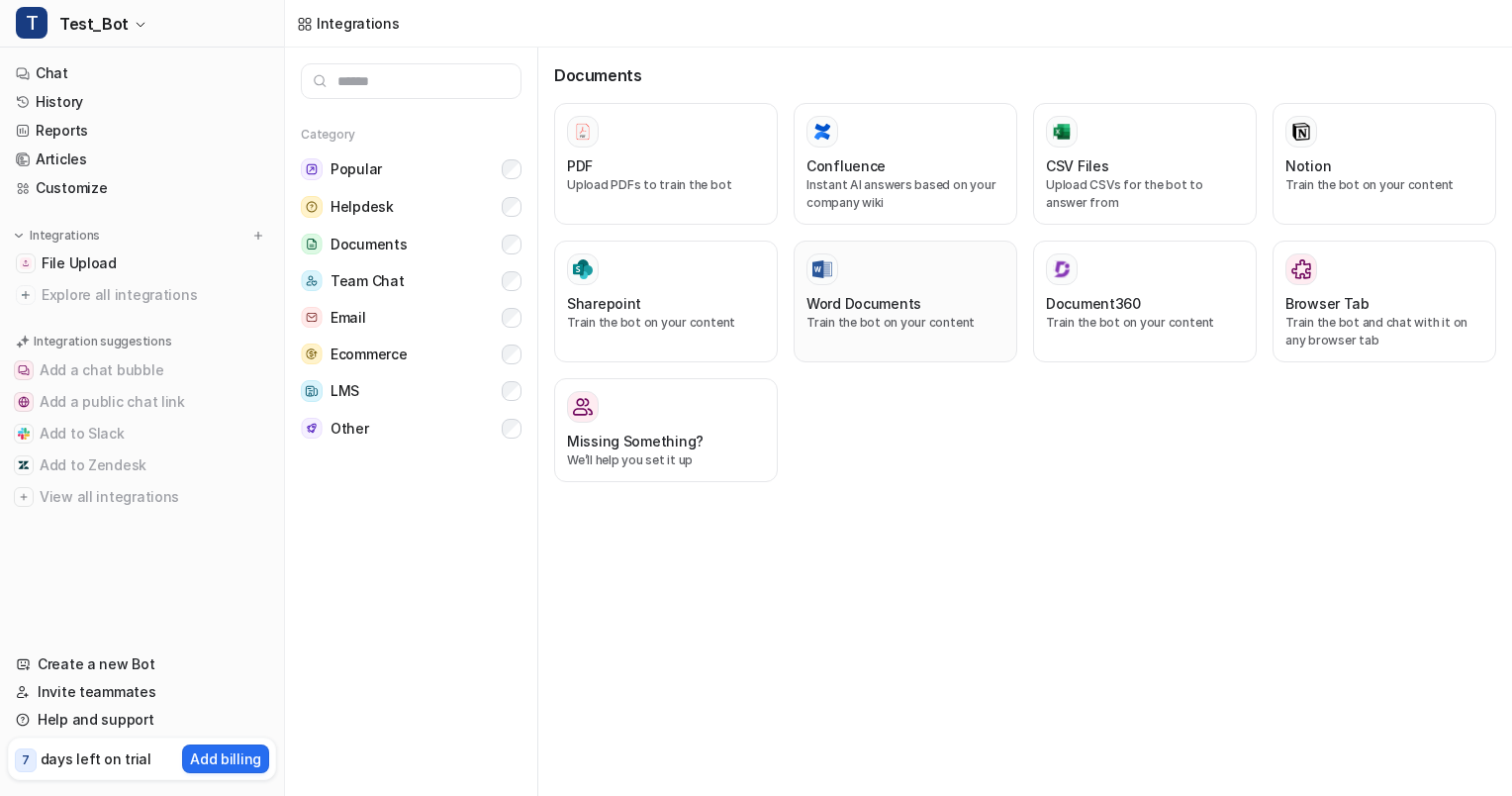
click at [892, 321] on p "Train the bot on your content" at bounding box center [906, 323] width 198 height 18
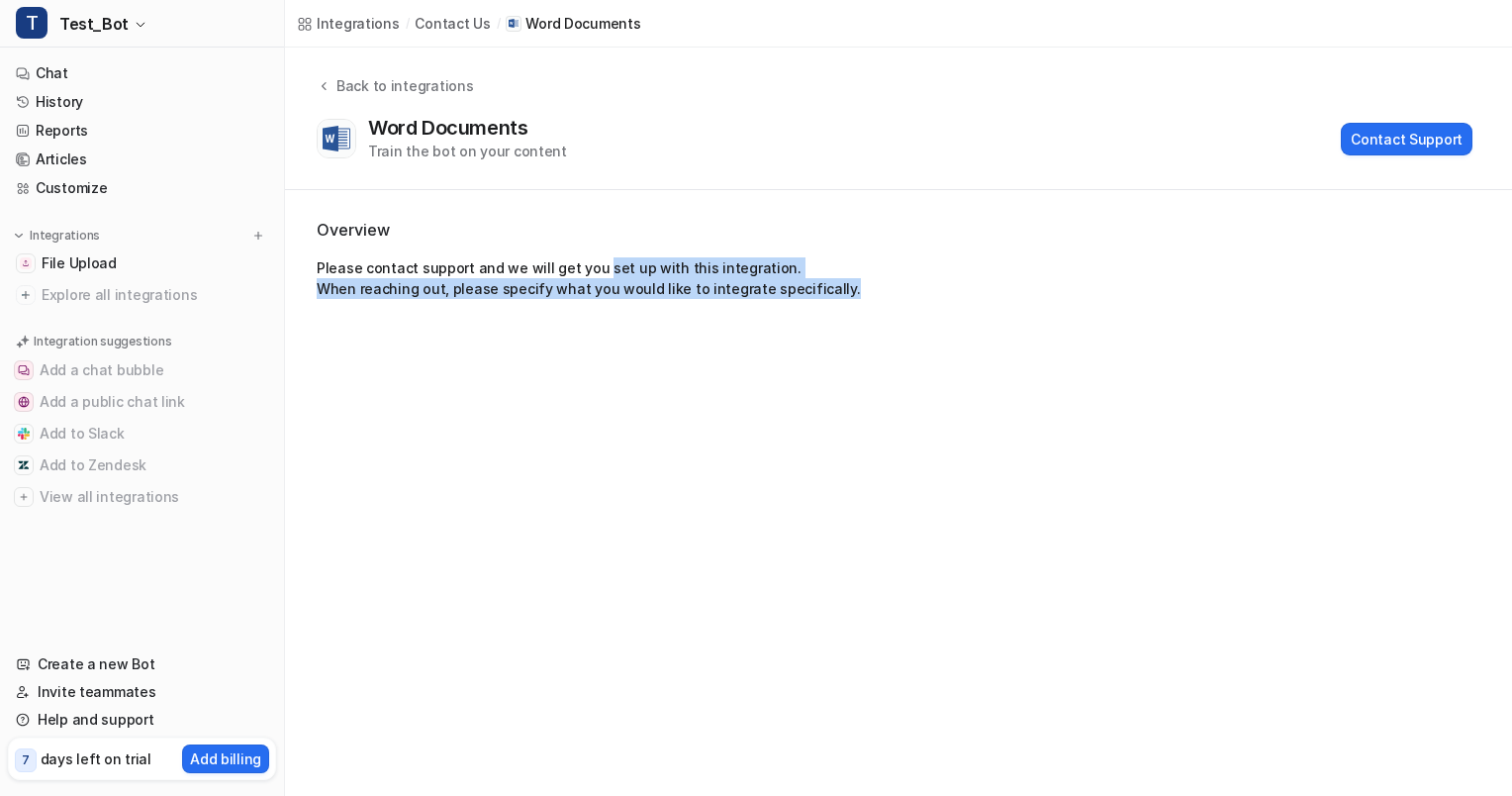
drag, startPoint x: 825, startPoint y: 296, endPoint x: 590, endPoint y: 258, distance: 238.1
click at [590, 258] on p "Please contact support and we will get you set up with this integration. When r…" at bounding box center [899, 279] width 1163 height 42
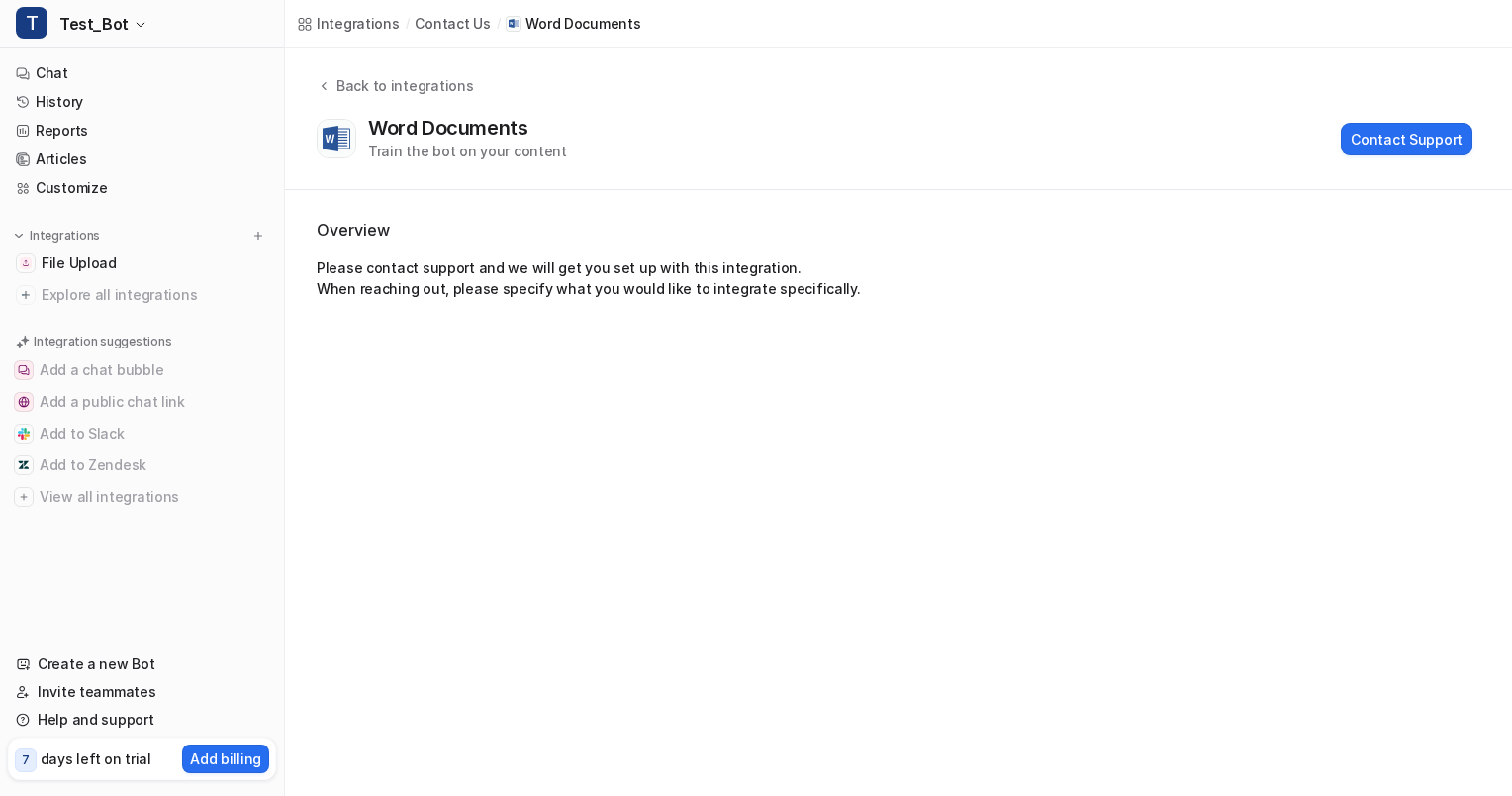
drag, startPoint x: 590, startPoint y: 258, endPoint x: 538, endPoint y: 230, distance: 59.1
click at [538, 230] on h2 "Overview" at bounding box center [899, 230] width 1163 height 24
click at [321, 84] on icon at bounding box center [324, 85] width 14 height 15
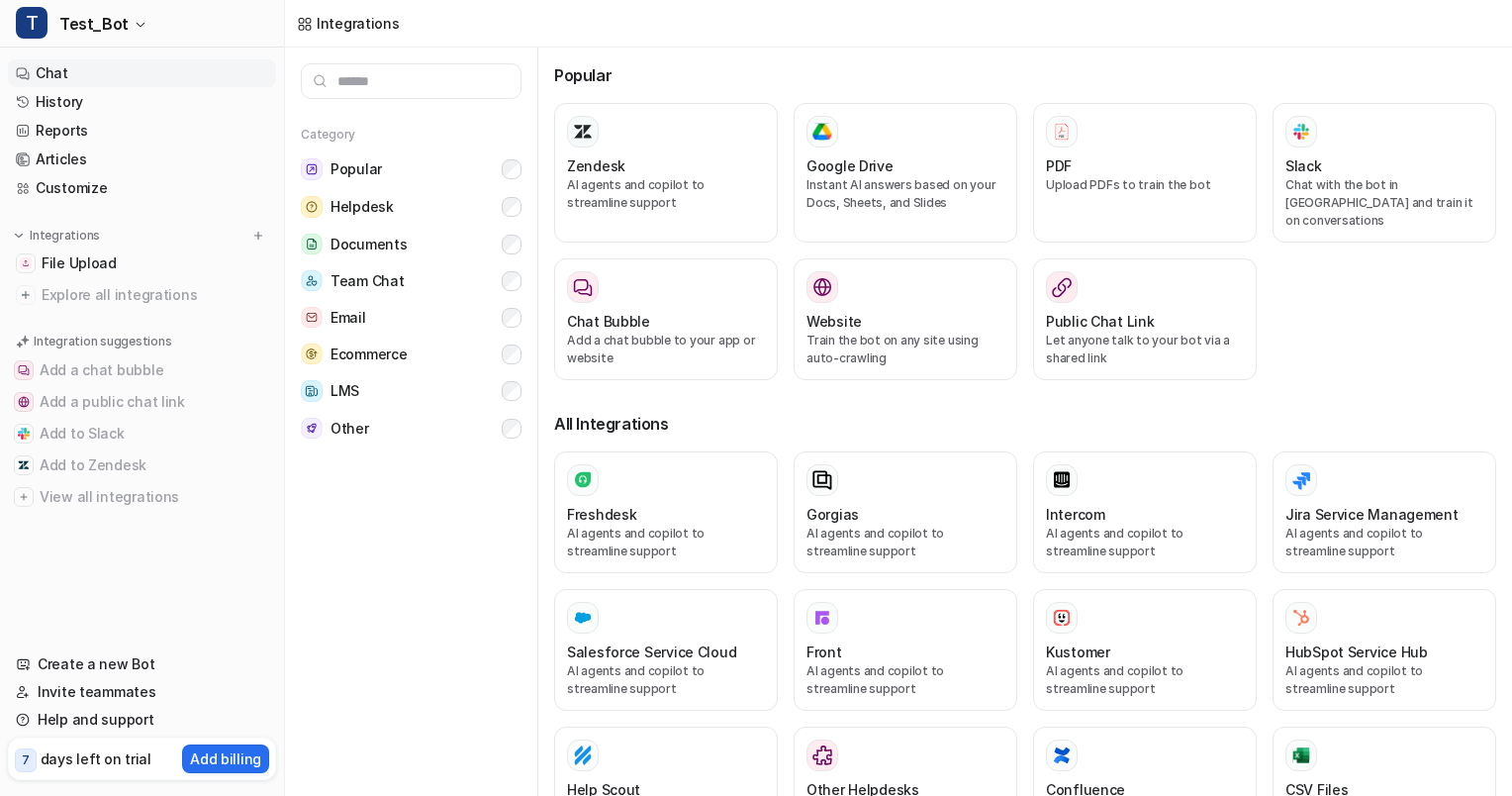
click at [161, 67] on link "Chat" at bounding box center [142, 73] width 269 height 28
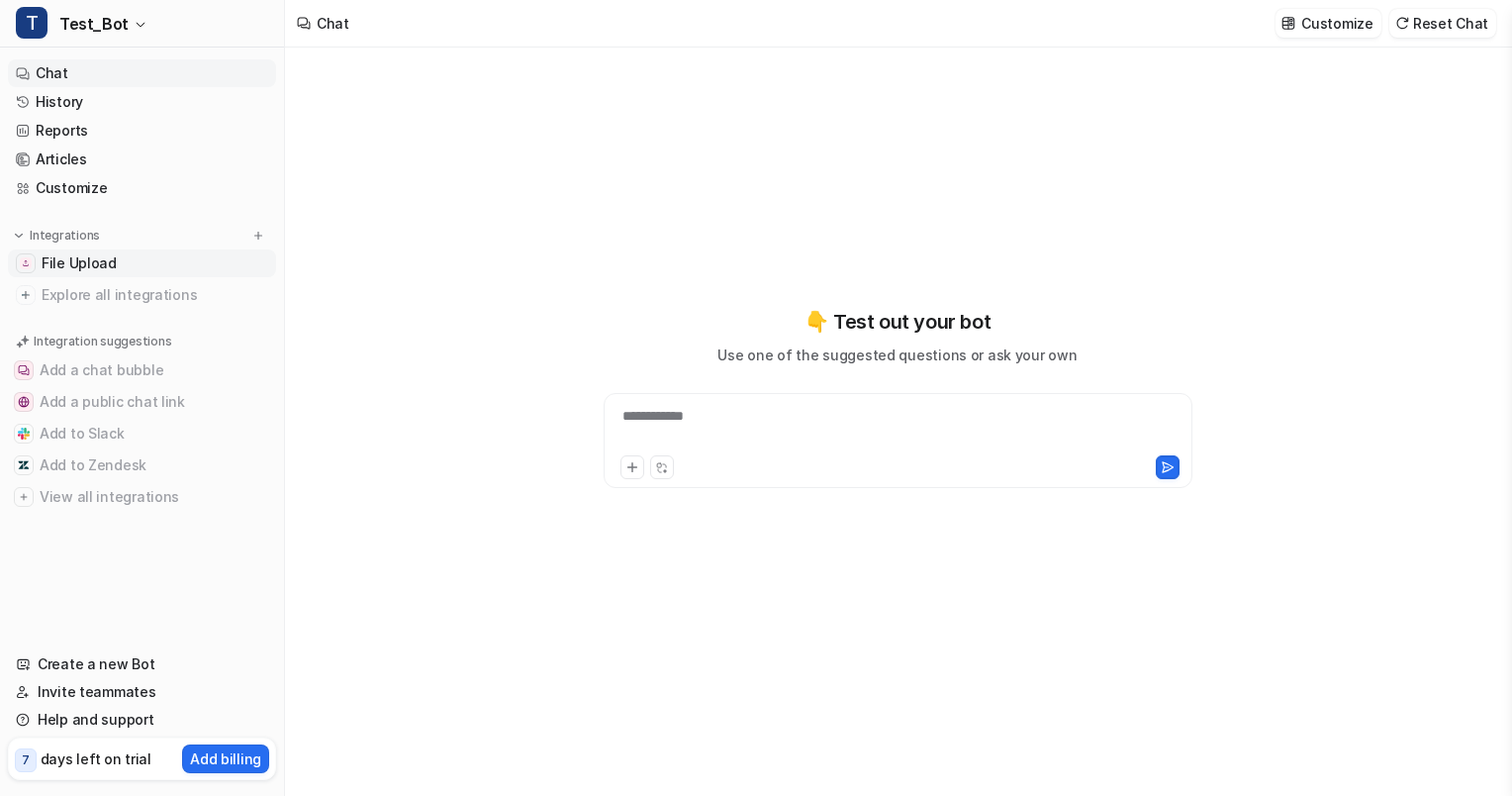
click at [131, 263] on link "File Upload" at bounding box center [142, 264] width 269 height 28
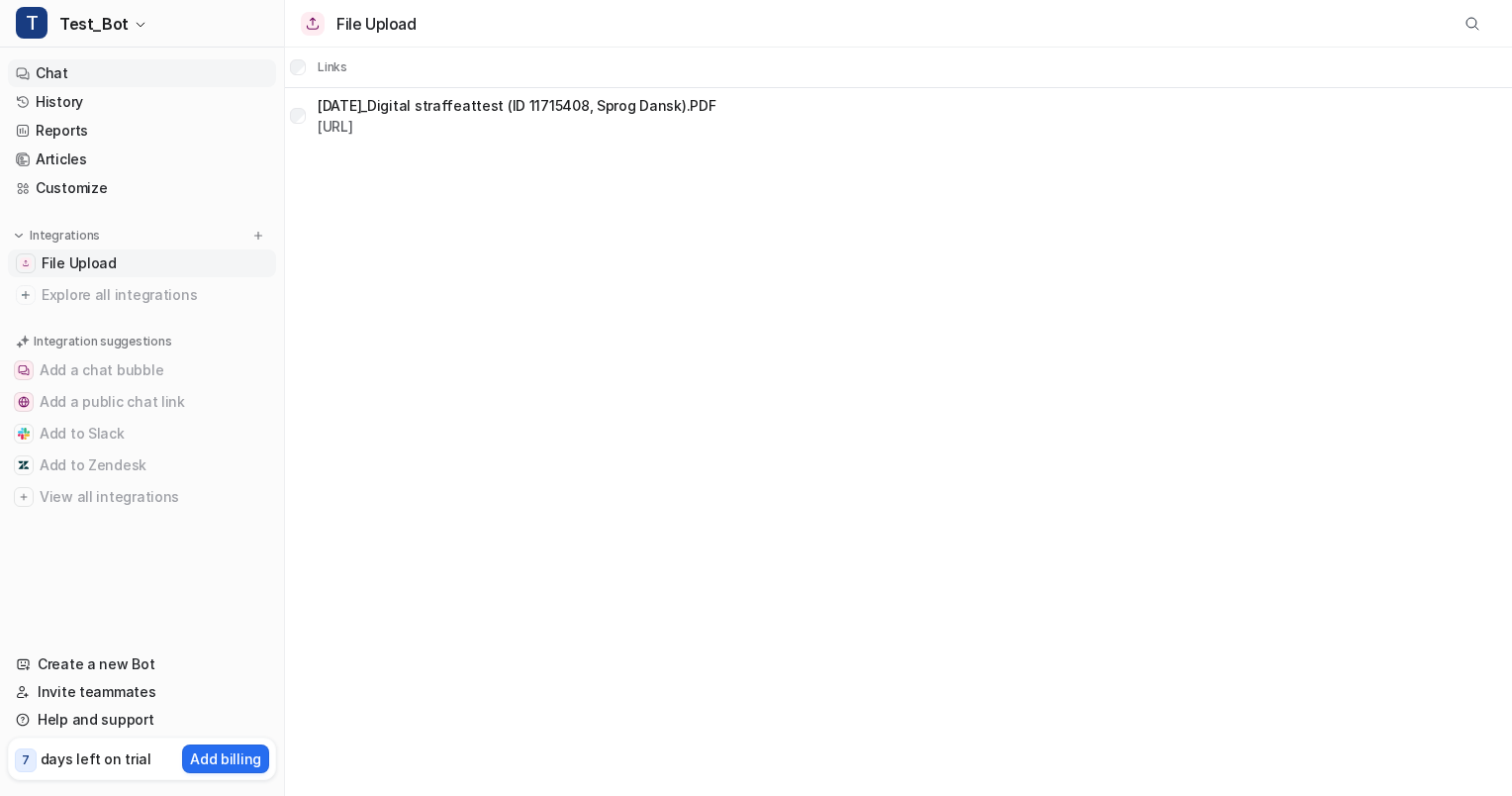
click at [92, 78] on link "Chat" at bounding box center [142, 73] width 269 height 28
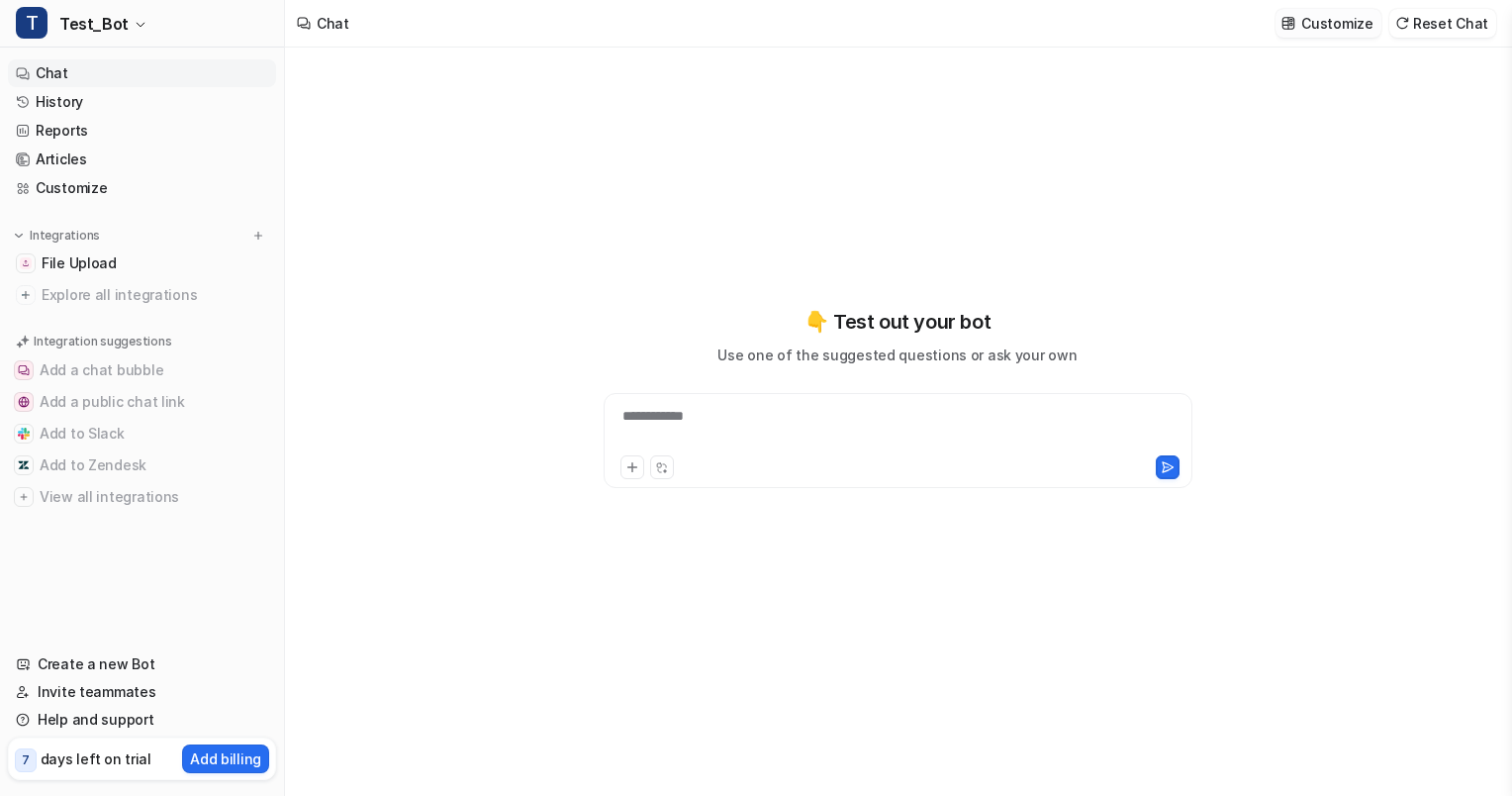
click at [1350, 23] on p "Customize" at bounding box center [1337, 23] width 71 height 21
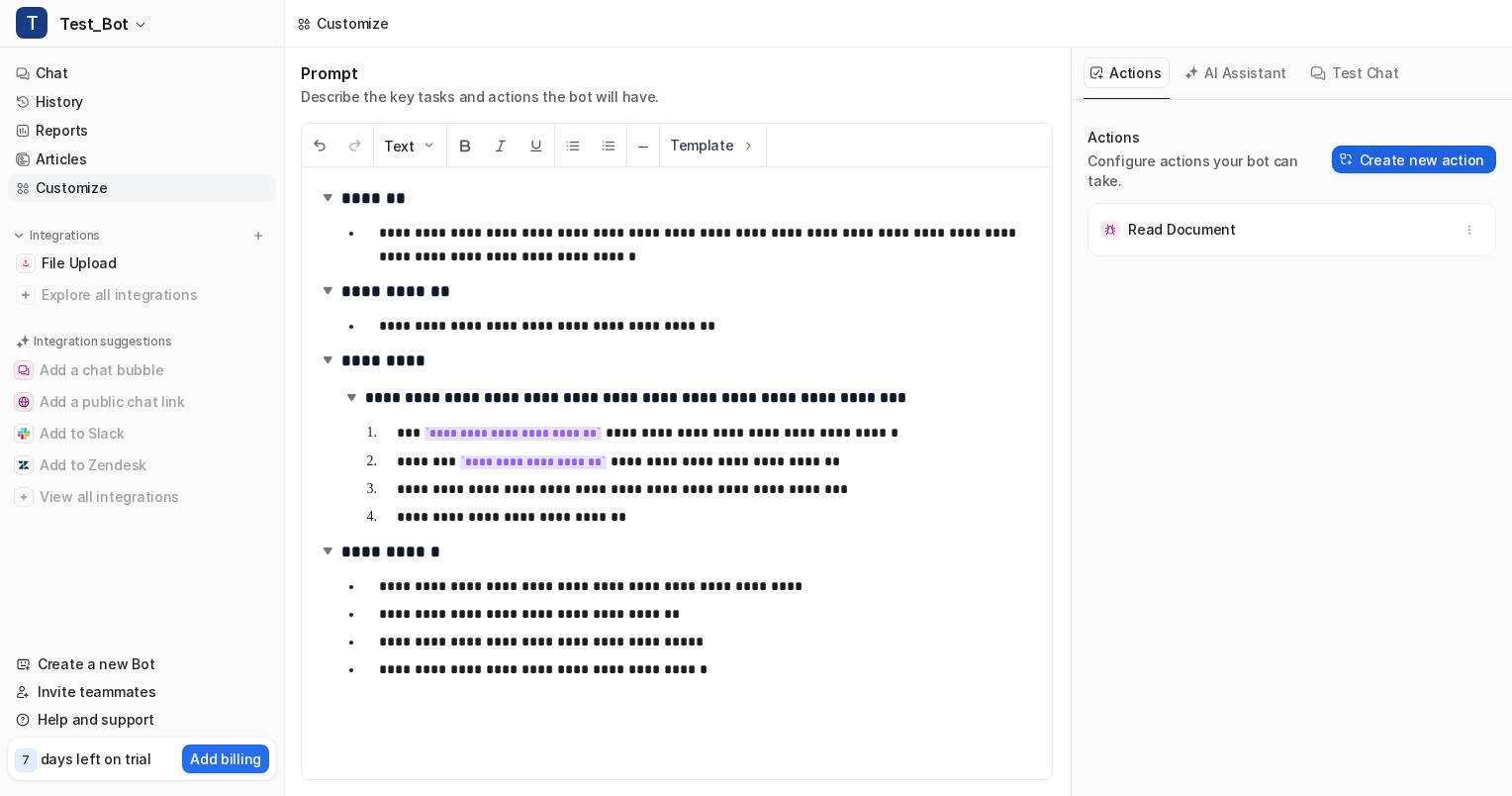
click at [1361, 146] on button "Create new action" at bounding box center [1414, 160] width 164 height 28
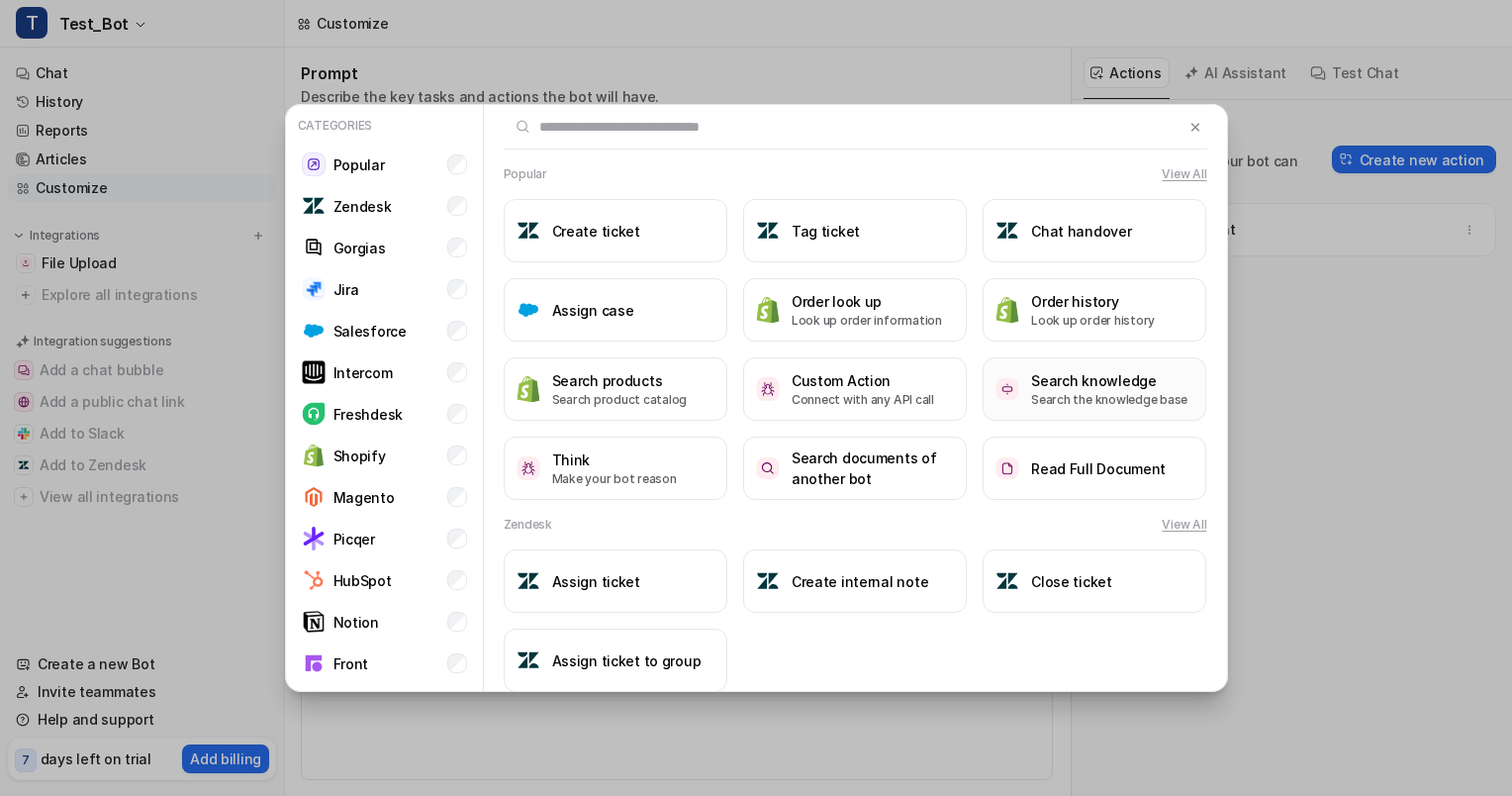
click at [1030, 380] on h3 "Search knowledge" at bounding box center [1109, 380] width 157 height 21
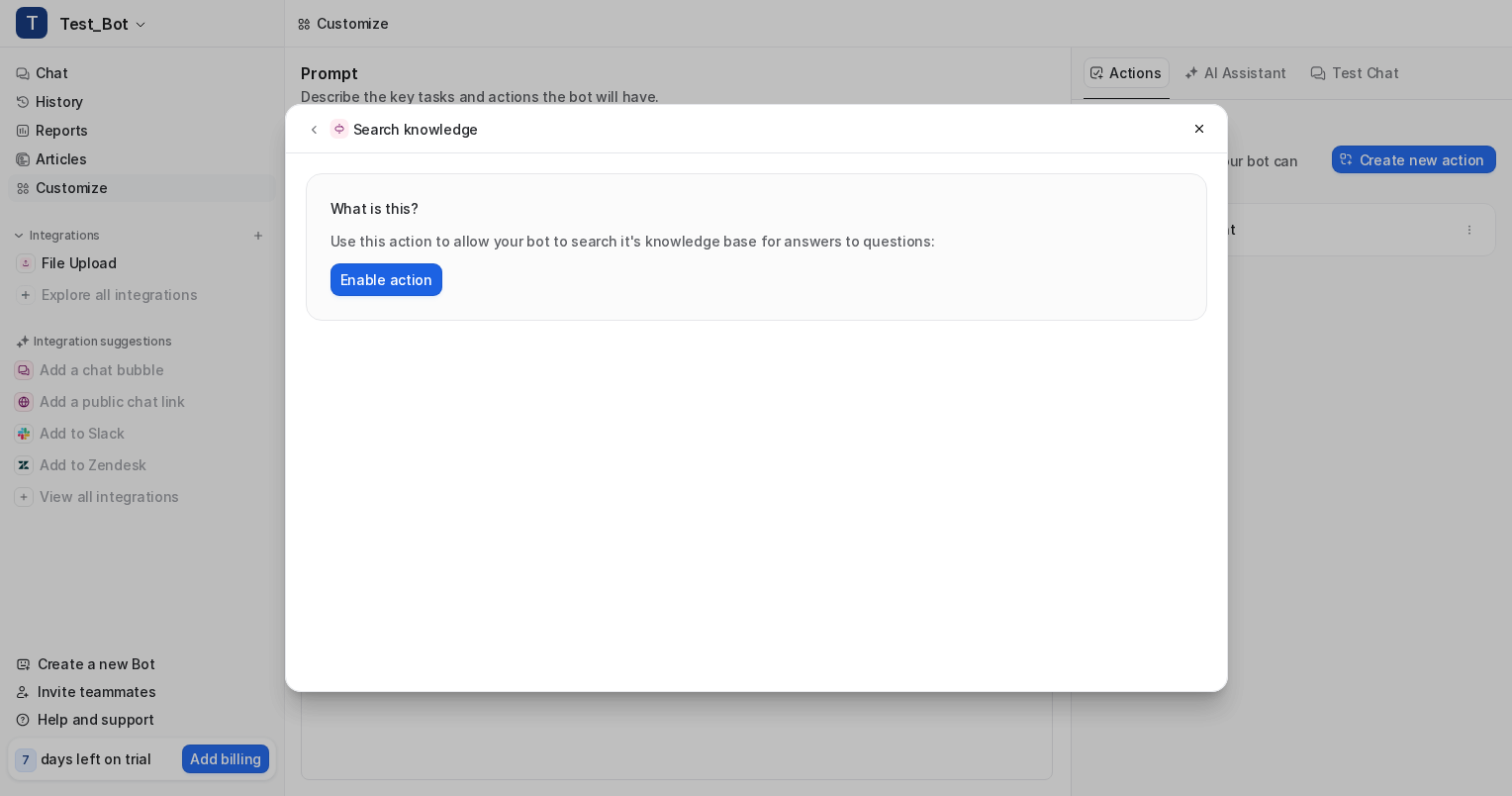
click at [420, 270] on button "Enable action" at bounding box center [386, 280] width 112 height 33
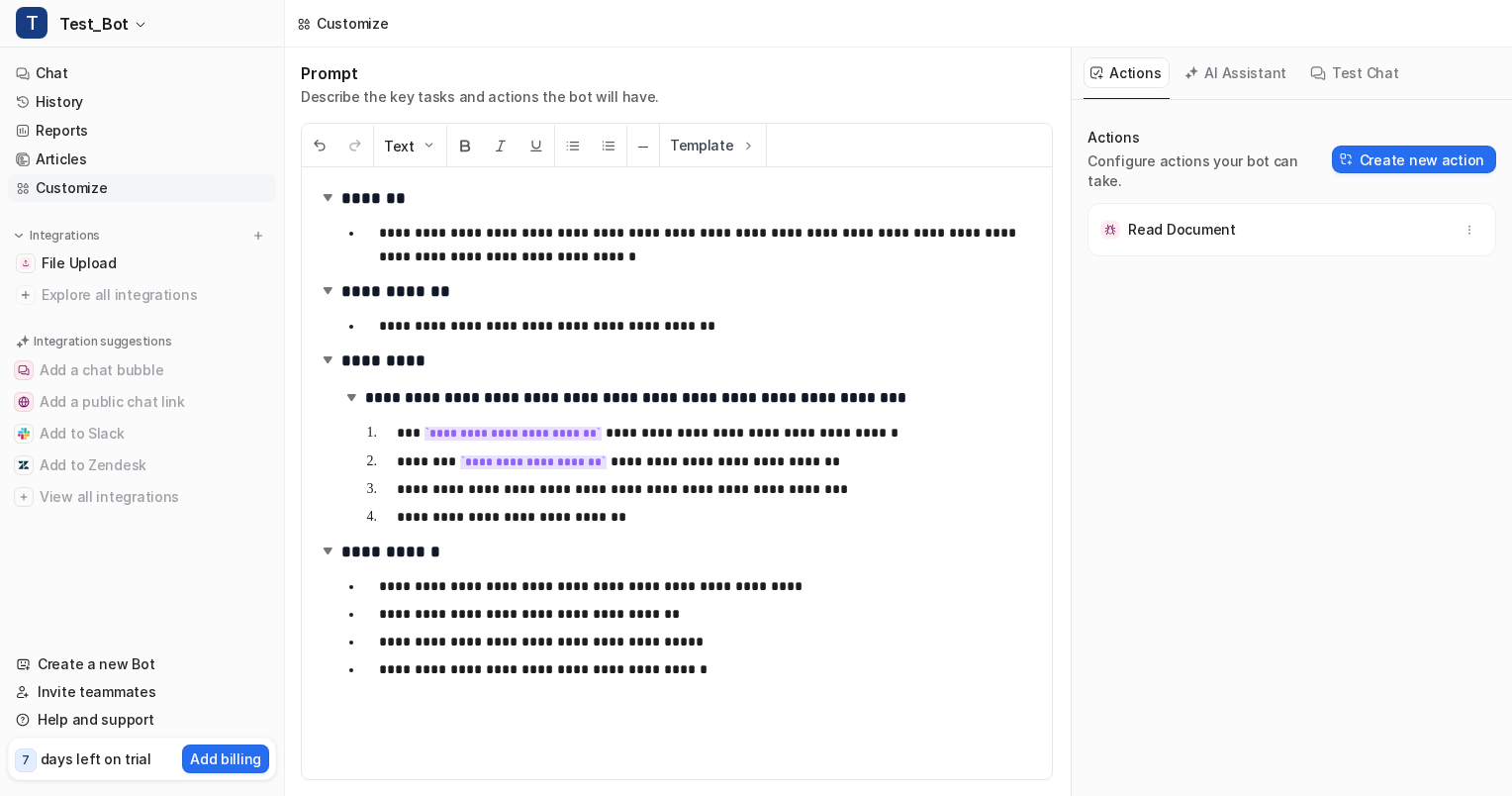
click at [1221, 69] on button "AI Assistant" at bounding box center [1236, 72] width 118 height 31
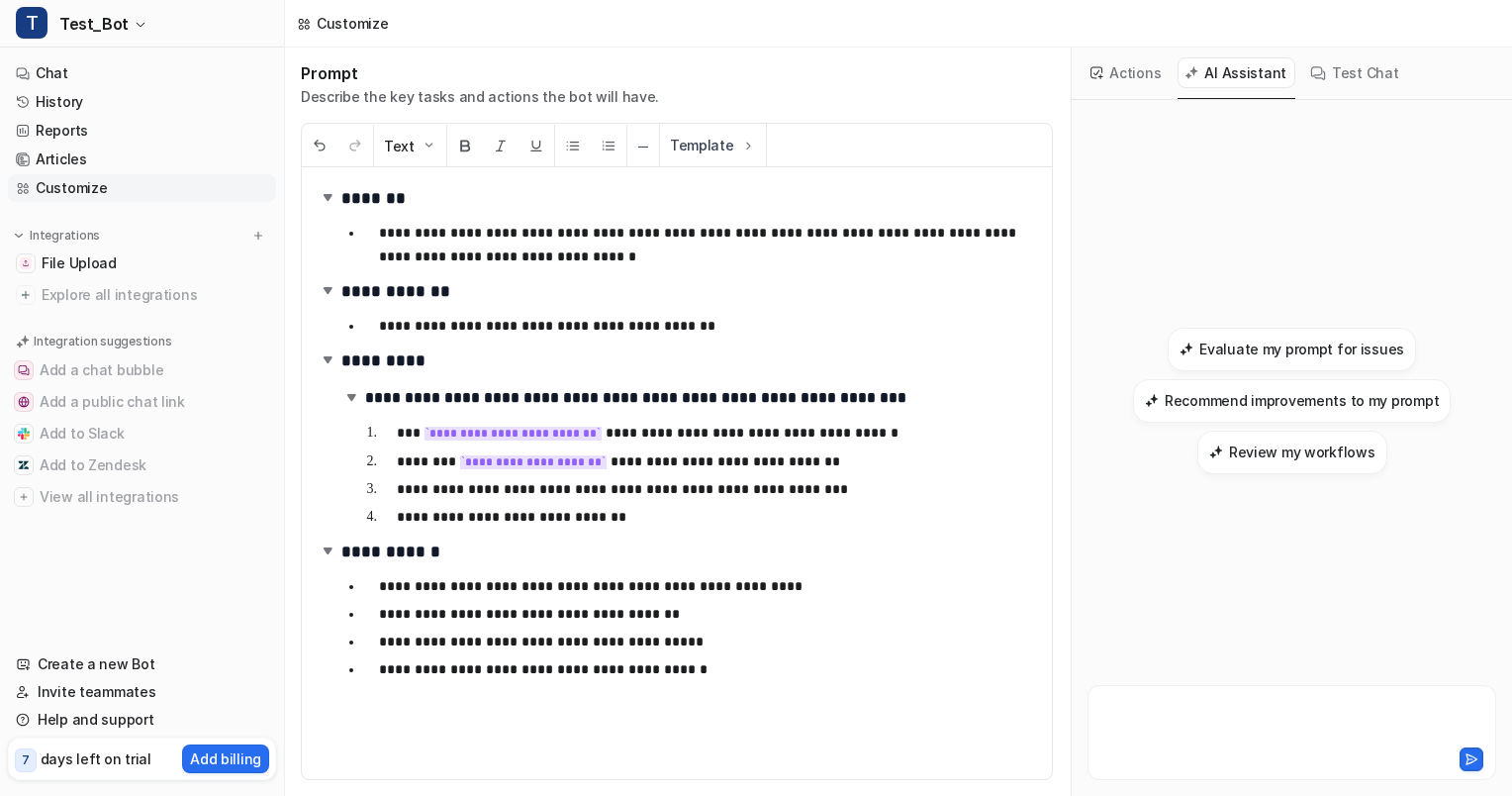
click at [1185, 705] on div at bounding box center [1291, 721] width 398 height 46
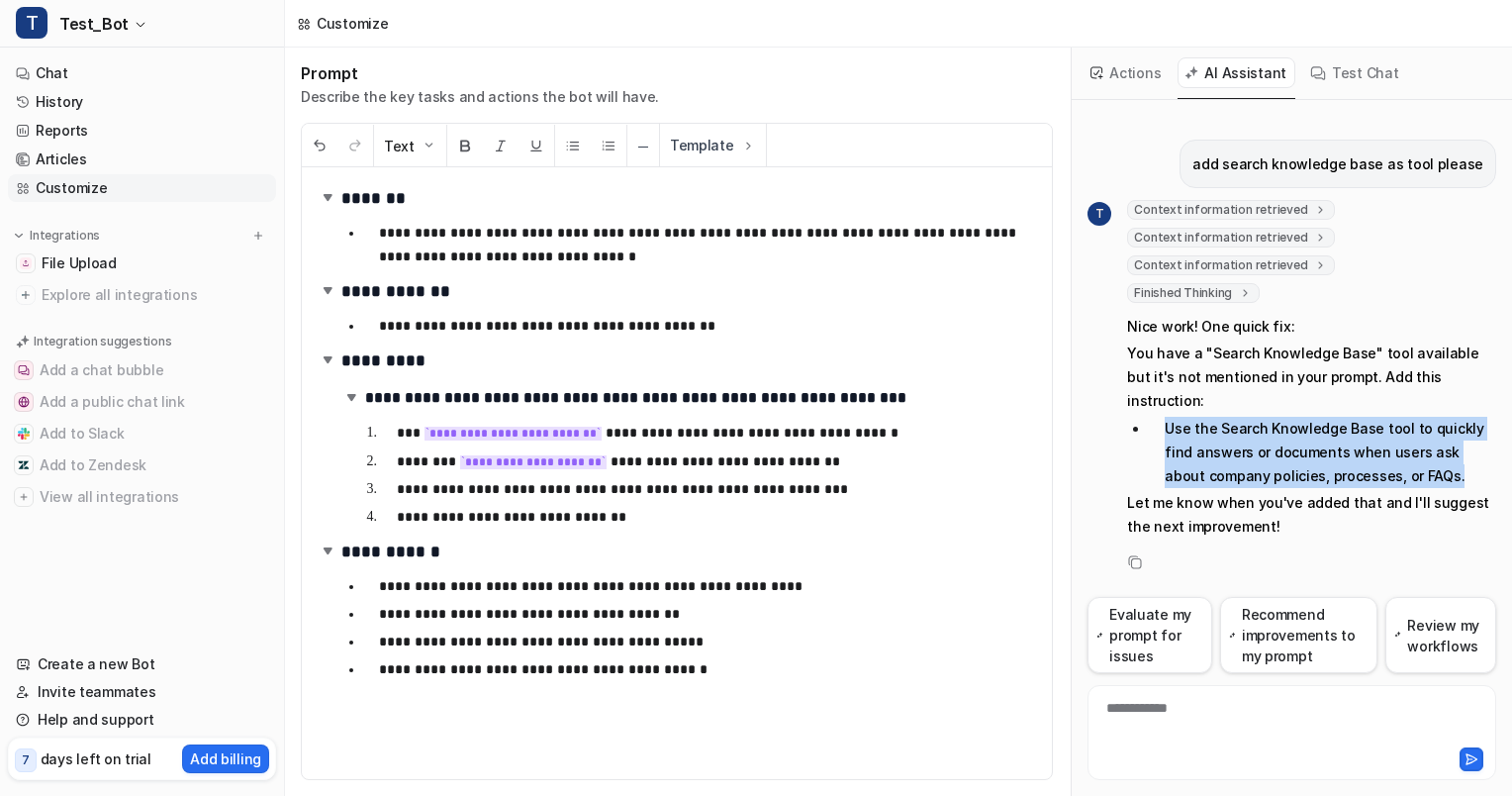
drag, startPoint x: 1417, startPoint y: 450, endPoint x: 1155, endPoint y: 394, distance: 267.9
click at [1155, 416] on li "Use the Search Knowledge Base tool to quickly find answers or documents when us…" at bounding box center [1322, 452] width 347 height 71
copy li "Use the Search Knowledge Base tool to quickly find answers or documents when us…"
click at [1139, 69] on button "Actions" at bounding box center [1126, 72] width 86 height 31
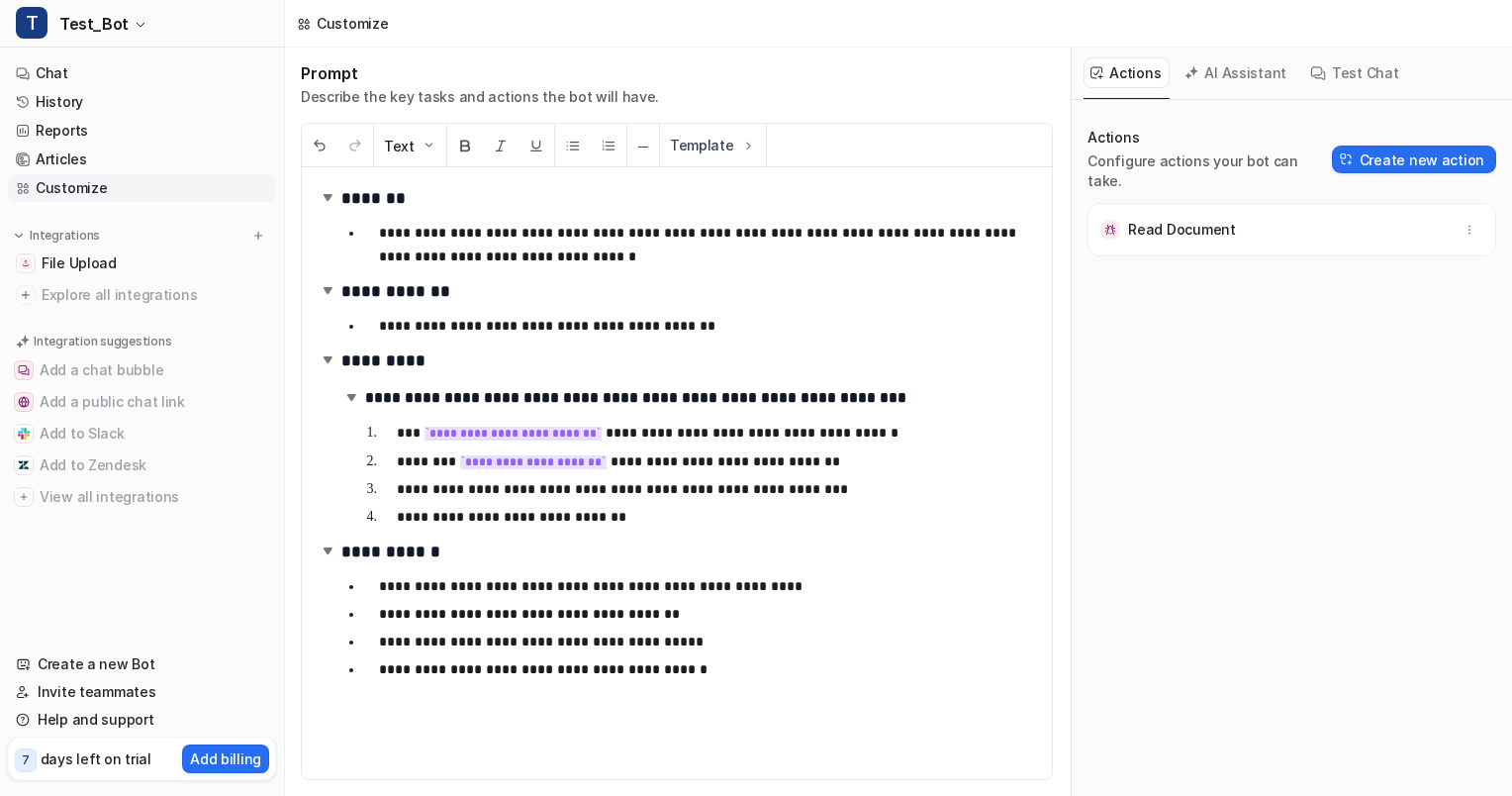
click at [899, 398] on h2 "**********" at bounding box center [681, 398] width 681 height 30
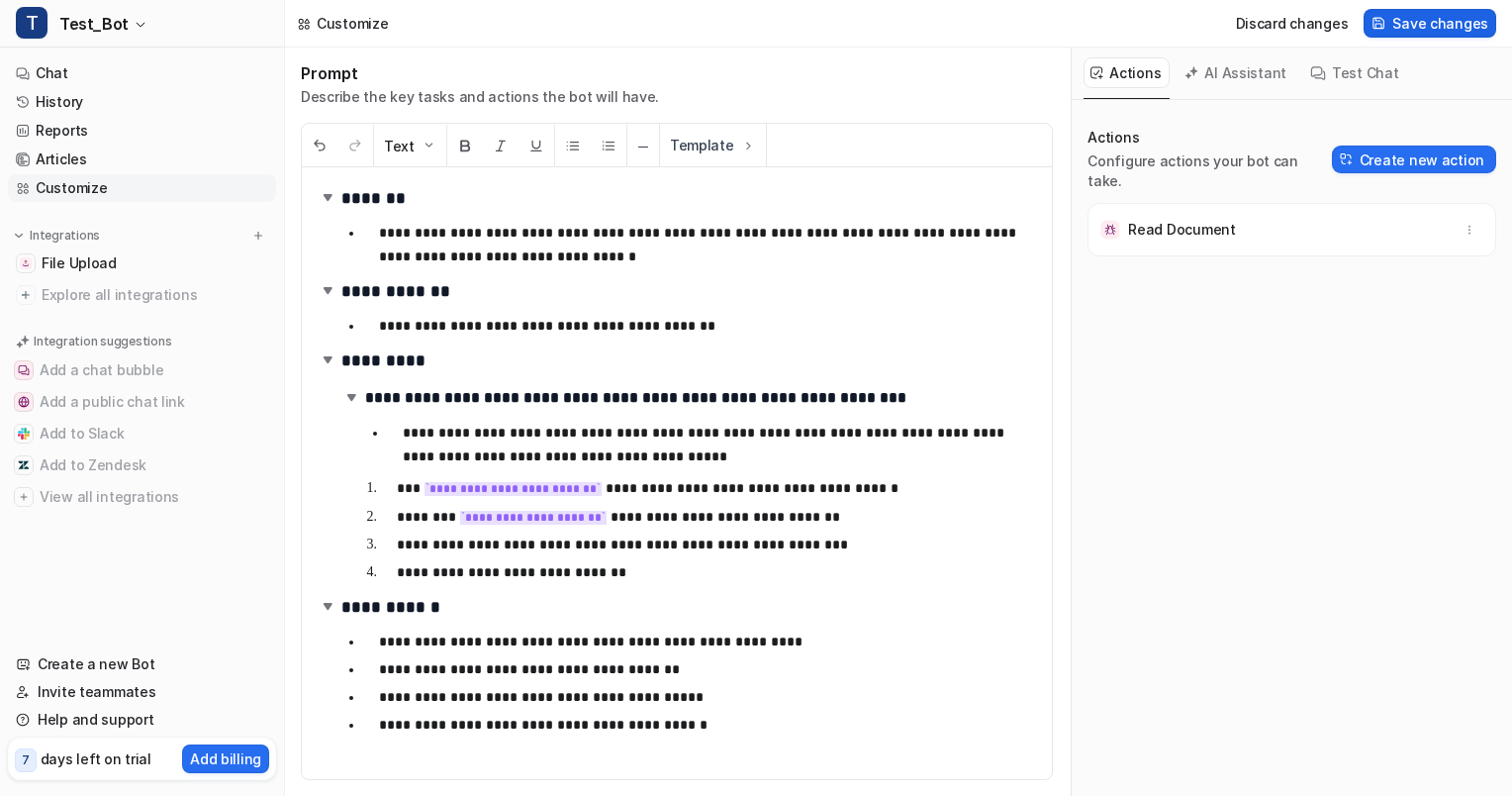
click at [1423, 21] on span "Save changes" at bounding box center [1440, 23] width 96 height 21
click at [1364, 63] on button "Test Chat" at bounding box center [1354, 72] width 104 height 31
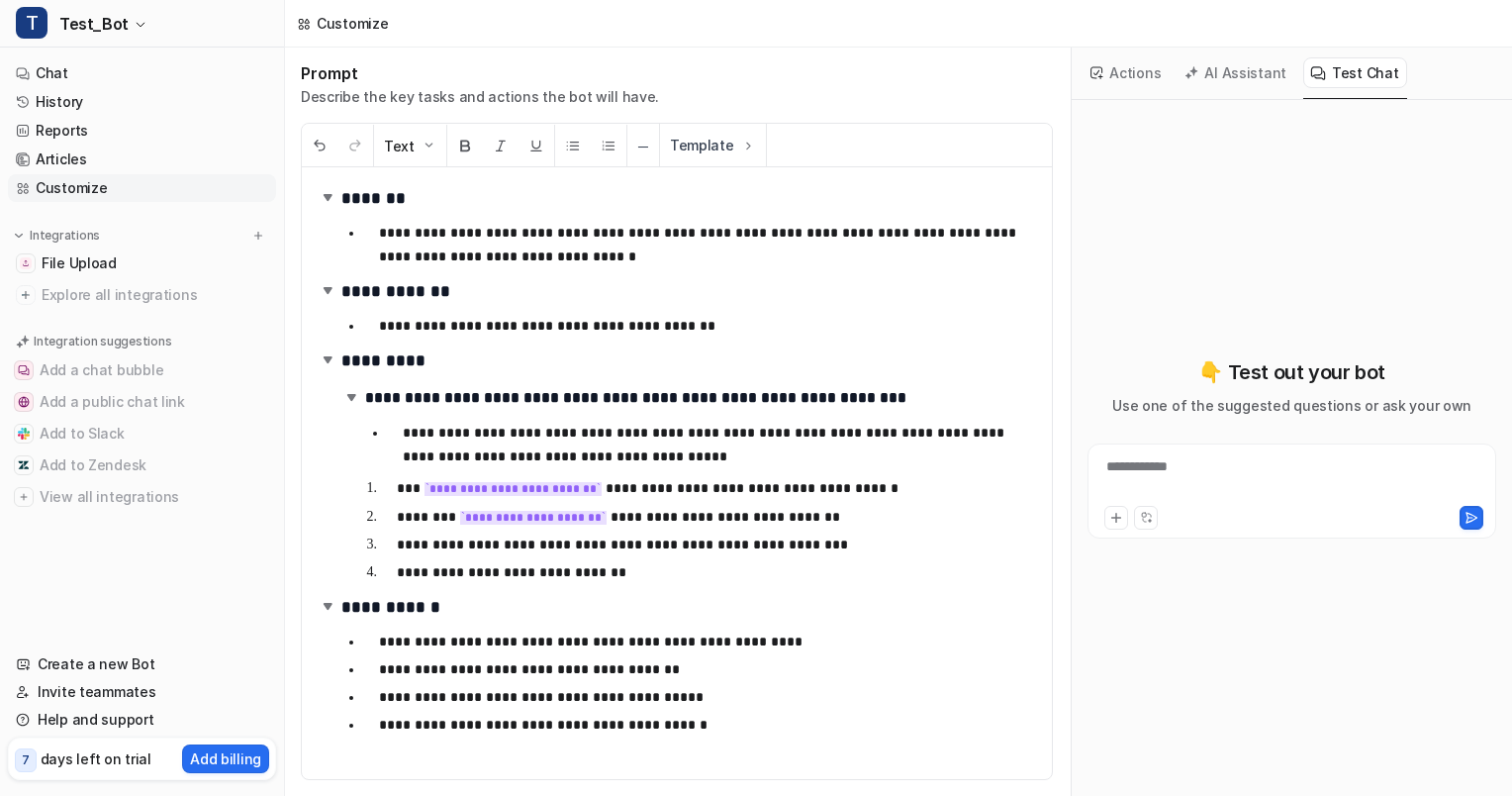
click at [1222, 463] on div "**********" at bounding box center [1291, 479] width 398 height 46
click at [1148, 518] on icon at bounding box center [1145, 516] width 13 height 13
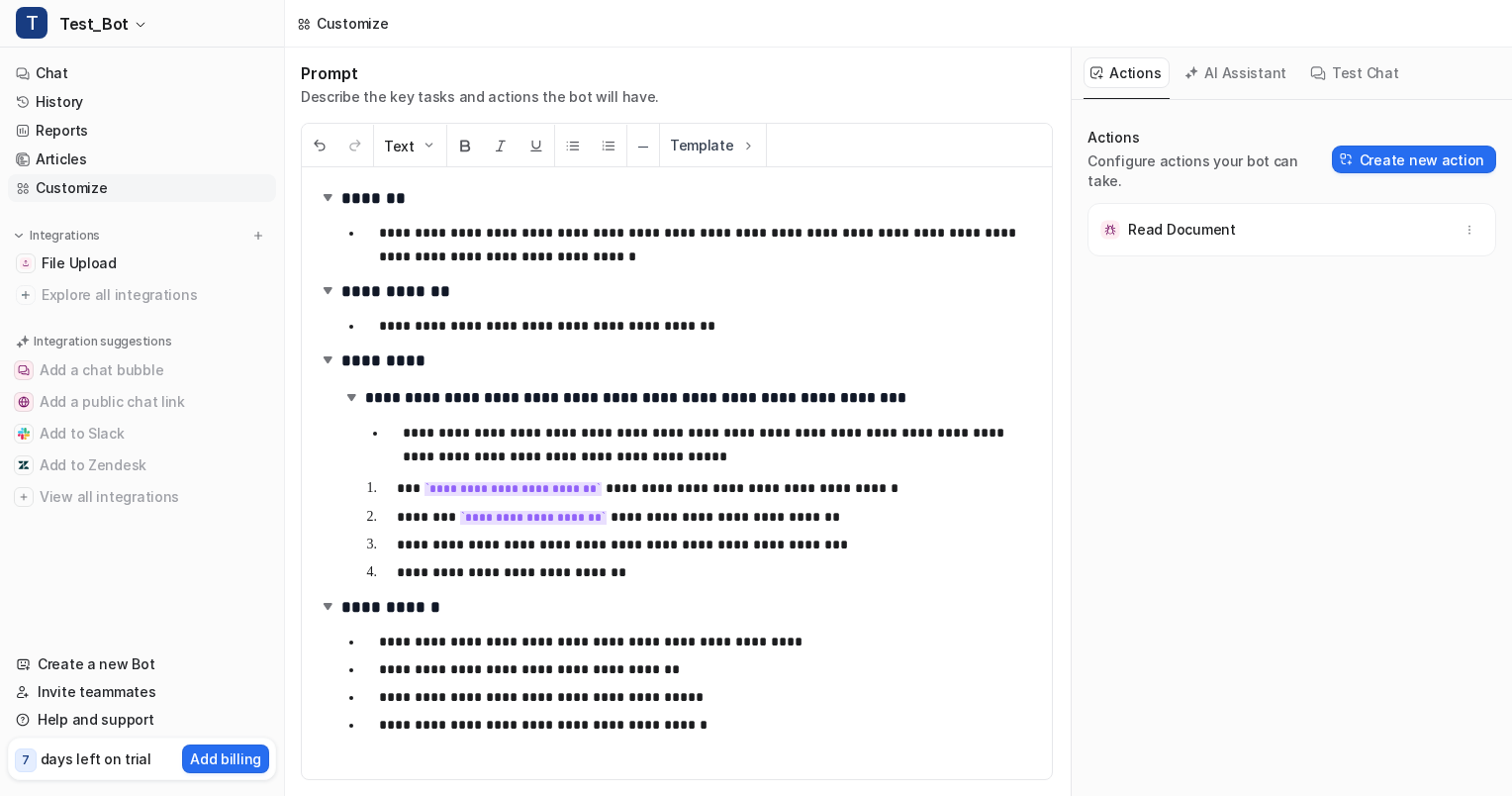
click at [1213, 220] on p "Read Document" at bounding box center [1181, 230] width 107 height 20
click at [1244, 212] on div "Read Document" at bounding box center [1291, 230] width 390 height 36
click at [1462, 223] on icon "button" at bounding box center [1469, 230] width 14 height 14
click at [1259, 81] on button "AI Assistant" at bounding box center [1236, 72] width 118 height 31
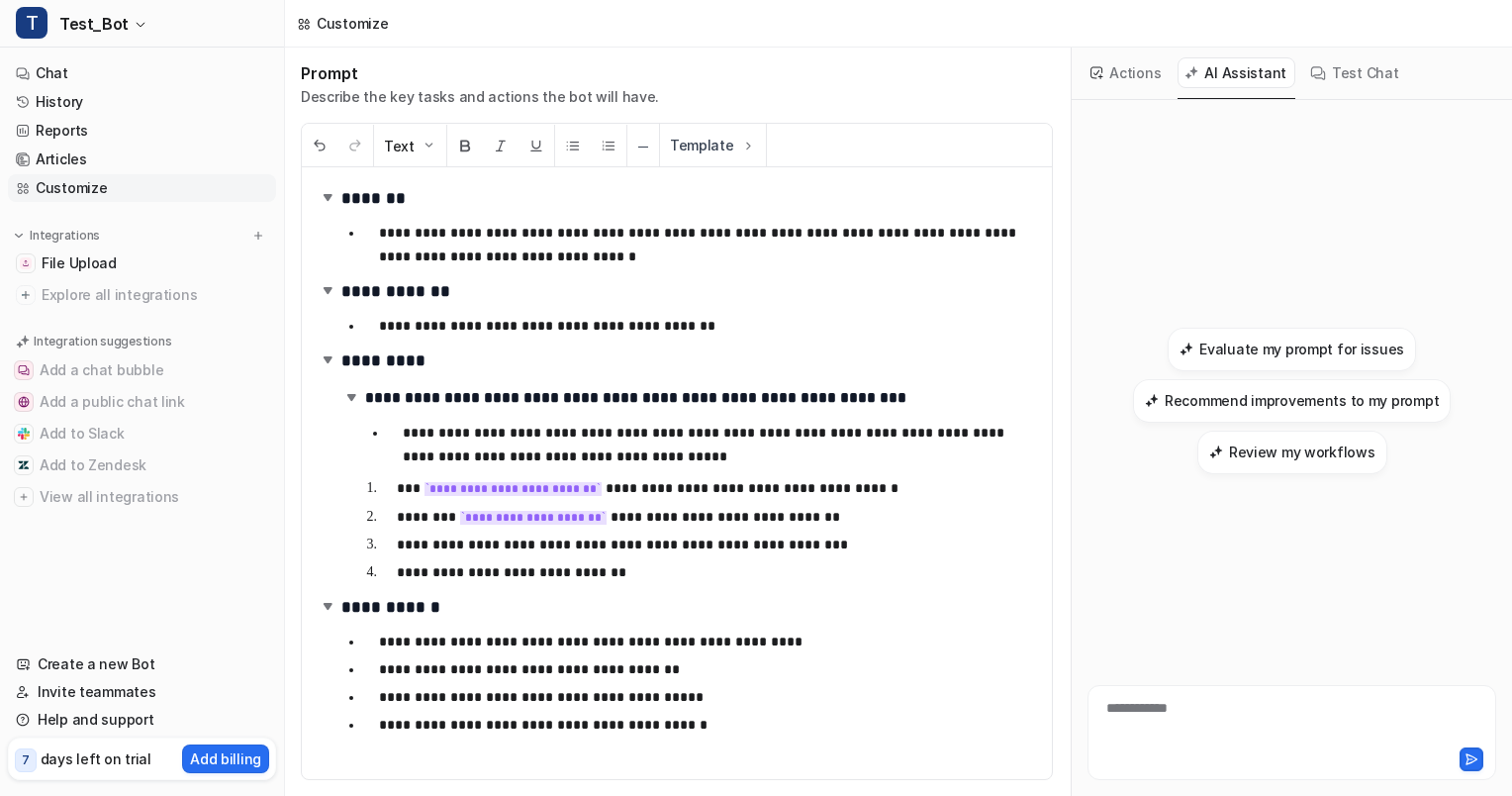
click at [1346, 67] on button "Test Chat" at bounding box center [1354, 72] width 104 height 31
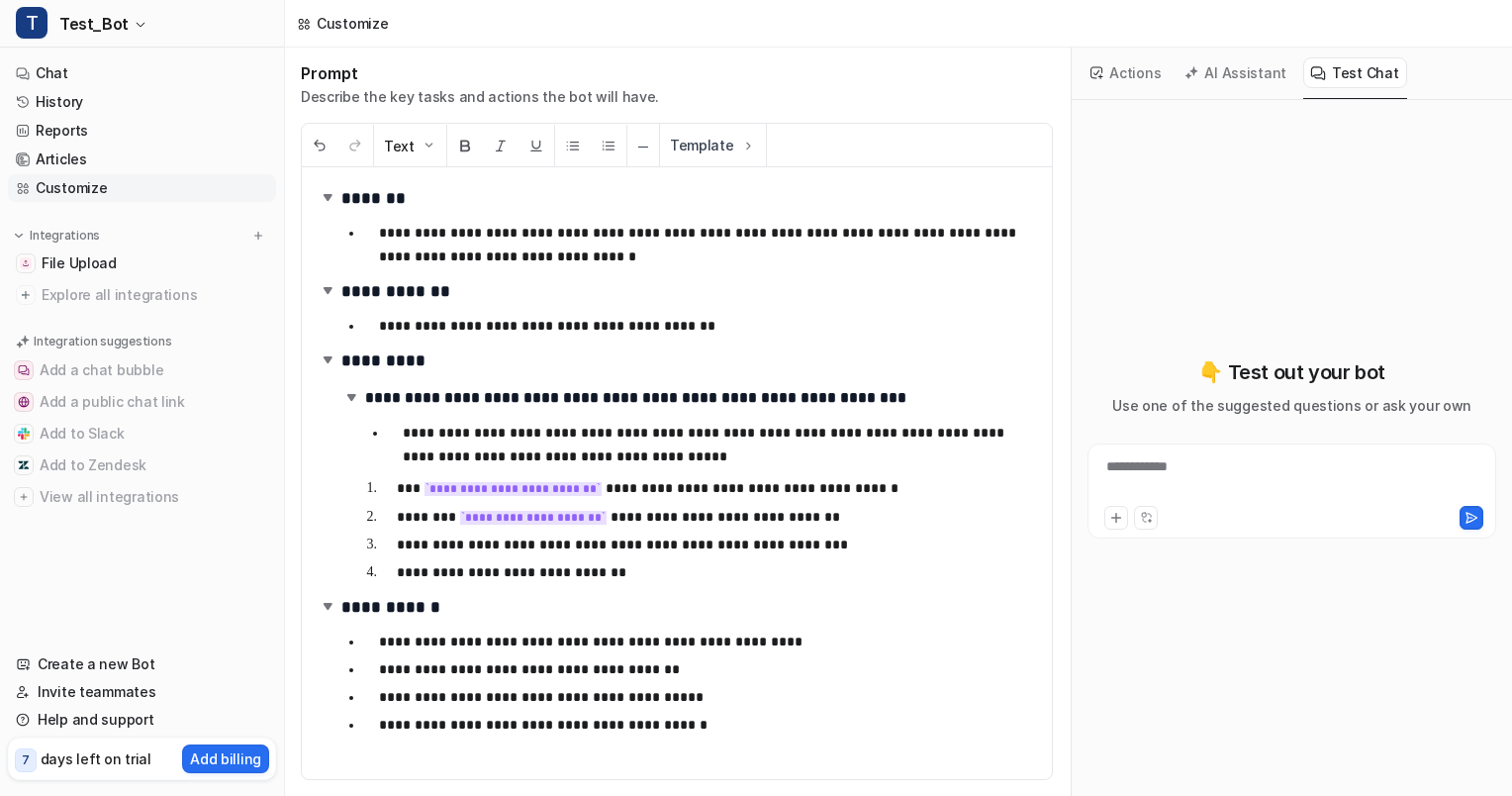
click at [1157, 480] on div "**********" at bounding box center [1291, 479] width 398 height 46
